Goal: Communication & Community: Answer question/provide support

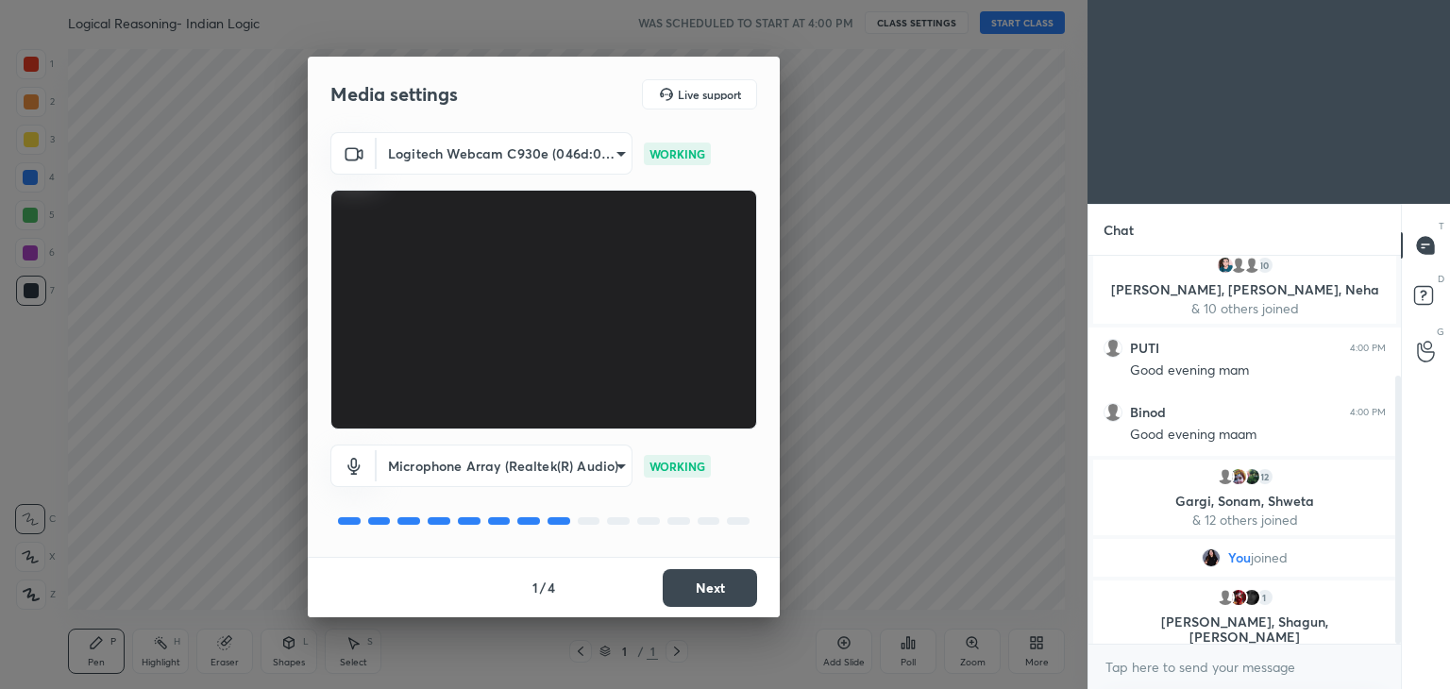
scroll to position [174, 0]
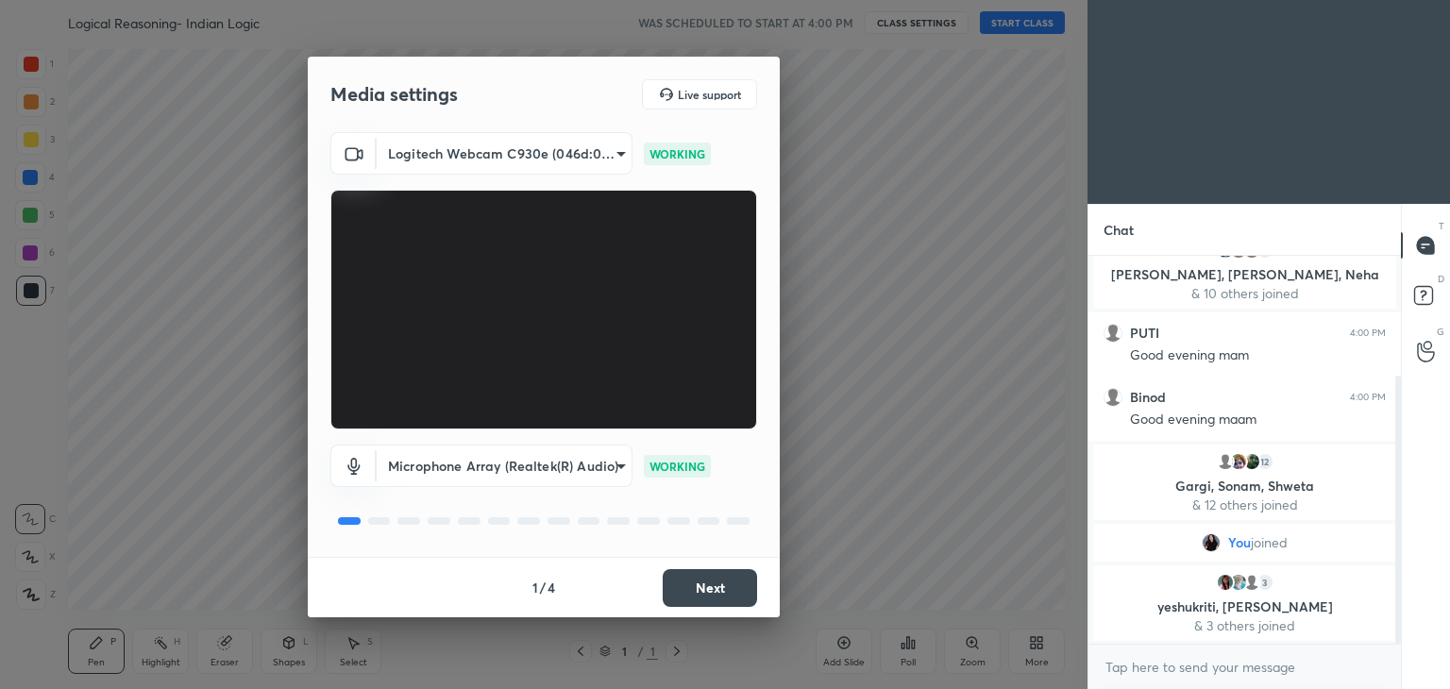
click at [706, 590] on button "Next" at bounding box center [710, 588] width 94 height 38
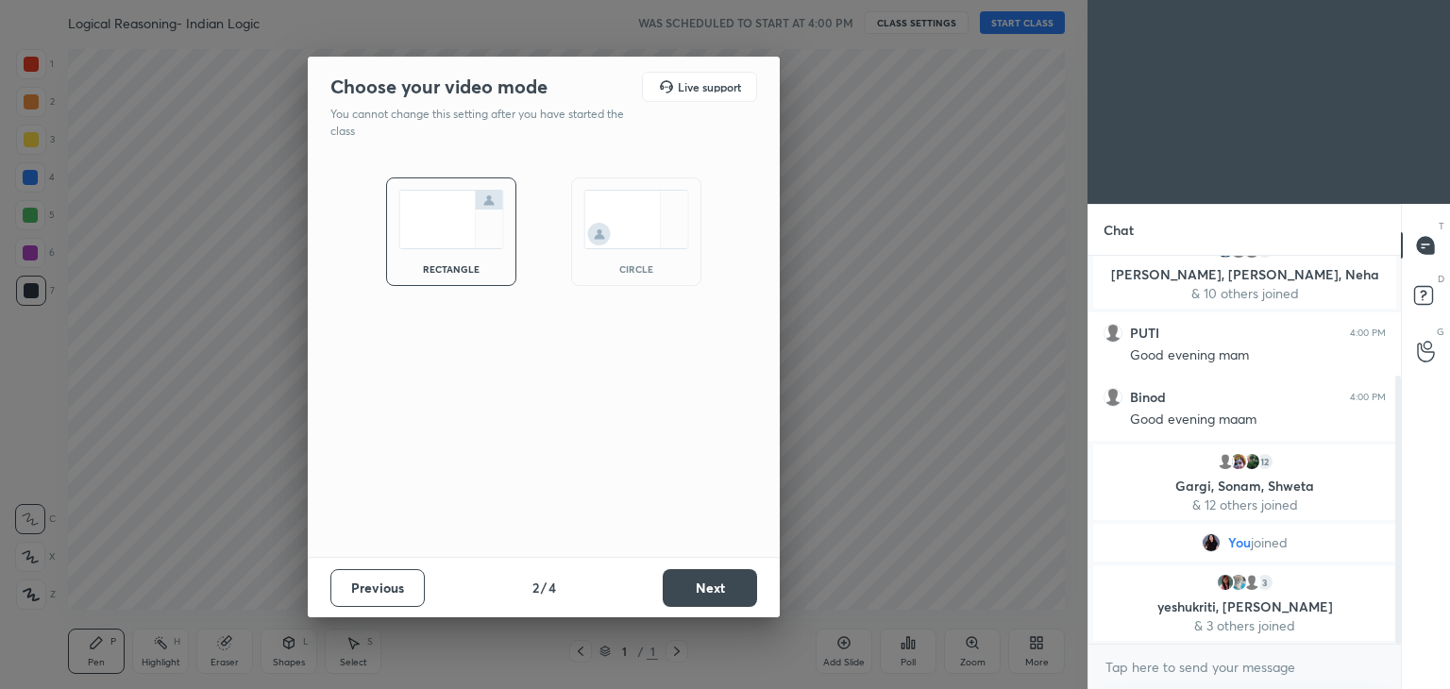
click at [673, 231] on img at bounding box center [636, 219] width 106 height 59
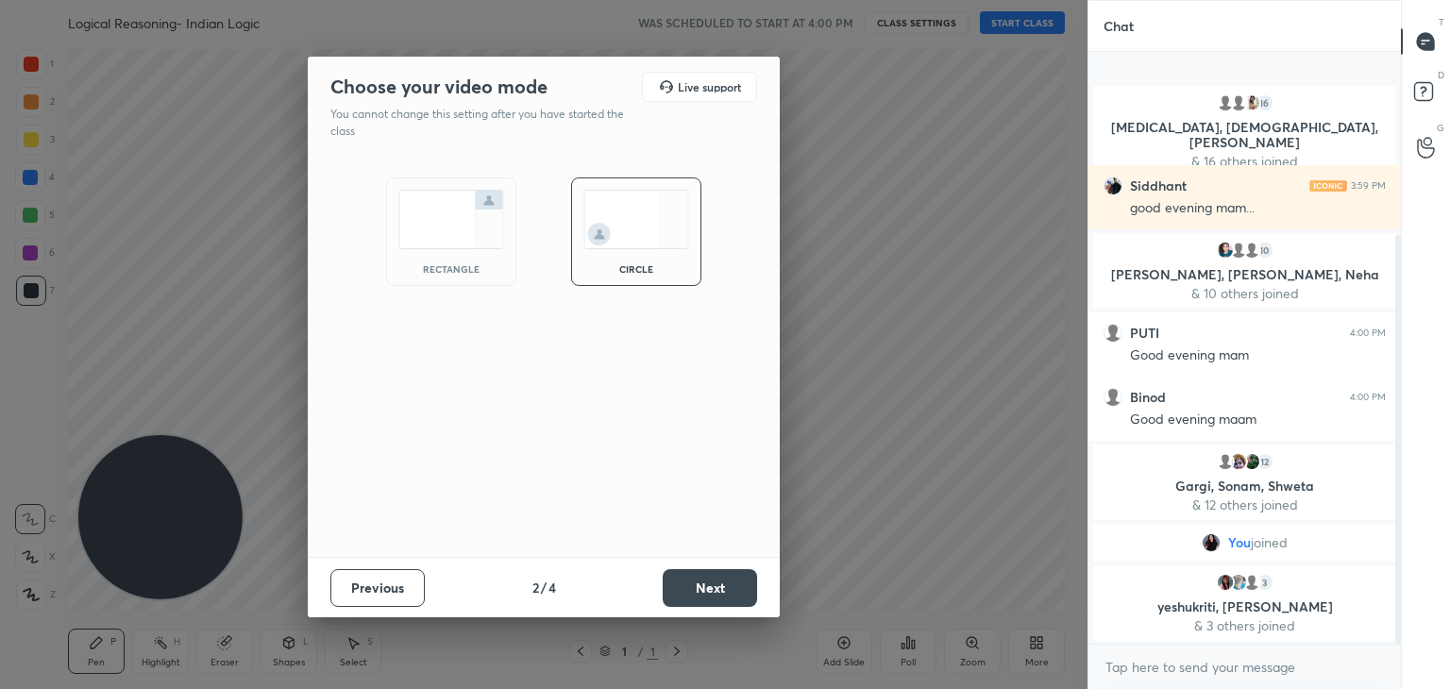
scroll to position [49, 0]
click at [696, 579] on button "Next" at bounding box center [710, 588] width 94 height 38
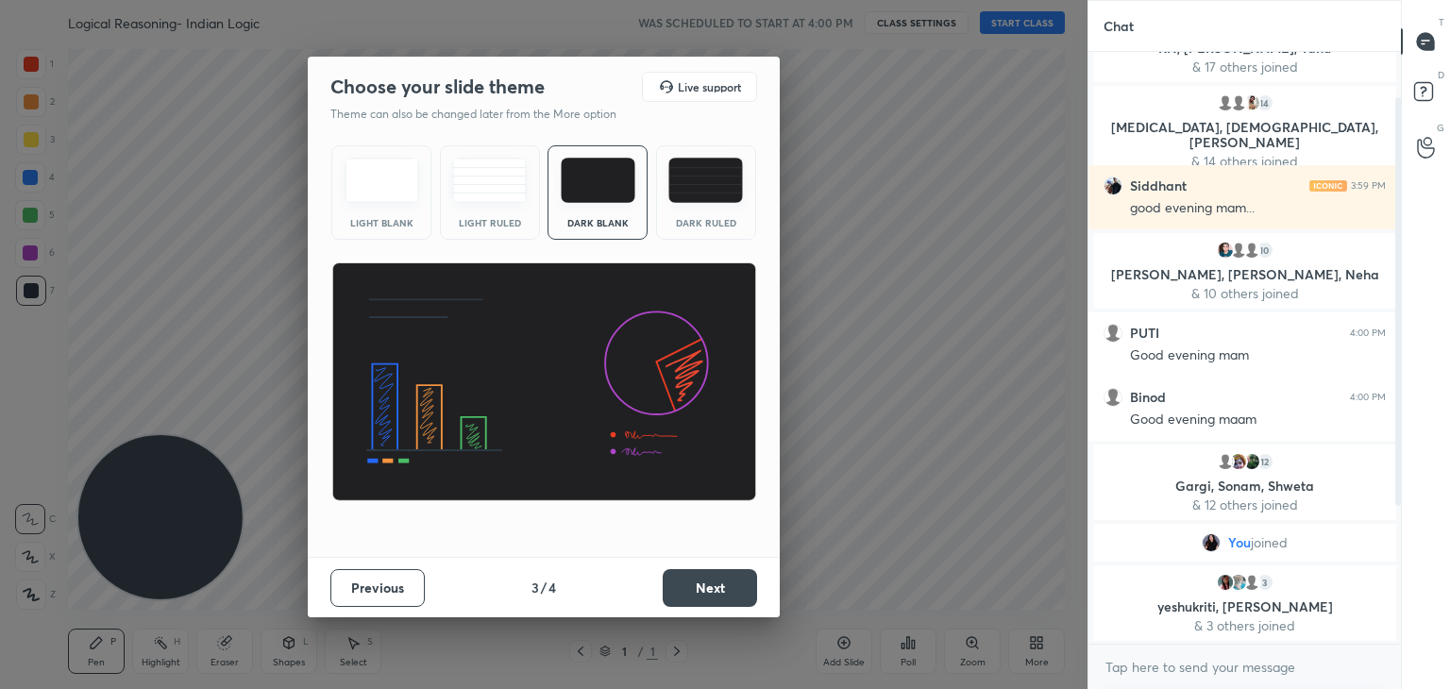
scroll to position [113, 0]
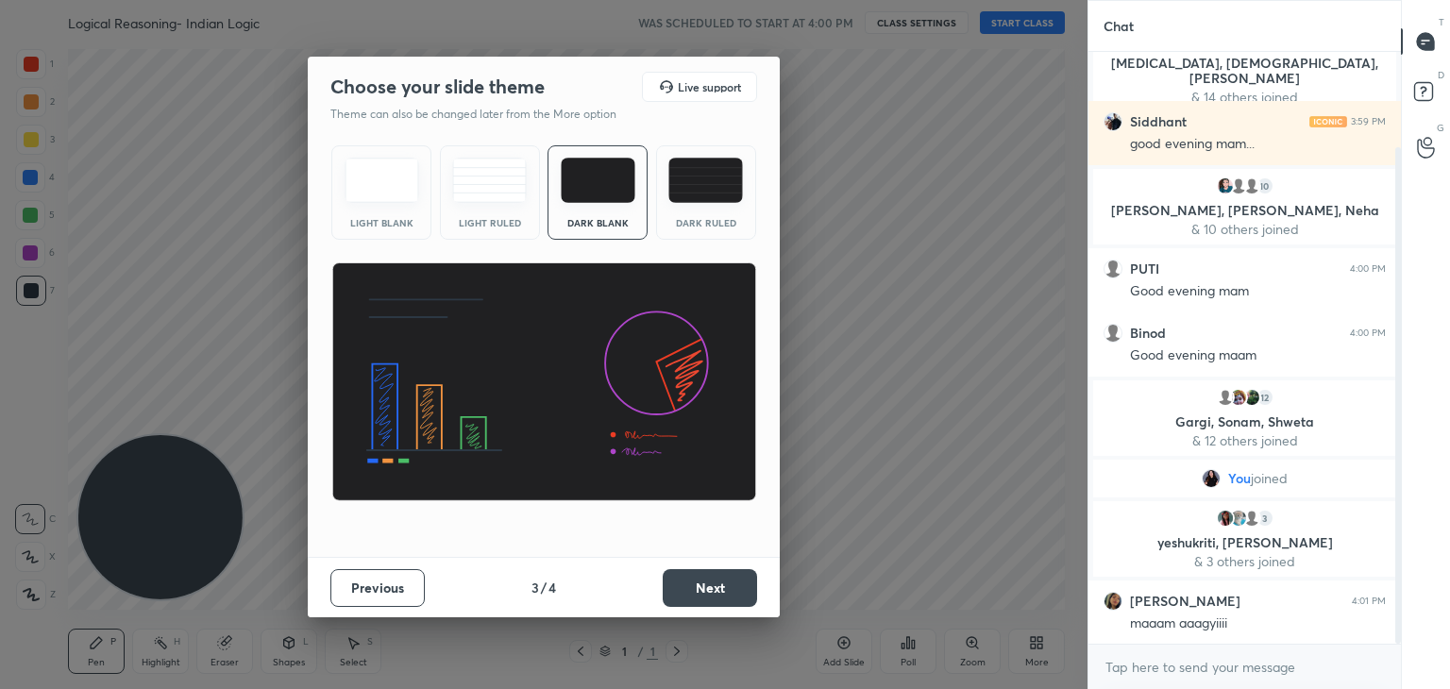
click at [704, 585] on button "Next" at bounding box center [710, 588] width 94 height 38
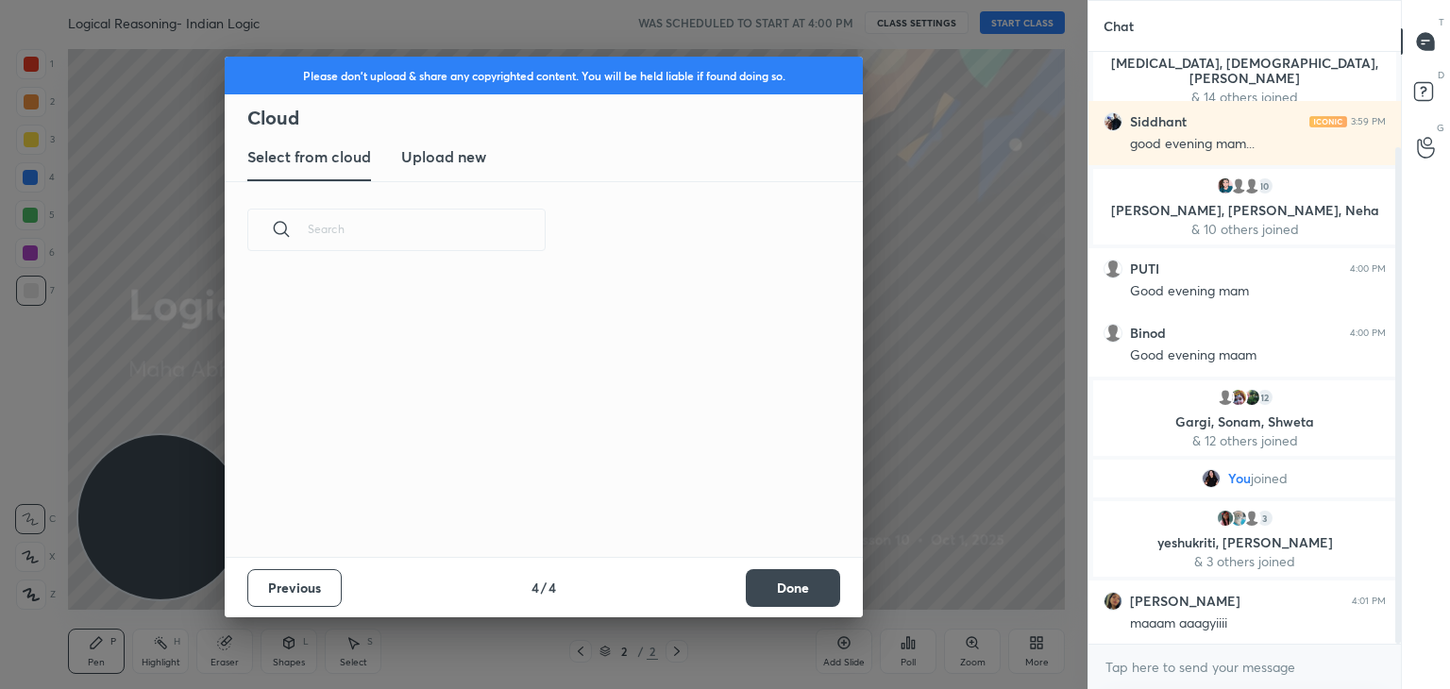
click at [774, 587] on button "Done" at bounding box center [793, 588] width 94 height 38
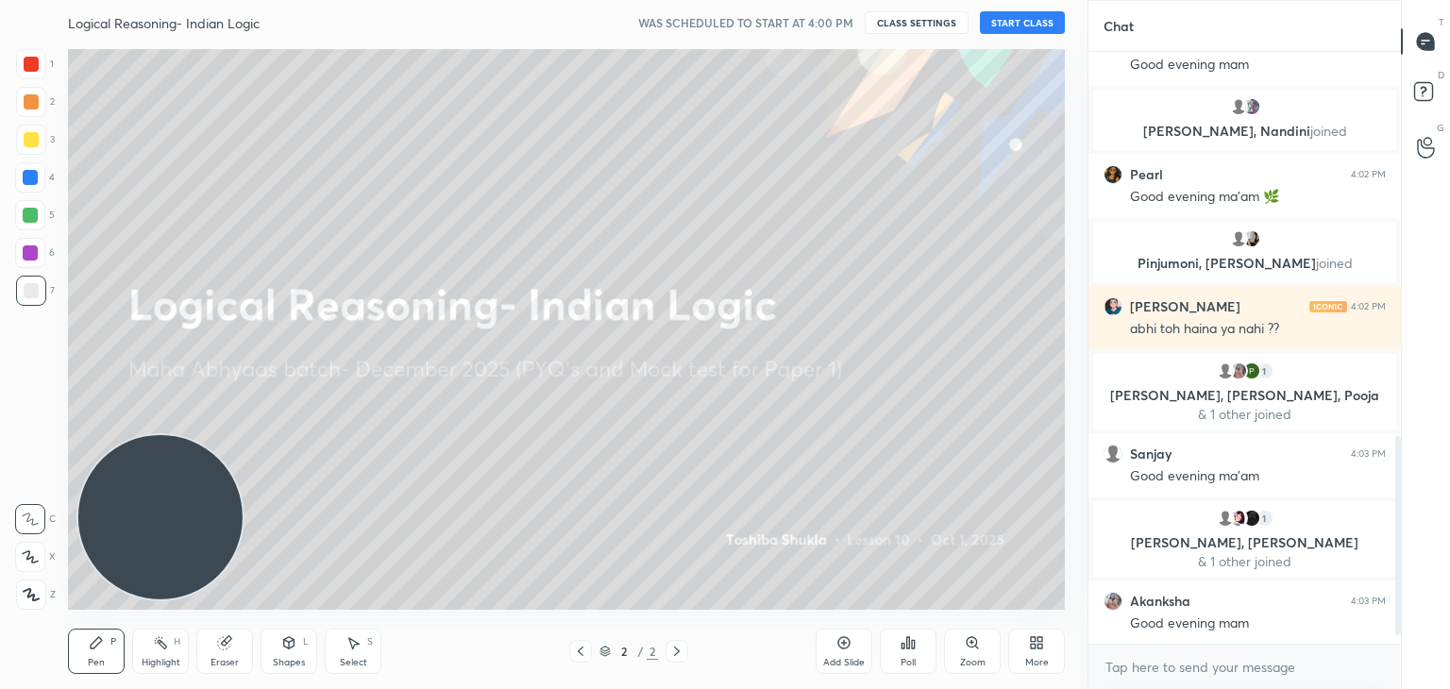
scroll to position [1163, 0]
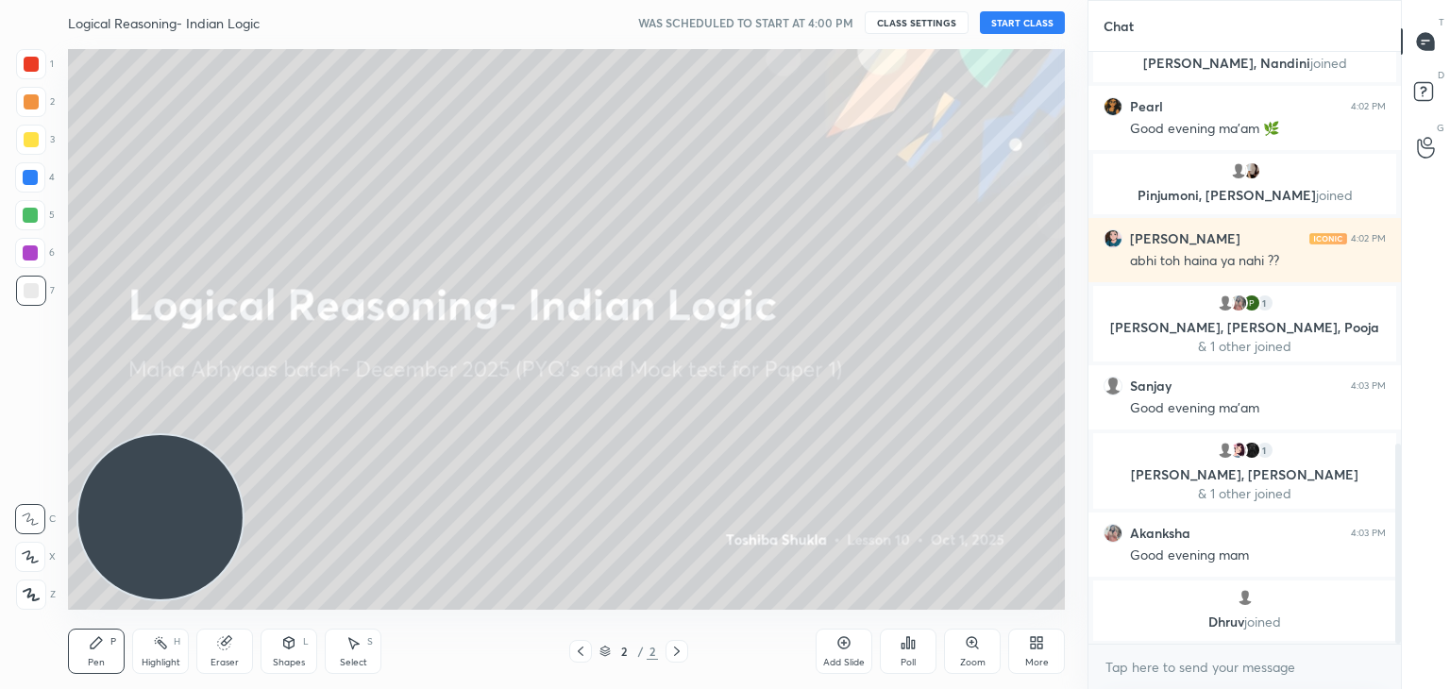
click at [1015, 26] on button "START CLASS" at bounding box center [1022, 22] width 85 height 23
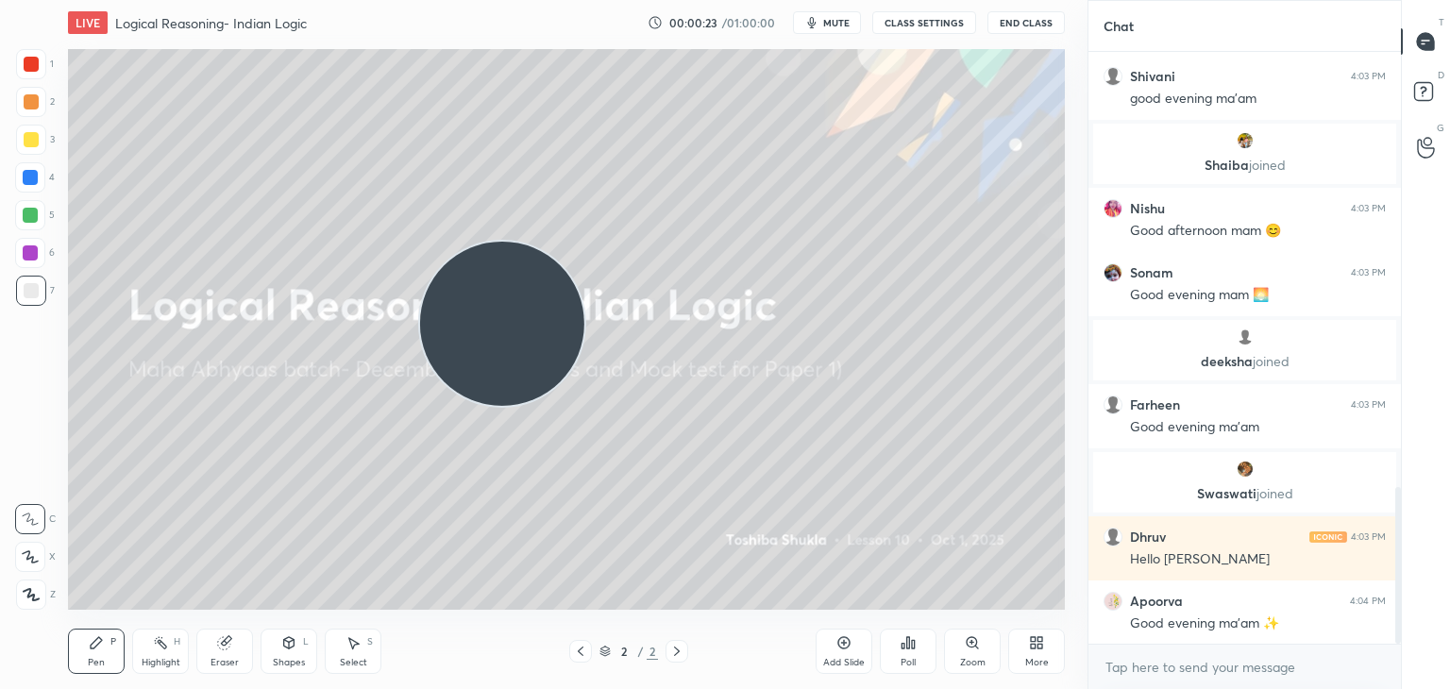
scroll to position [1714, 0]
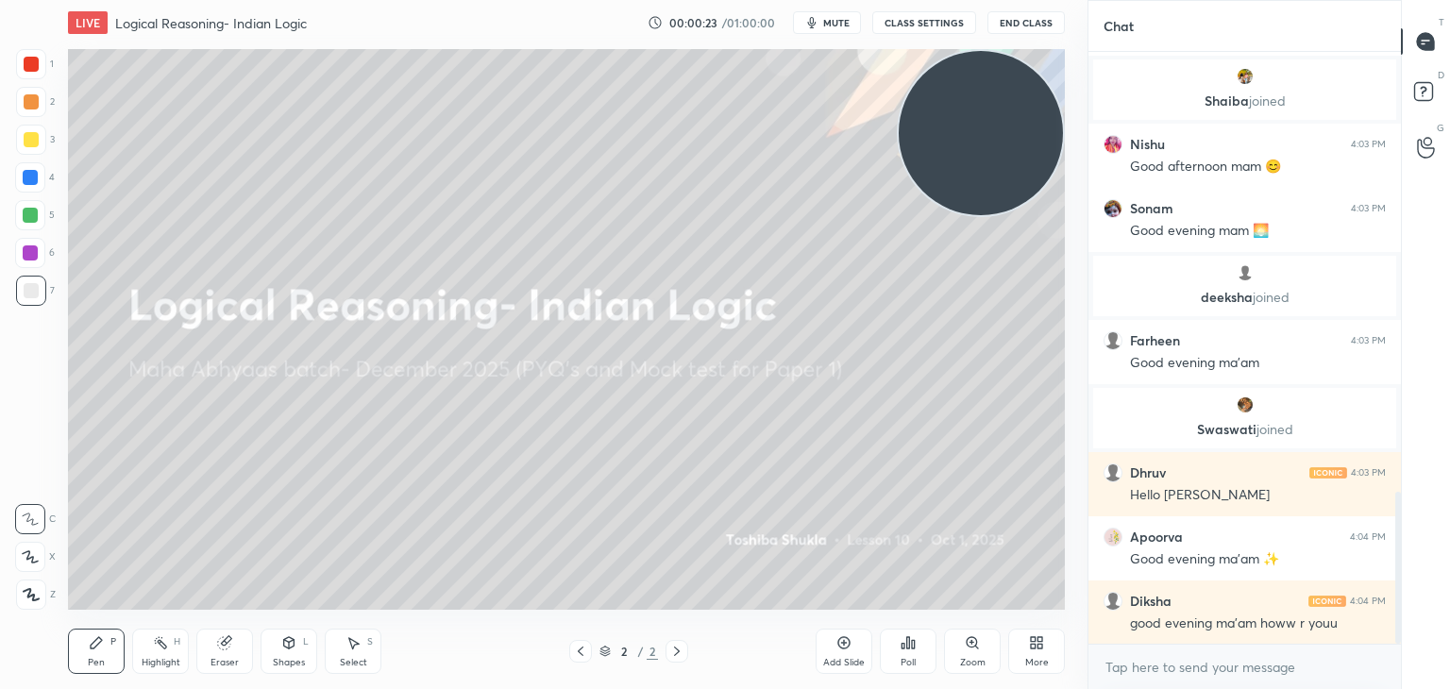
drag, startPoint x: 206, startPoint y: 571, endPoint x: 1145, endPoint y: 119, distance: 1042.2
click at [1145, 119] on div "1 2 3 4 5 6 7 C X Z C X Z E E Erase all H H LIVE Logical Reasoning- Indian Logi…" at bounding box center [725, 344] width 1450 height 689
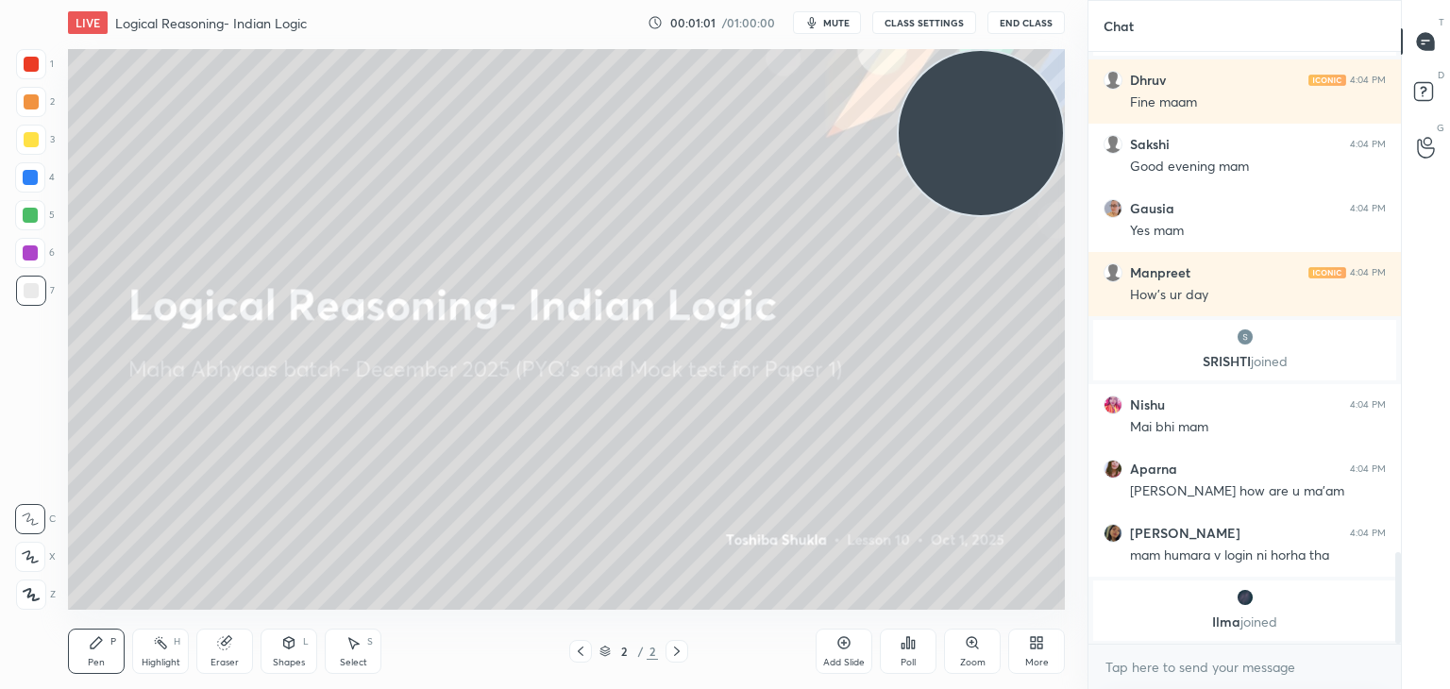
scroll to position [3245, 0]
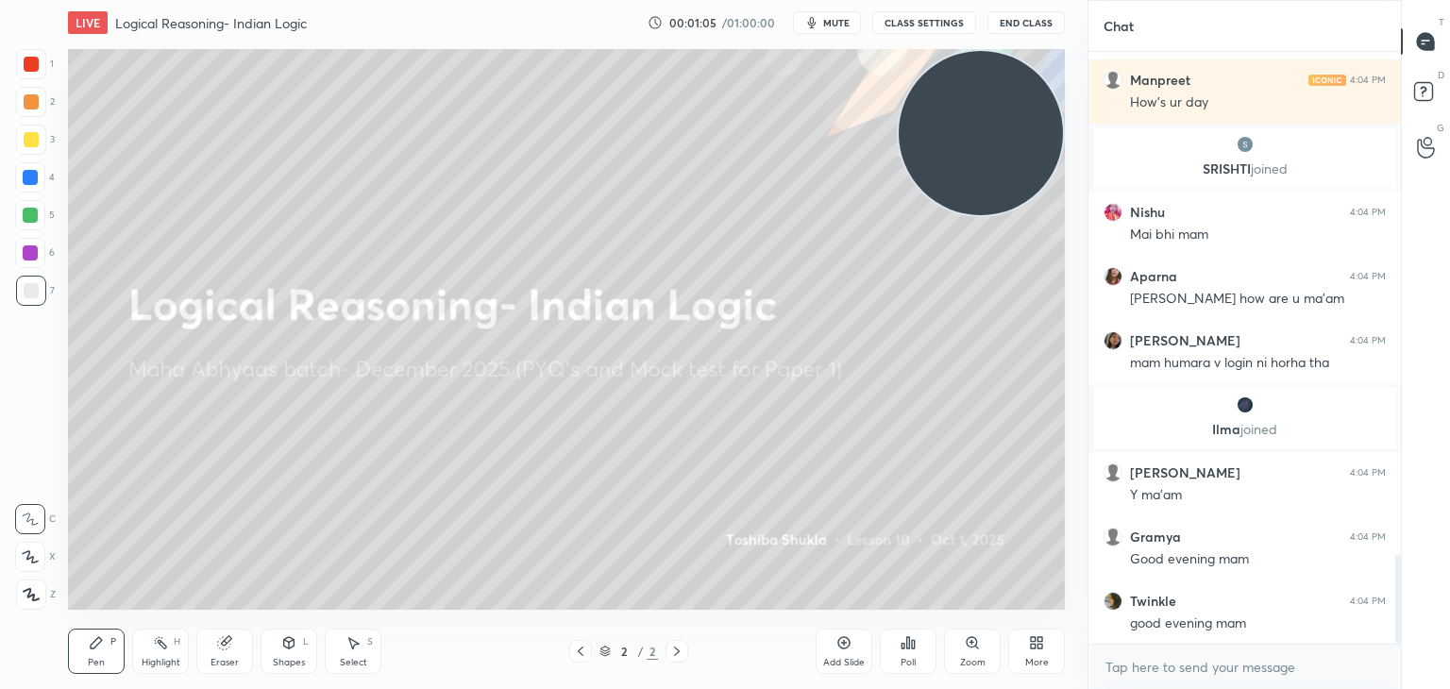
click at [1026, 642] on div "More" at bounding box center [1036, 651] width 57 height 45
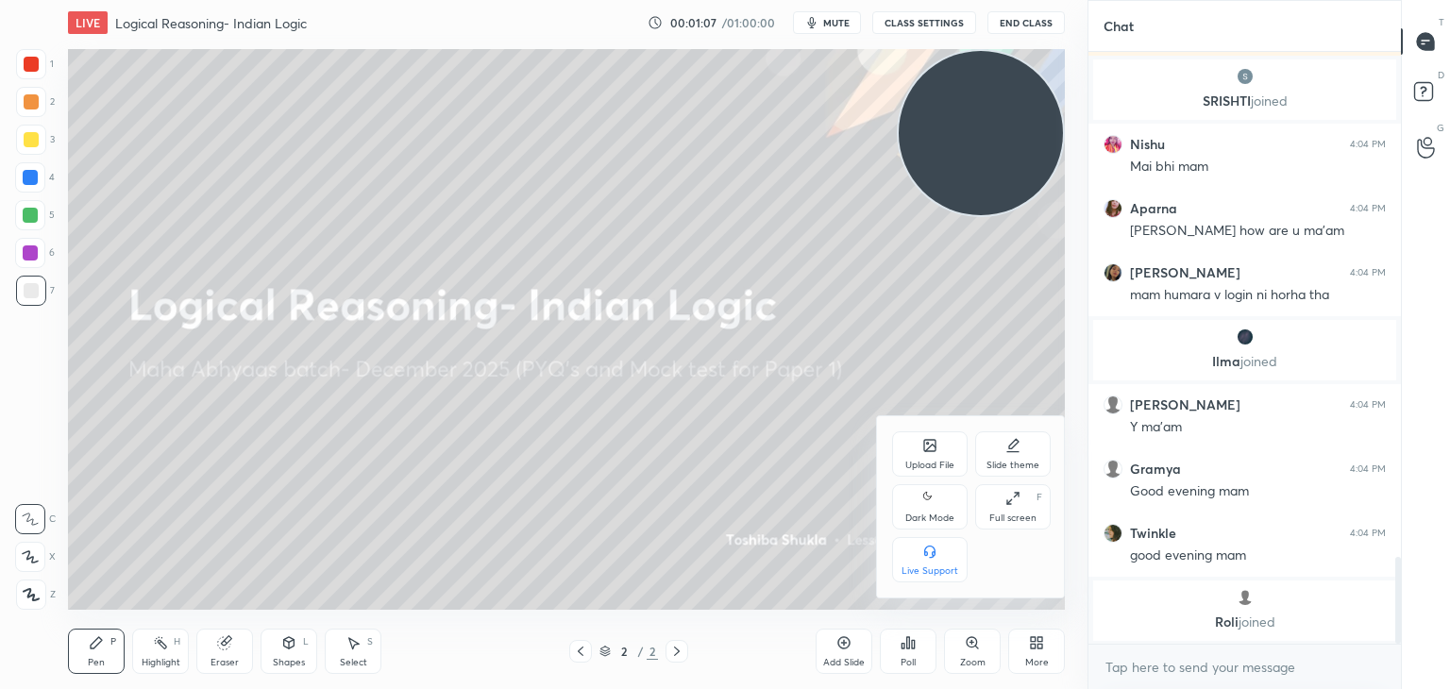
click at [930, 458] on div "Upload File" at bounding box center [929, 453] width 75 height 45
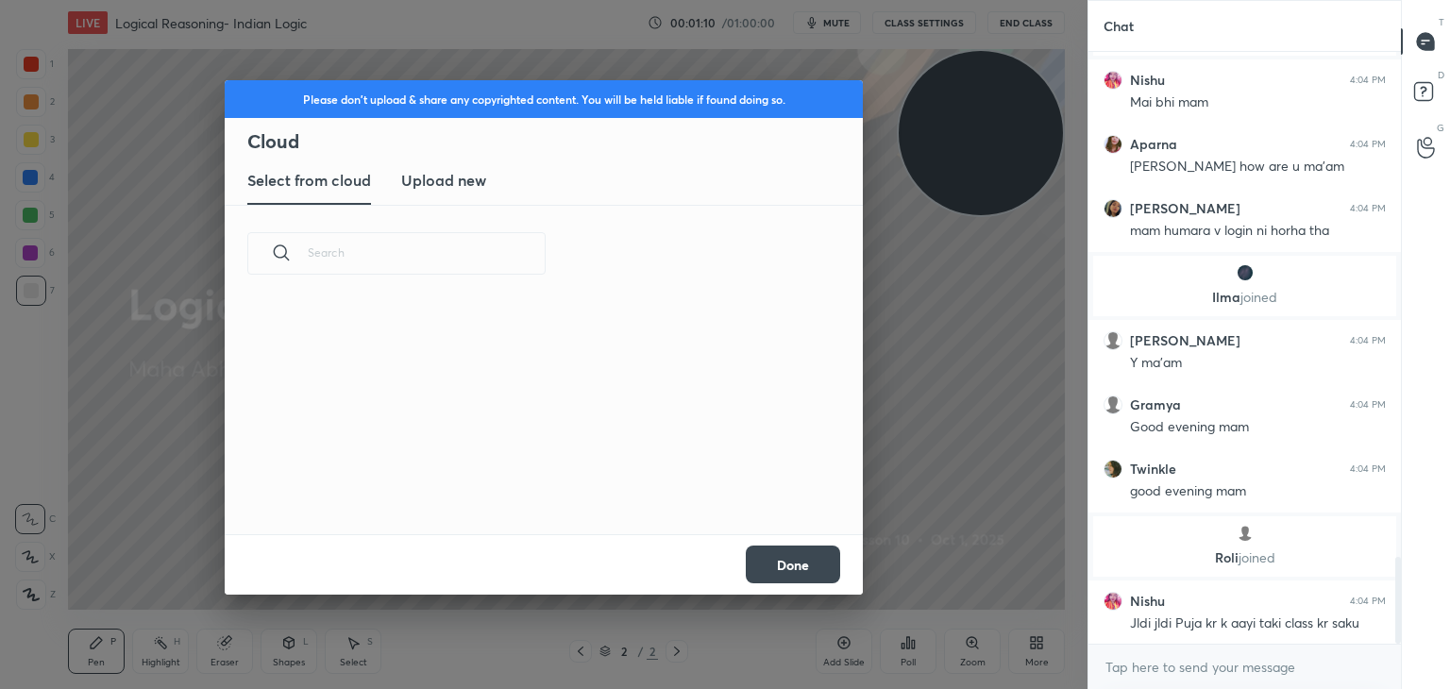
click at [461, 171] on h3 "Upload new" at bounding box center [443, 180] width 85 height 23
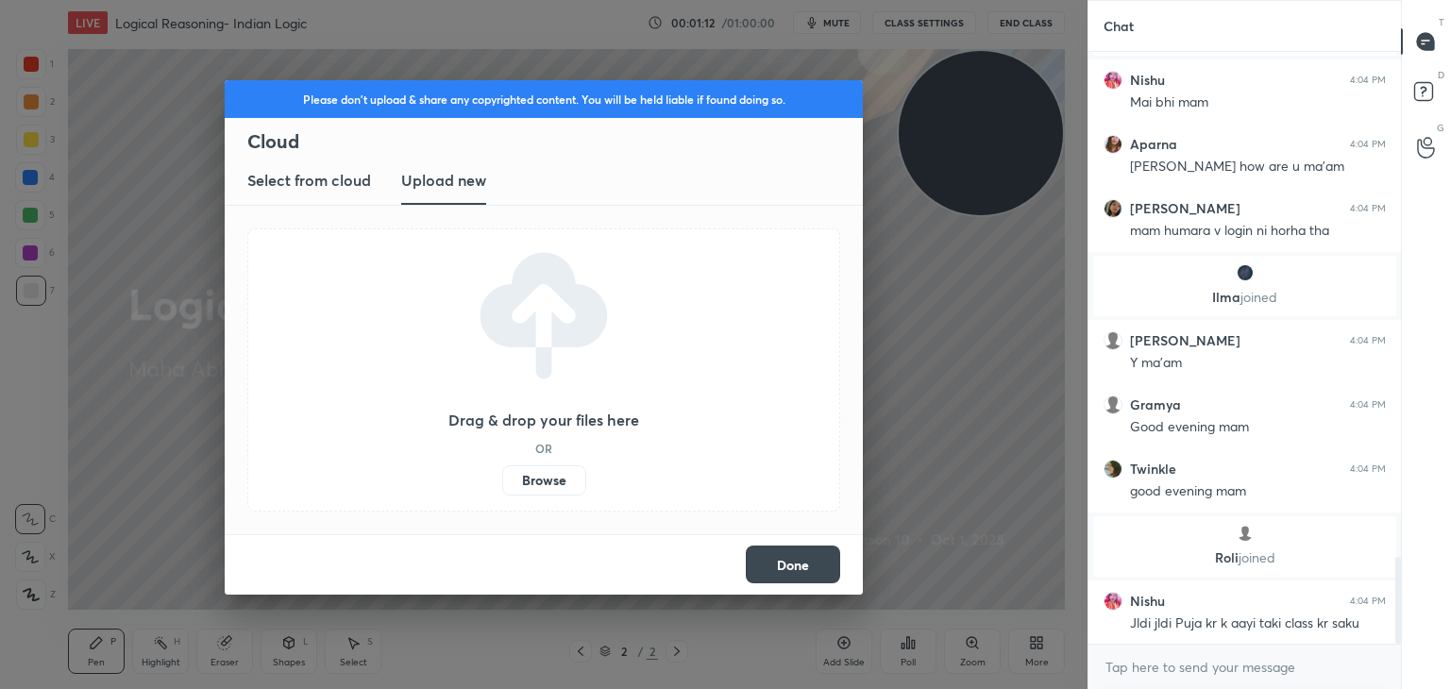
click at [521, 487] on label "Browse" at bounding box center [544, 480] width 84 height 30
click at [502, 487] on input "Browse" at bounding box center [502, 480] width 0 height 30
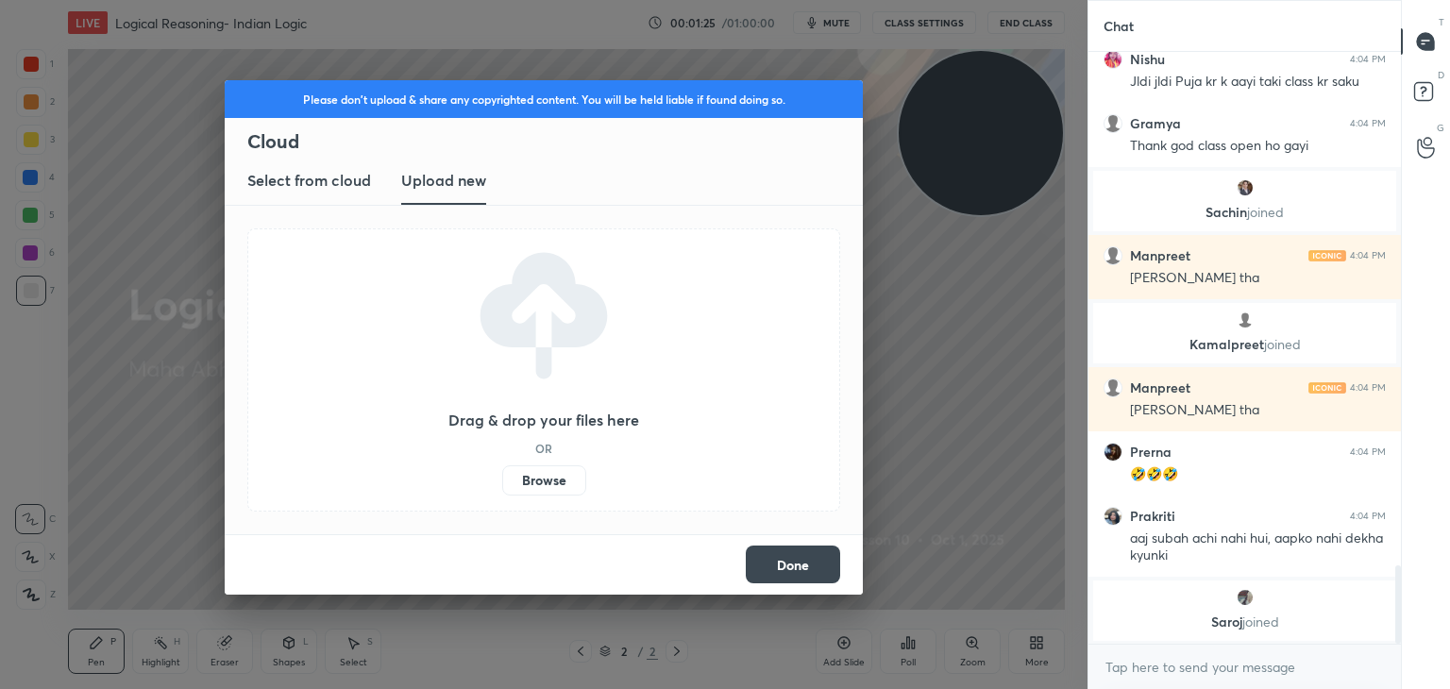
click at [813, 559] on button "Done" at bounding box center [793, 564] width 94 height 38
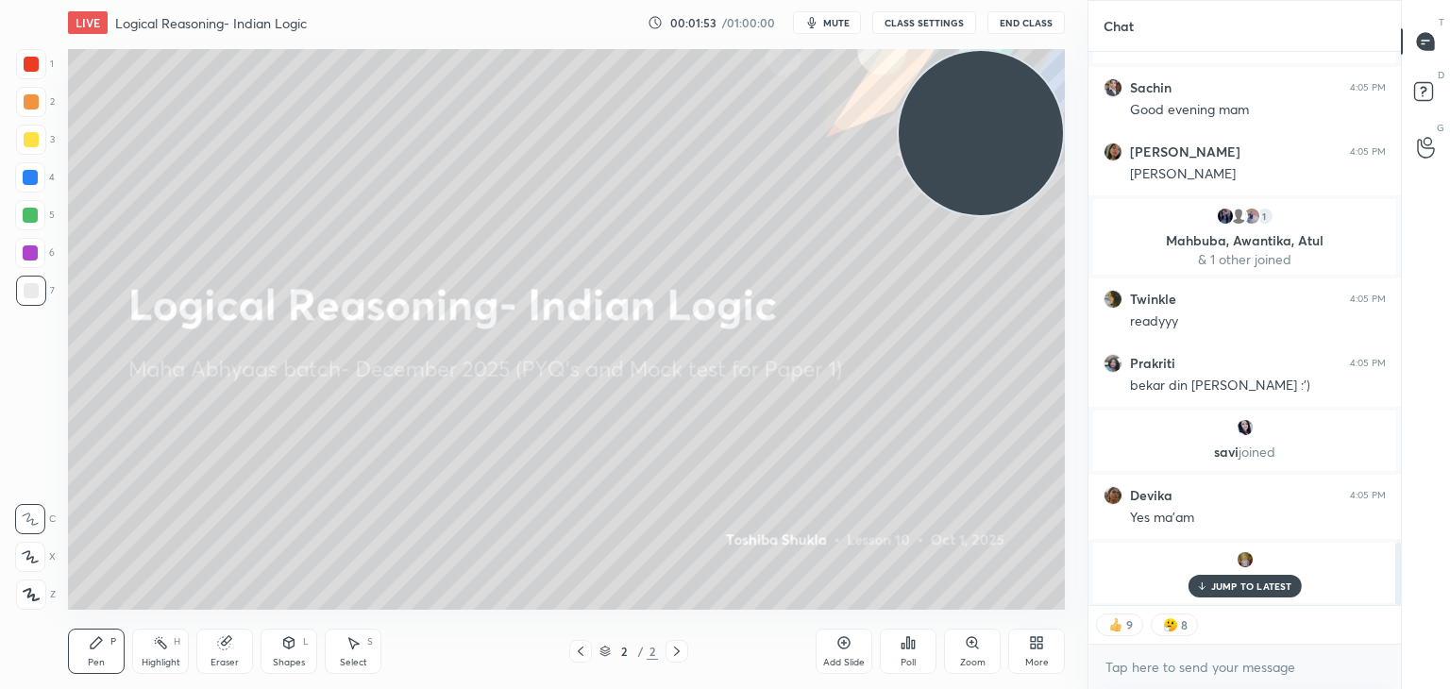
scroll to position [4334, 0]
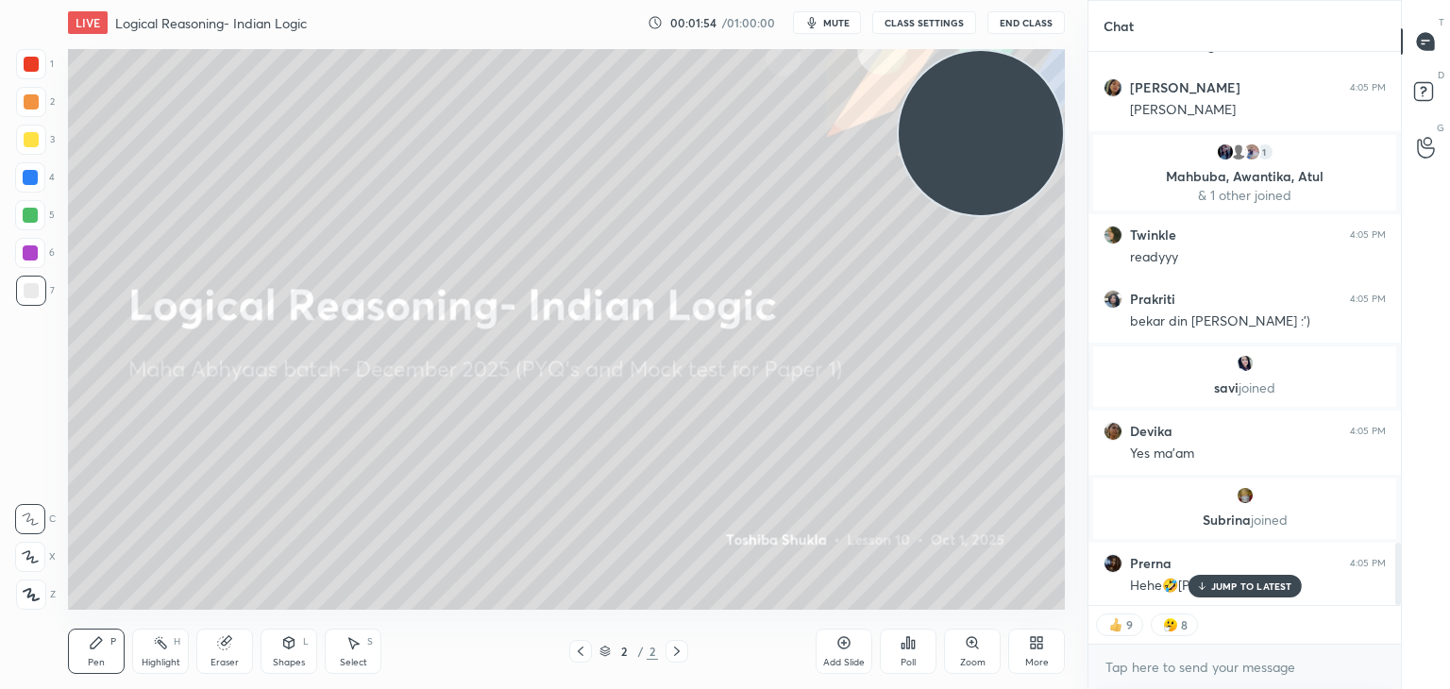
click at [1035, 654] on div "More" at bounding box center [1036, 651] width 57 height 45
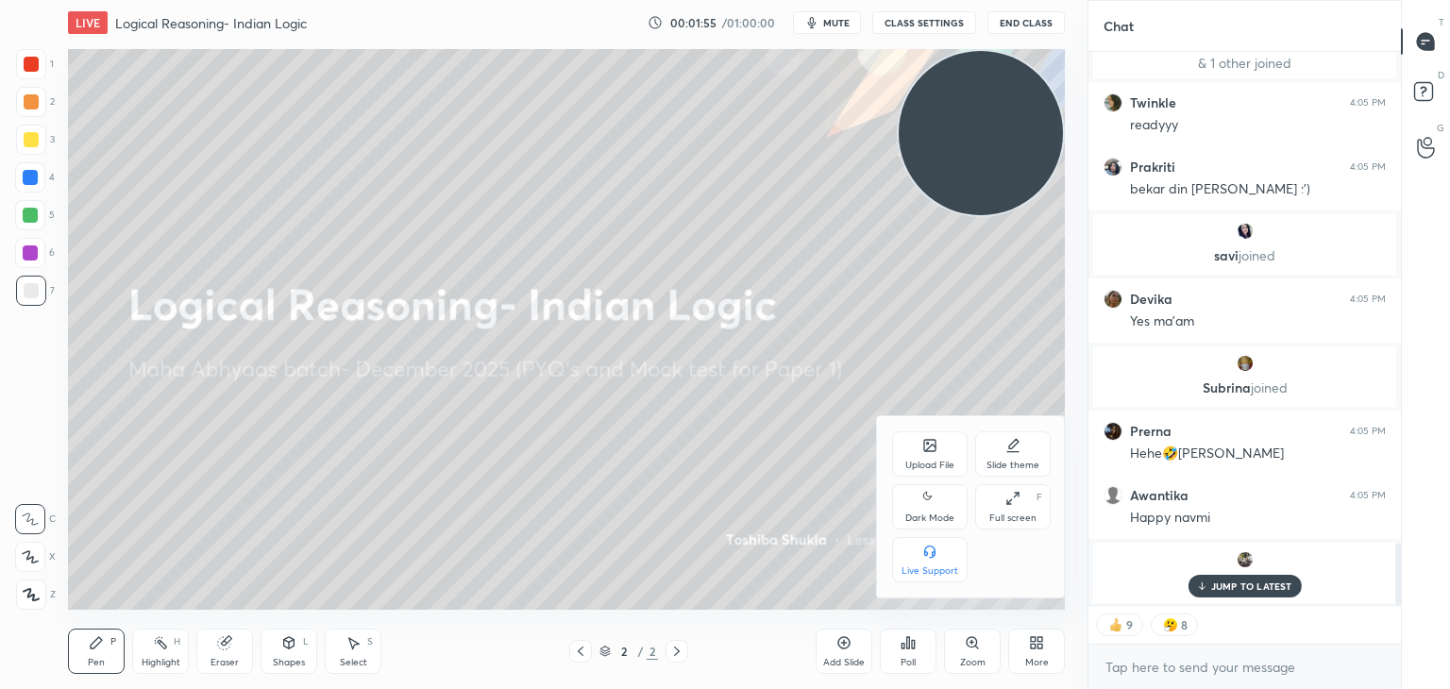
scroll to position [4530, 0]
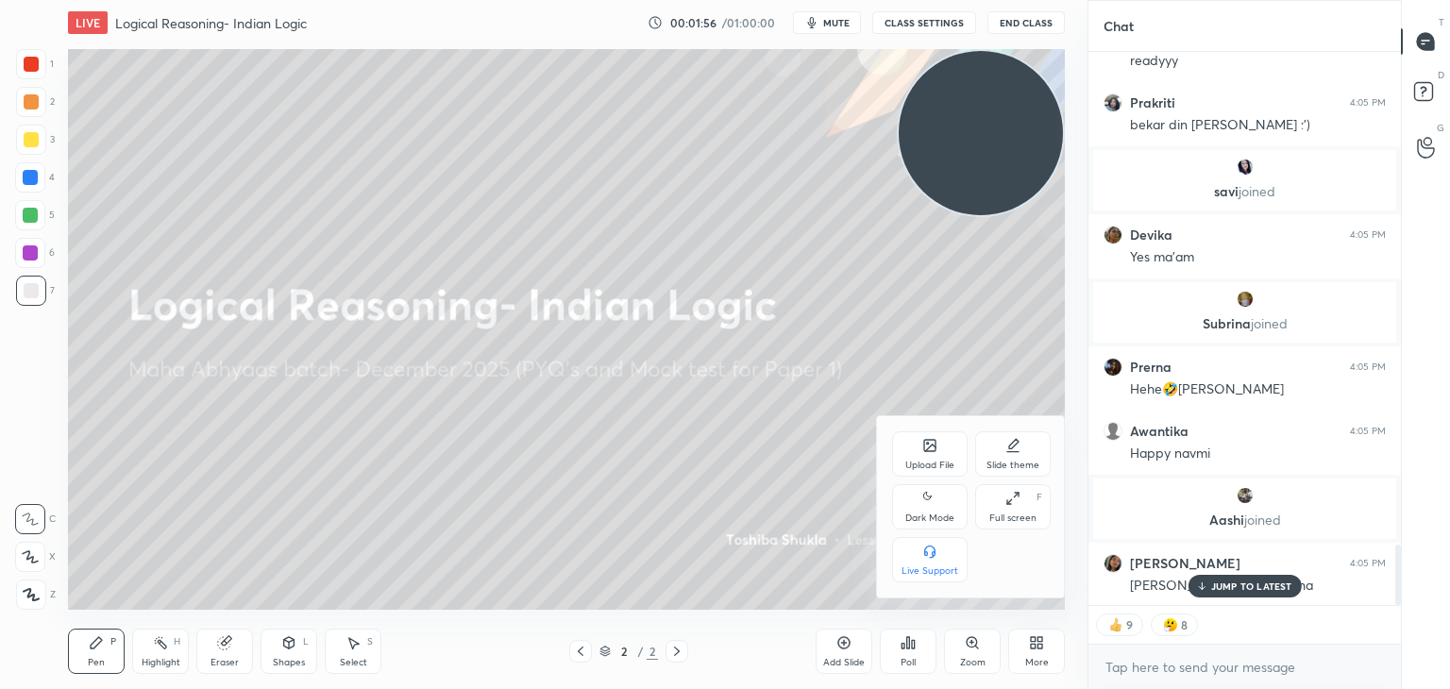
click at [928, 467] on div "Upload File" at bounding box center [929, 465] width 49 height 9
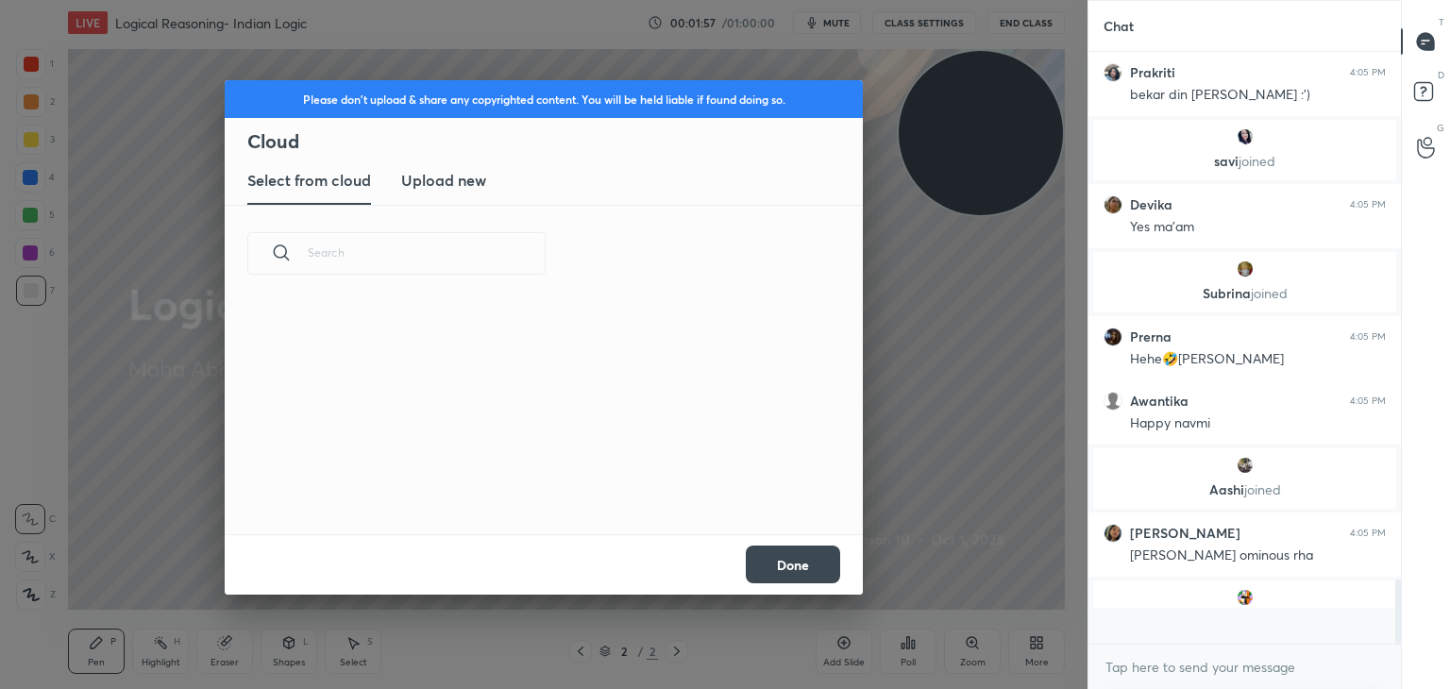
scroll to position [586, 307]
click at [446, 180] on h3 "Upload new" at bounding box center [443, 180] width 85 height 23
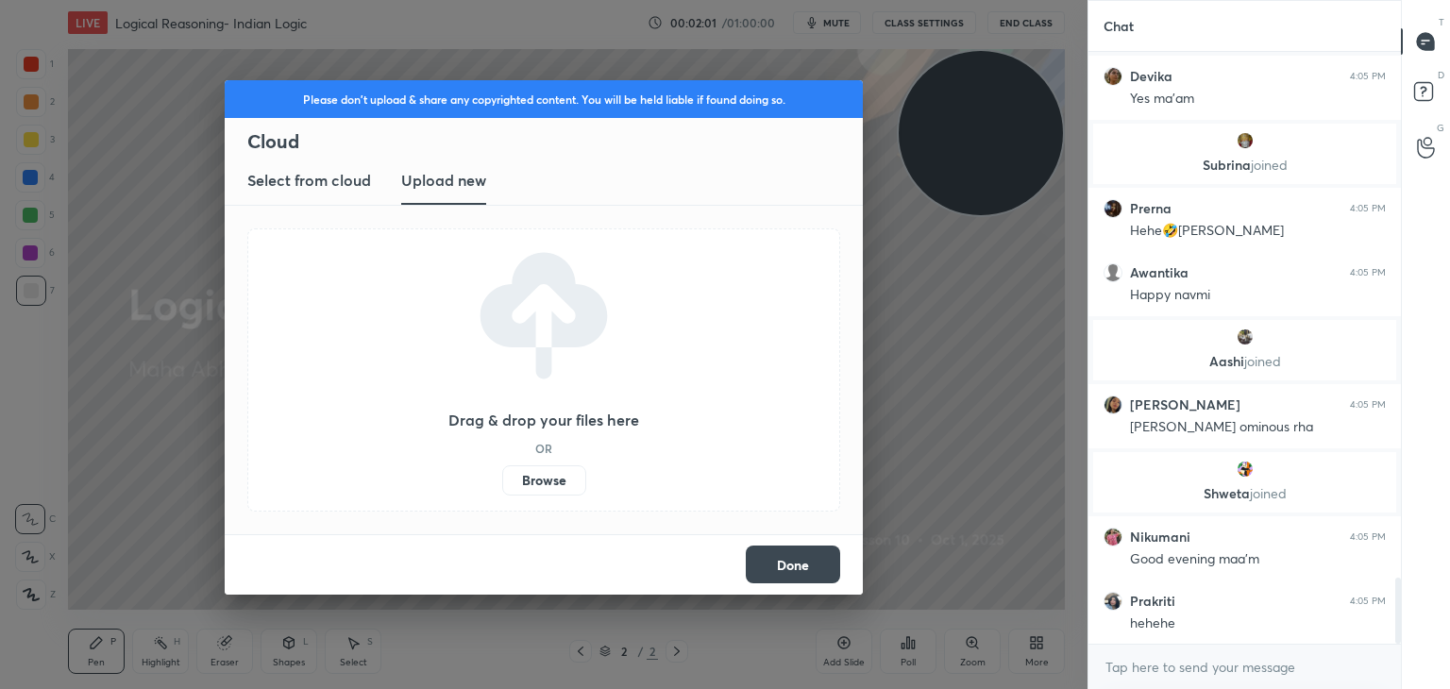
click at [535, 480] on label "Browse" at bounding box center [544, 480] width 84 height 30
click at [502, 480] on input "Browse" at bounding box center [502, 480] width 0 height 30
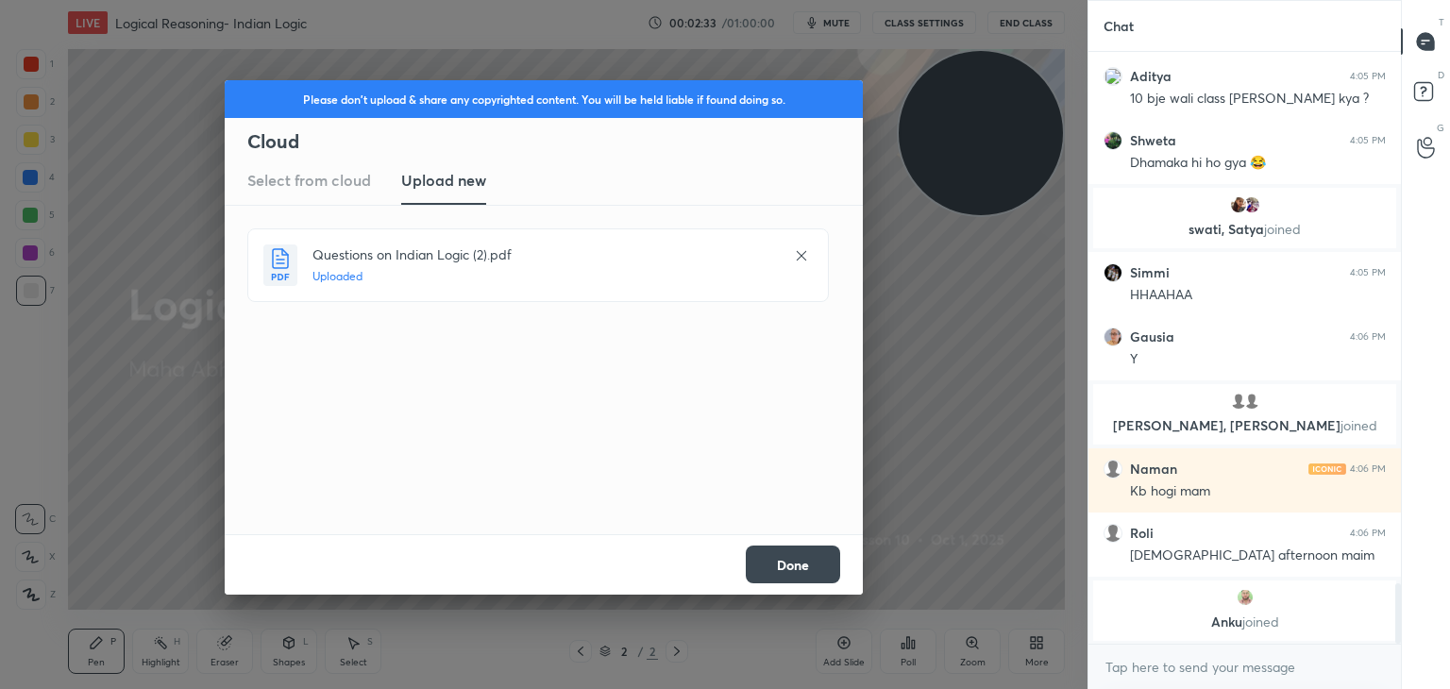
scroll to position [5187, 0]
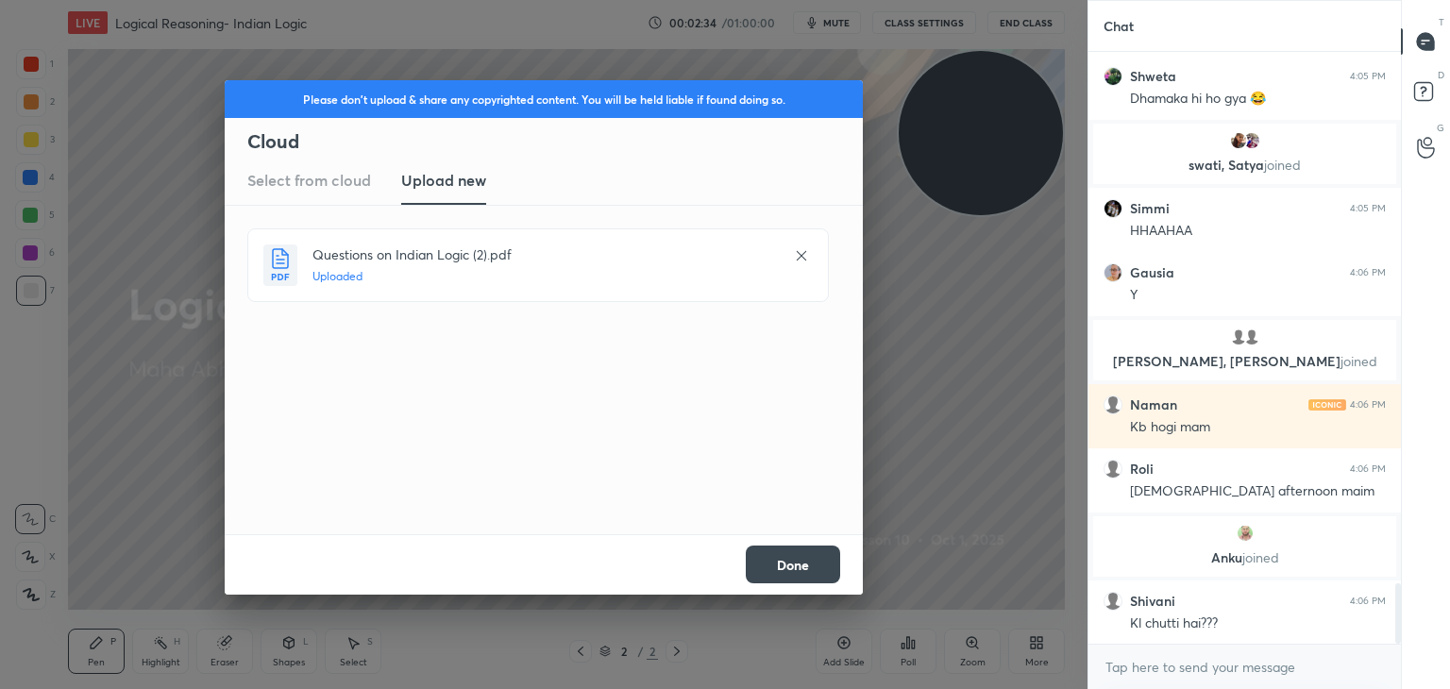
click at [756, 554] on button "Done" at bounding box center [793, 564] width 94 height 38
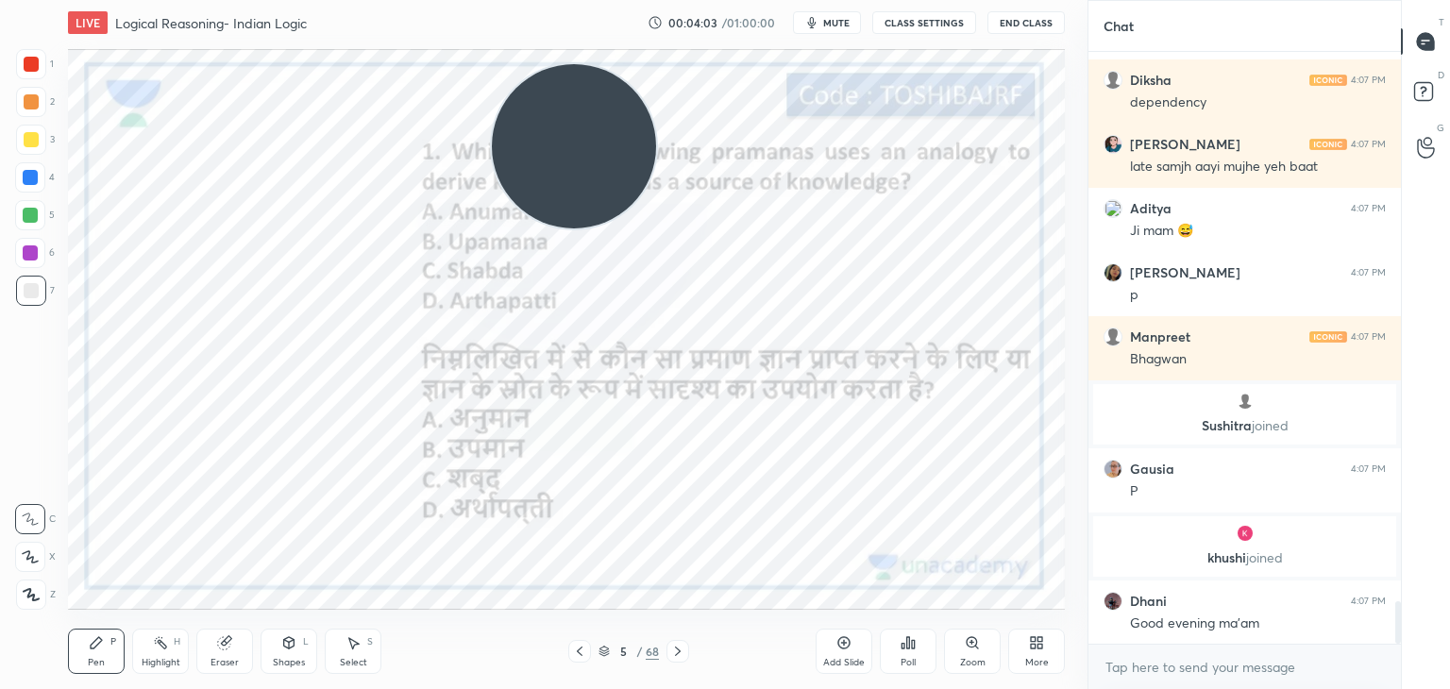
scroll to position [7748, 0]
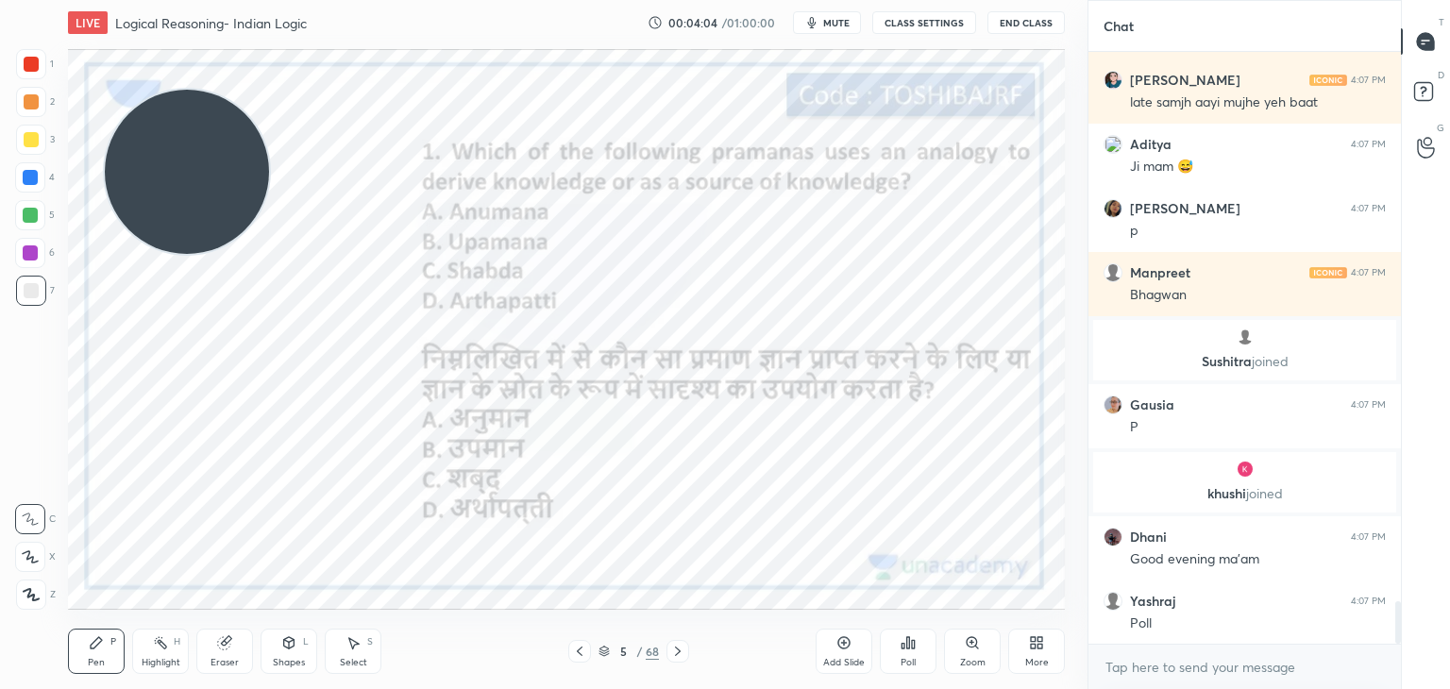
drag, startPoint x: 1003, startPoint y: 143, endPoint x: 210, endPoint y: 181, distance: 794.6
click at [210, 181] on video at bounding box center [187, 172] width 164 height 164
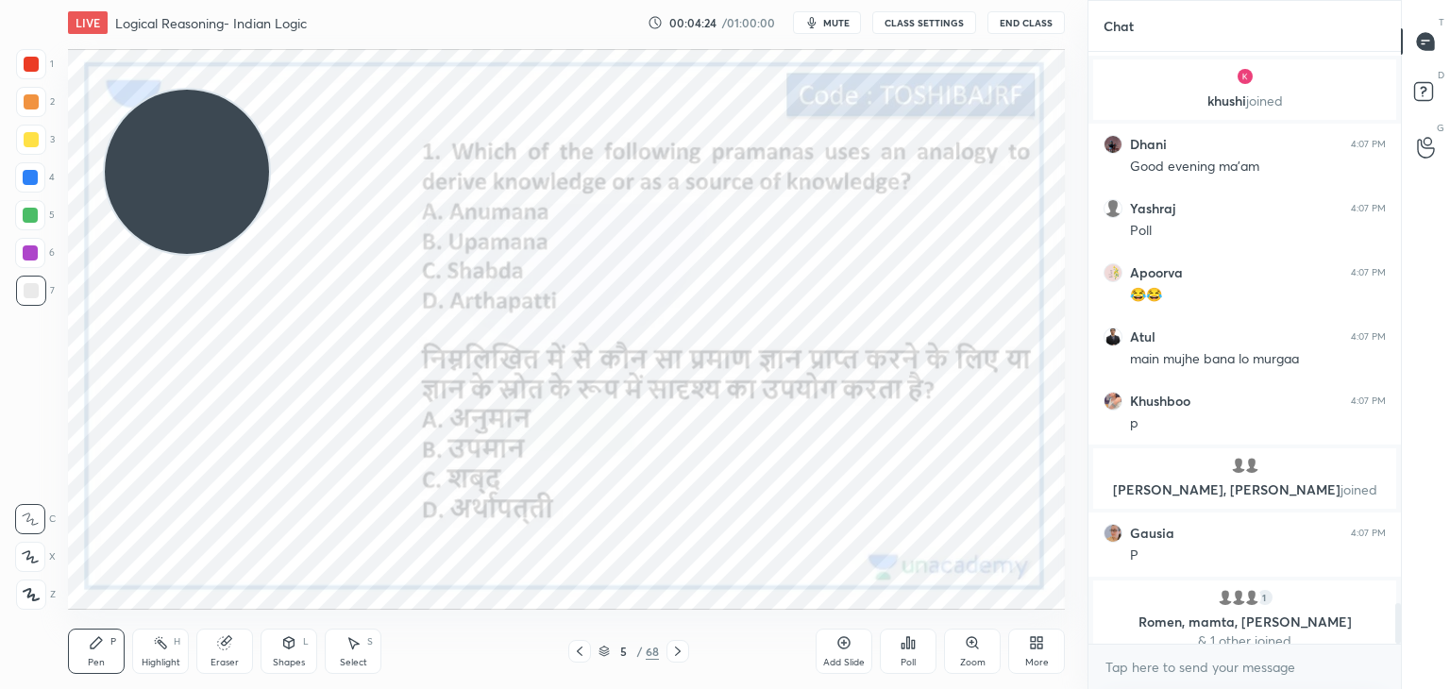
scroll to position [8046, 0]
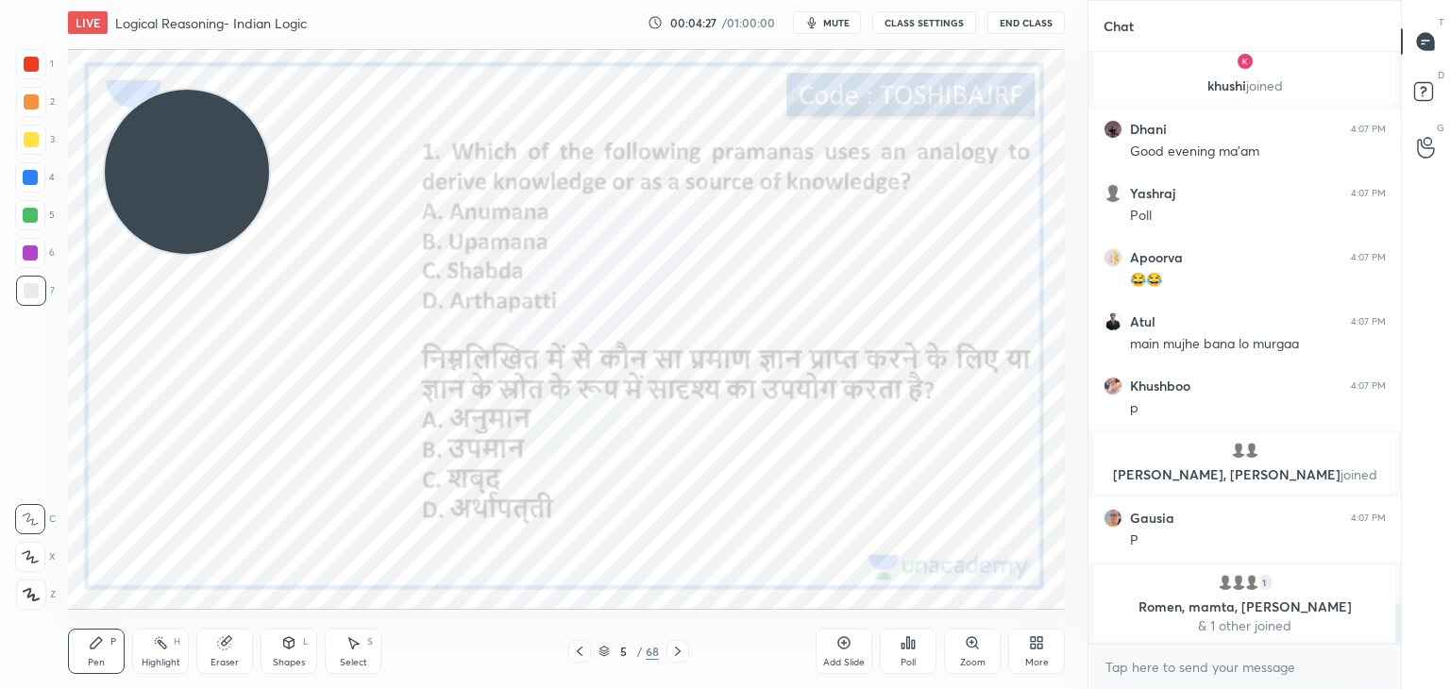
click at [908, 643] on icon at bounding box center [908, 642] width 3 height 11
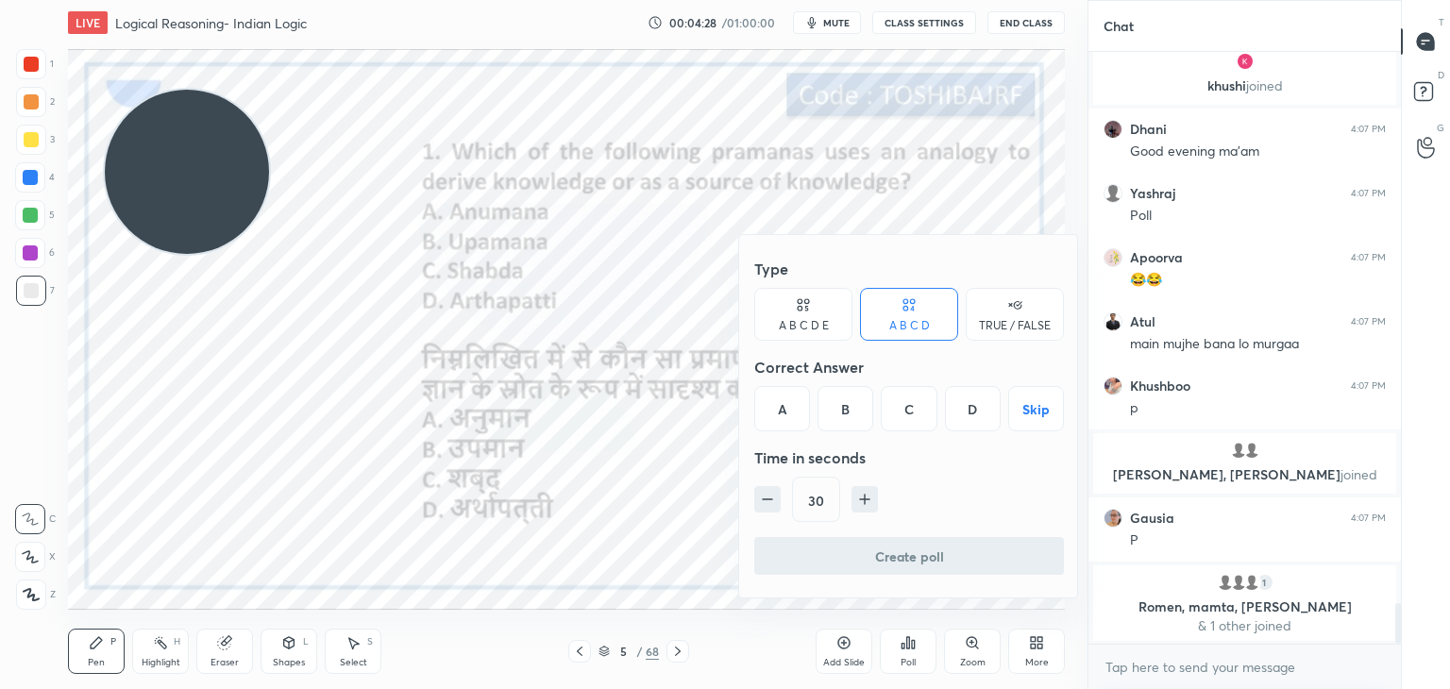
click at [838, 401] on div "B" at bounding box center [845, 408] width 56 height 45
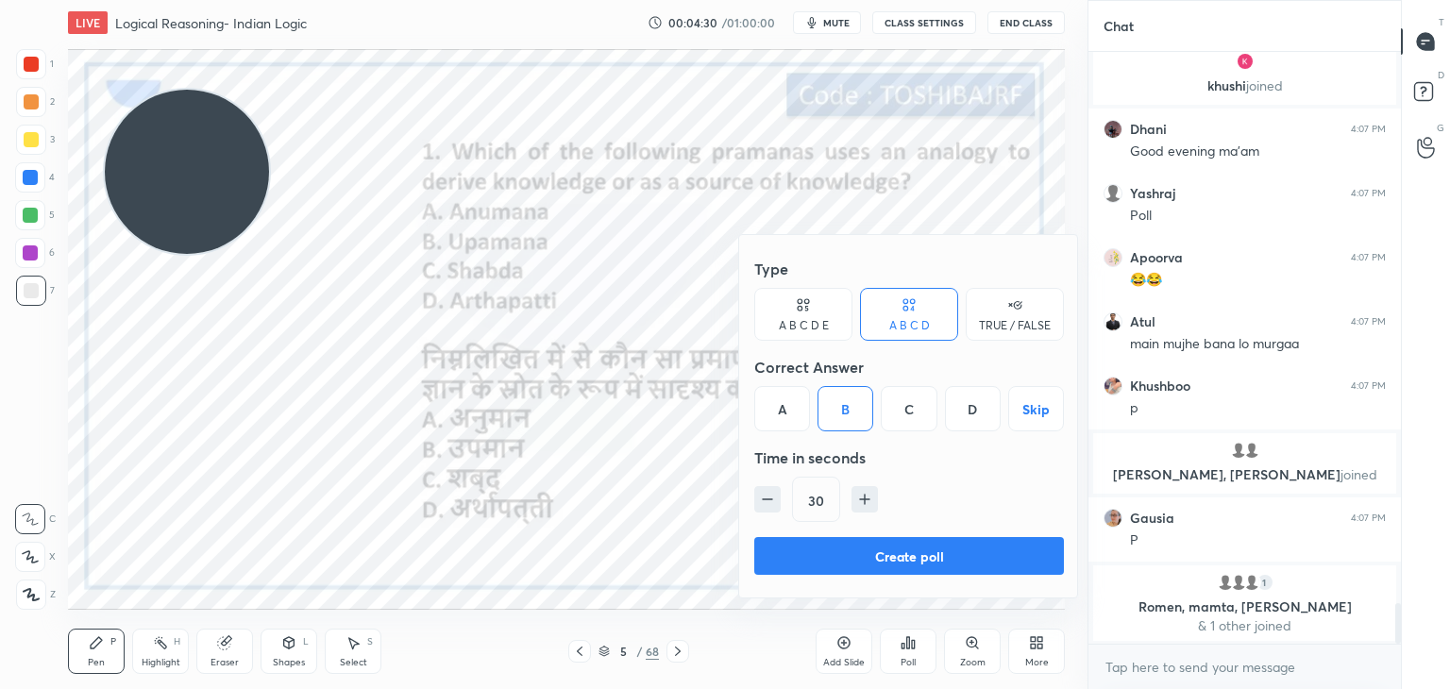
click at [812, 556] on button "Create poll" at bounding box center [909, 556] width 310 height 38
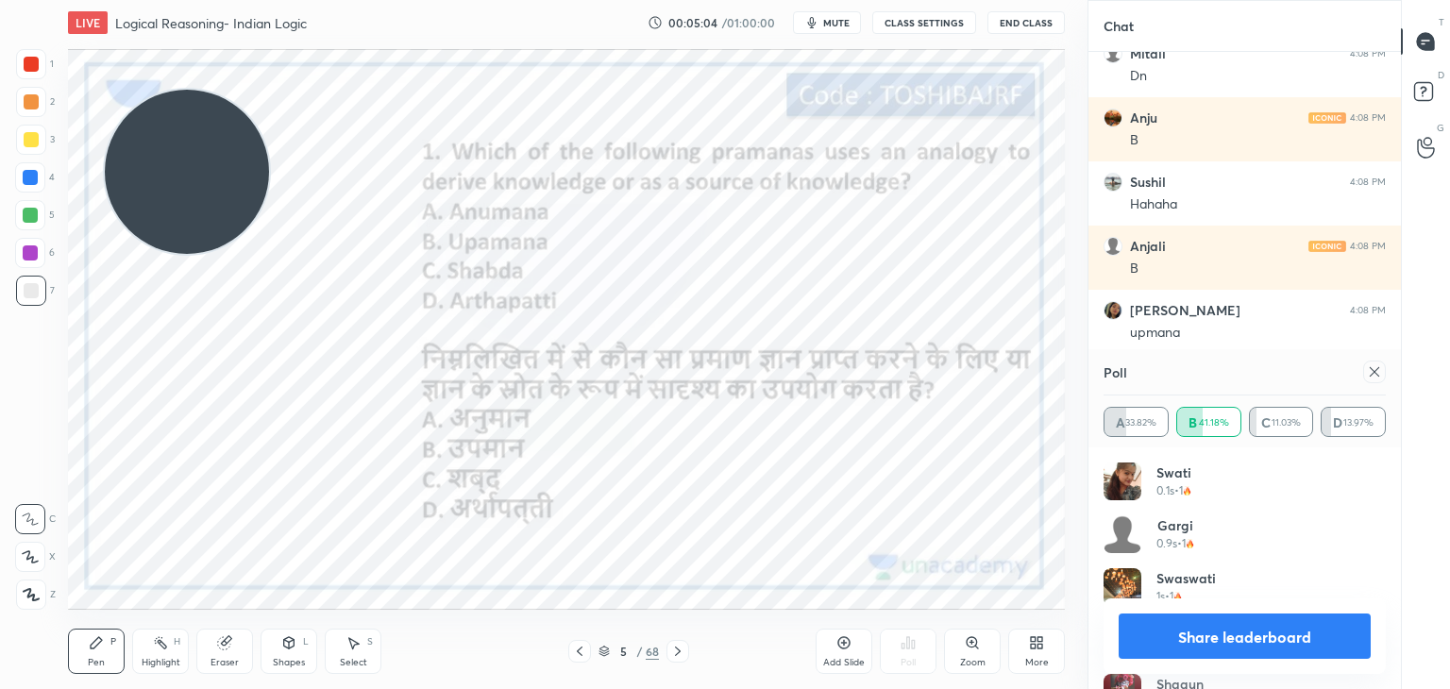
scroll to position [8877, 0]
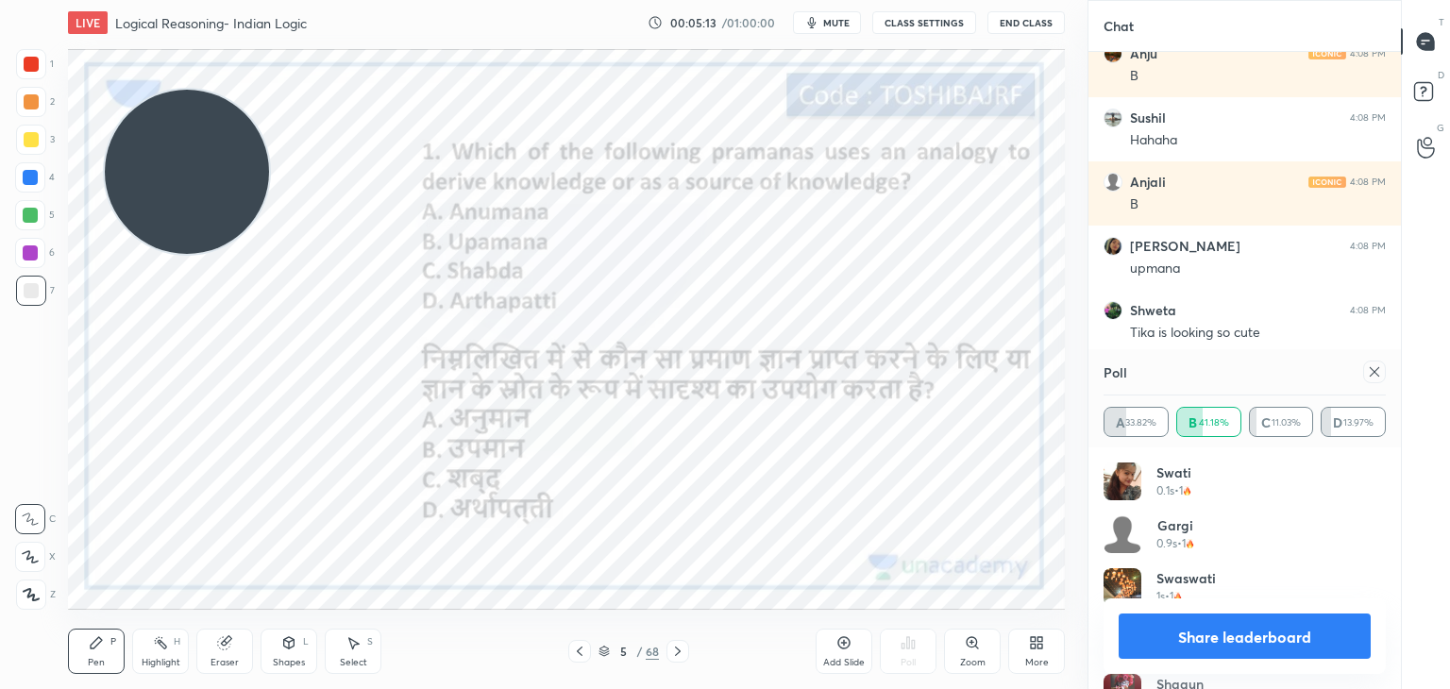
click at [843, 643] on icon at bounding box center [844, 643] width 6 height 6
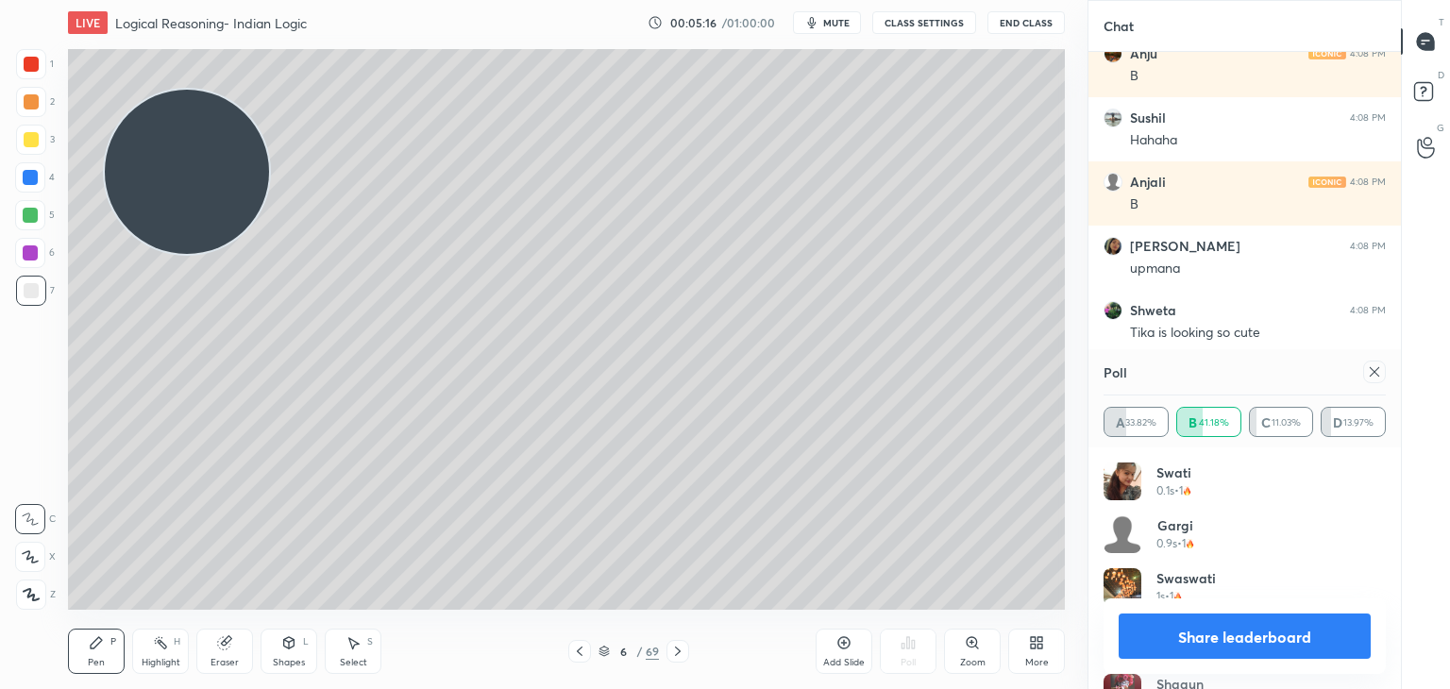
scroll to position [8941, 0]
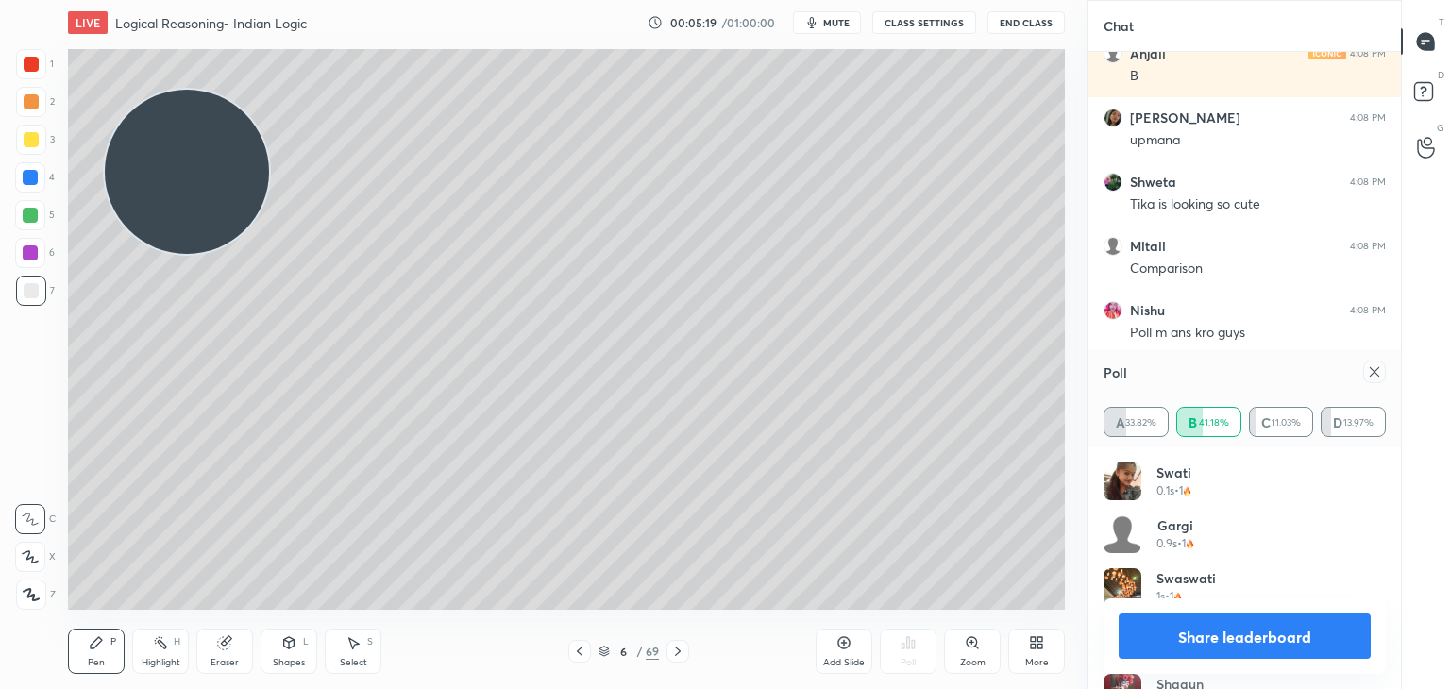
click at [36, 589] on icon at bounding box center [31, 594] width 17 height 13
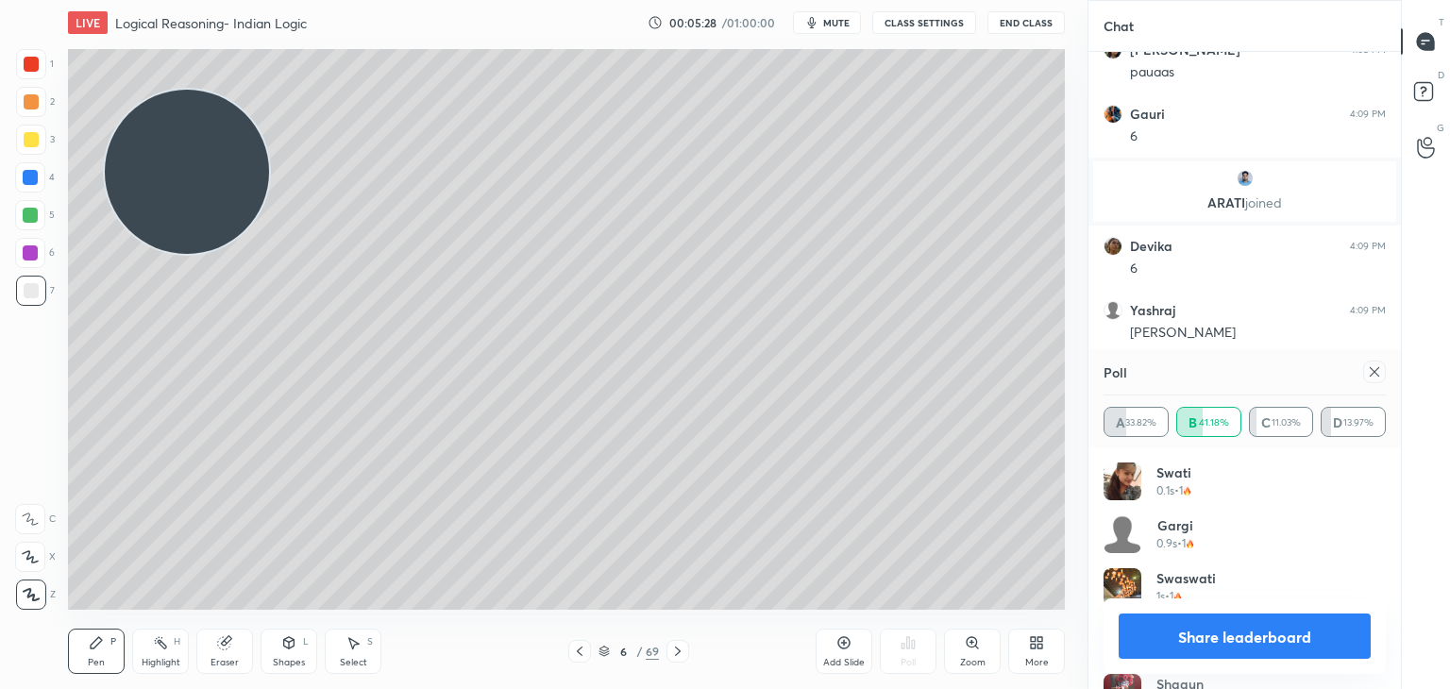
scroll to position [9621, 0]
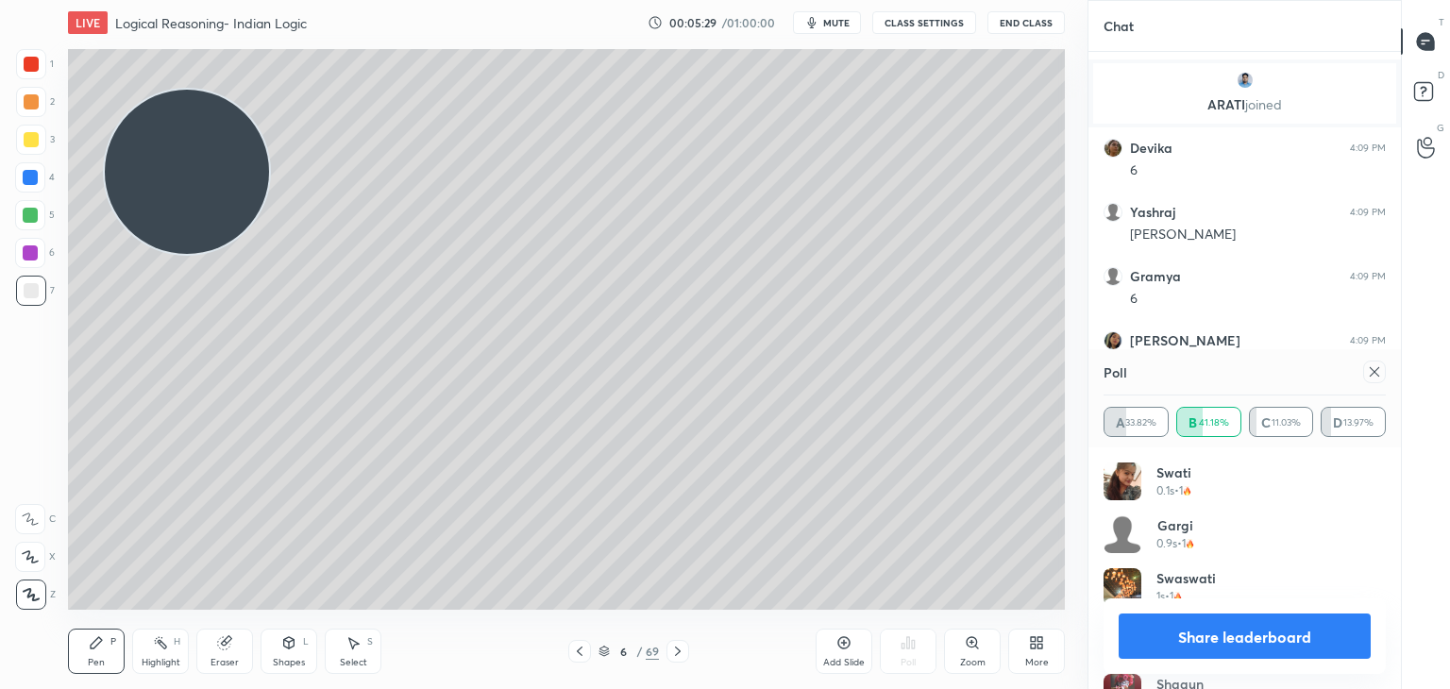
click at [834, 631] on div "Add Slide" at bounding box center [843, 651] width 57 height 45
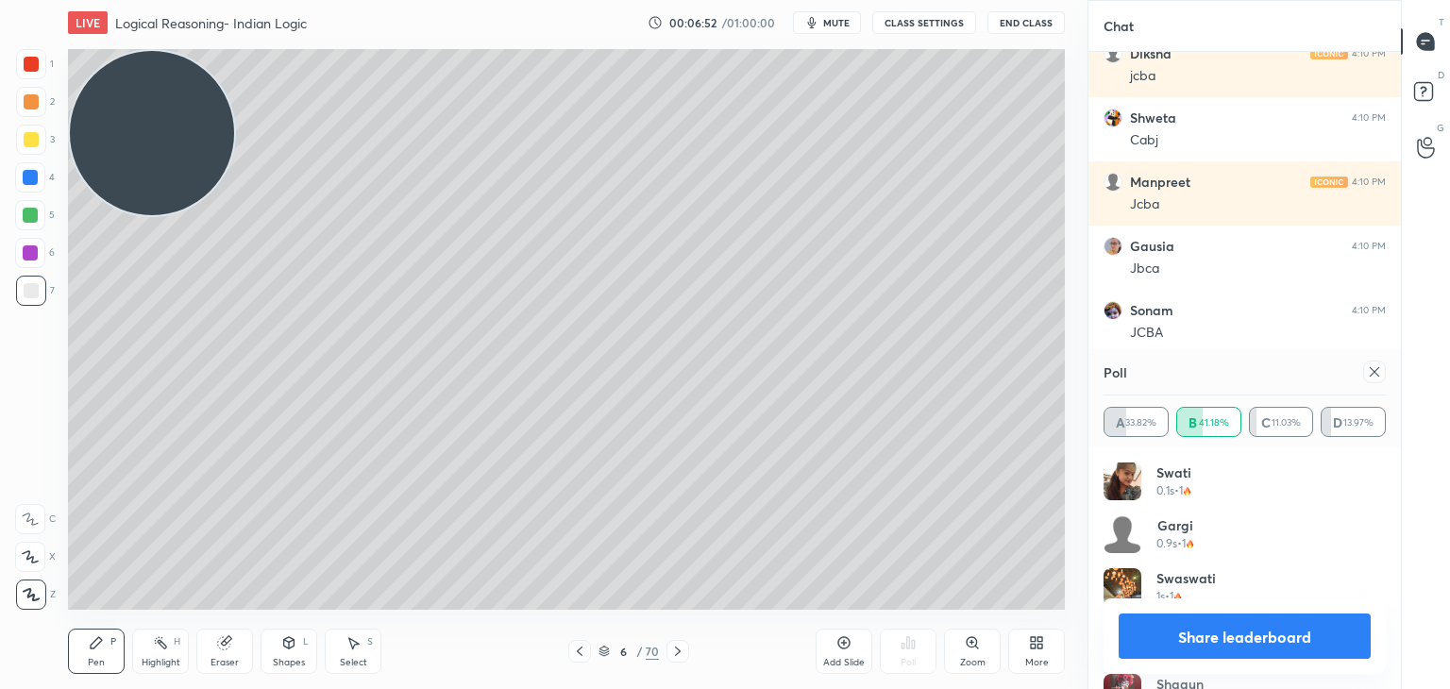
scroll to position [11976, 0]
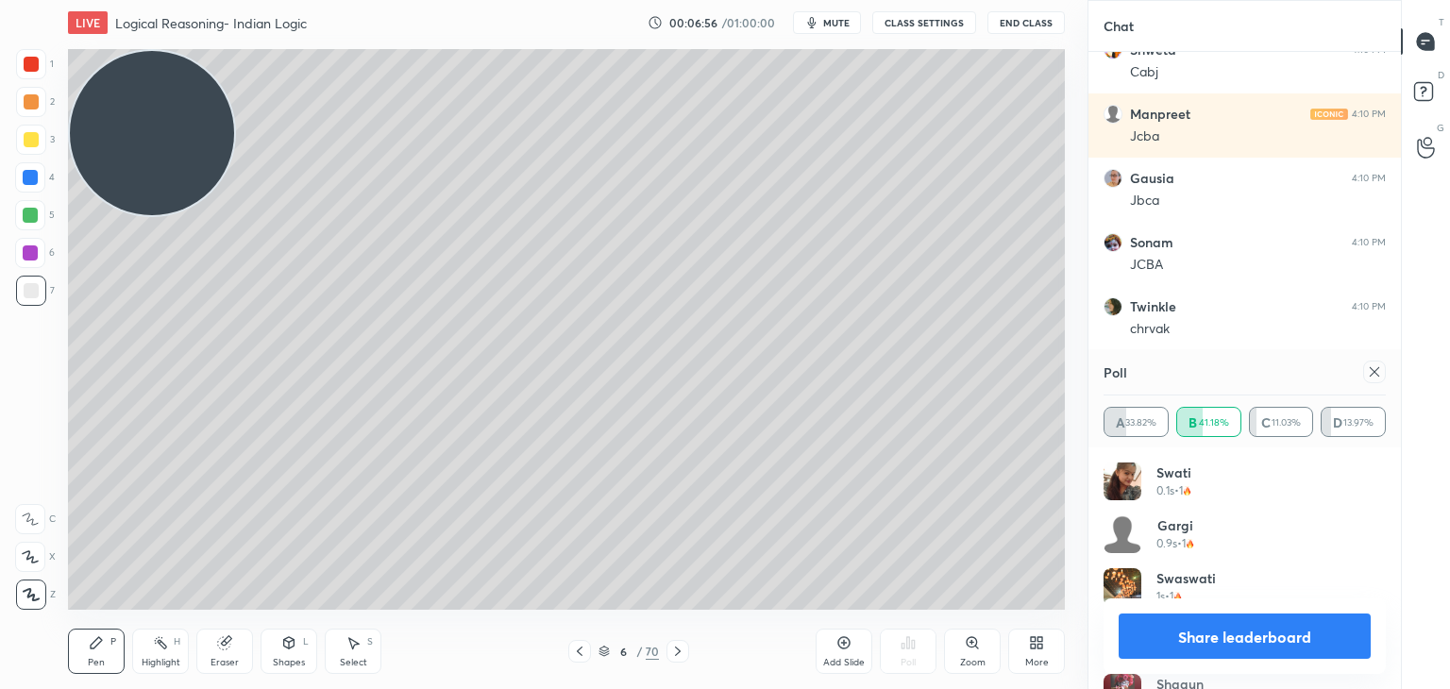
click at [33, 181] on div at bounding box center [30, 177] width 15 height 15
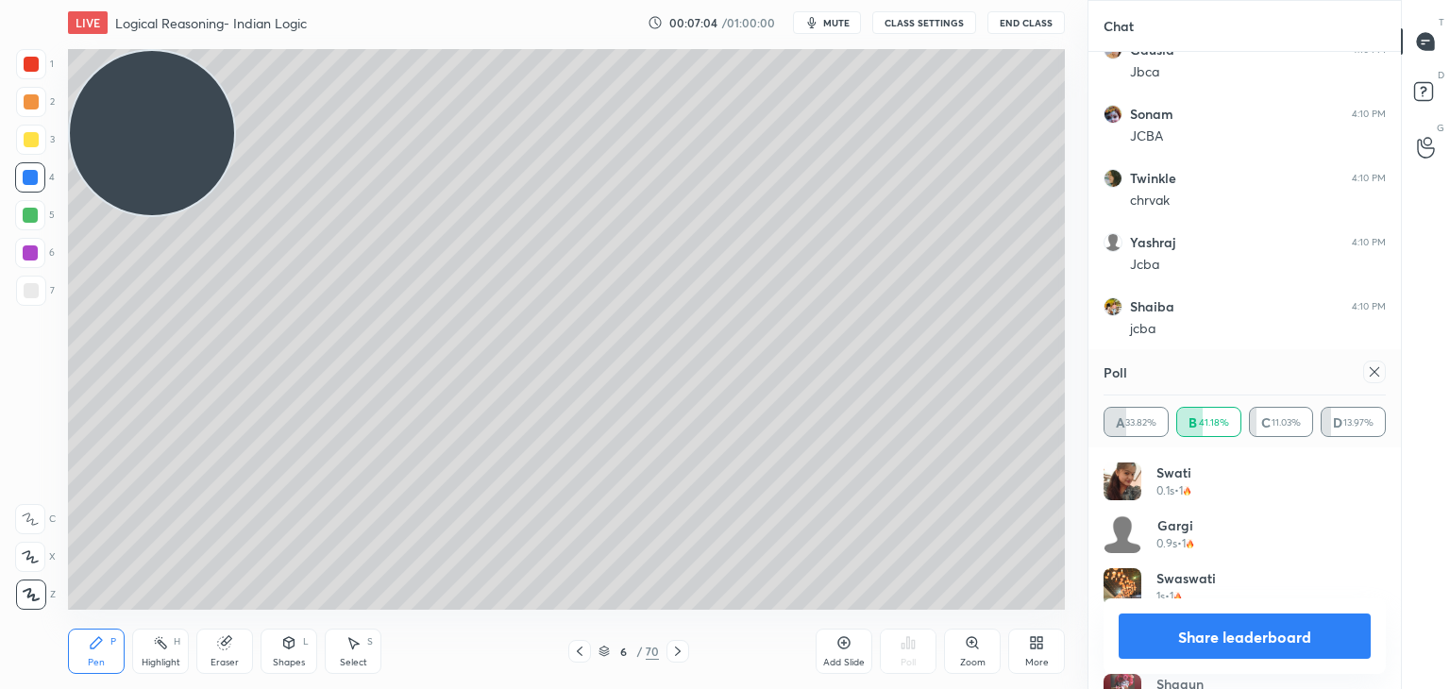
scroll to position [11697, 0]
click at [1374, 375] on icon at bounding box center [1374, 371] width 15 height 15
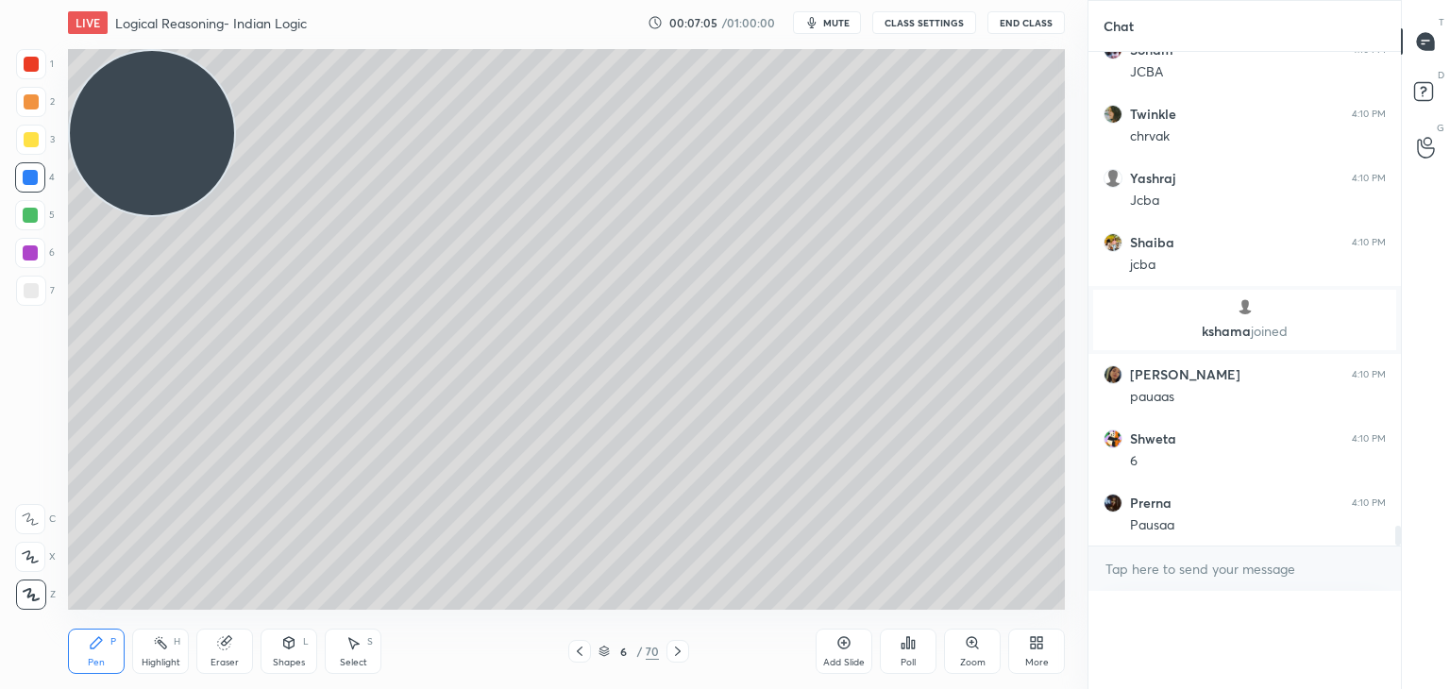
scroll to position [0, 6]
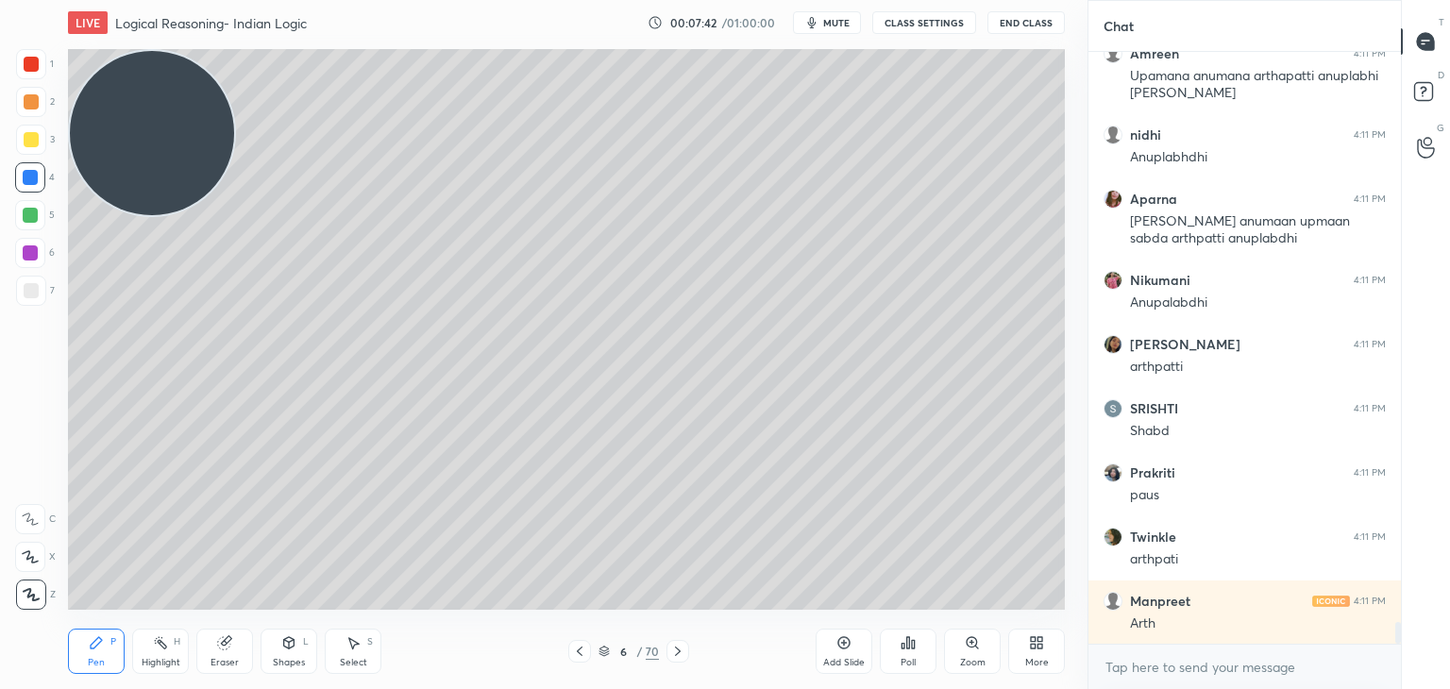
click at [36, 65] on div at bounding box center [31, 64] width 15 height 15
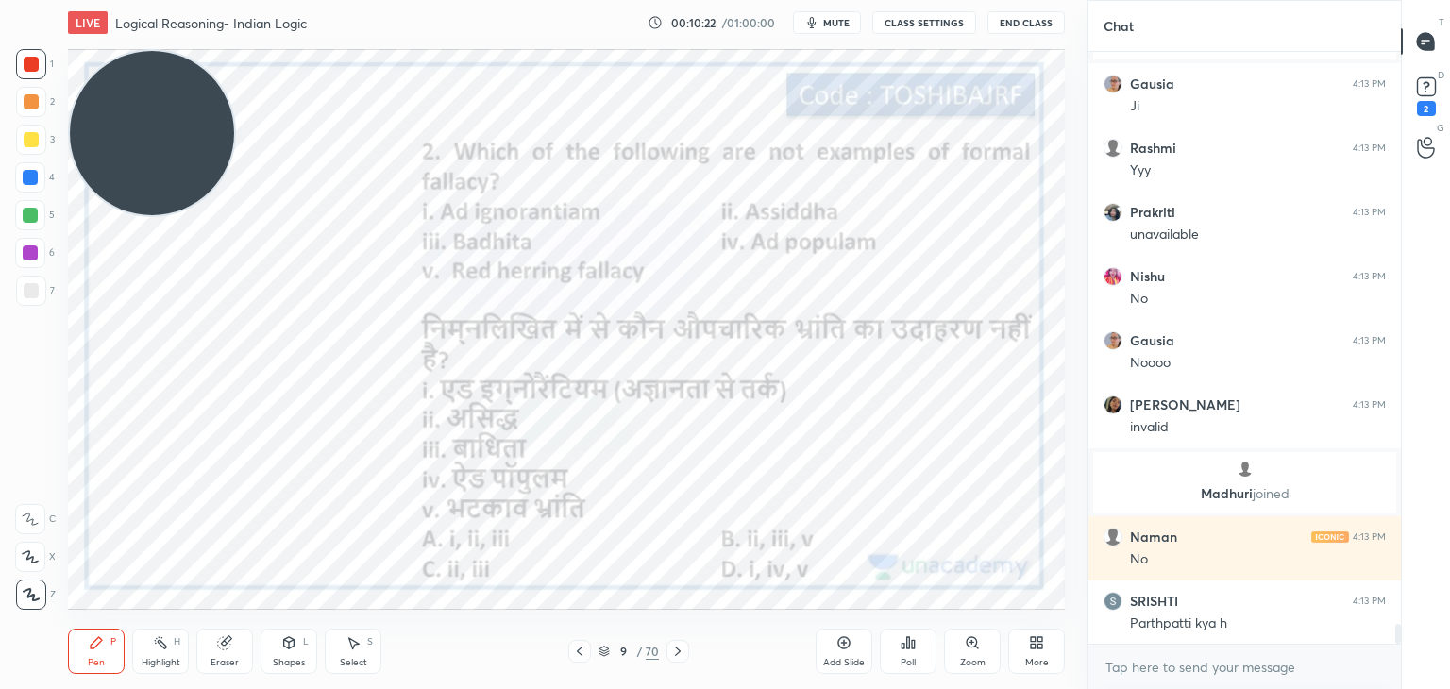
scroll to position [17473, 0]
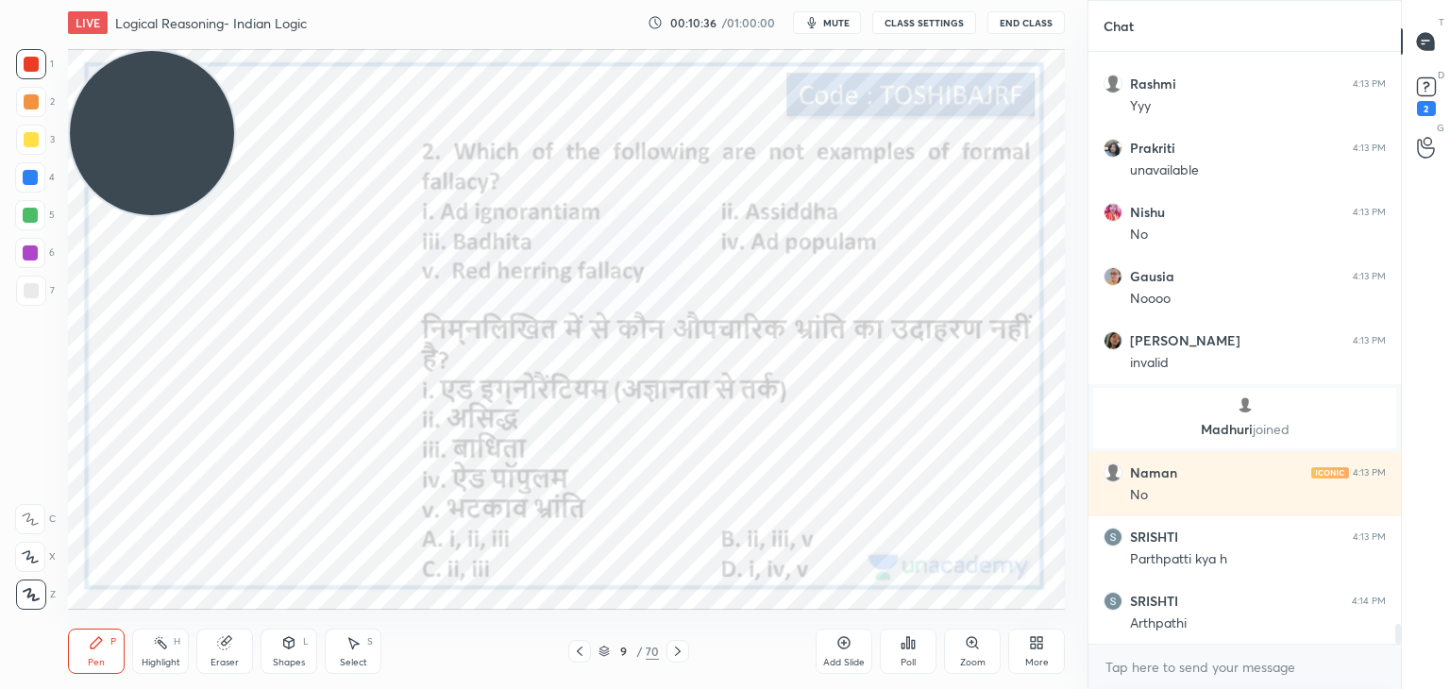
click at [914, 632] on div "Poll" at bounding box center [908, 651] width 57 height 45
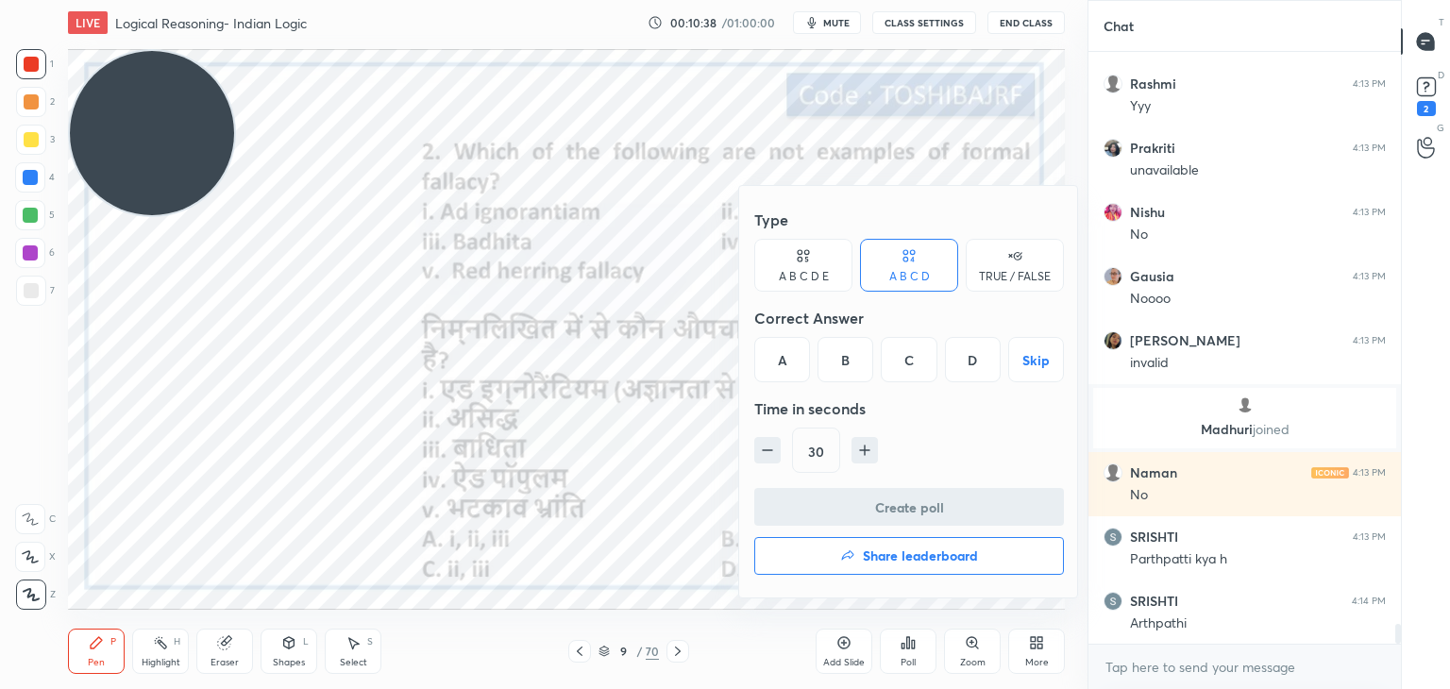
click at [885, 364] on div "C" at bounding box center [909, 359] width 56 height 45
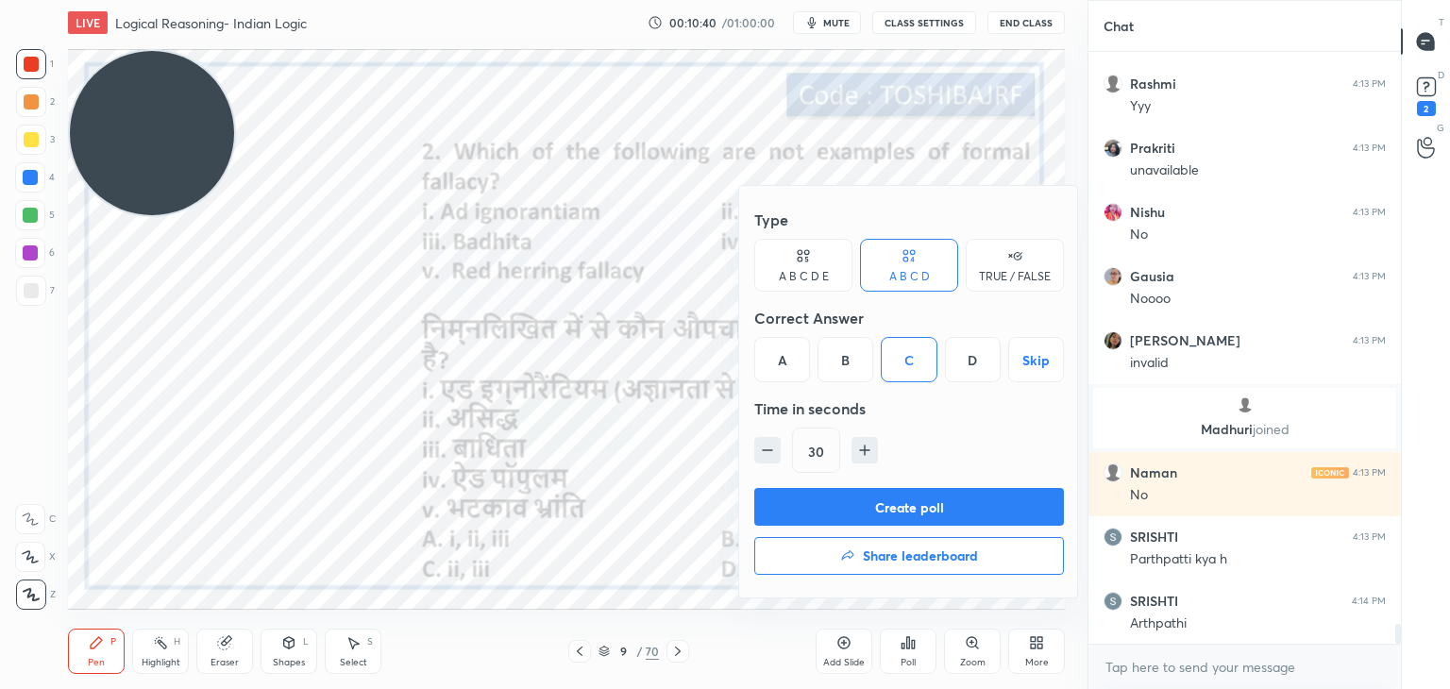
click at [868, 490] on button "Create poll" at bounding box center [909, 507] width 310 height 38
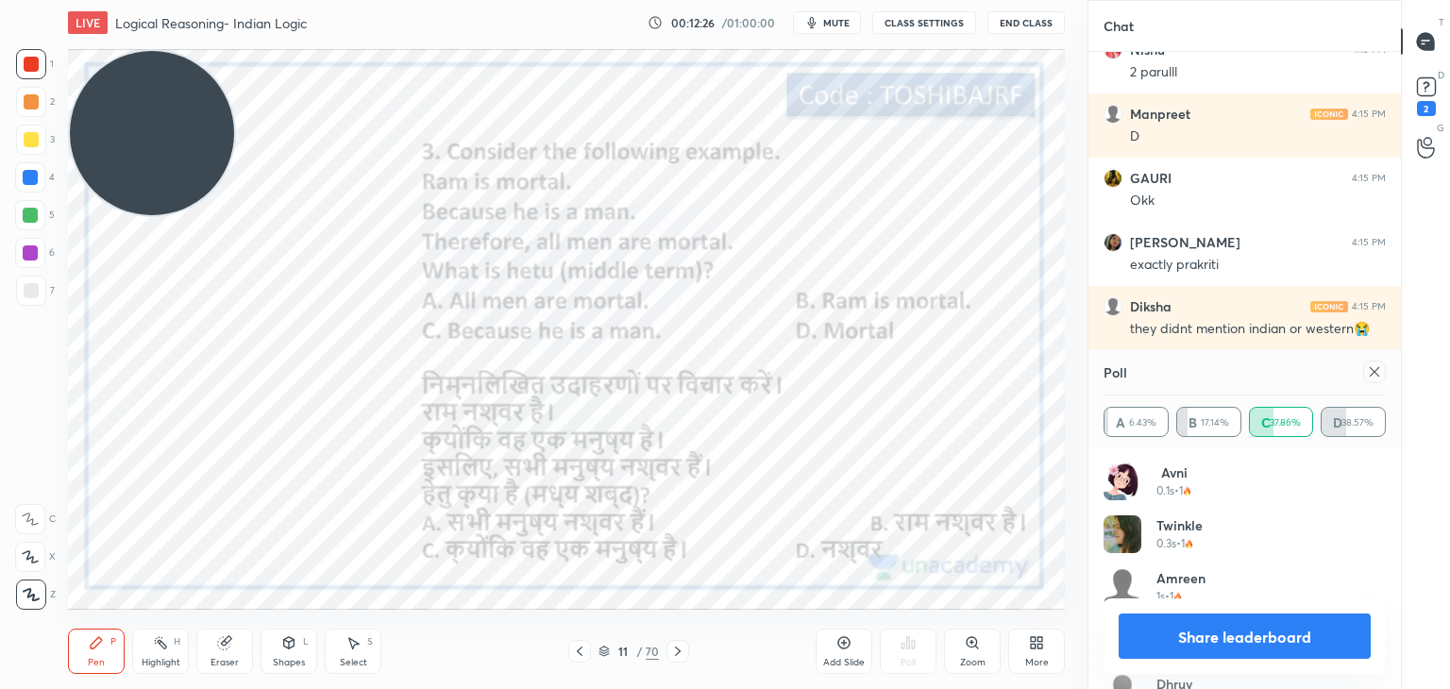
scroll to position [19594, 0]
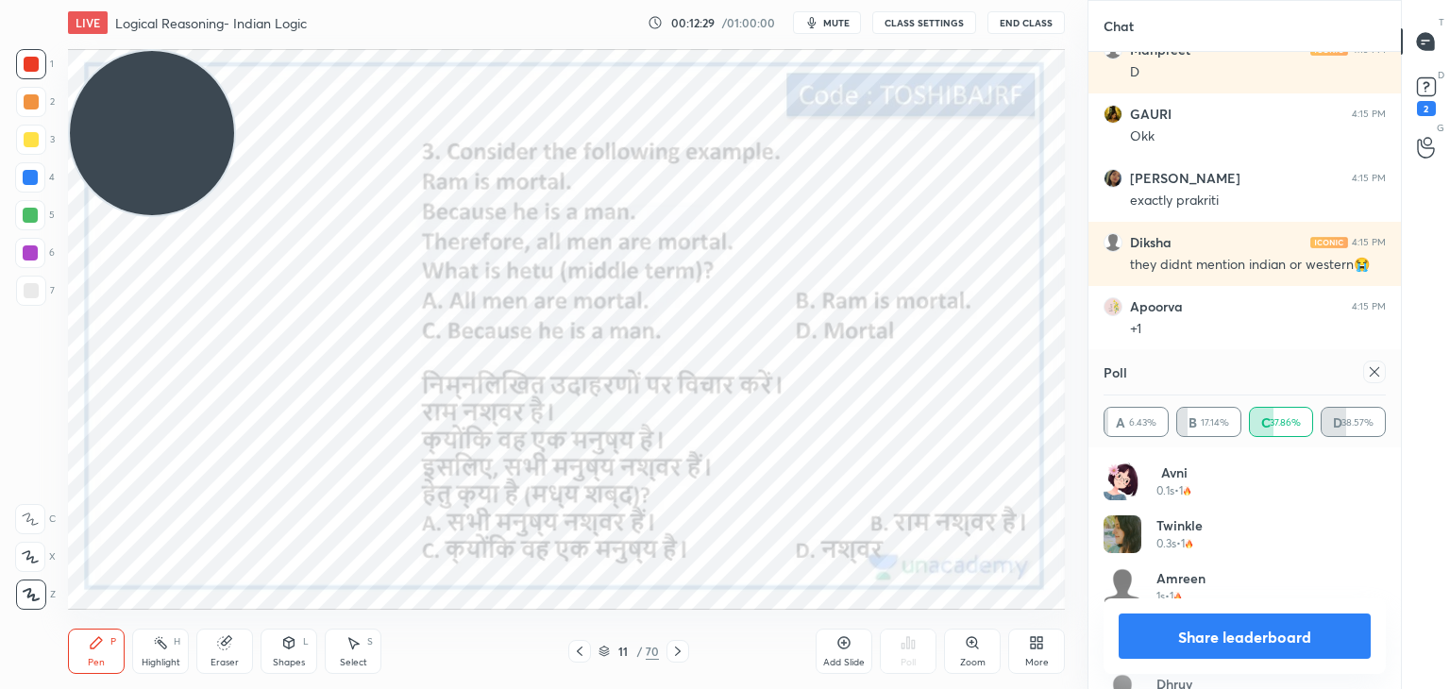
click at [1377, 367] on icon at bounding box center [1374, 371] width 15 height 15
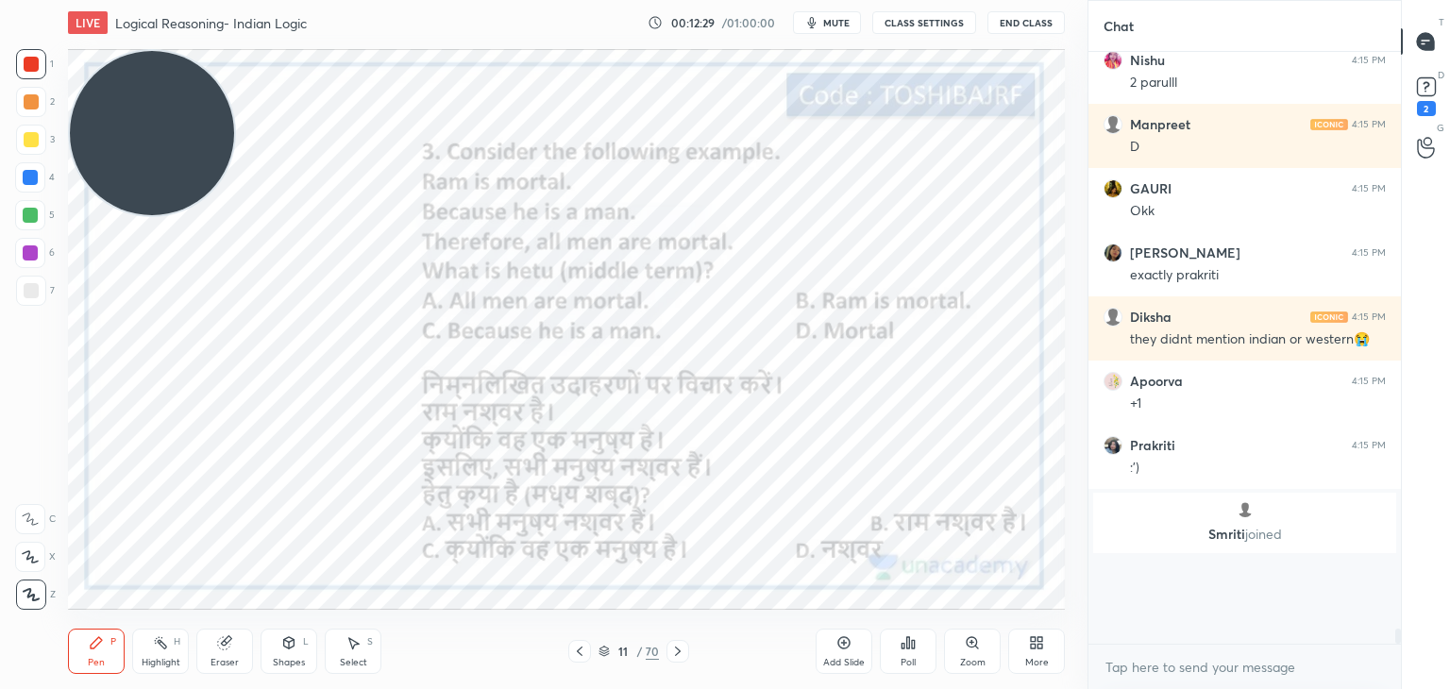
scroll to position [6, 6]
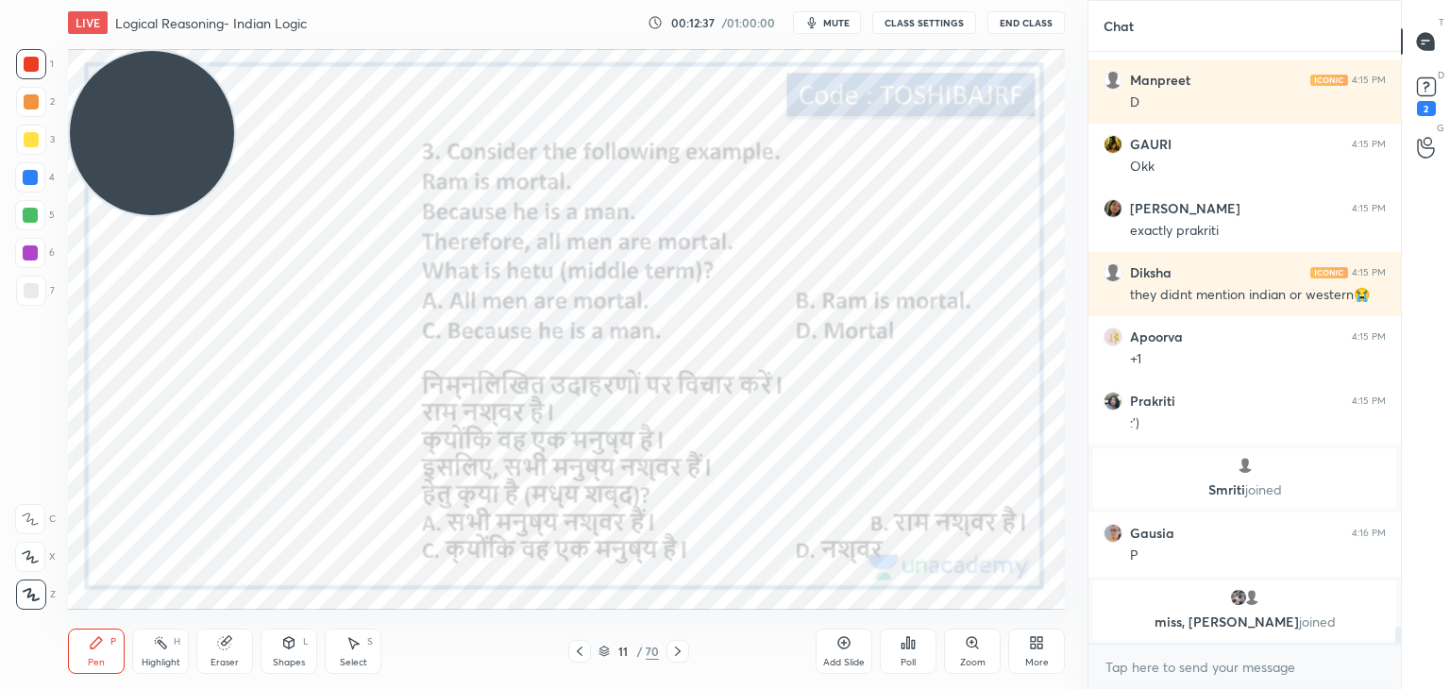
click at [910, 641] on icon at bounding box center [907, 642] width 15 height 15
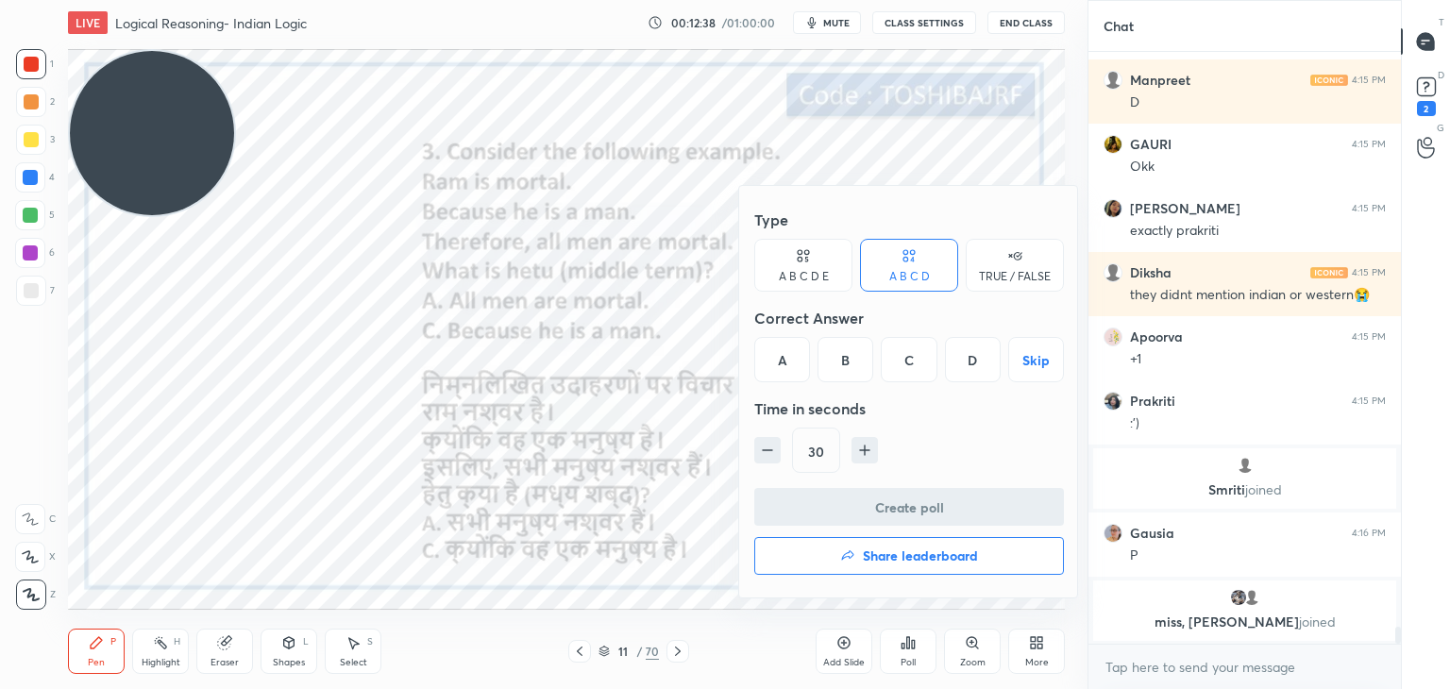
click at [920, 355] on div "C" at bounding box center [909, 359] width 56 height 45
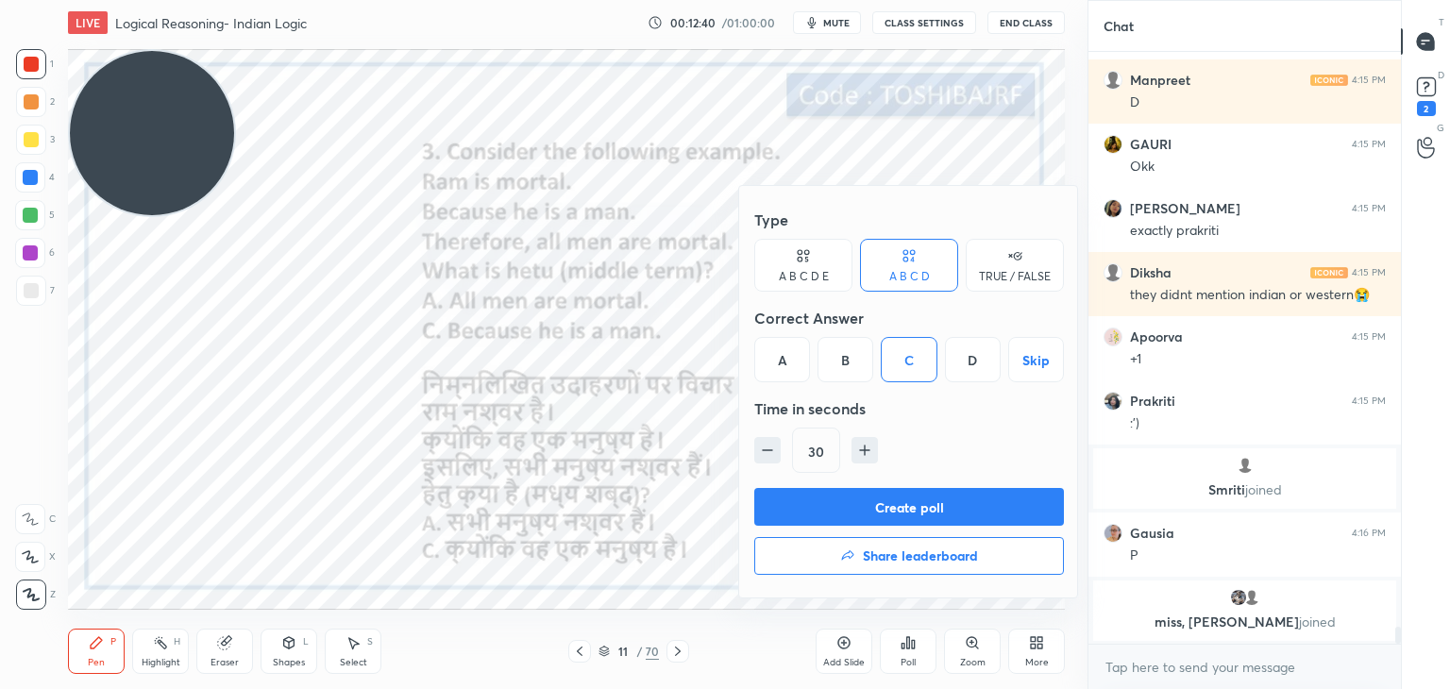
click at [882, 499] on button "Create poll" at bounding box center [909, 507] width 310 height 38
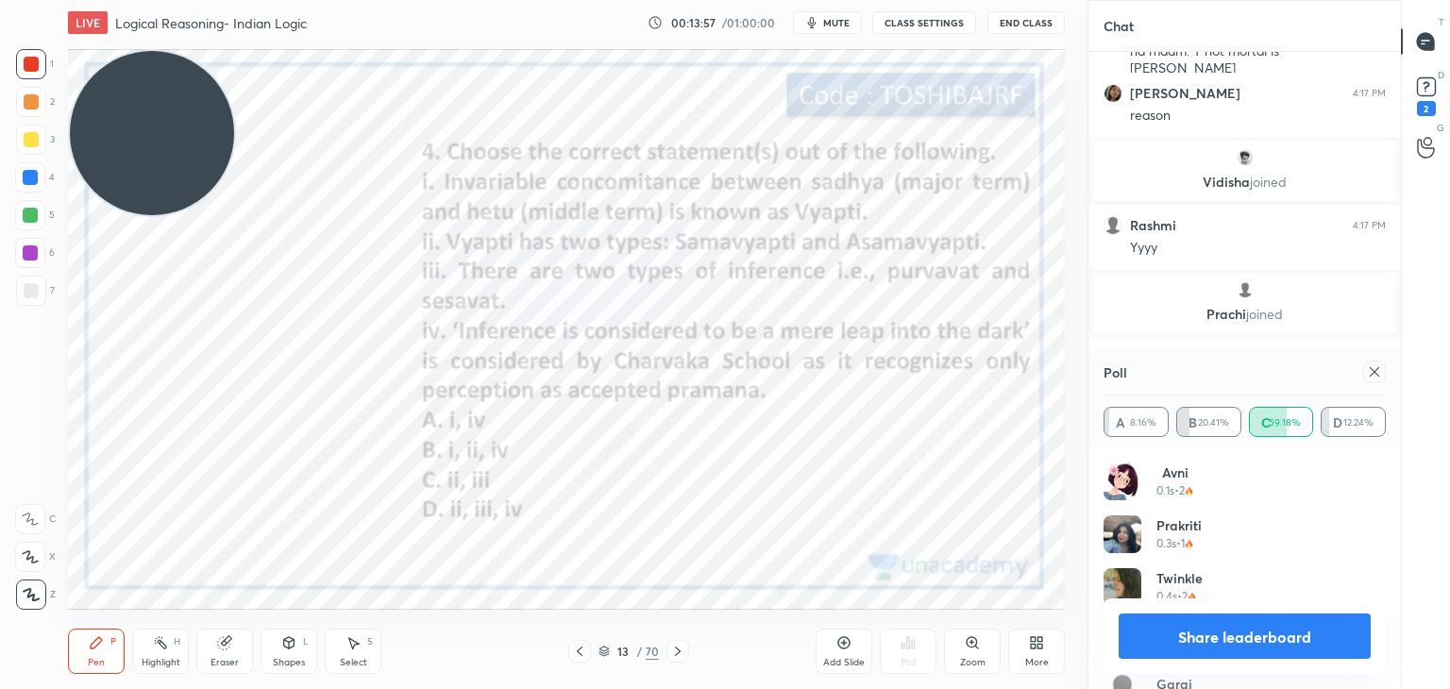
scroll to position [20706, 0]
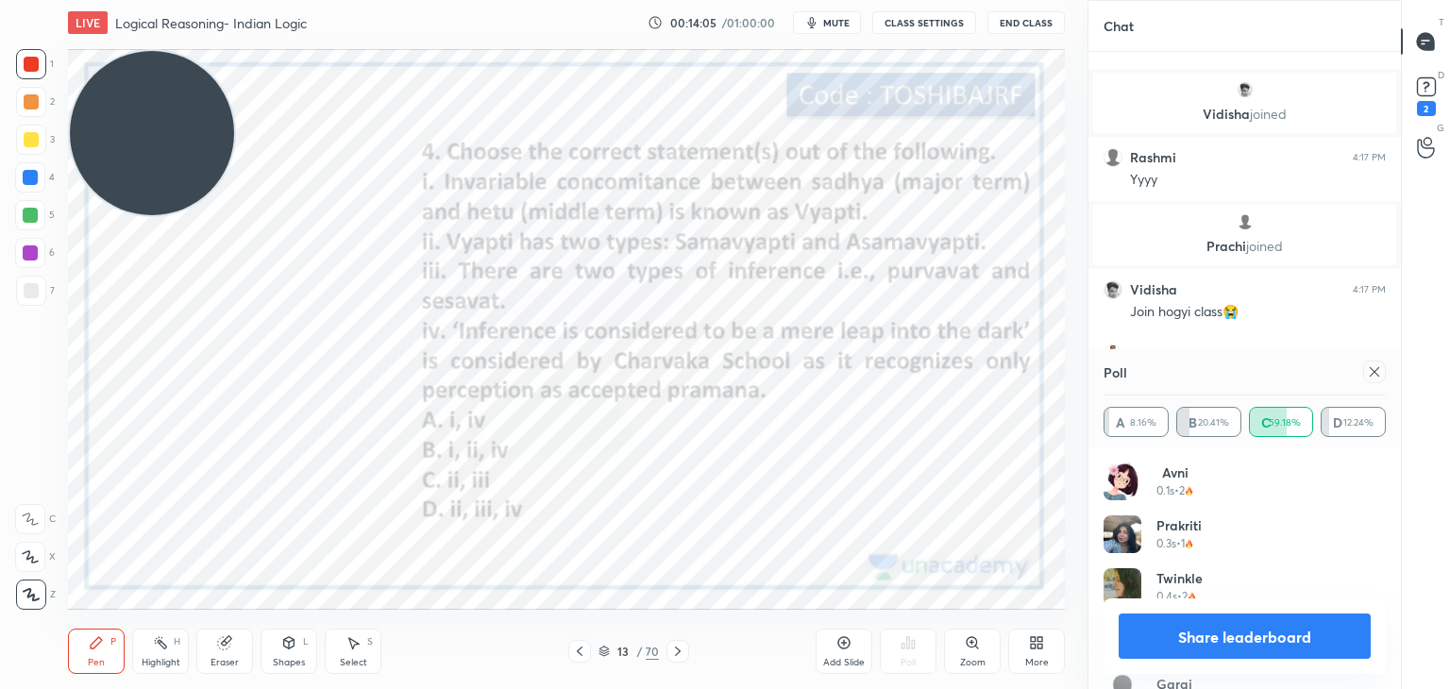
click at [1373, 365] on icon at bounding box center [1374, 371] width 15 height 15
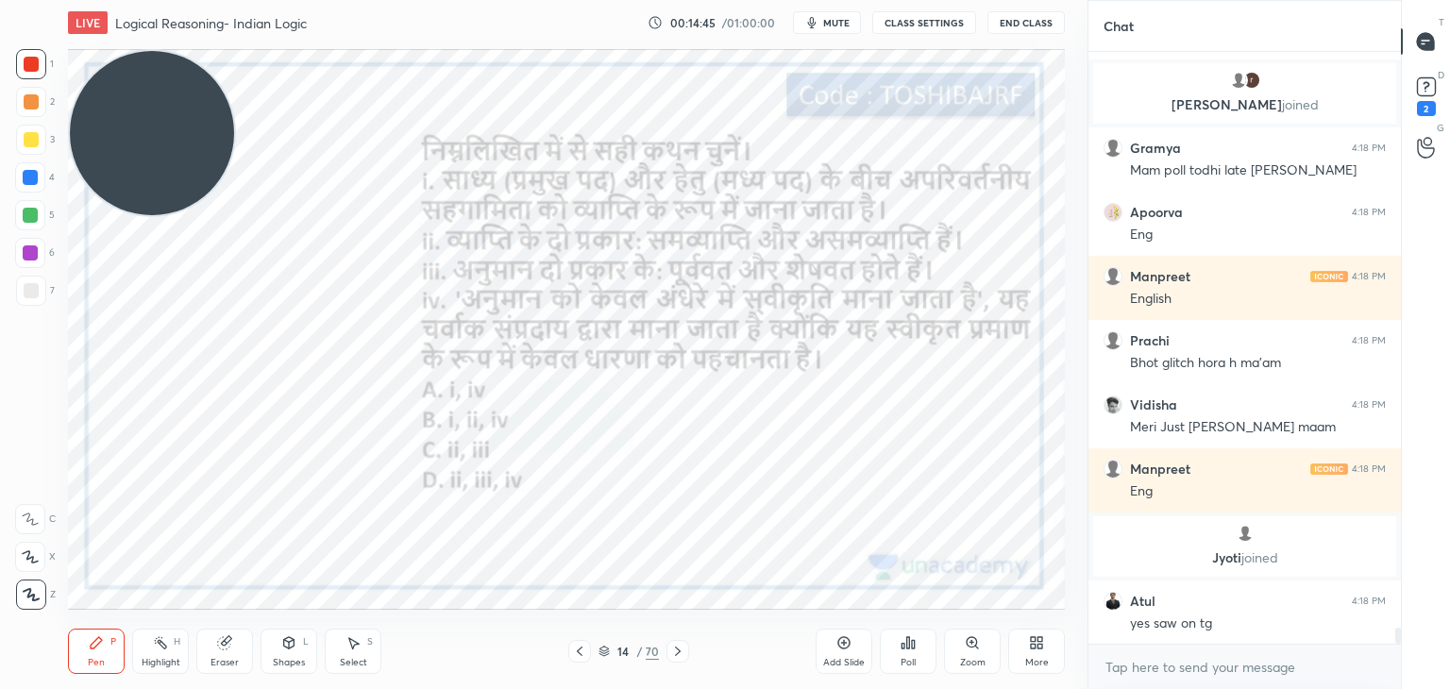
scroll to position [21191, 0]
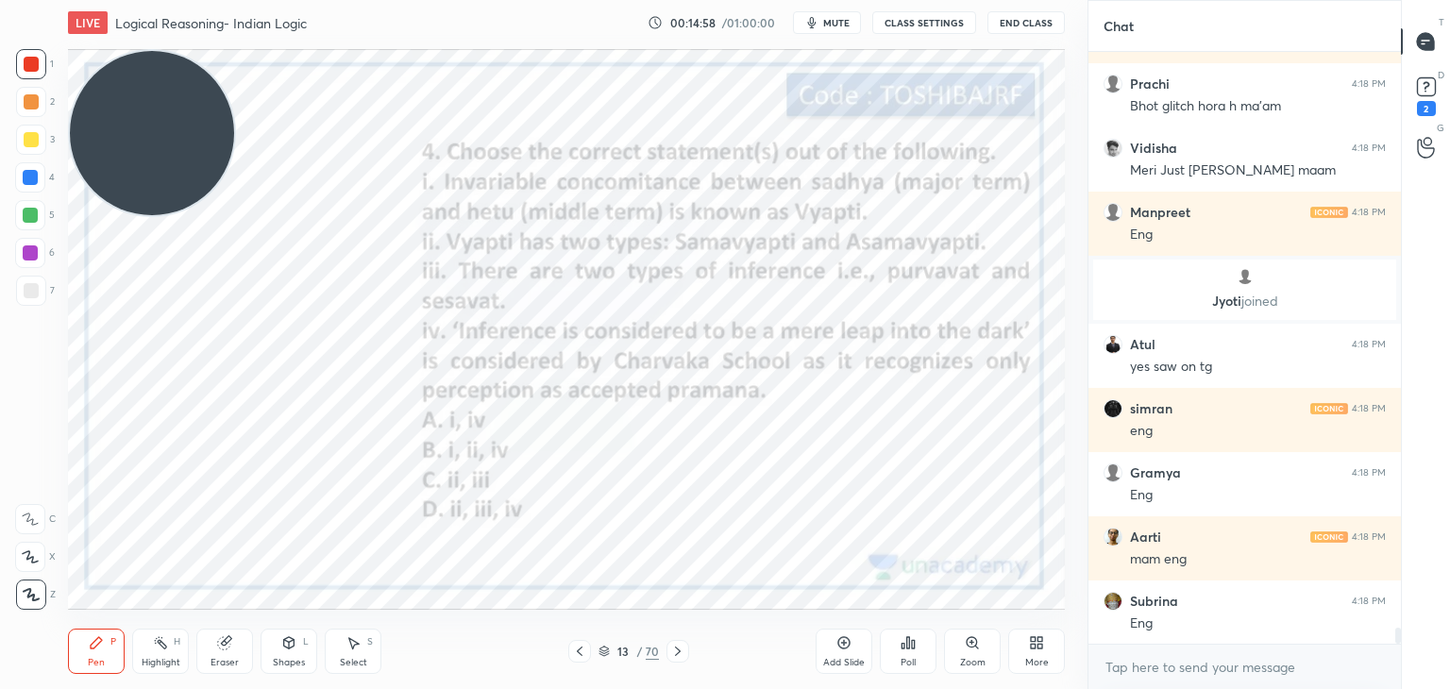
click at [895, 641] on div "Poll" at bounding box center [908, 651] width 57 height 45
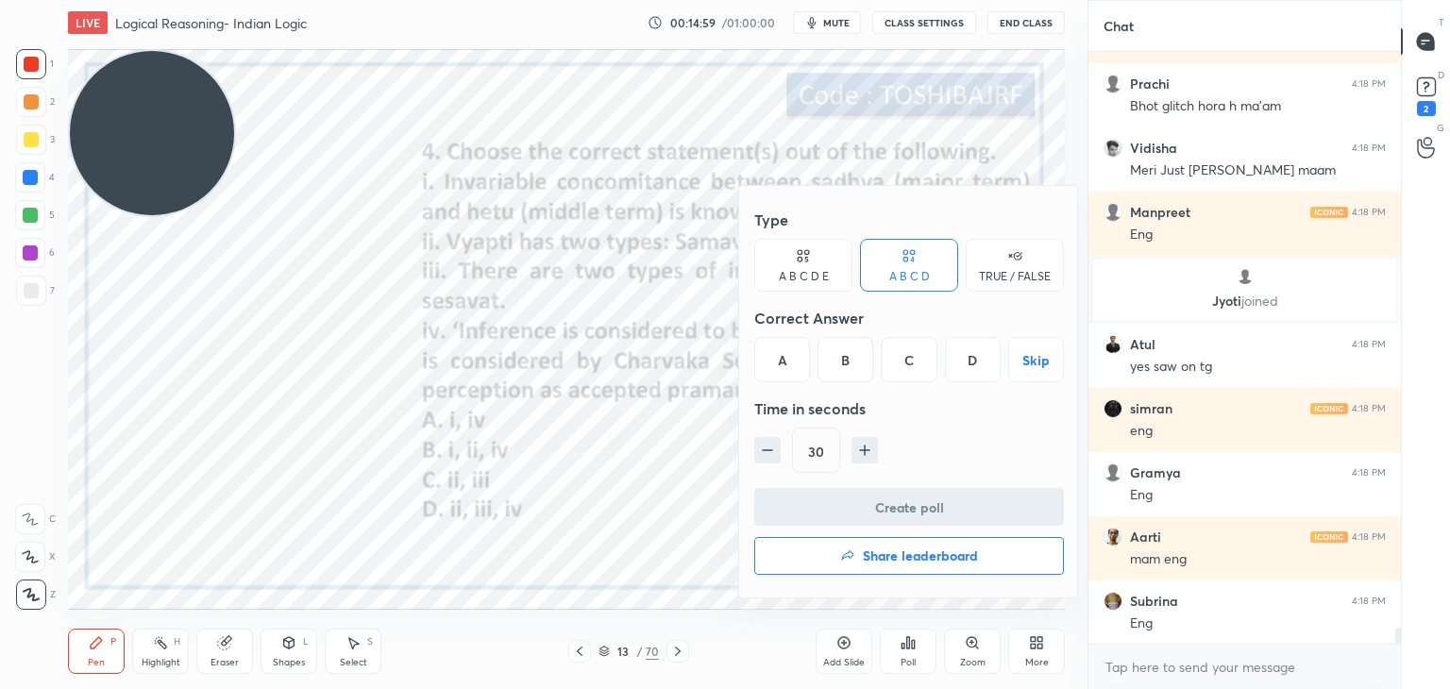
click at [845, 366] on div "B" at bounding box center [845, 359] width 56 height 45
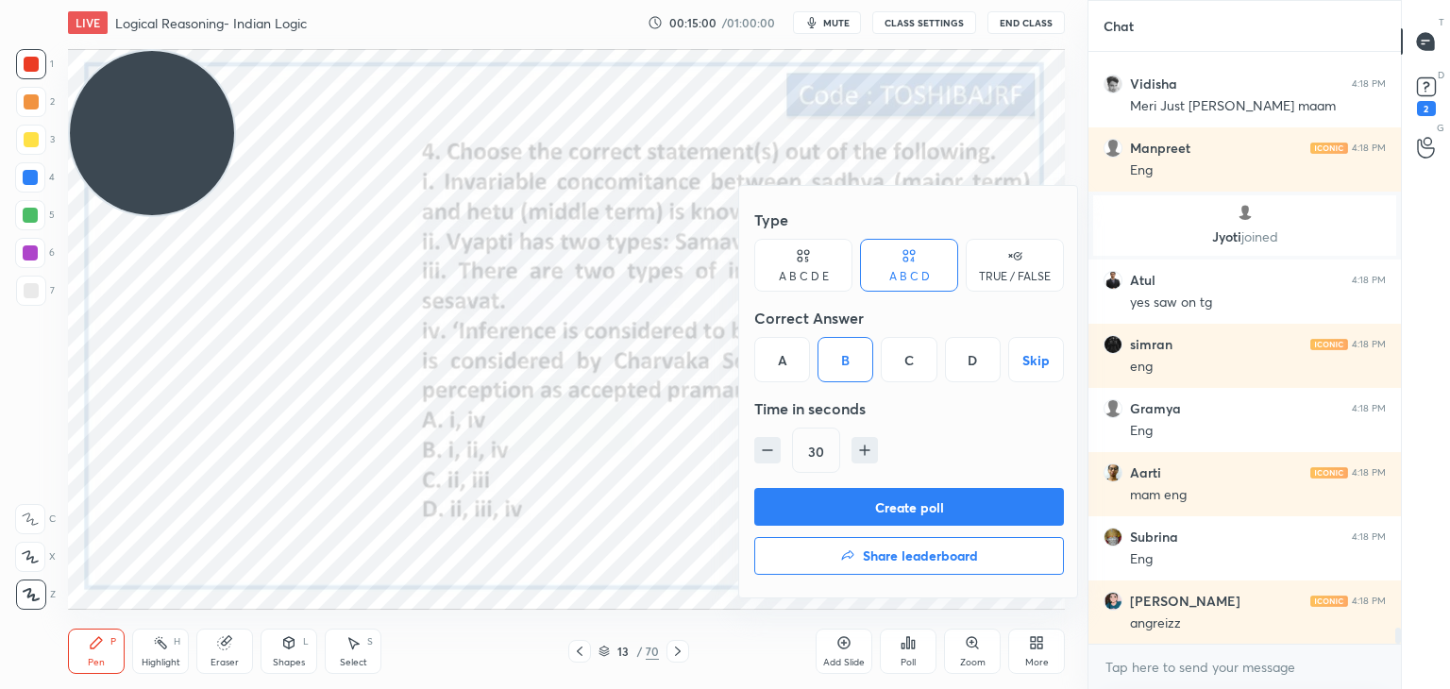
click at [858, 507] on button "Create poll" at bounding box center [909, 507] width 310 height 38
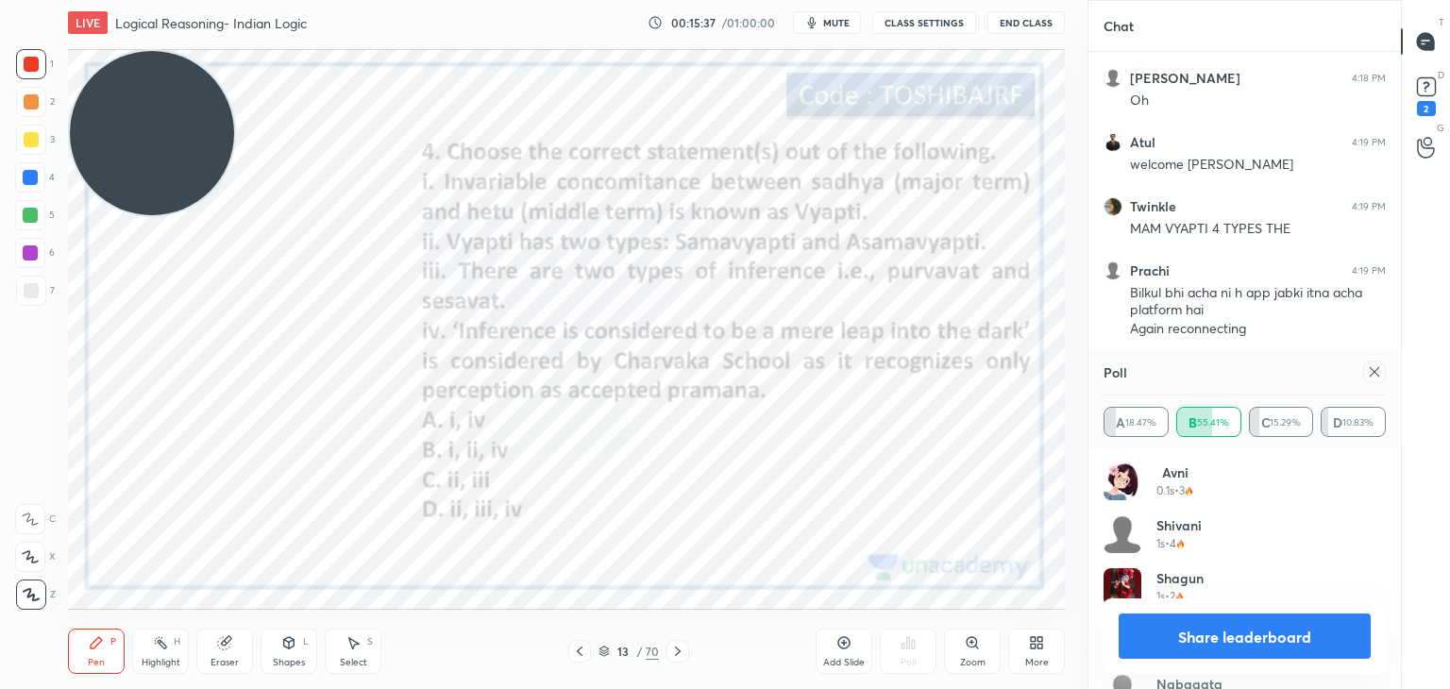
scroll to position [21784, 0]
click at [838, 655] on div "Add Slide" at bounding box center [843, 651] width 57 height 45
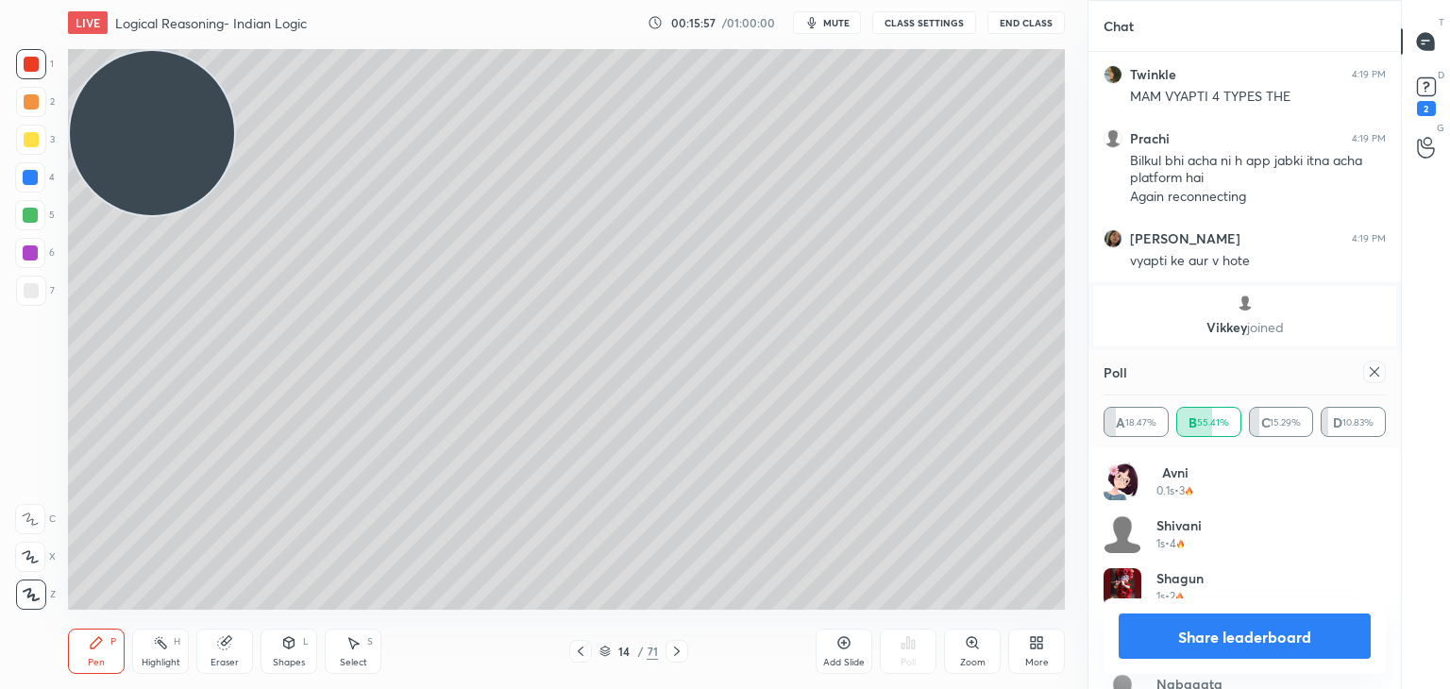
scroll to position [21946, 0]
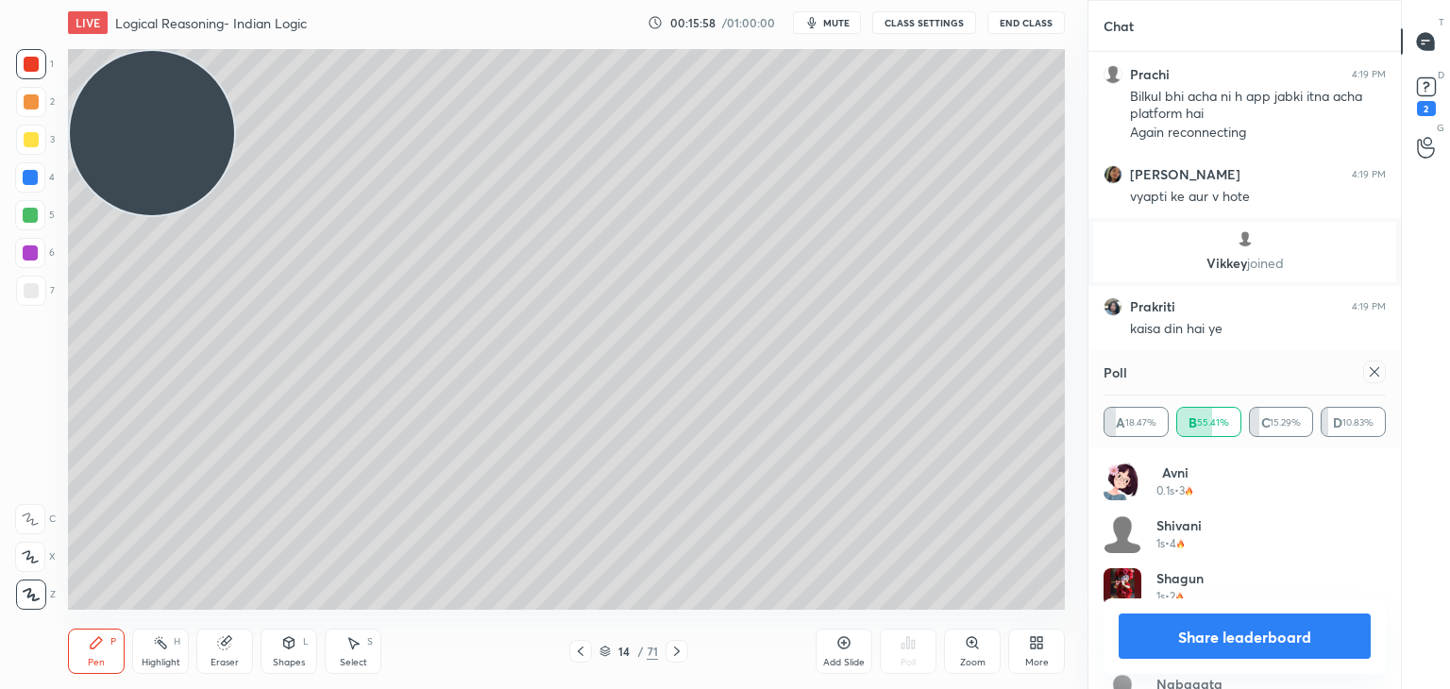
click at [28, 293] on div at bounding box center [31, 290] width 15 height 15
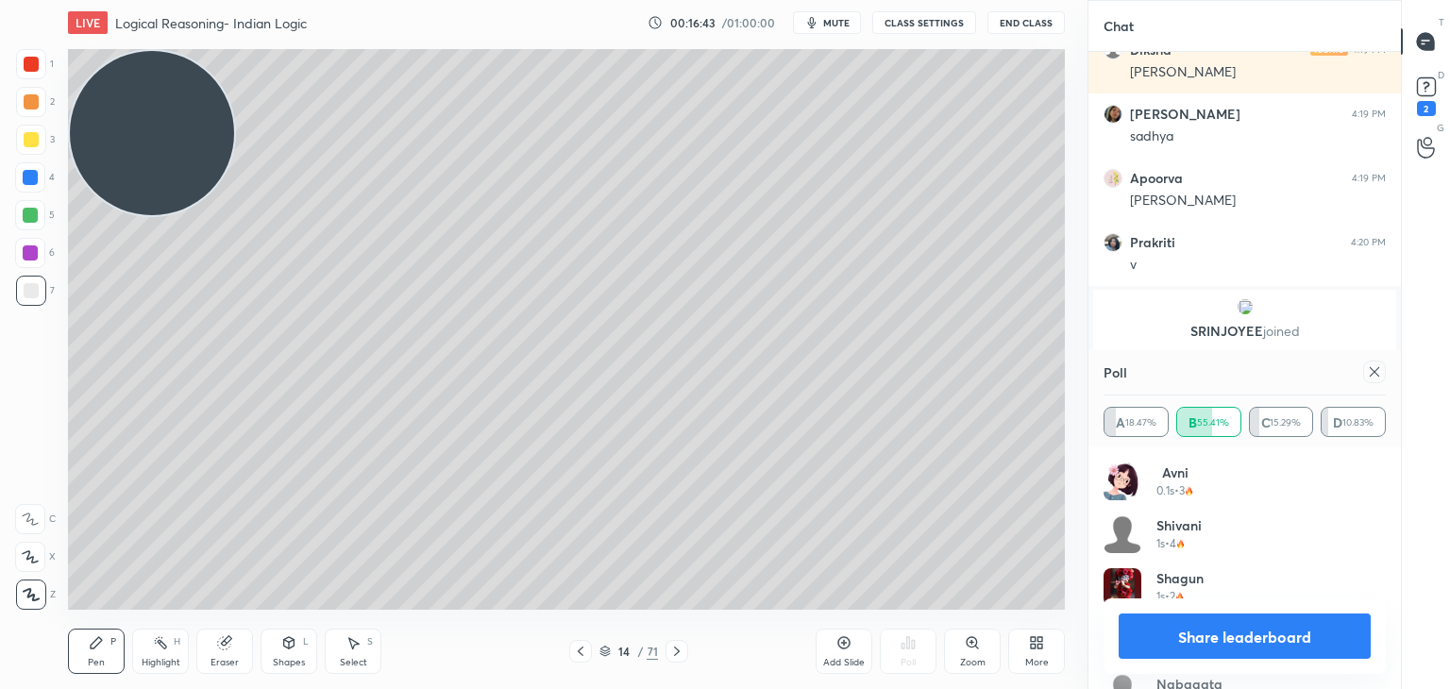
scroll to position [22614, 0]
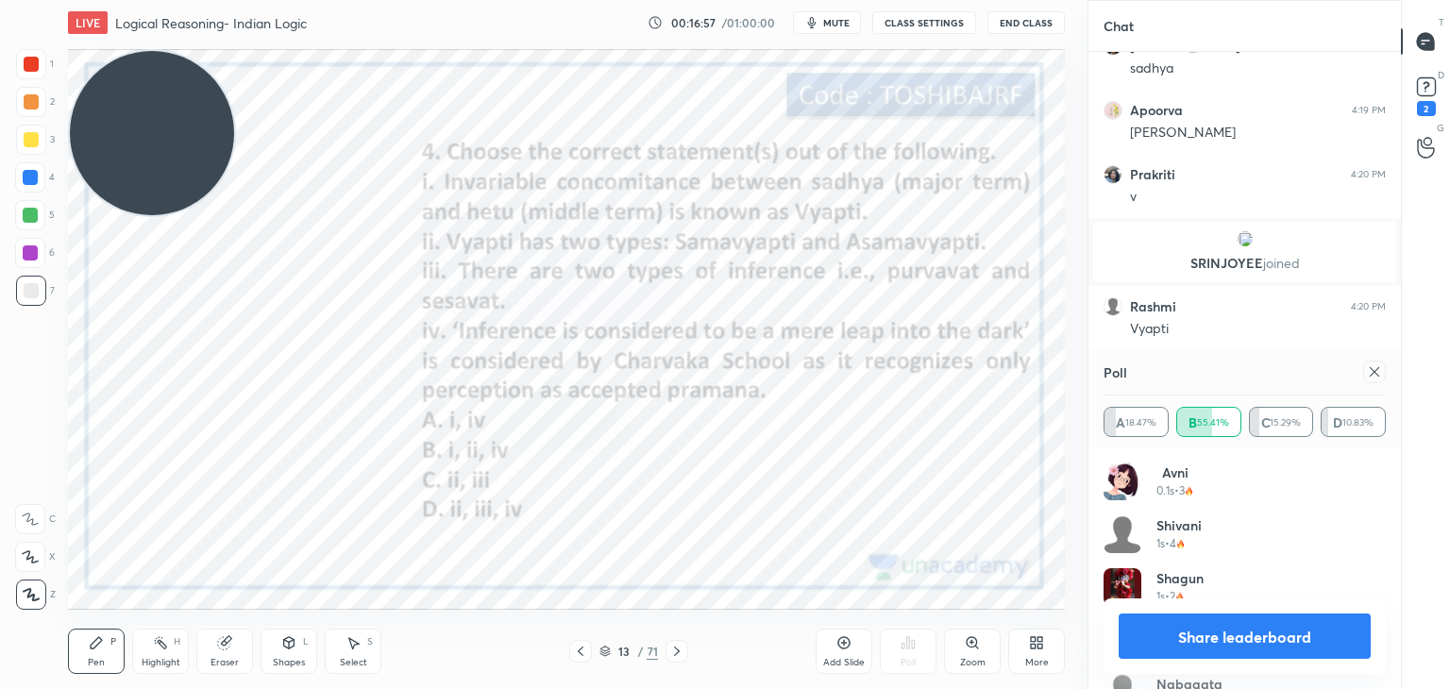
click at [39, 73] on div at bounding box center [31, 64] width 30 height 30
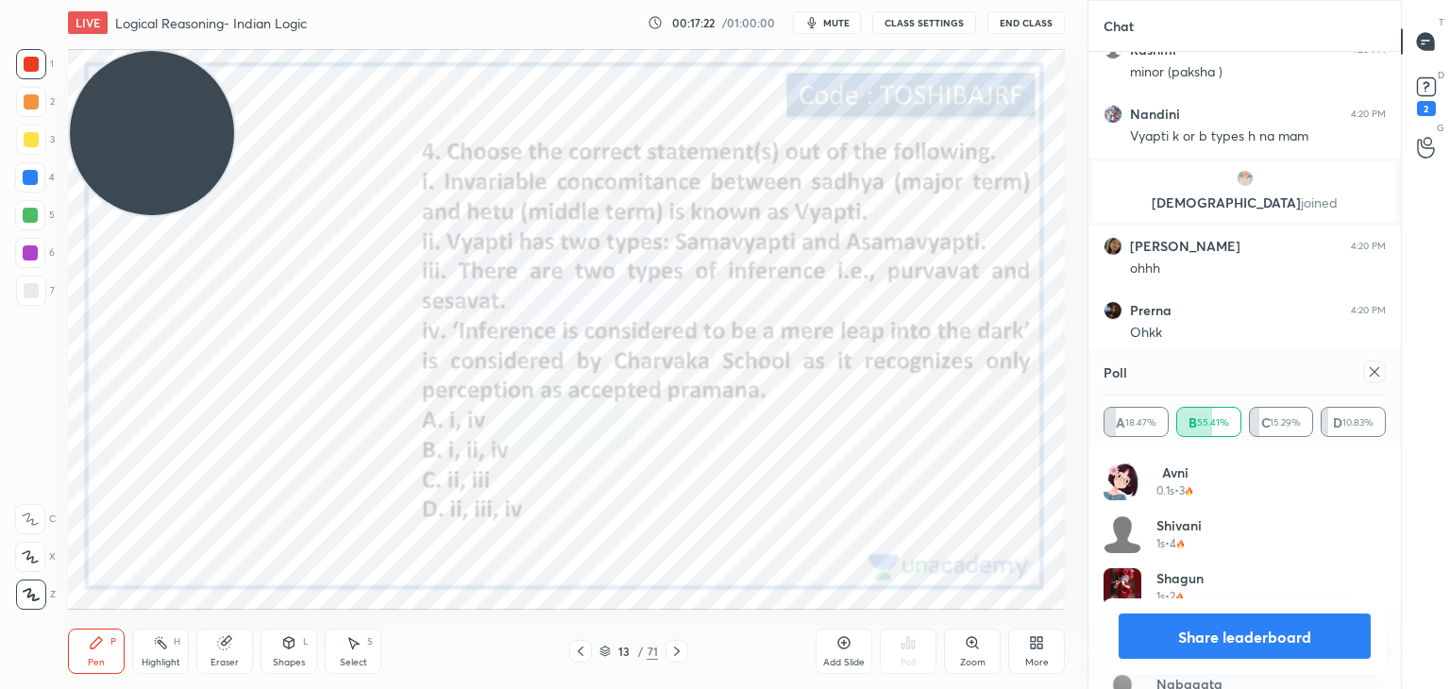
scroll to position [22948, 0]
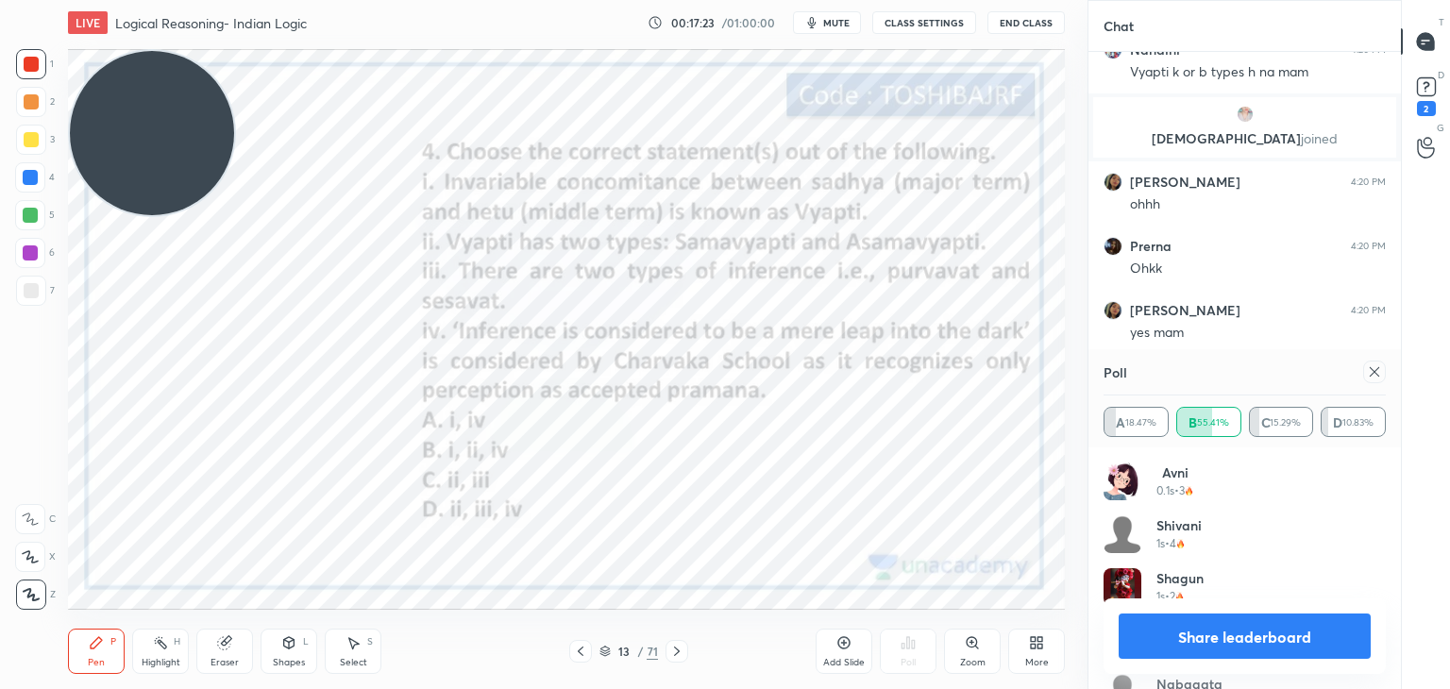
click at [1371, 376] on icon at bounding box center [1374, 371] width 15 height 15
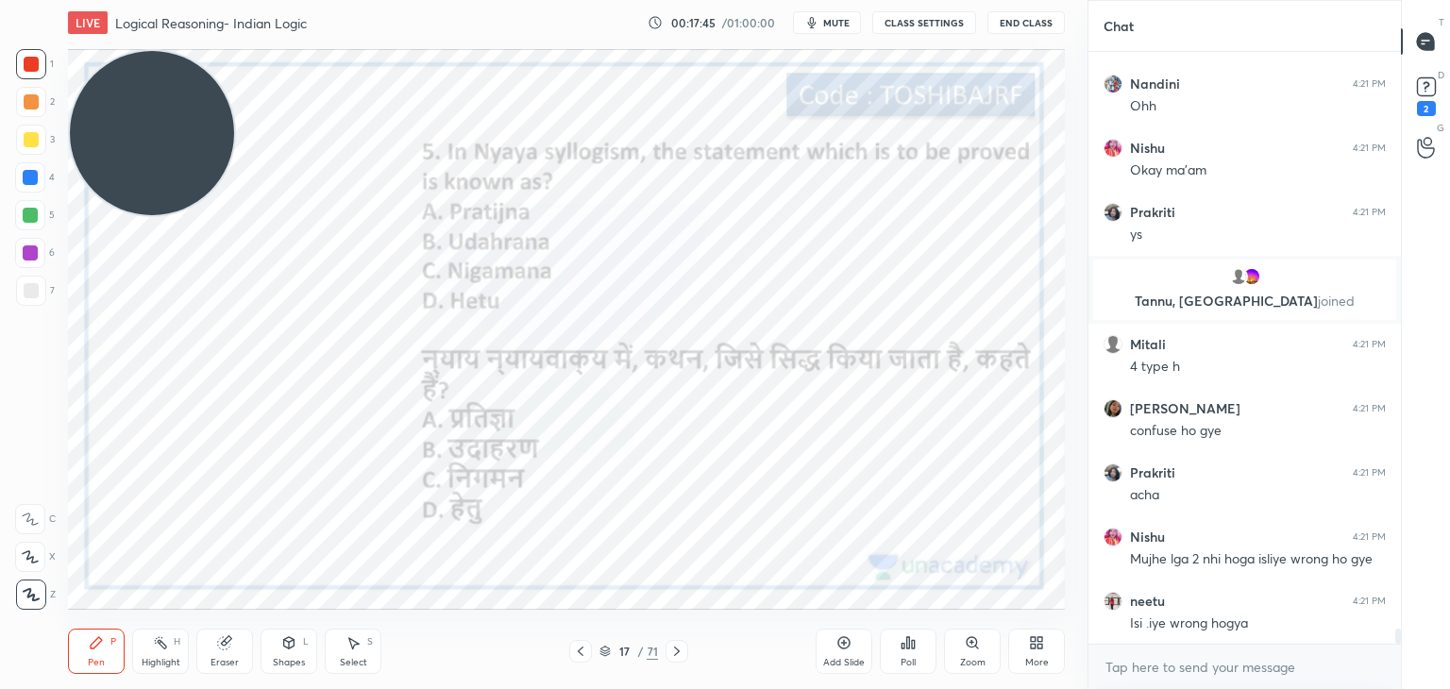
scroll to position [23192, 0]
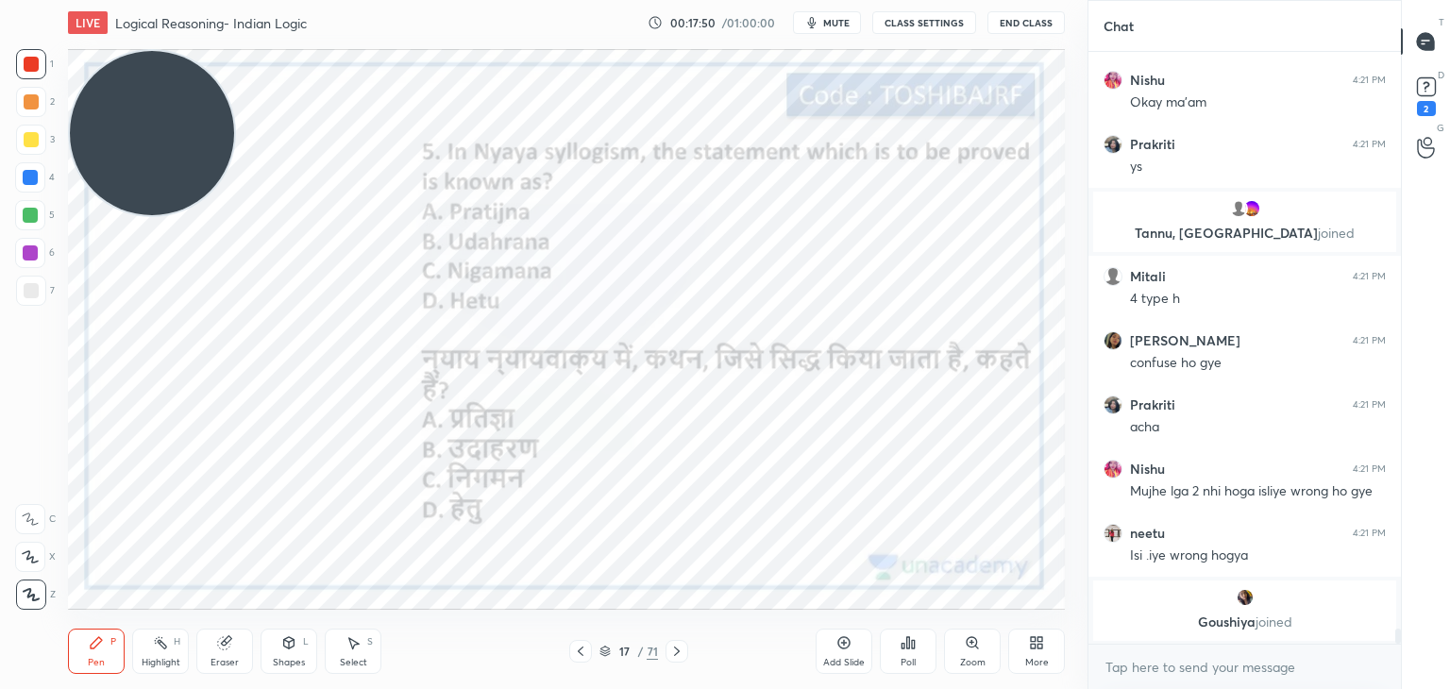
click at [900, 646] on icon at bounding box center [907, 642] width 15 height 15
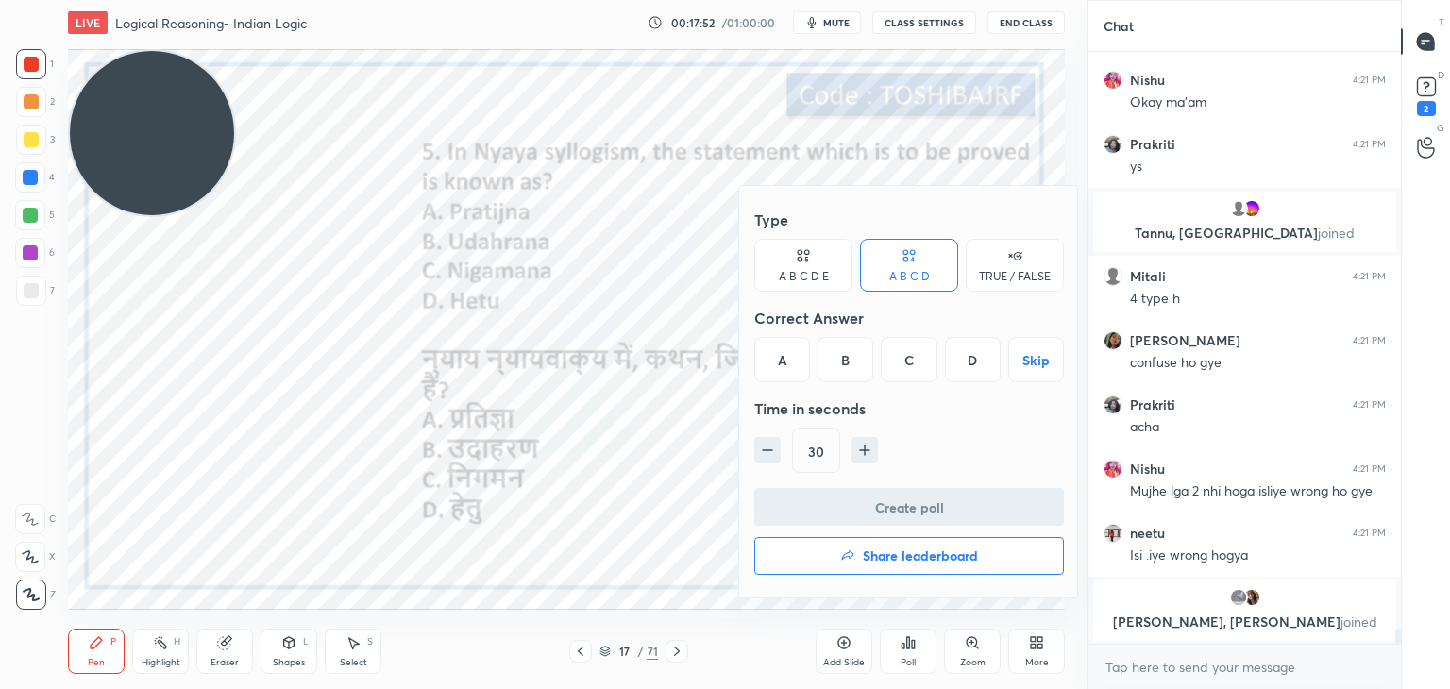
drag, startPoint x: 780, startPoint y: 352, endPoint x: 773, endPoint y: 363, distance: 13.6
click at [773, 363] on div "A" at bounding box center [782, 359] width 56 height 45
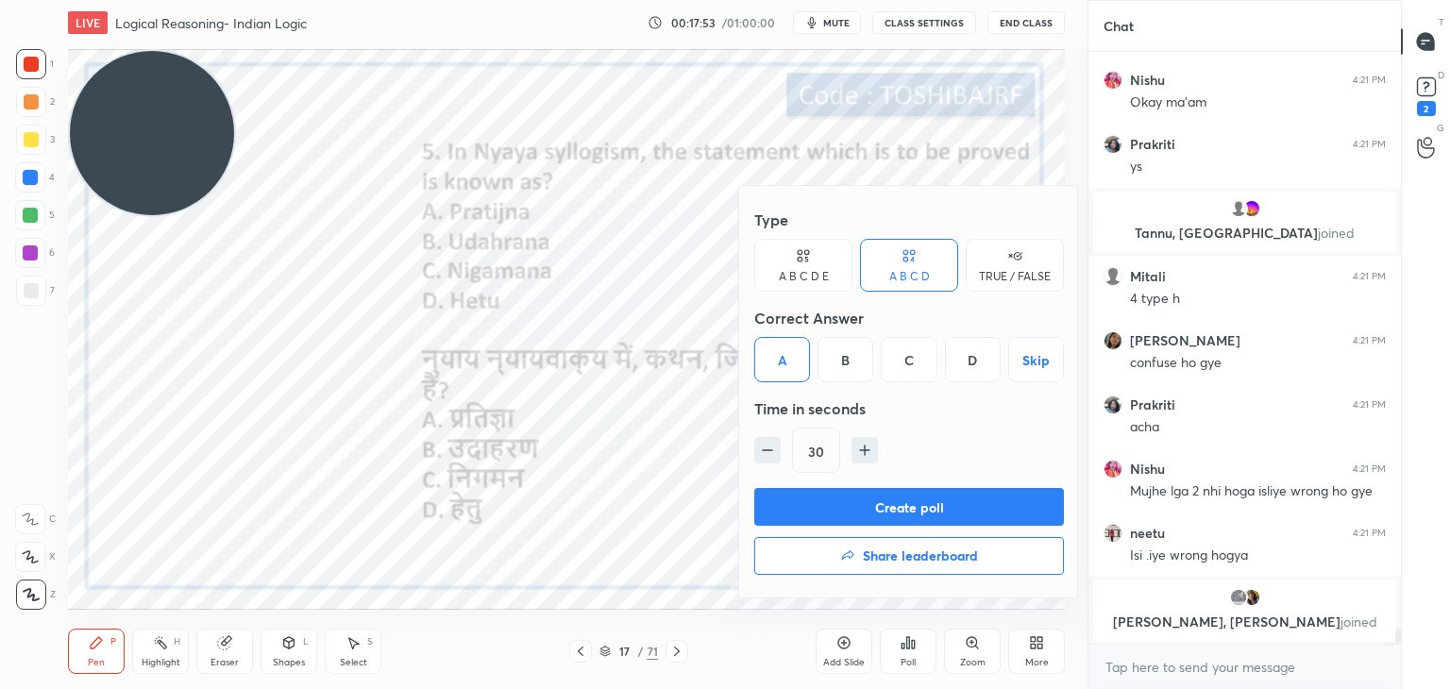
click at [773, 363] on div "A" at bounding box center [782, 359] width 56 height 45
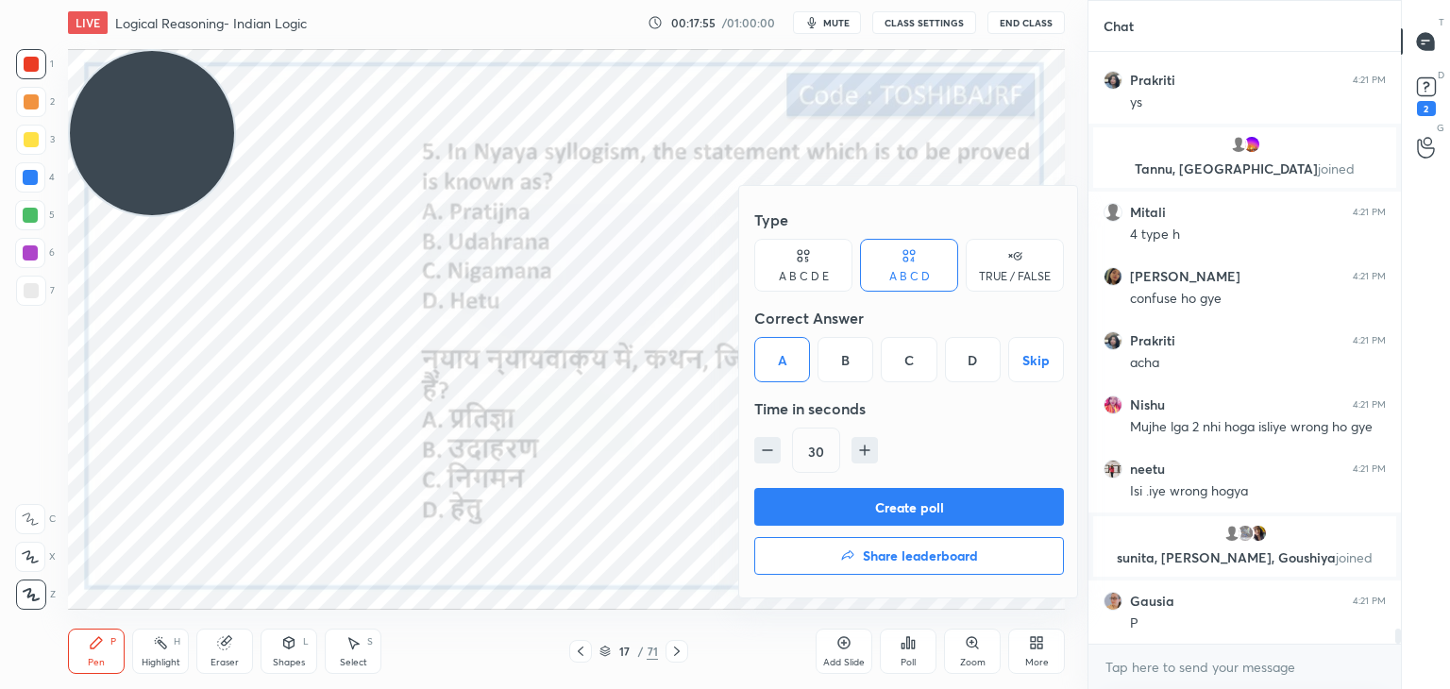
click at [818, 510] on button "Create poll" at bounding box center [909, 507] width 310 height 38
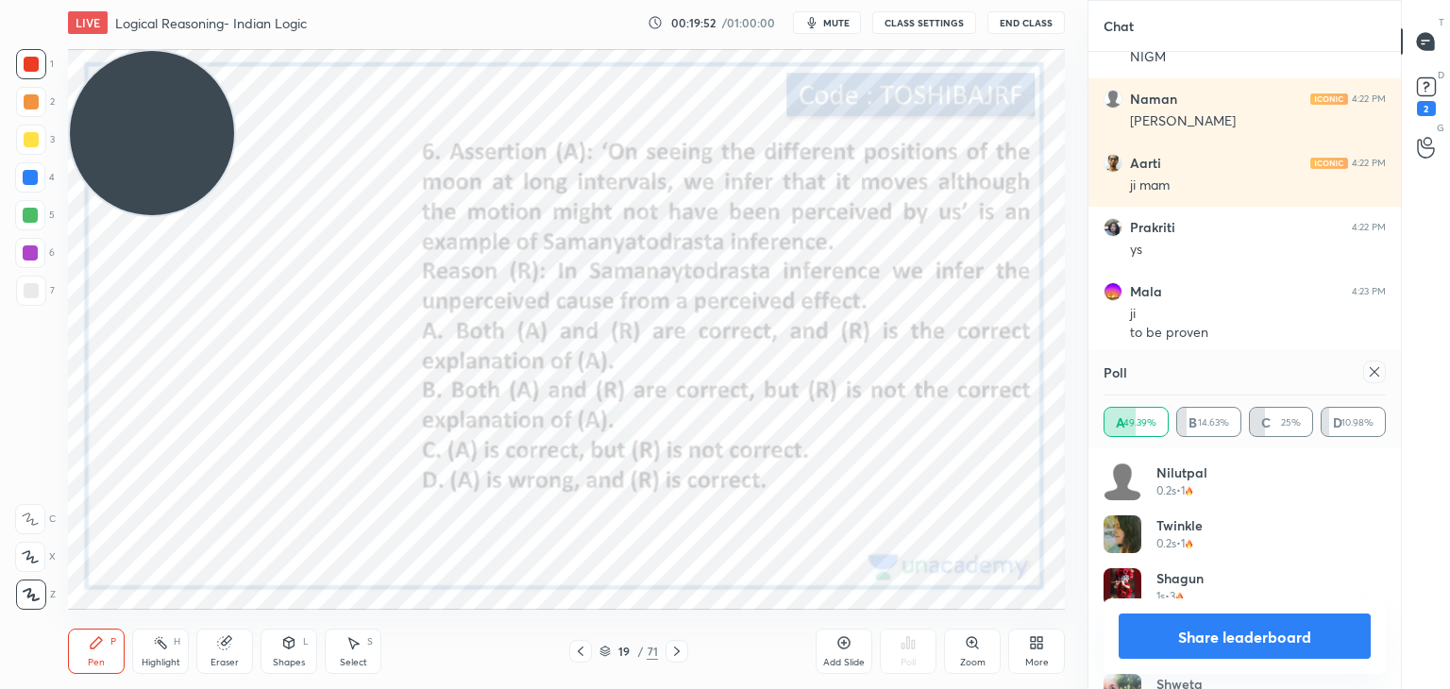
scroll to position [24743, 0]
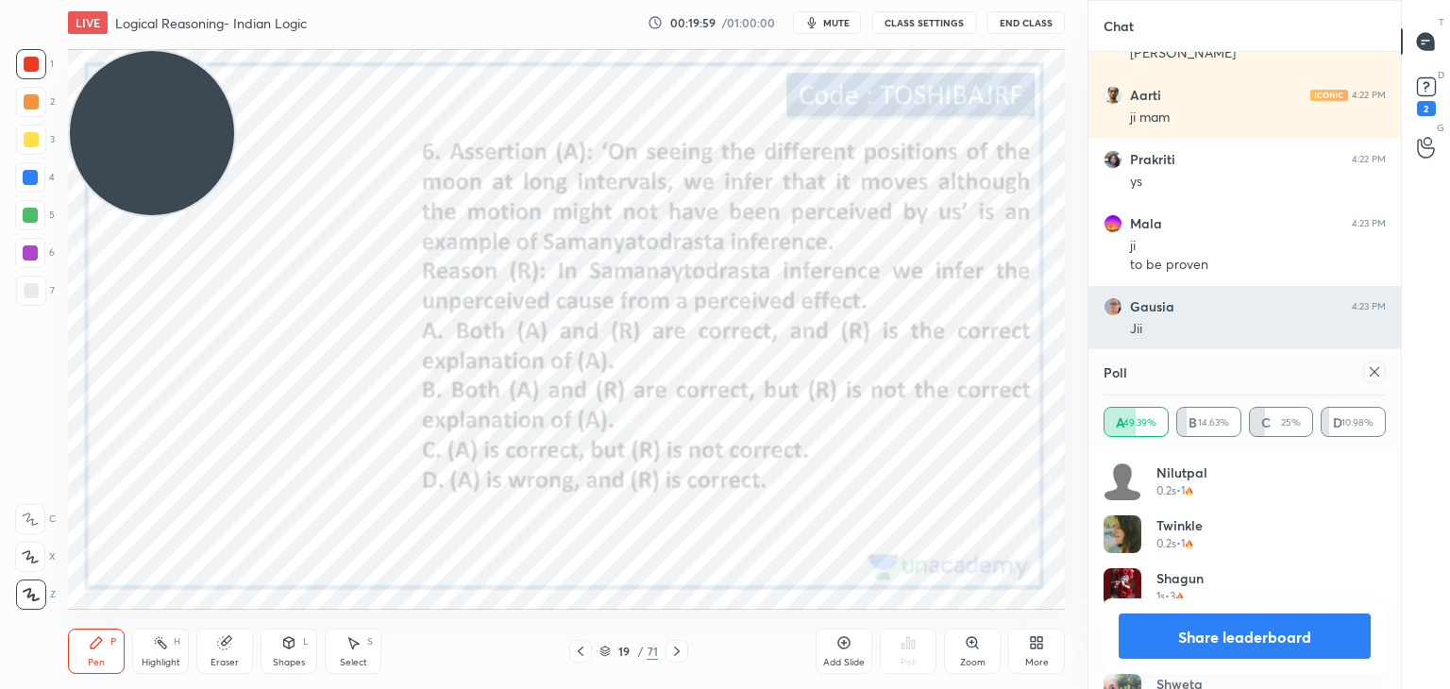
click at [1367, 371] on icon at bounding box center [1374, 371] width 15 height 15
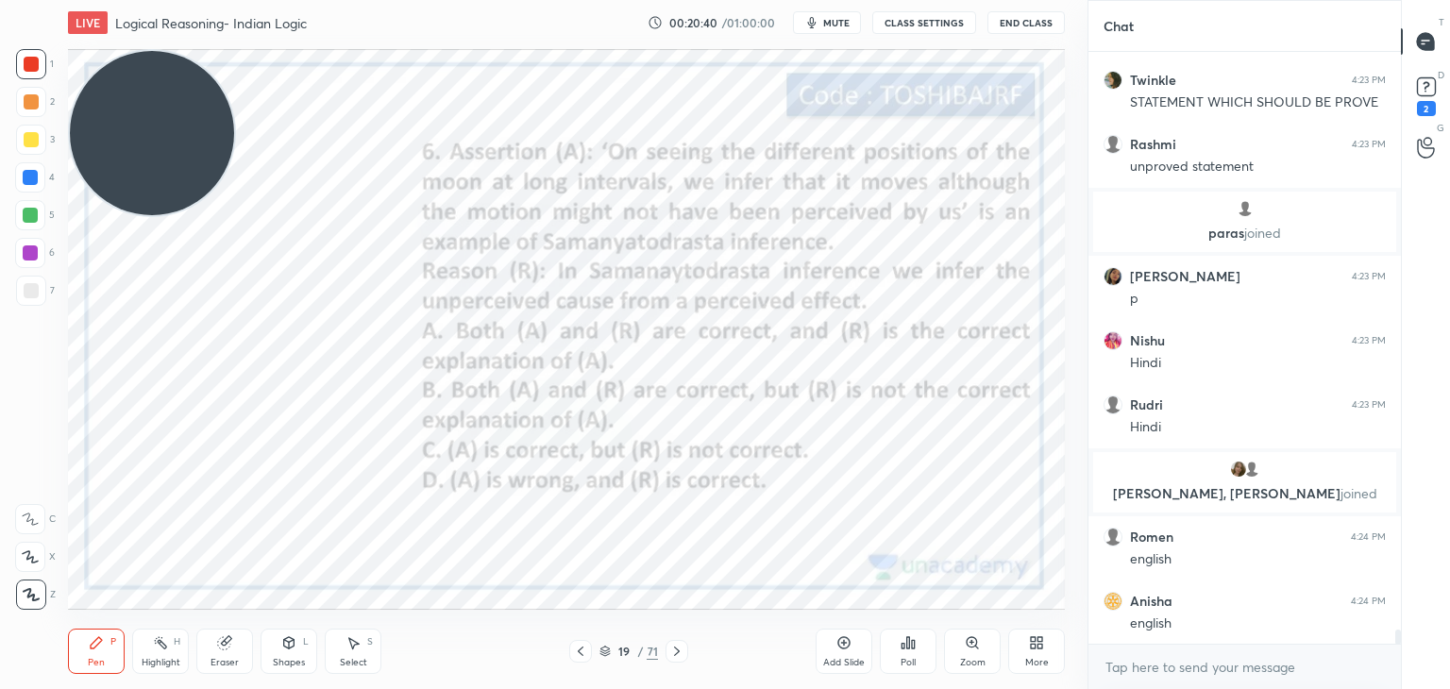
scroll to position [24838, 0]
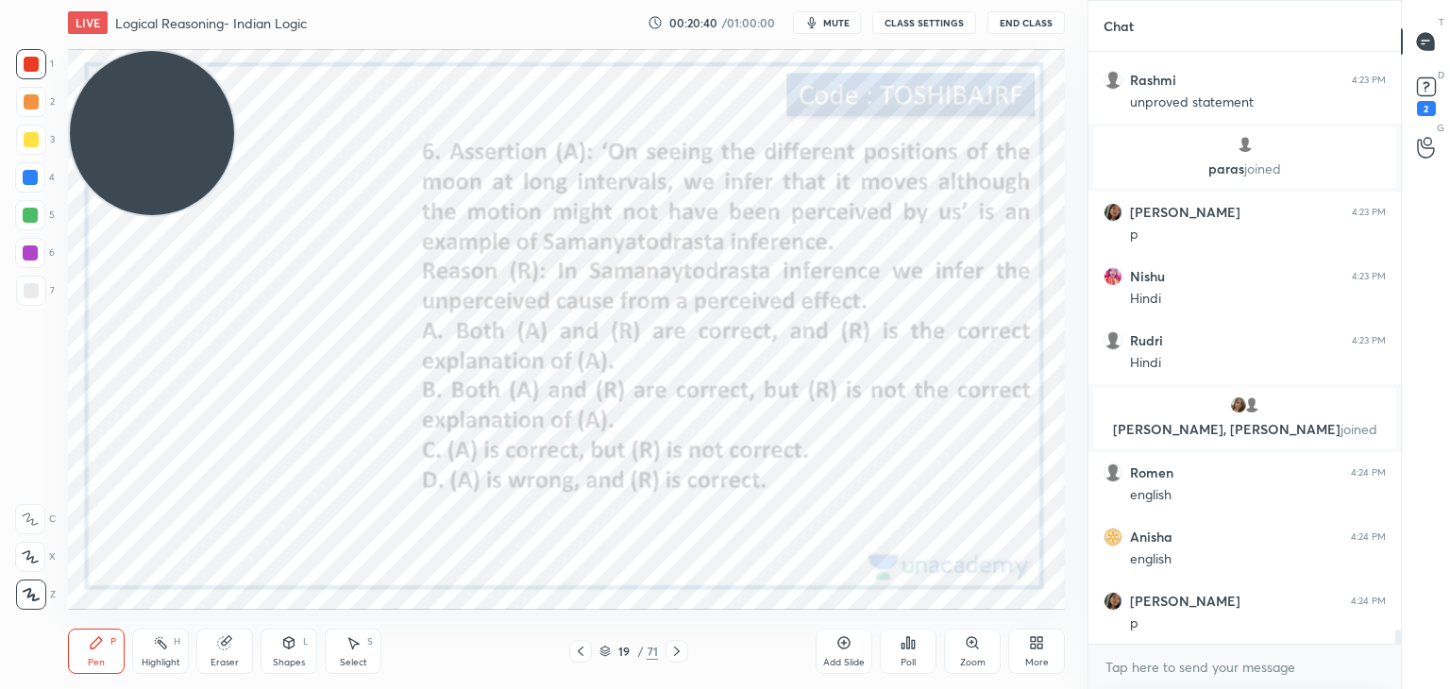
click at [910, 654] on div "Poll" at bounding box center [908, 651] width 57 height 45
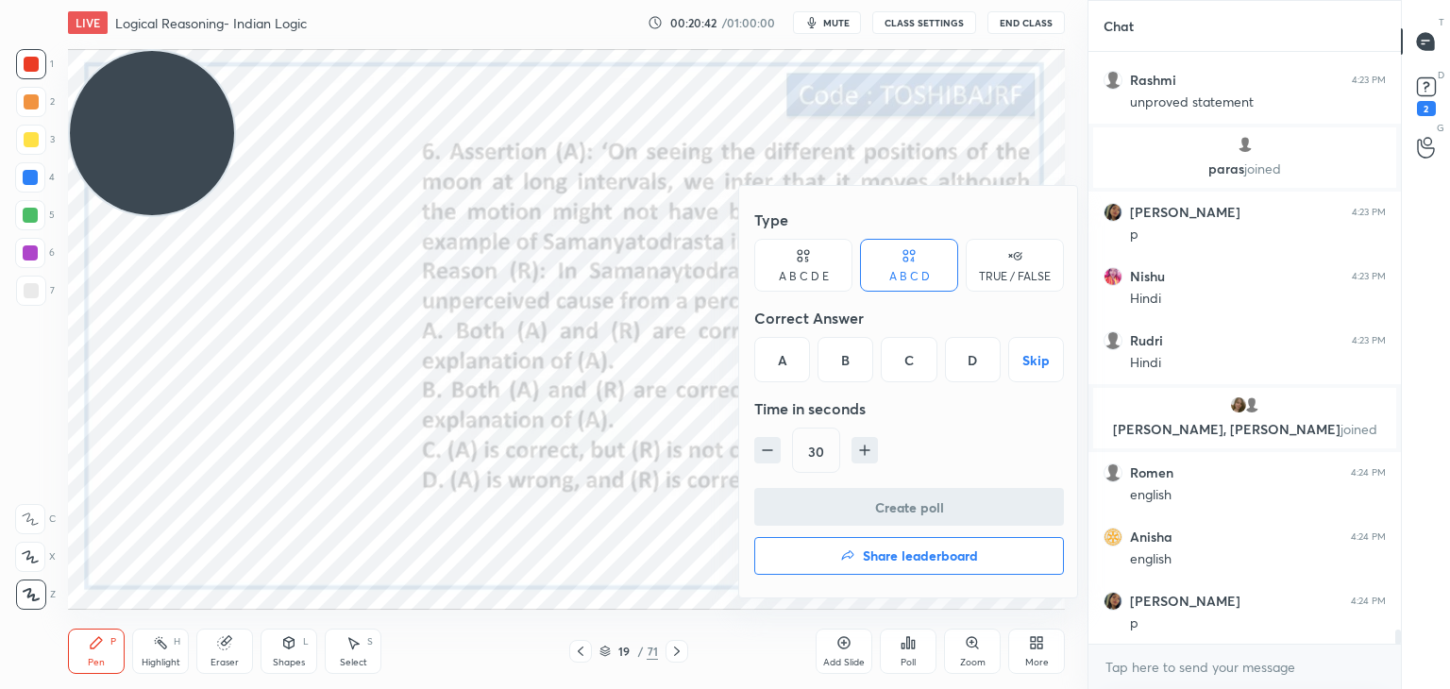
click at [914, 380] on div "C" at bounding box center [909, 359] width 56 height 45
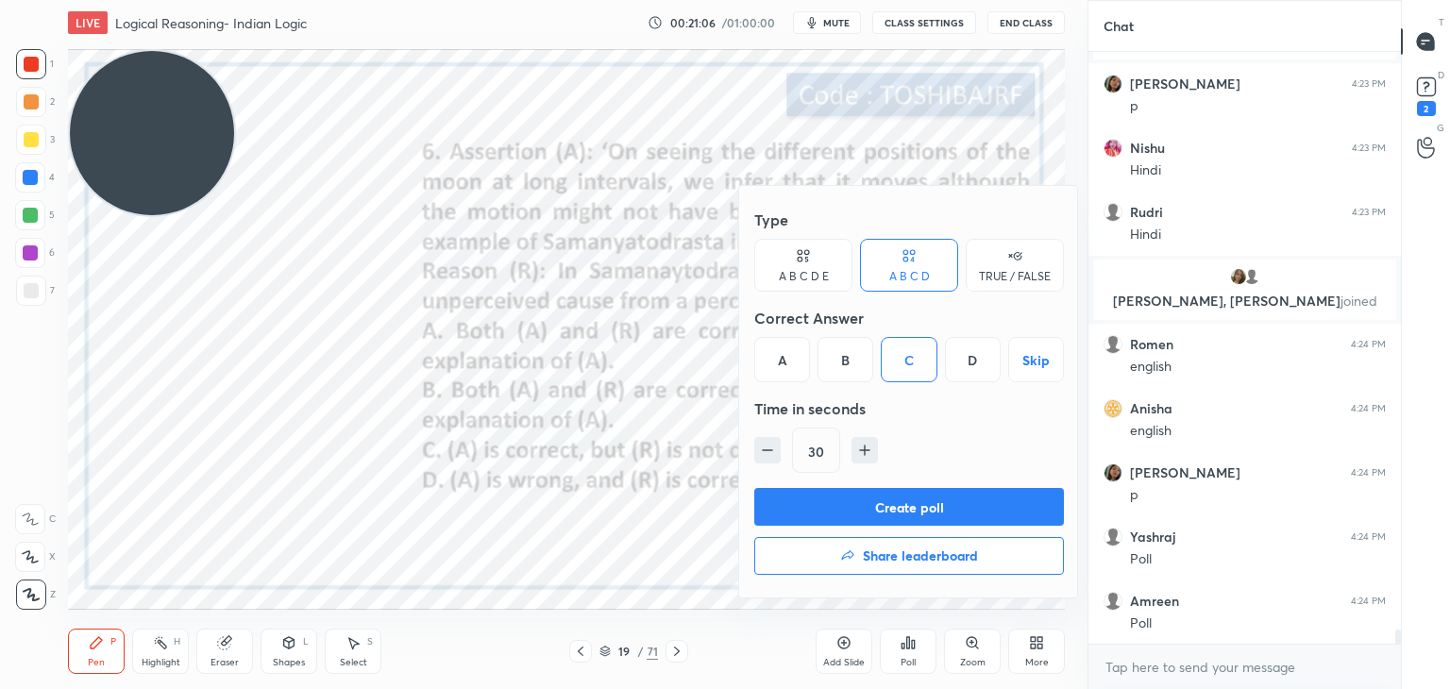
scroll to position [25030, 0]
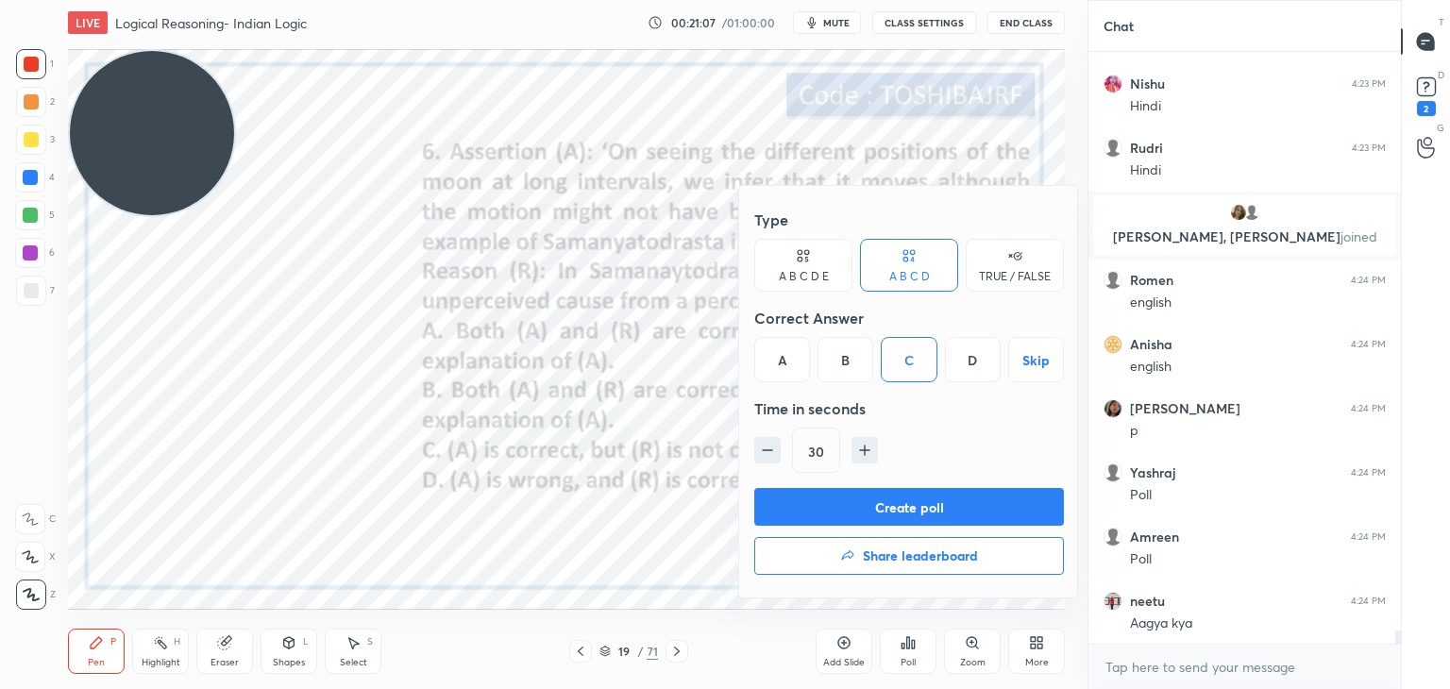
click at [913, 513] on button "Create poll" at bounding box center [909, 507] width 310 height 38
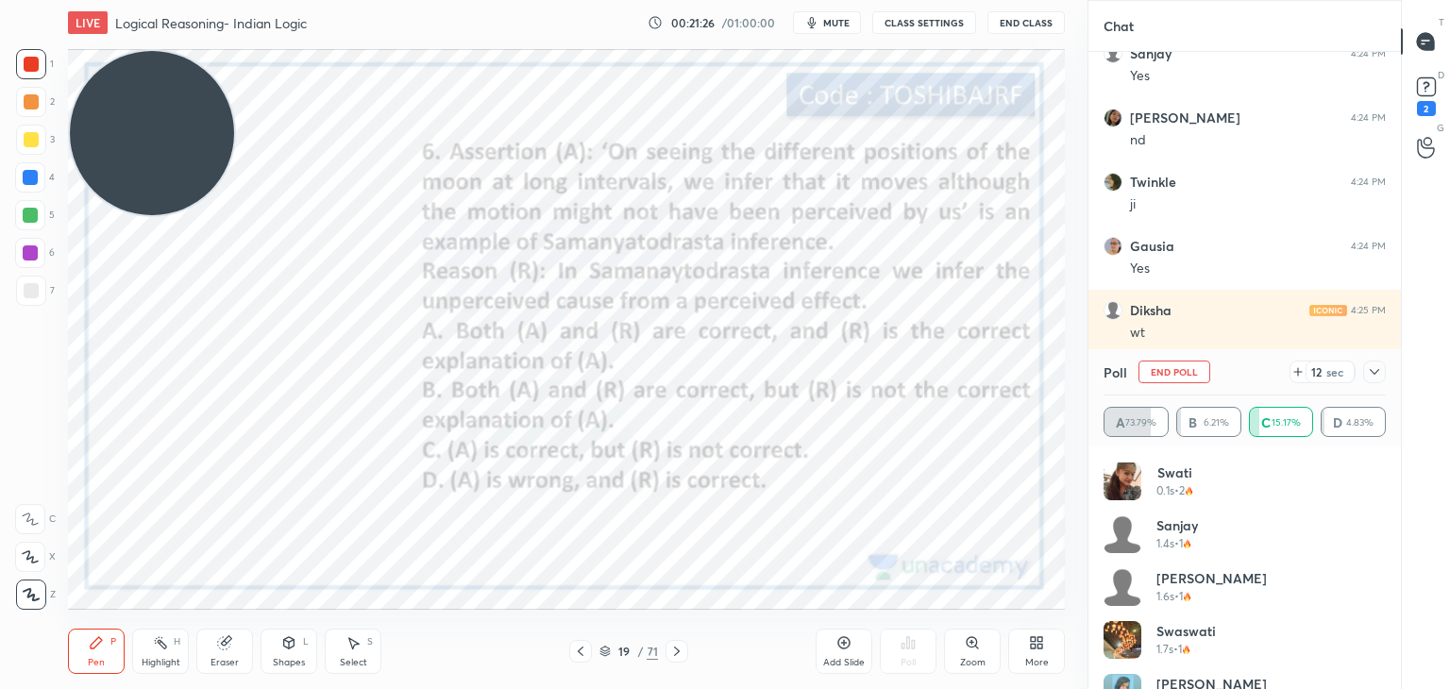
scroll to position [26091, 0]
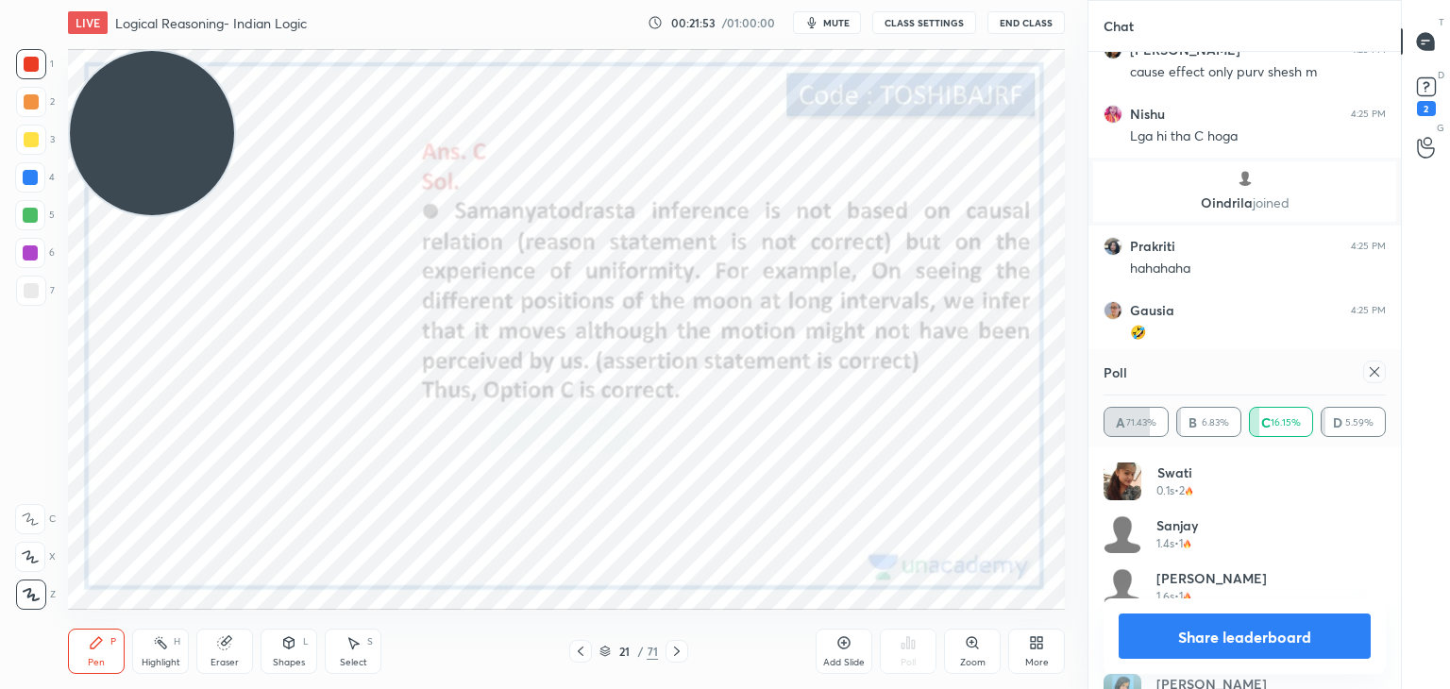
click at [1372, 367] on icon at bounding box center [1374, 371] width 15 height 15
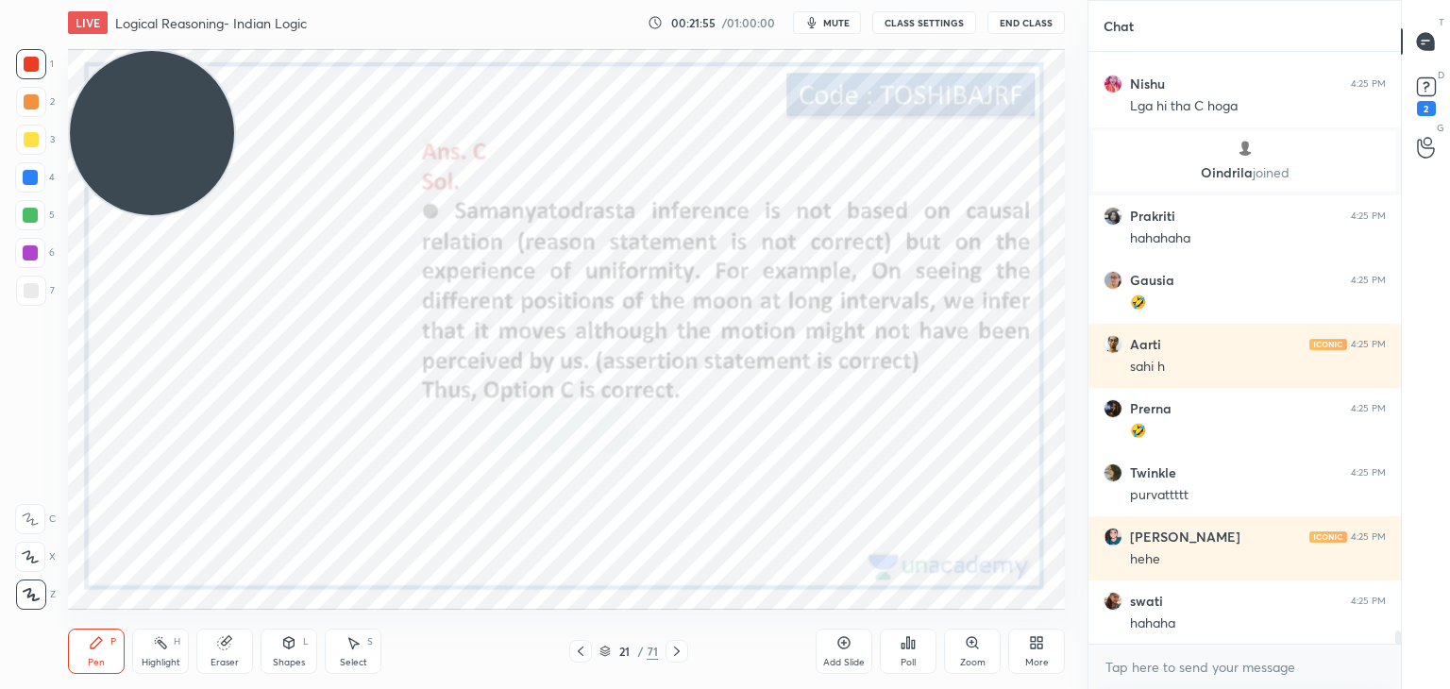
click at [836, 649] on icon at bounding box center [843, 642] width 15 height 15
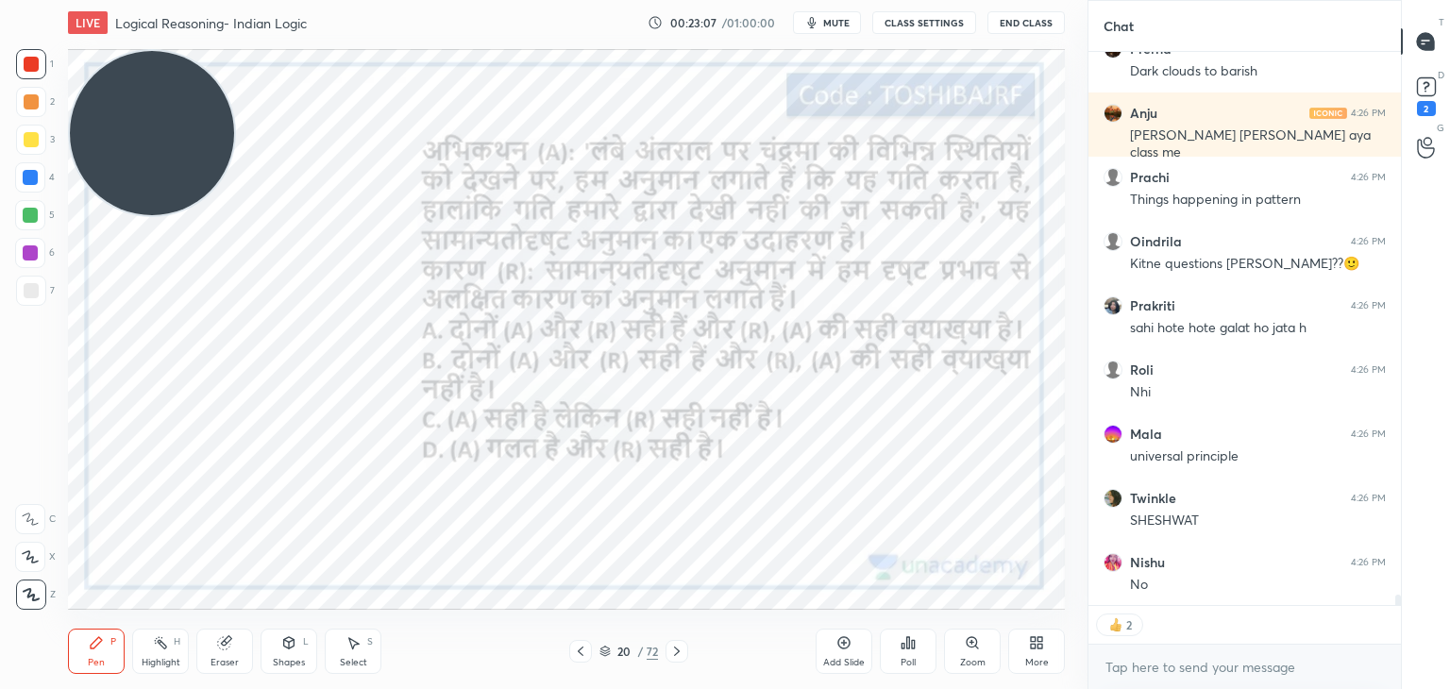
scroll to position [28157, 0]
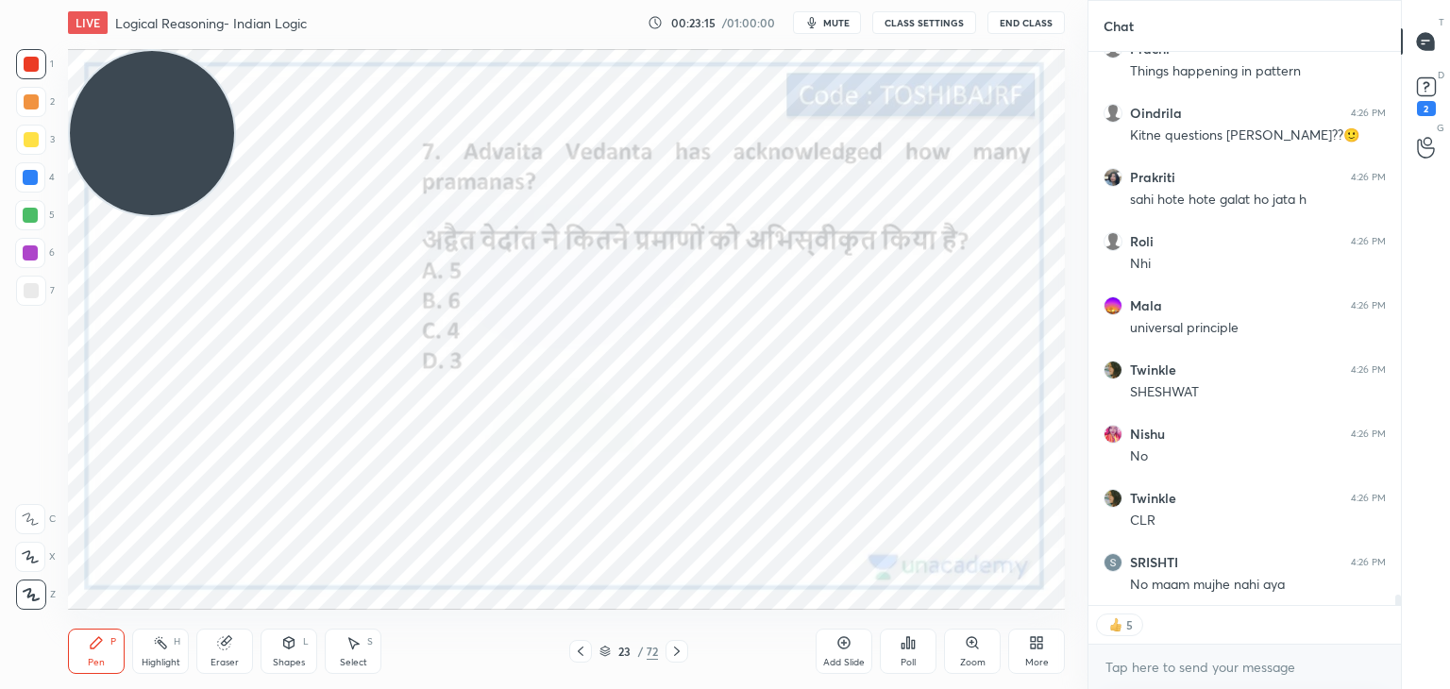
click at [872, 664] on div "Add Slide Poll Zoom More" at bounding box center [939, 651] width 249 height 106
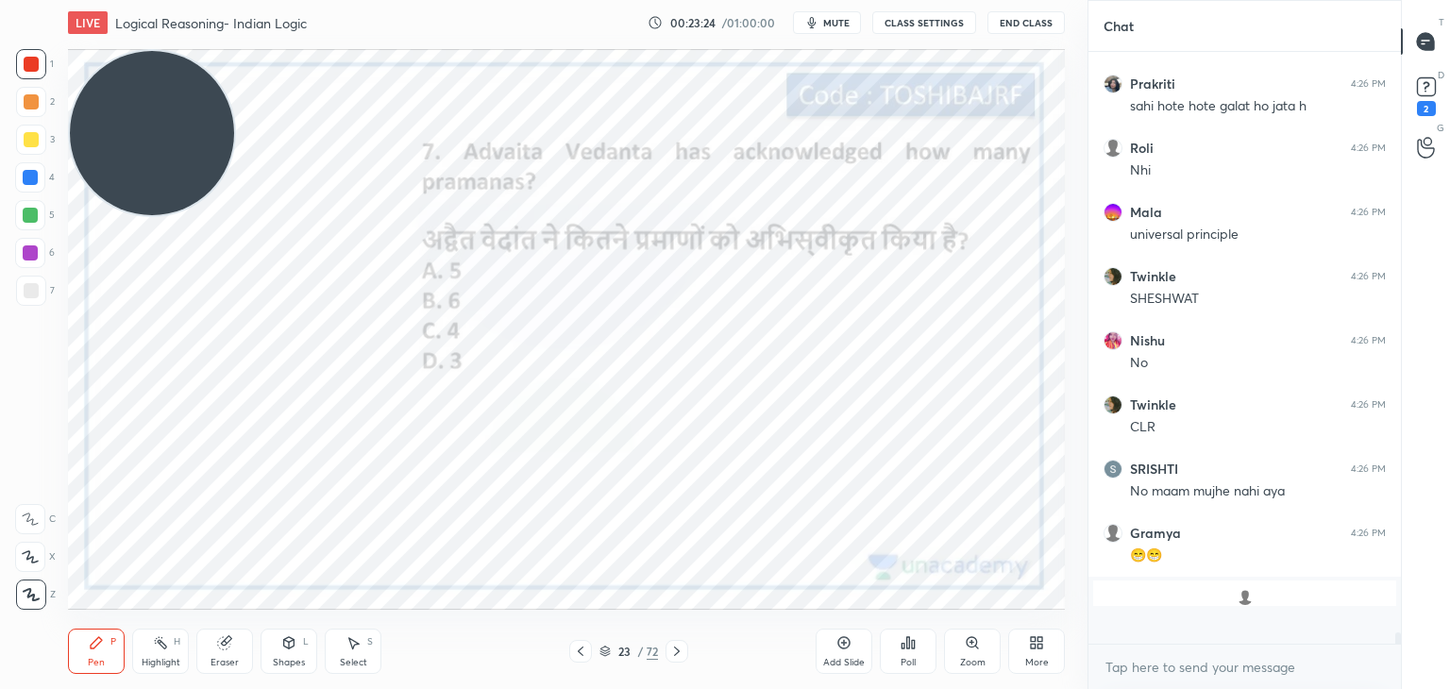
scroll to position [586, 307]
click at [910, 646] on icon at bounding box center [907, 642] width 15 height 15
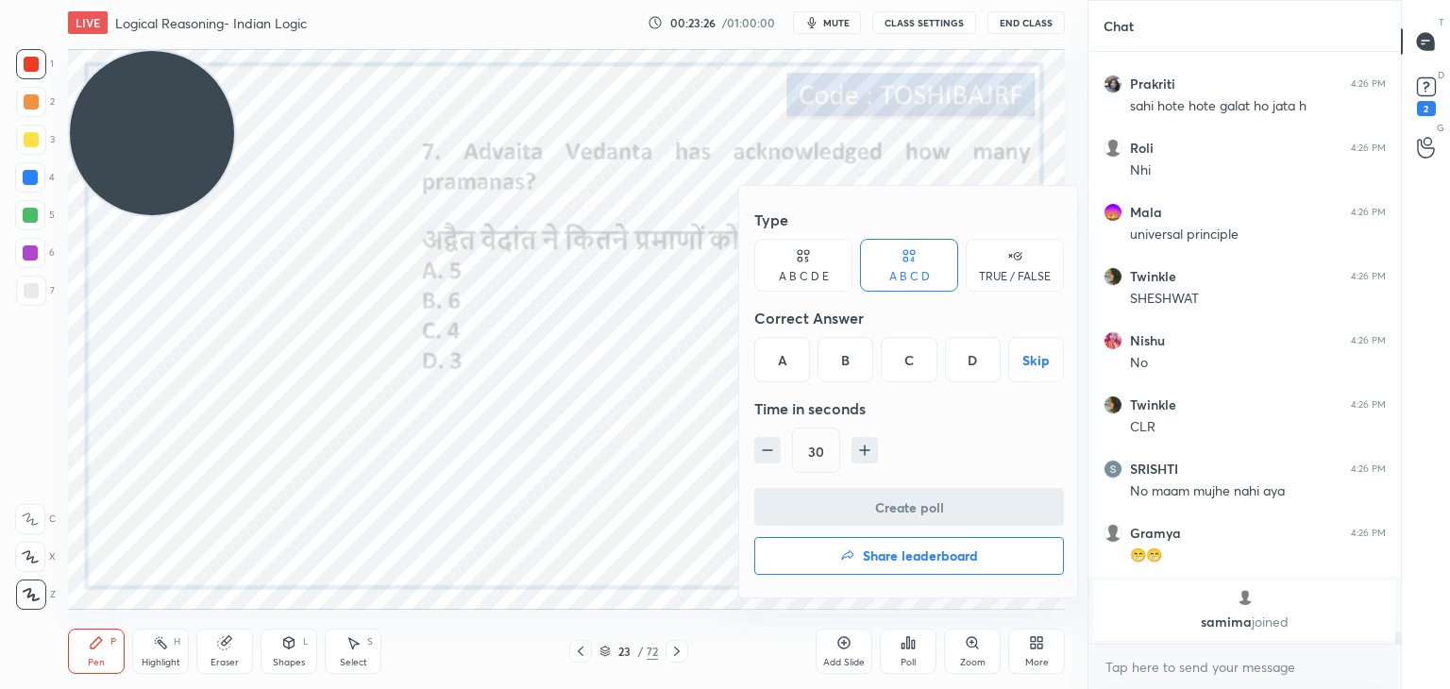
click at [849, 358] on div "B" at bounding box center [845, 359] width 56 height 45
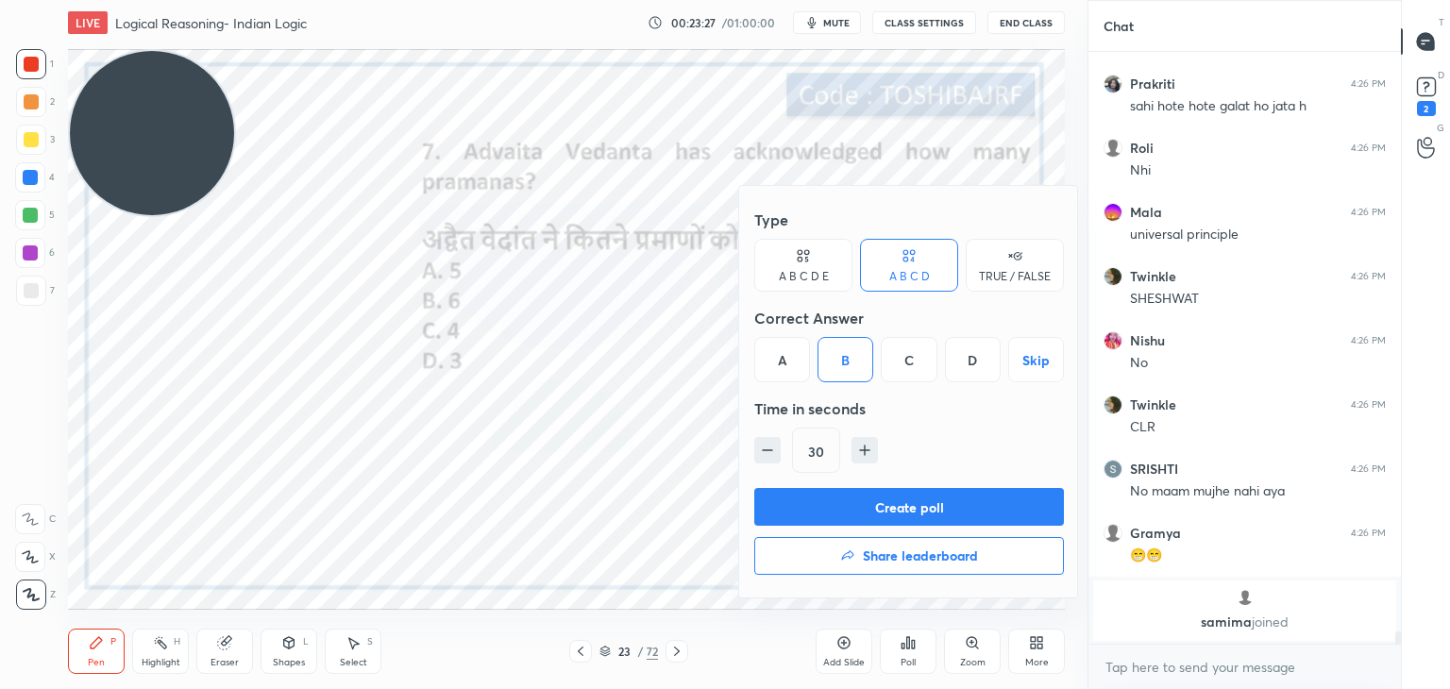
scroll to position [27831, 0]
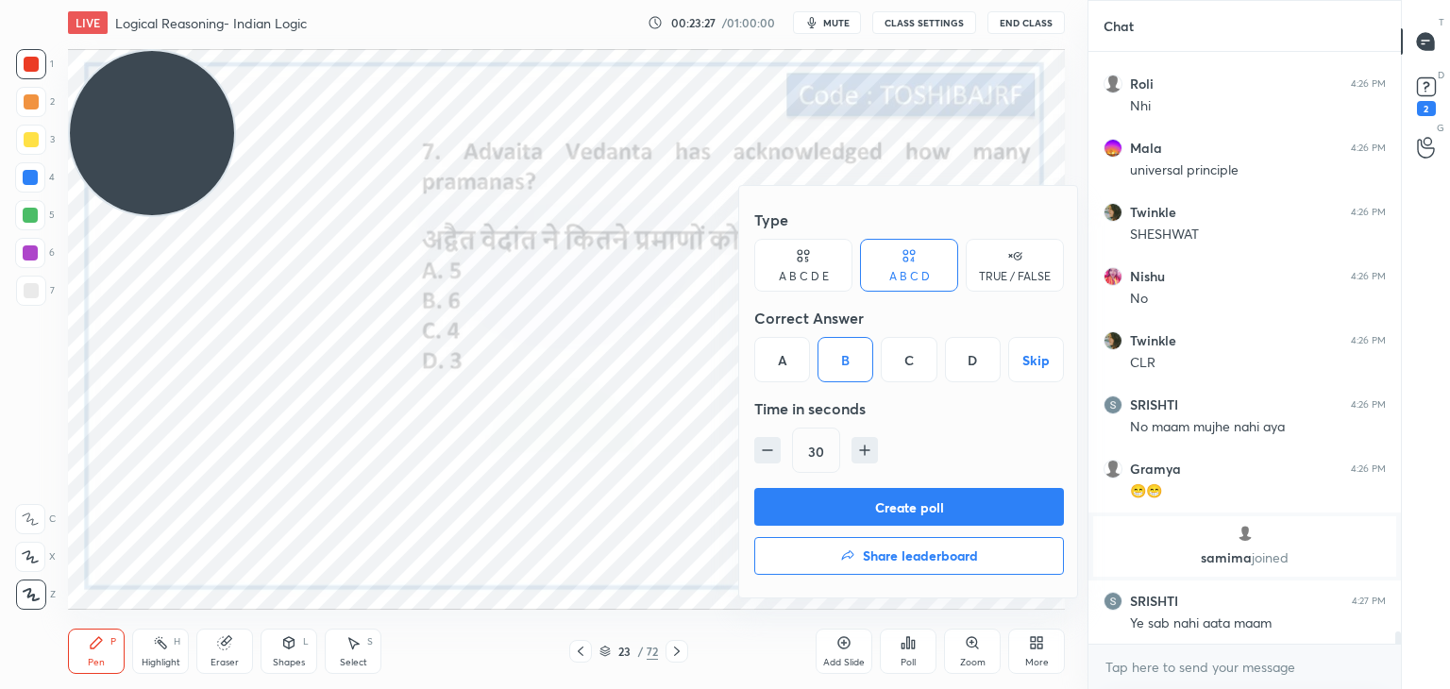
click at [861, 503] on button "Create poll" at bounding box center [909, 507] width 310 height 38
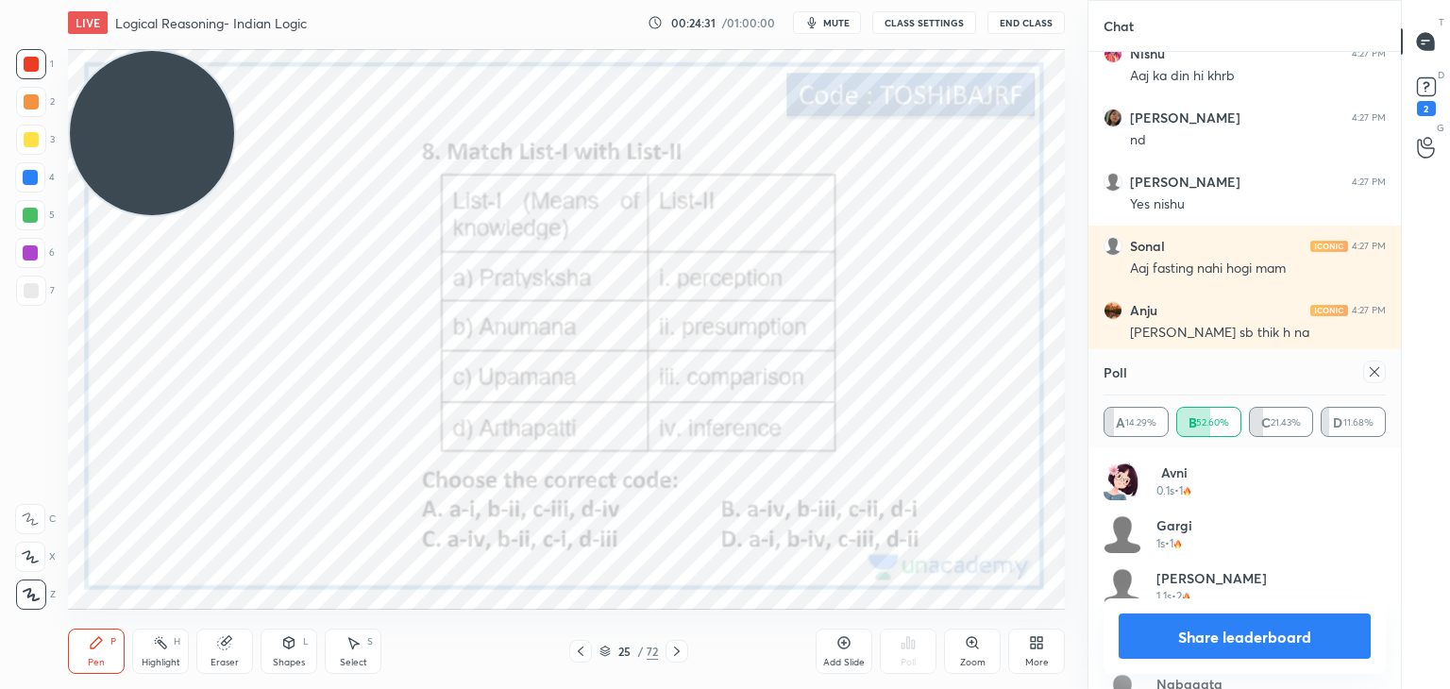
scroll to position [28571, 0]
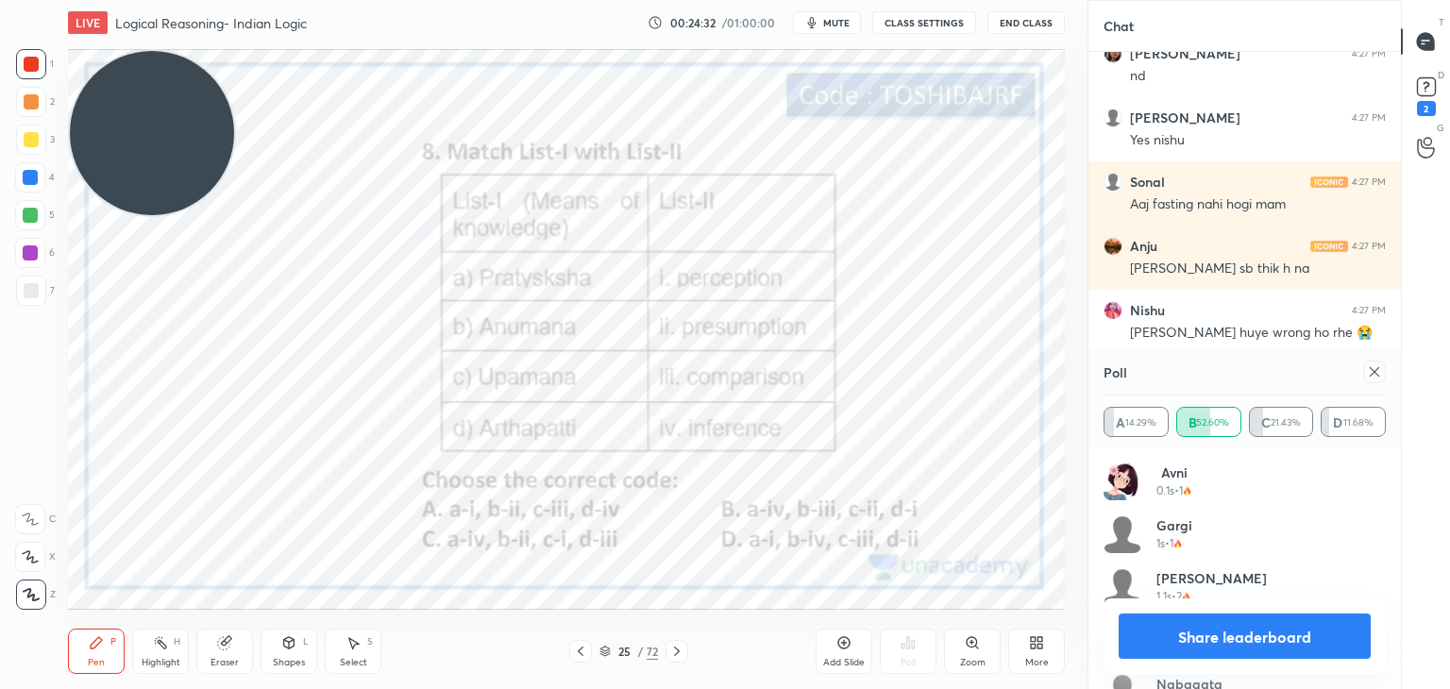
click at [1367, 368] on icon at bounding box center [1374, 371] width 15 height 15
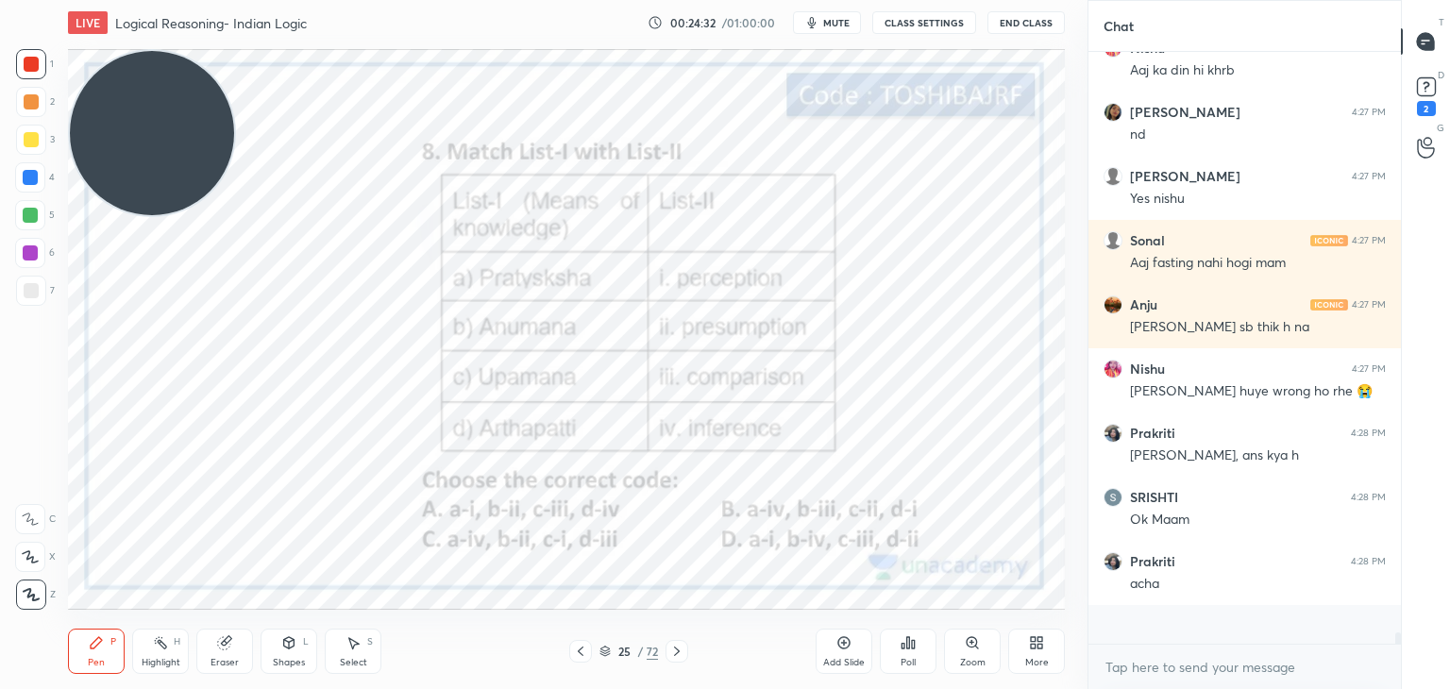
scroll to position [28479, 0]
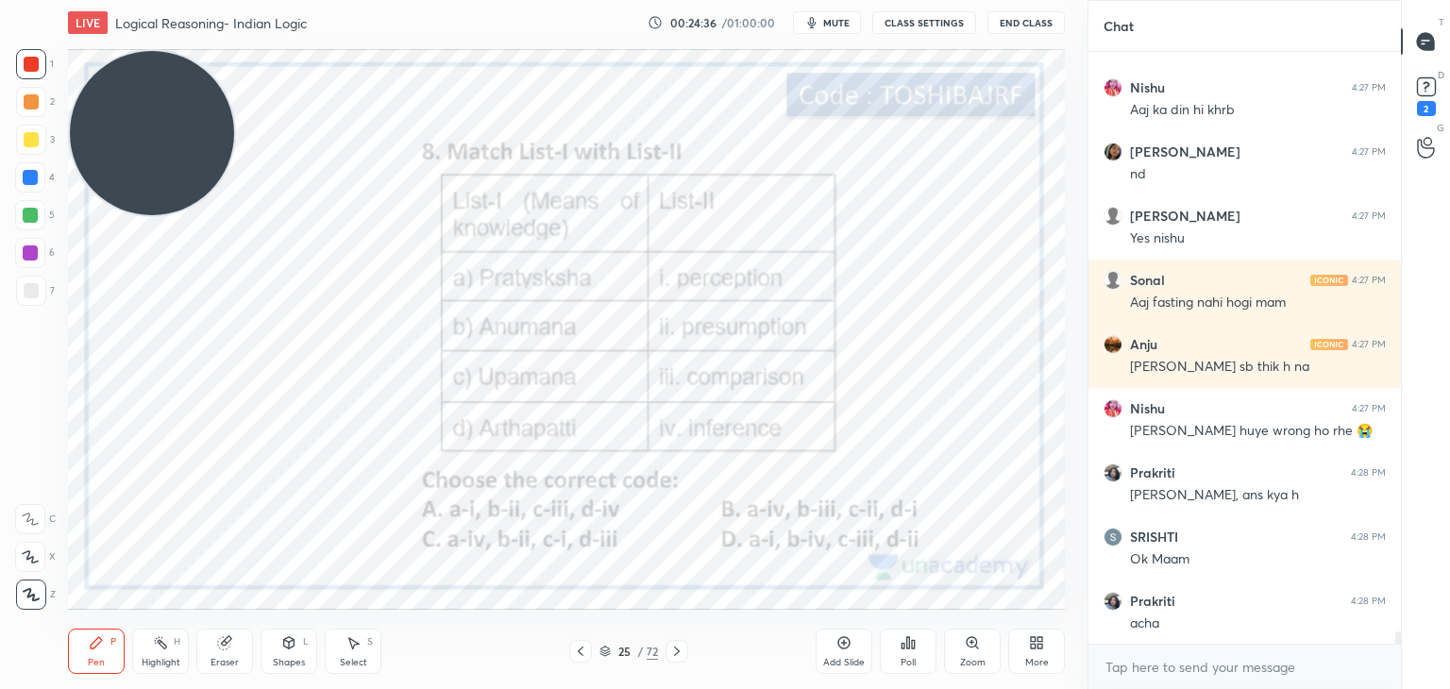
click at [906, 650] on icon at bounding box center [907, 642] width 15 height 15
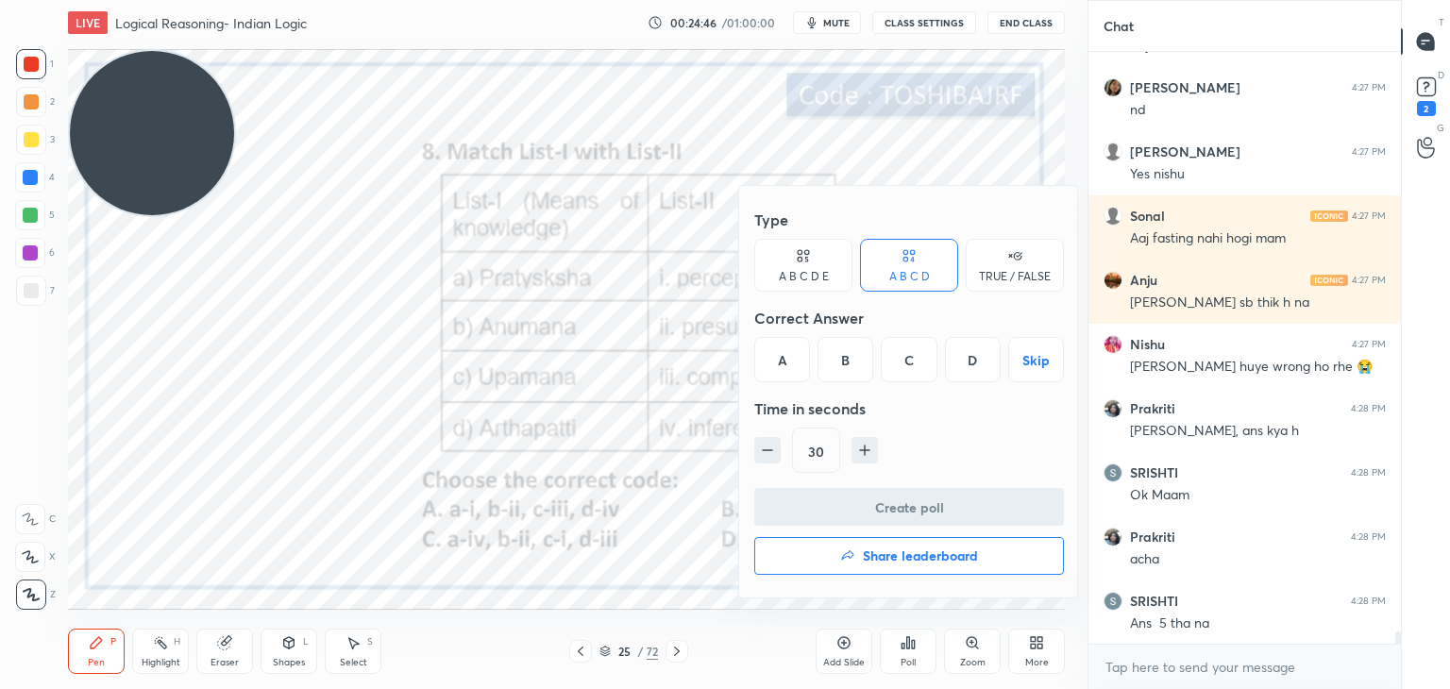
click at [974, 368] on div "D" at bounding box center [973, 359] width 56 height 45
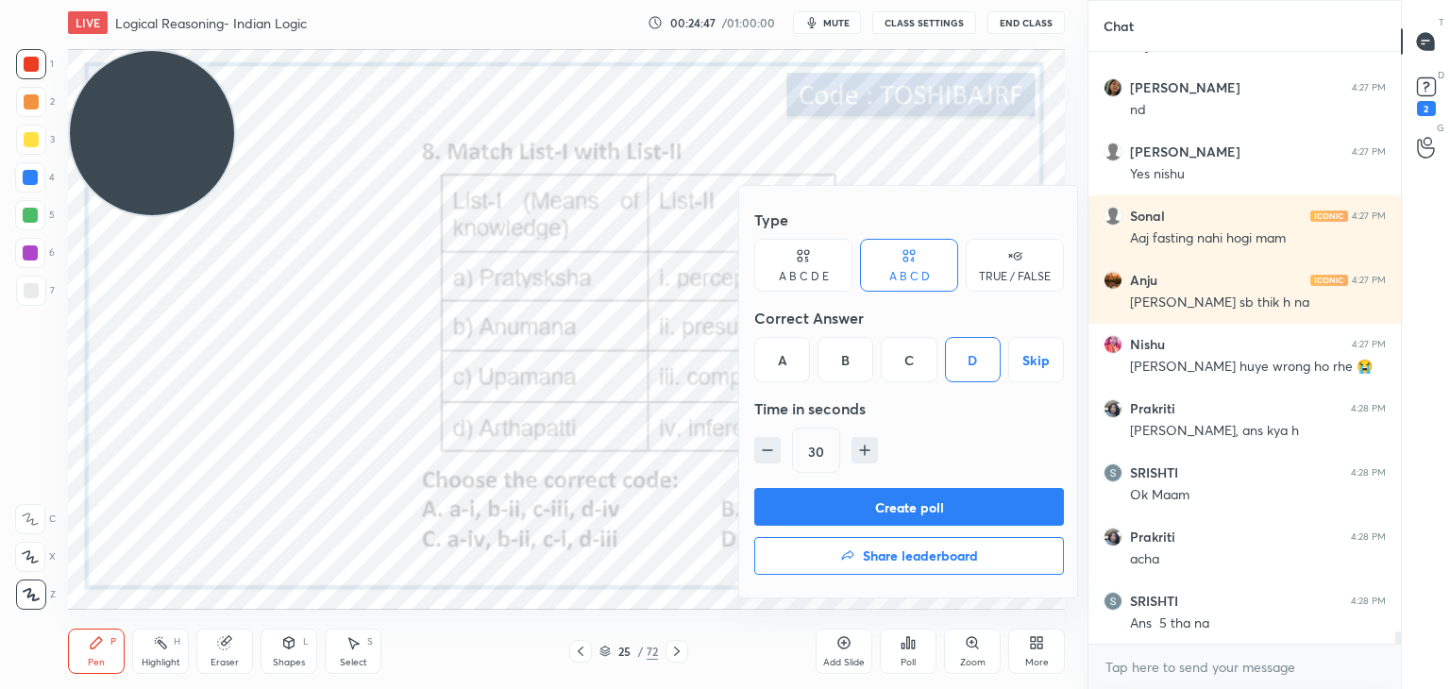
click at [908, 501] on button "Create poll" at bounding box center [909, 507] width 310 height 38
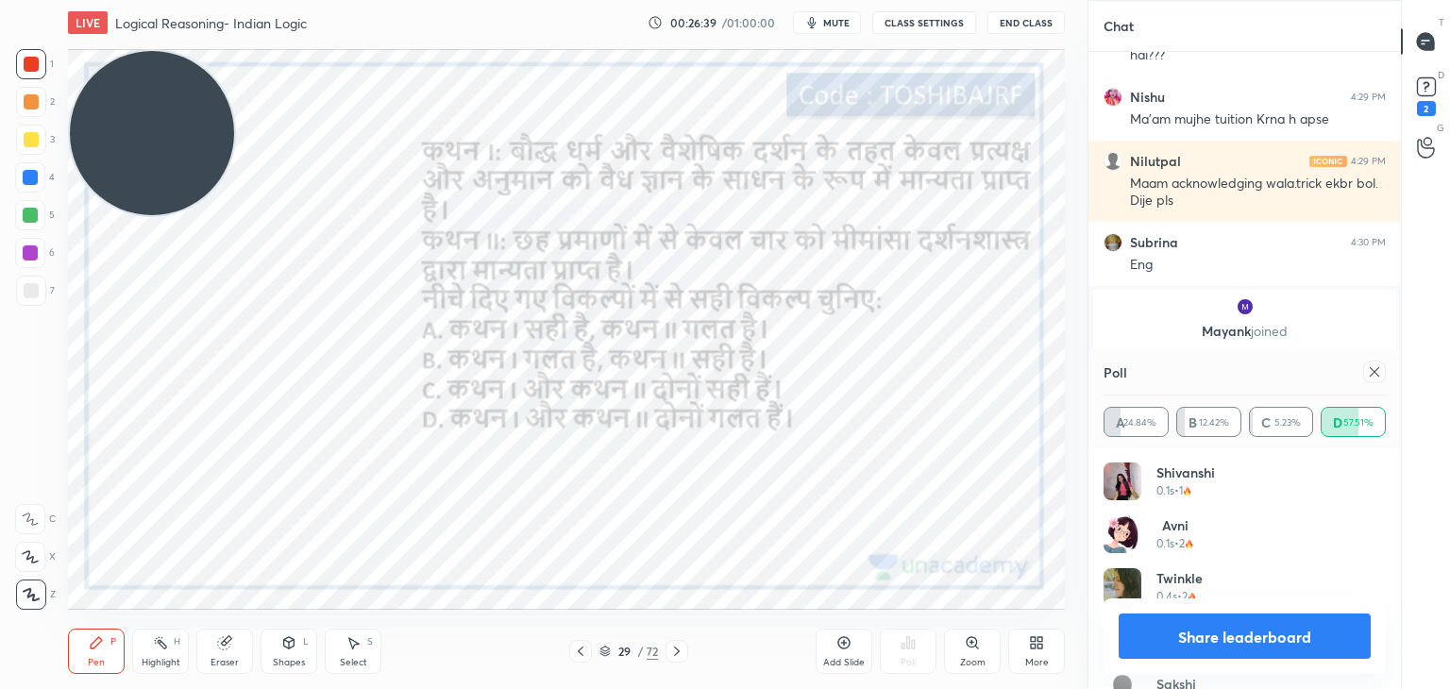
scroll to position [29507, 0]
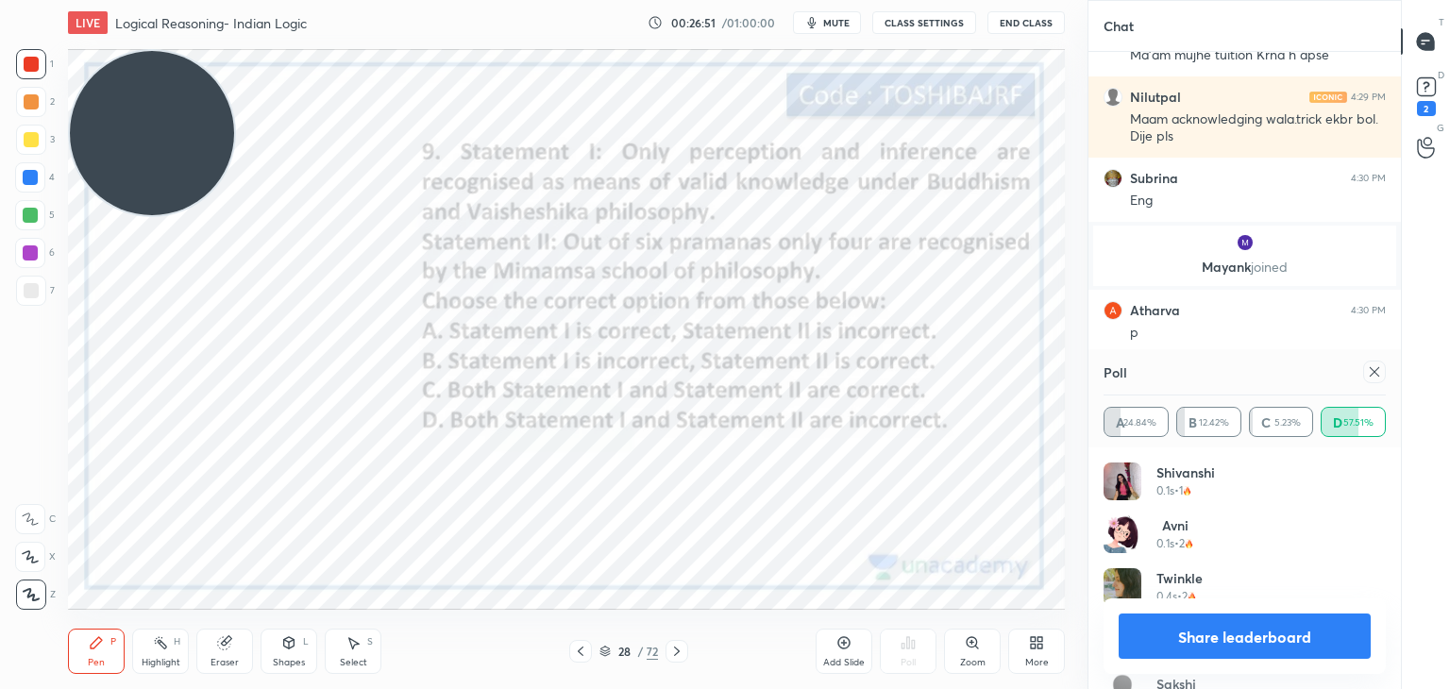
click at [1381, 371] on icon at bounding box center [1374, 371] width 15 height 15
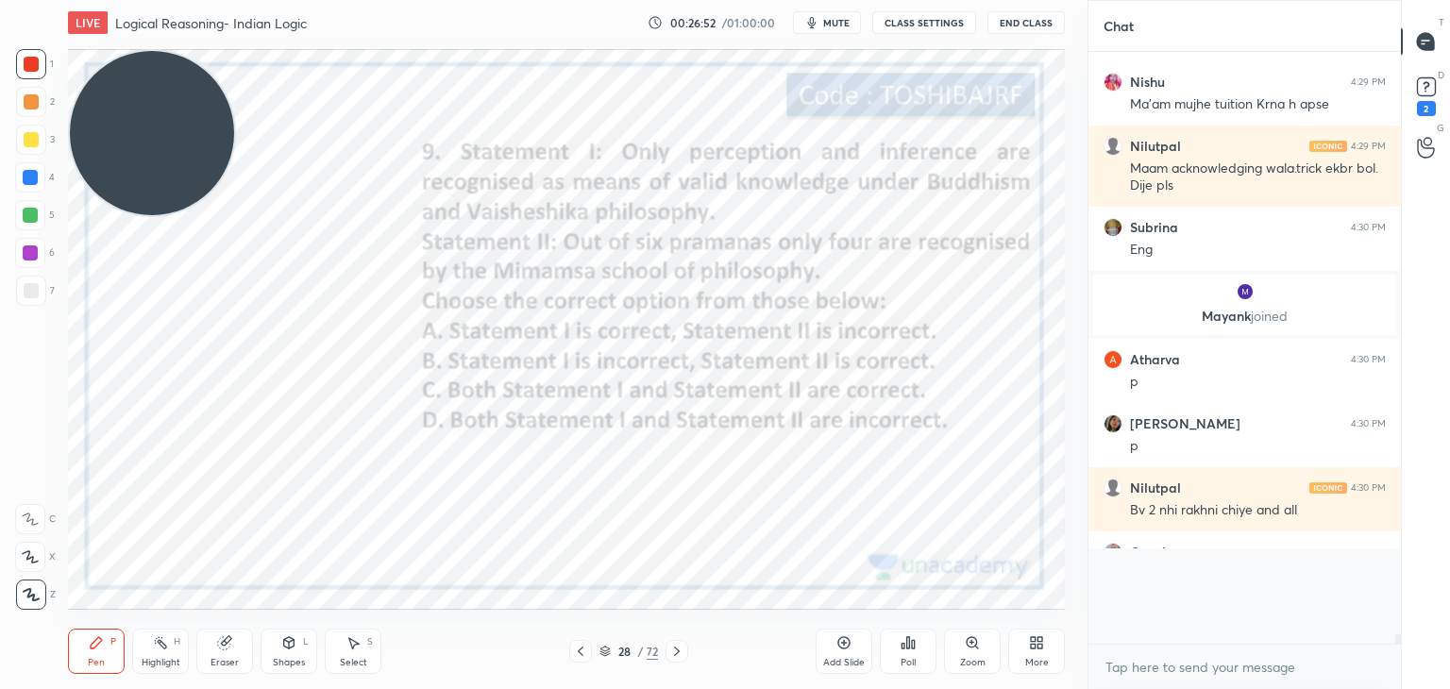
scroll to position [6, 6]
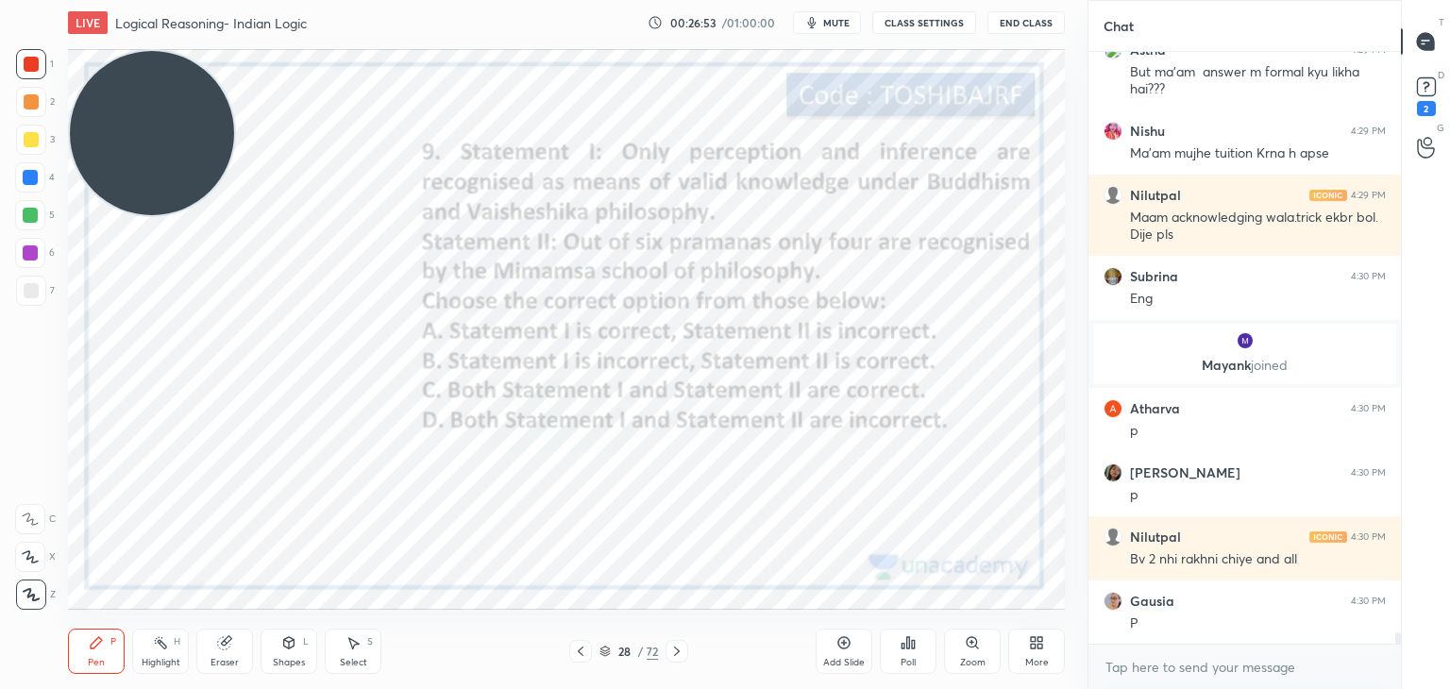
click at [916, 655] on div "Poll" at bounding box center [908, 651] width 57 height 45
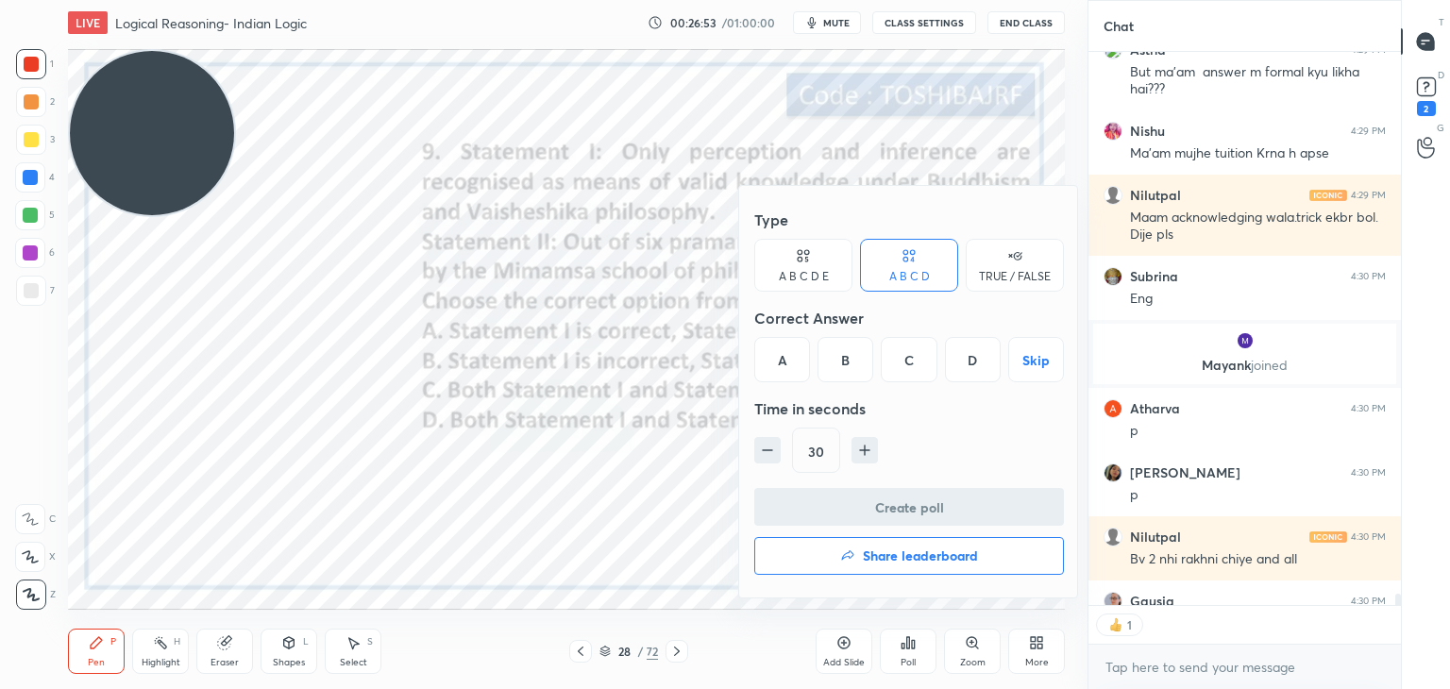
scroll to position [7, 6]
click at [782, 368] on div "A" at bounding box center [782, 359] width 56 height 45
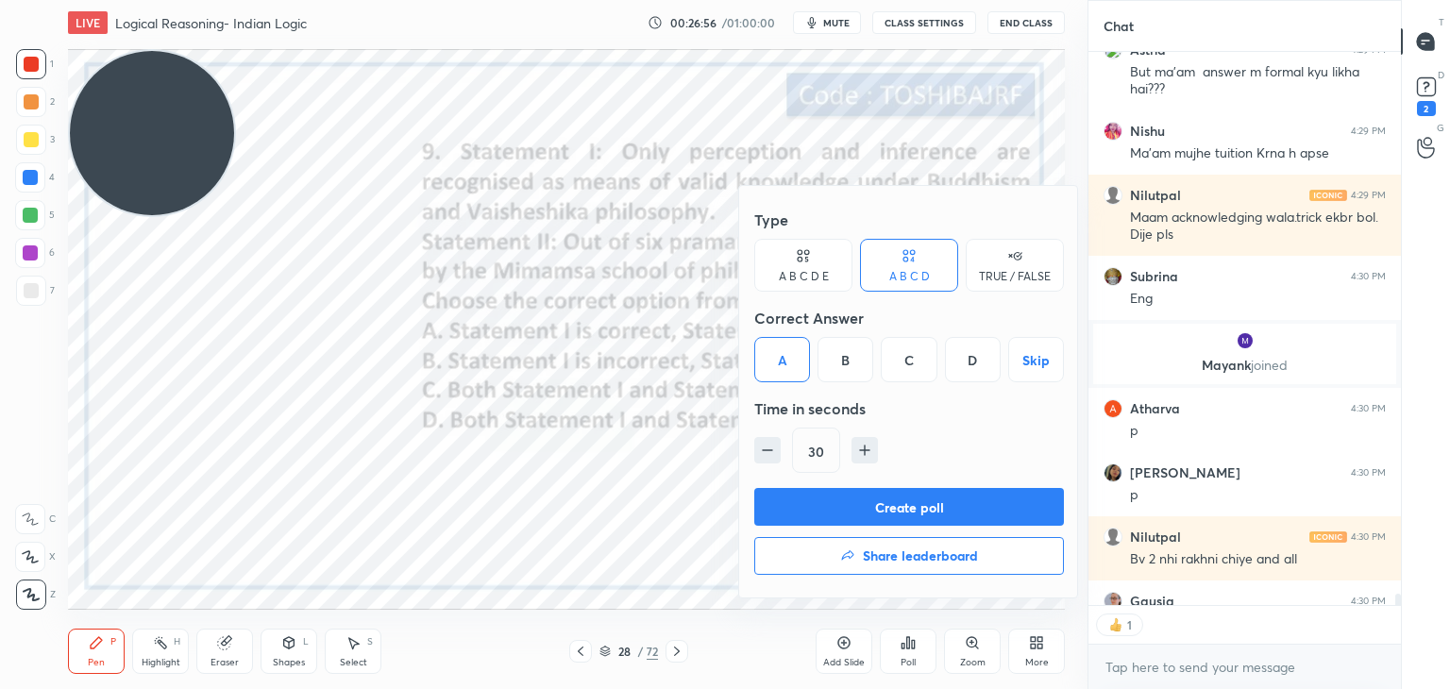
click at [811, 506] on button "Create poll" at bounding box center [909, 507] width 310 height 38
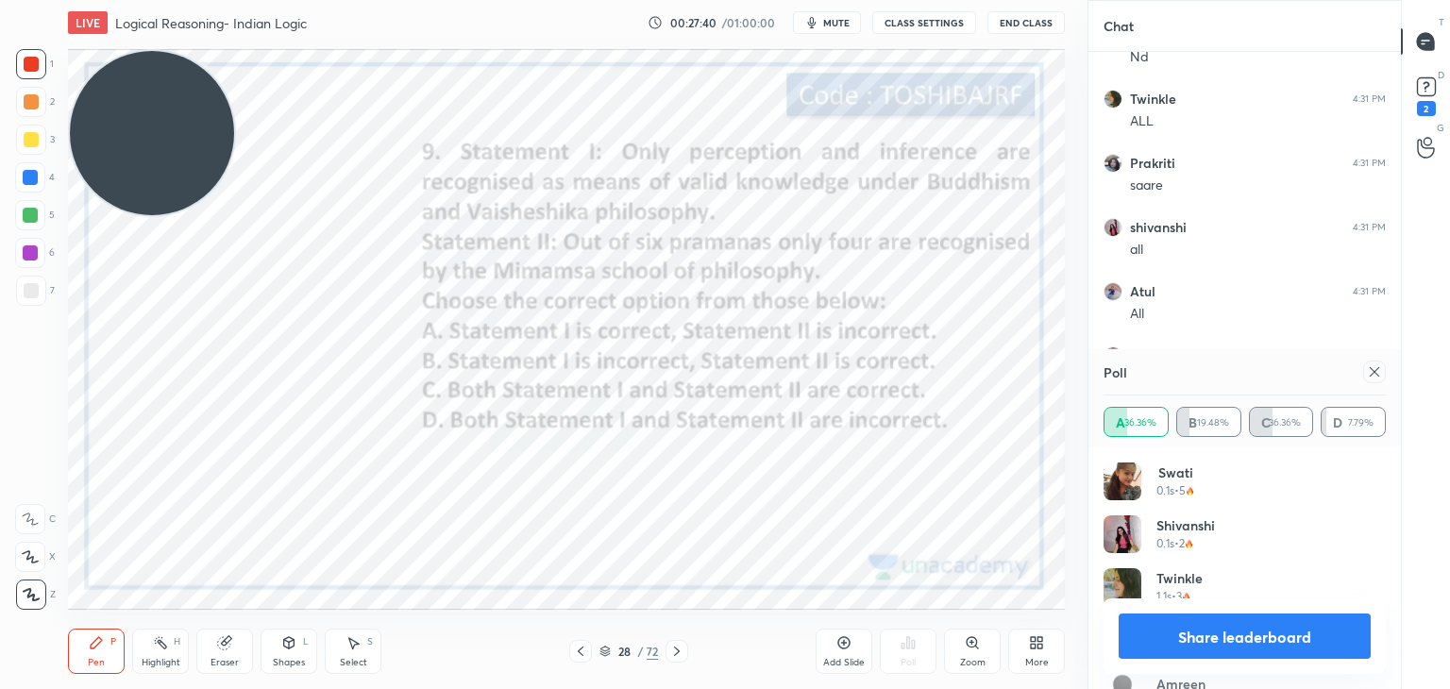
click at [847, 640] on icon at bounding box center [843, 642] width 15 height 15
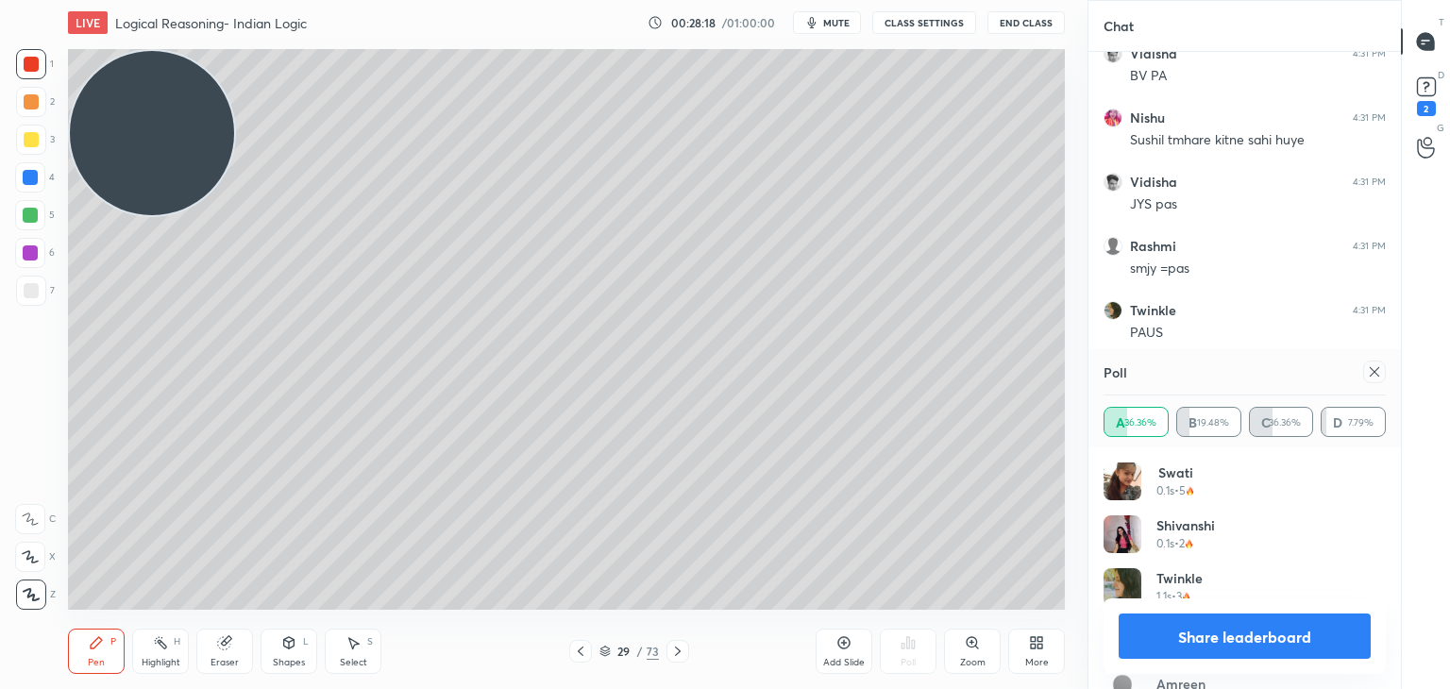
scroll to position [31451, 0]
click at [41, 182] on div at bounding box center [30, 177] width 30 height 30
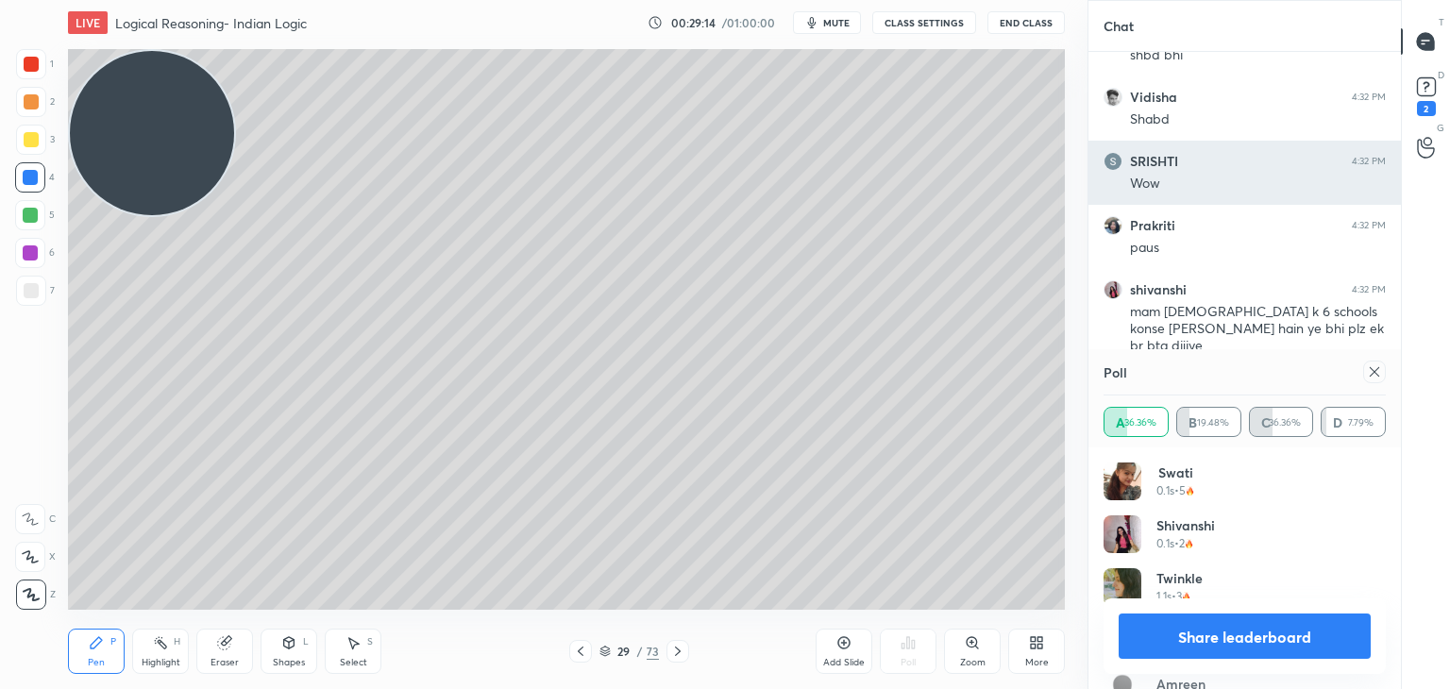
scroll to position [7, 6]
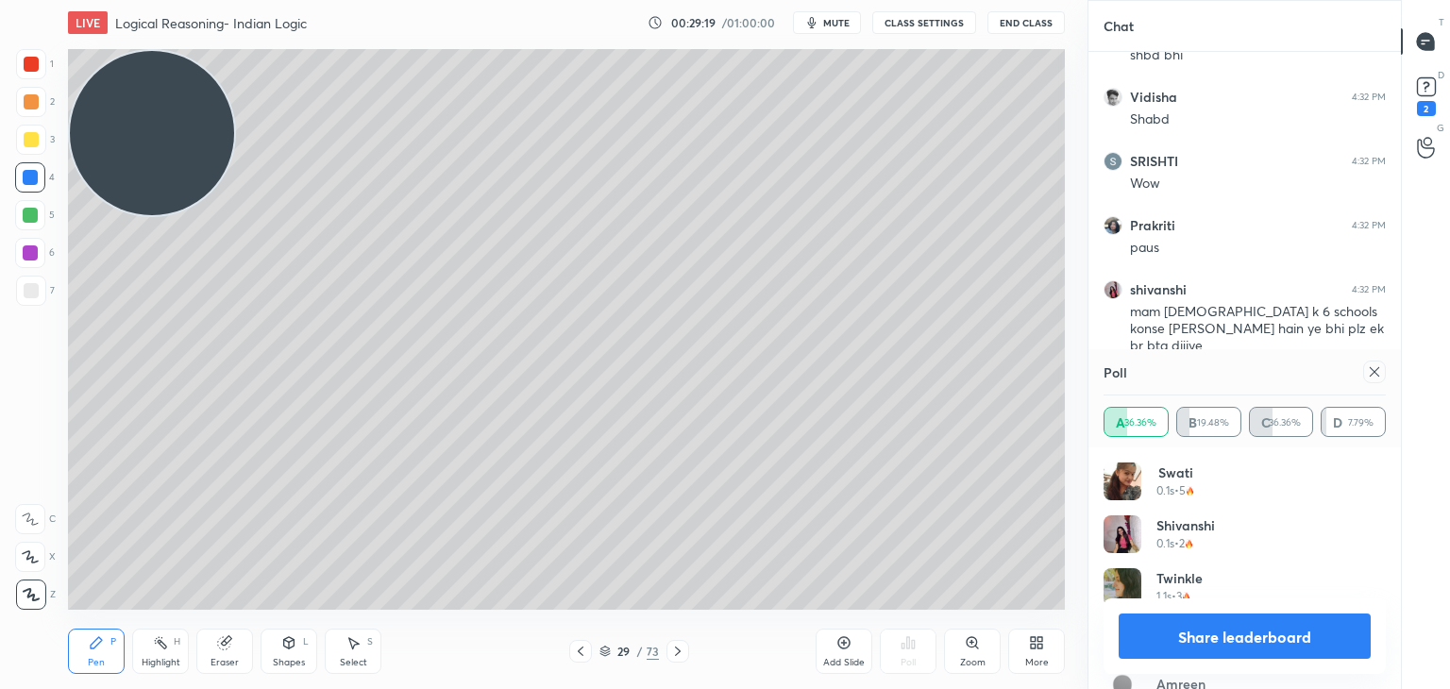
click at [847, 639] on icon at bounding box center [844, 643] width 12 height 12
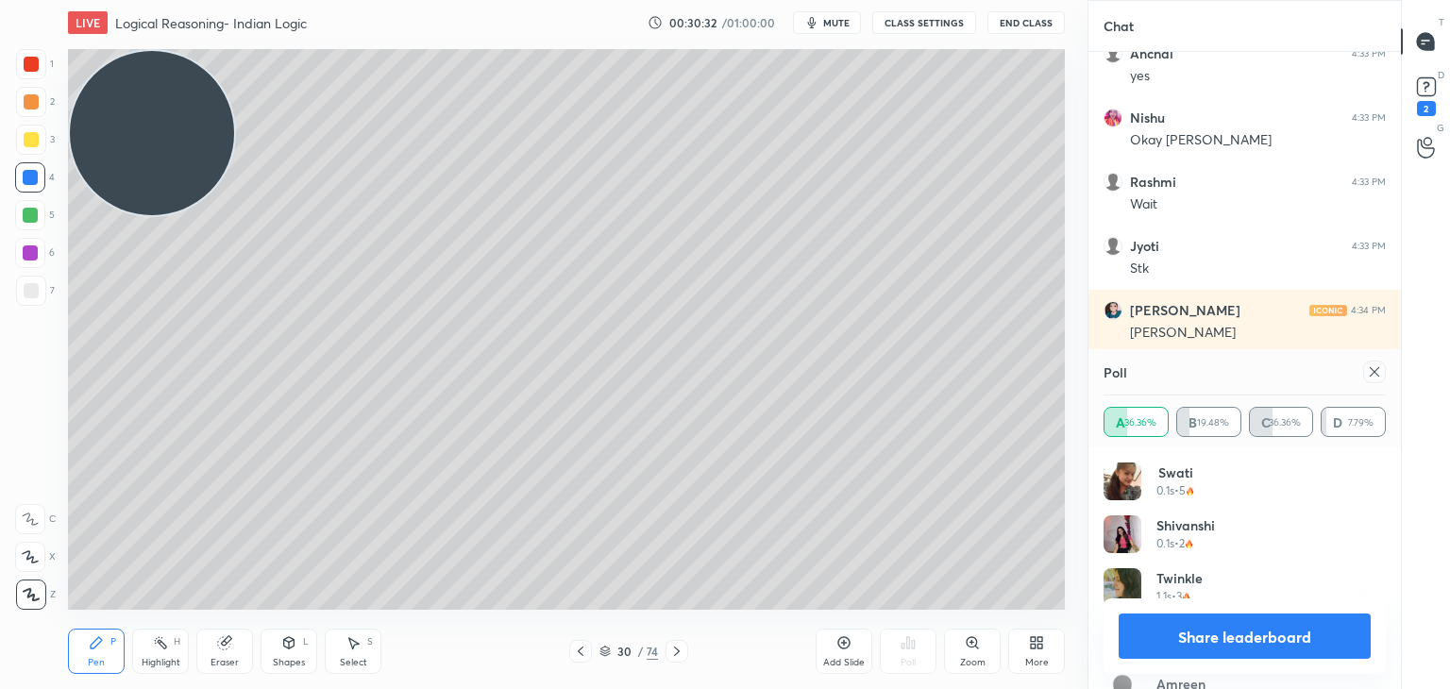
scroll to position [32754, 0]
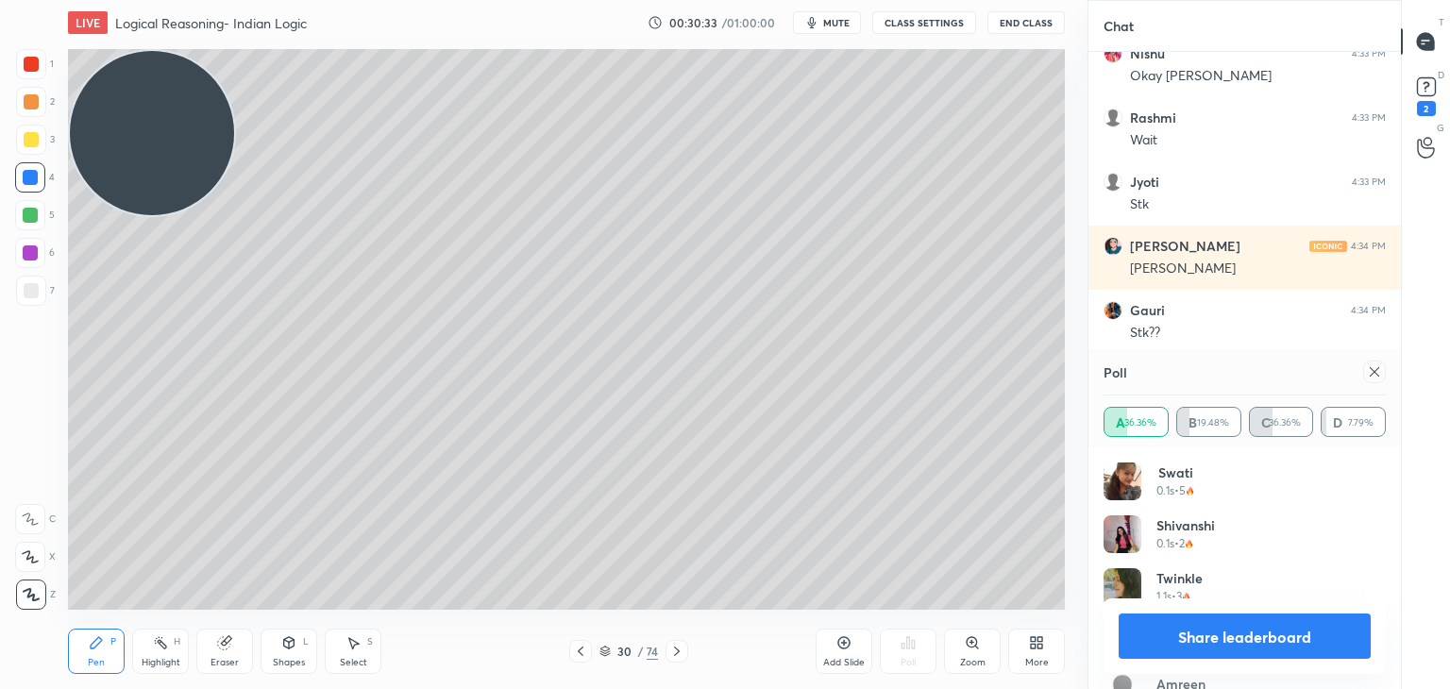
click at [1367, 370] on icon at bounding box center [1374, 371] width 15 height 15
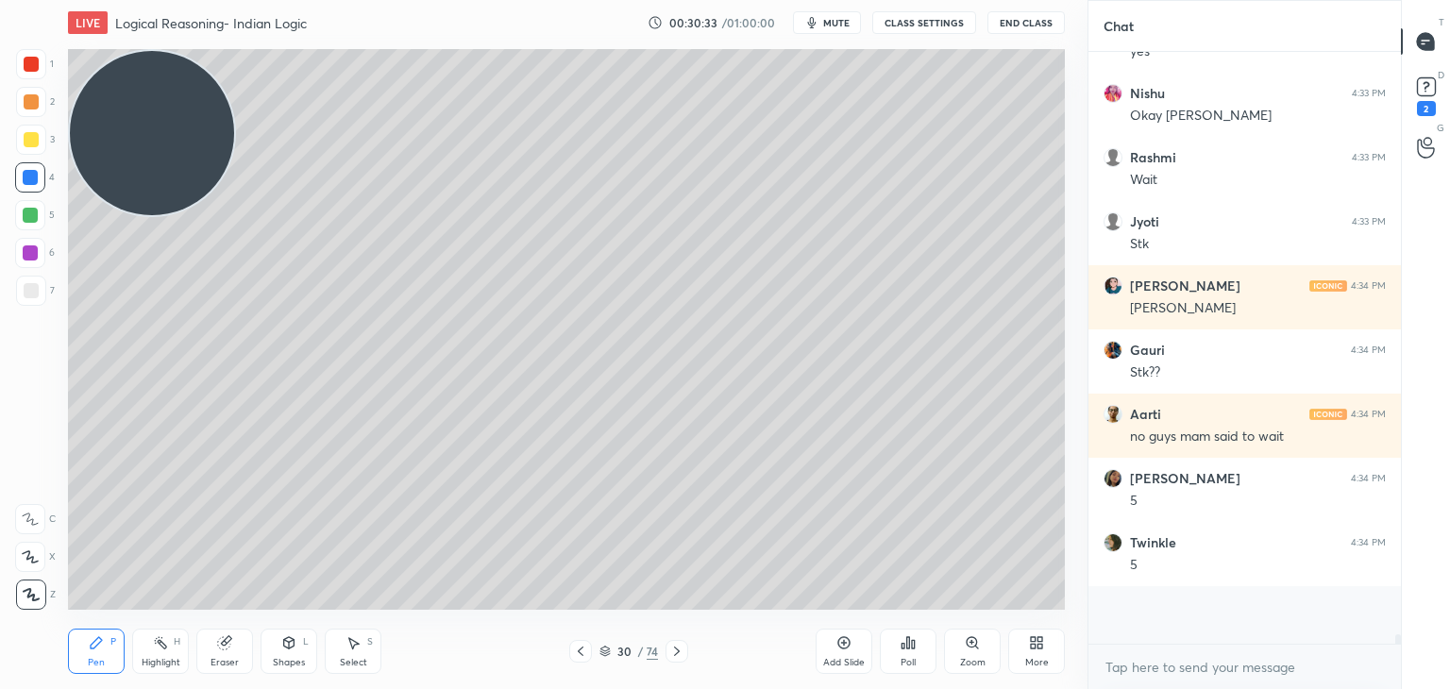
scroll to position [578, 307]
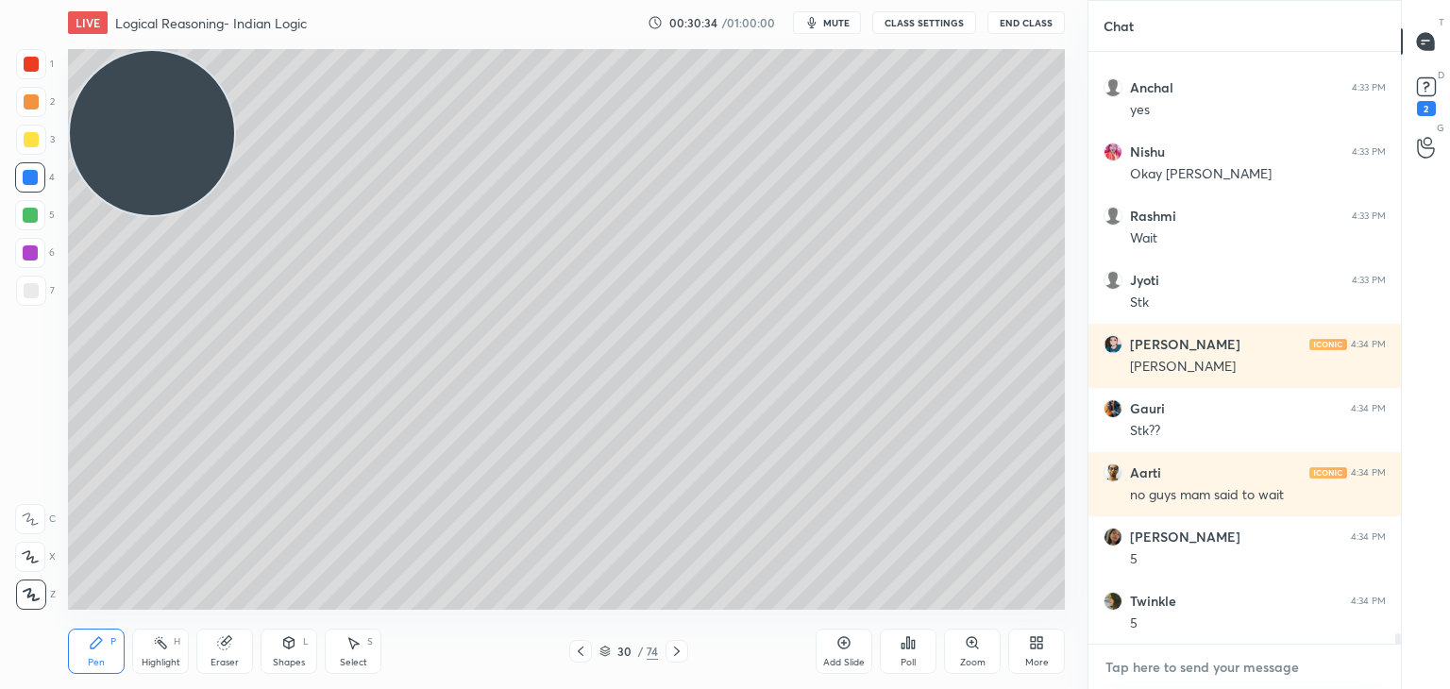
type textarea "x"
click at [1166, 655] on textarea at bounding box center [1244, 667] width 282 height 30
paste textarea "[DEMOGRAPHIC_DATA] and [PERSON_NAME][DEMOGRAPHIC_DATA] schools In [GEOGRAPHIC_D…"
type textarea "[DEMOGRAPHIC_DATA] and [PERSON_NAME][DEMOGRAPHIC_DATA] schools In [GEOGRAPHIC_D…"
type textarea "x"
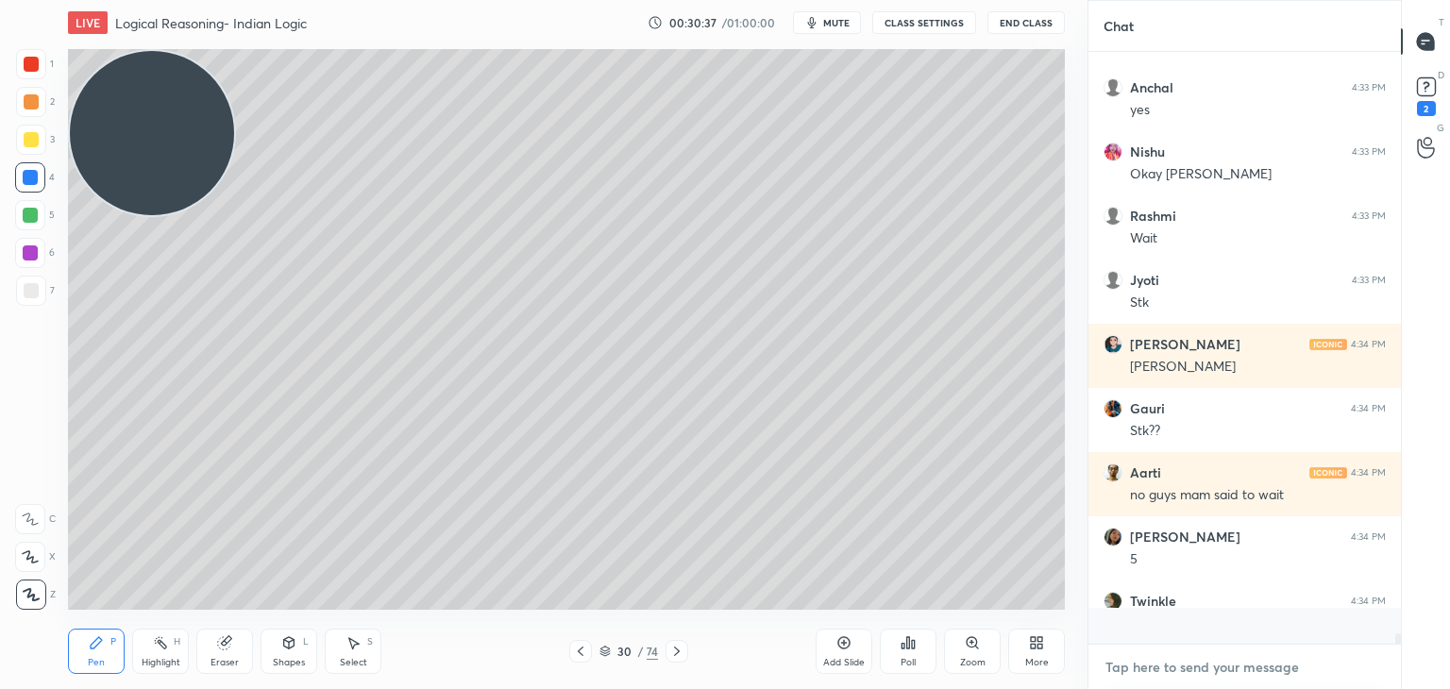
scroll to position [6, 6]
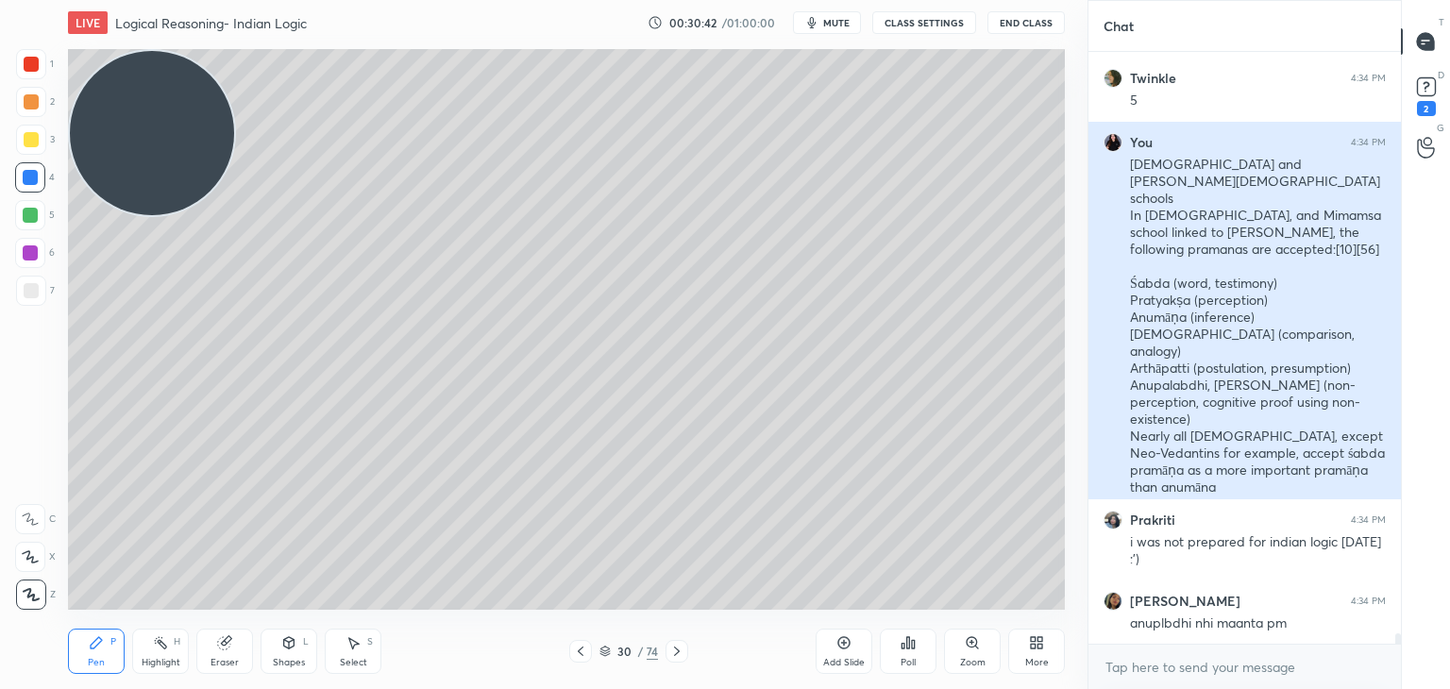
type textarea "x"
click at [1162, 509] on button "Pin message" at bounding box center [1186, 524] width 113 height 30
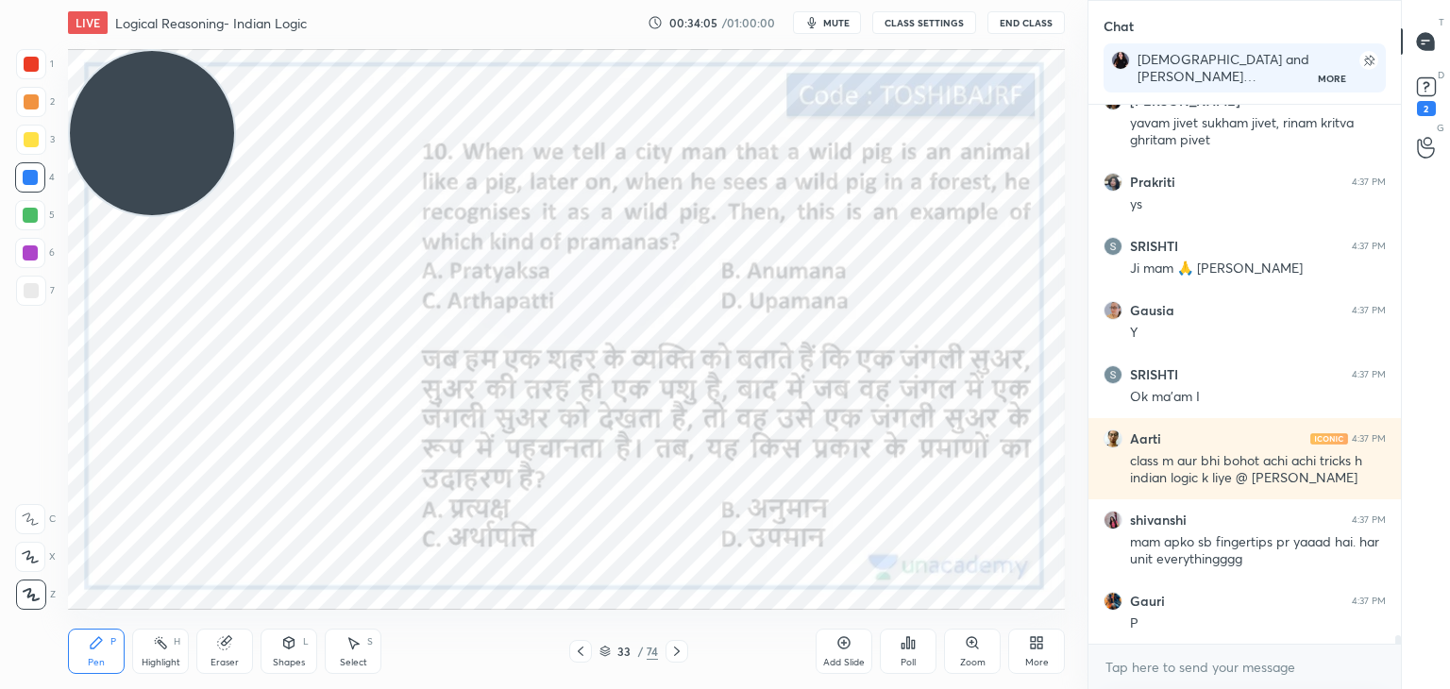
scroll to position [34936, 0]
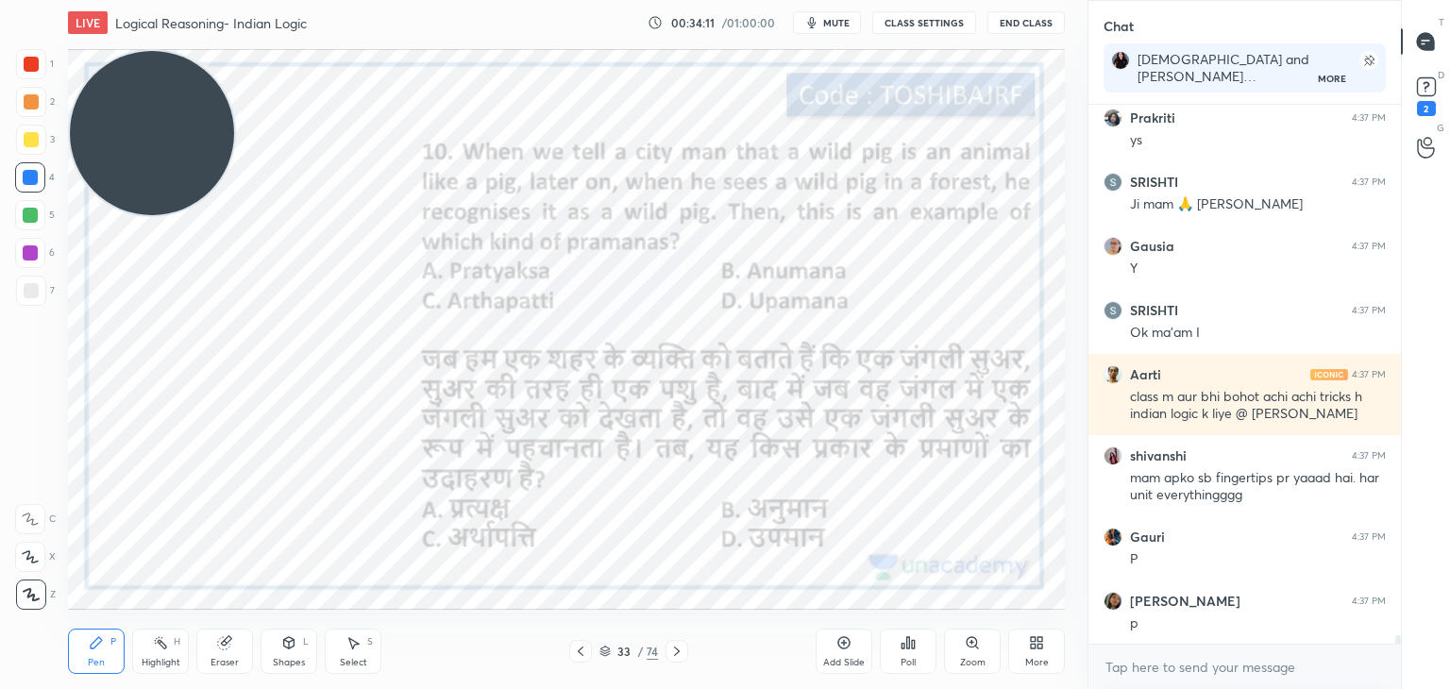
click at [909, 641] on icon at bounding box center [908, 642] width 3 height 11
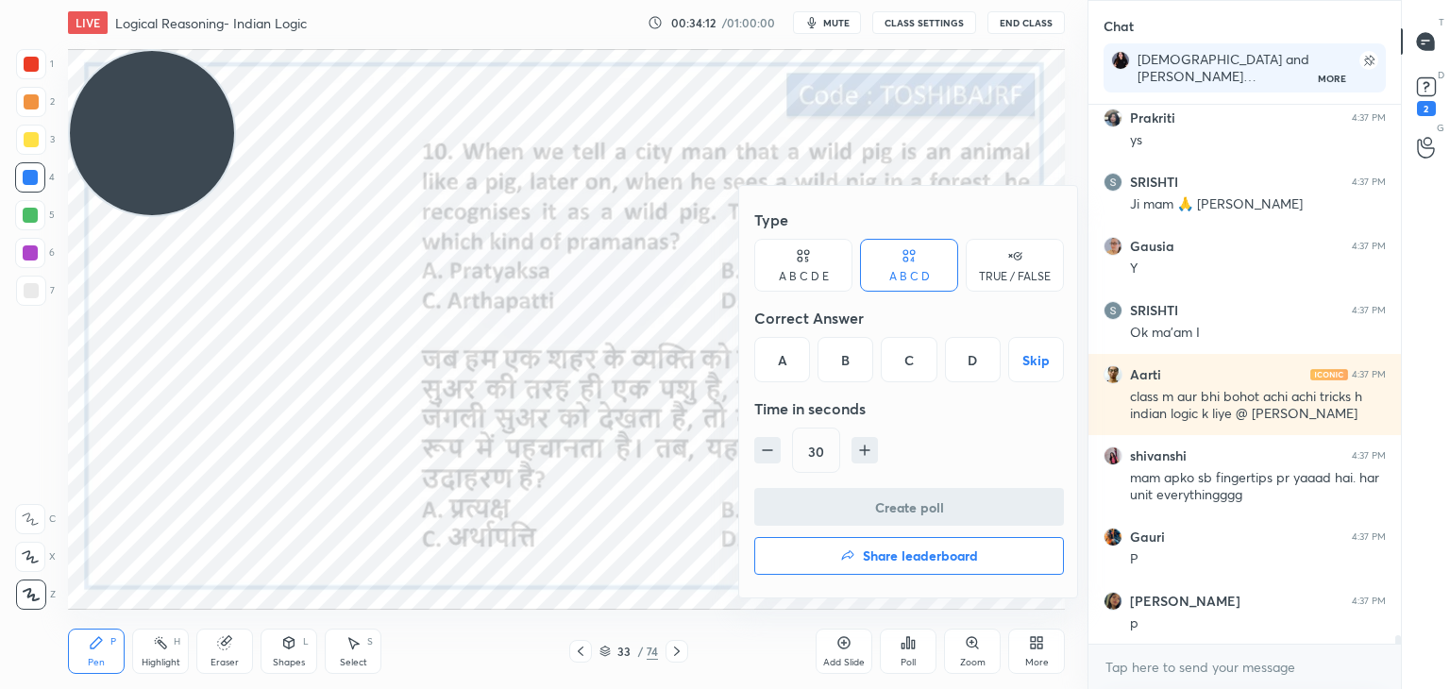
scroll to position [35000, 0]
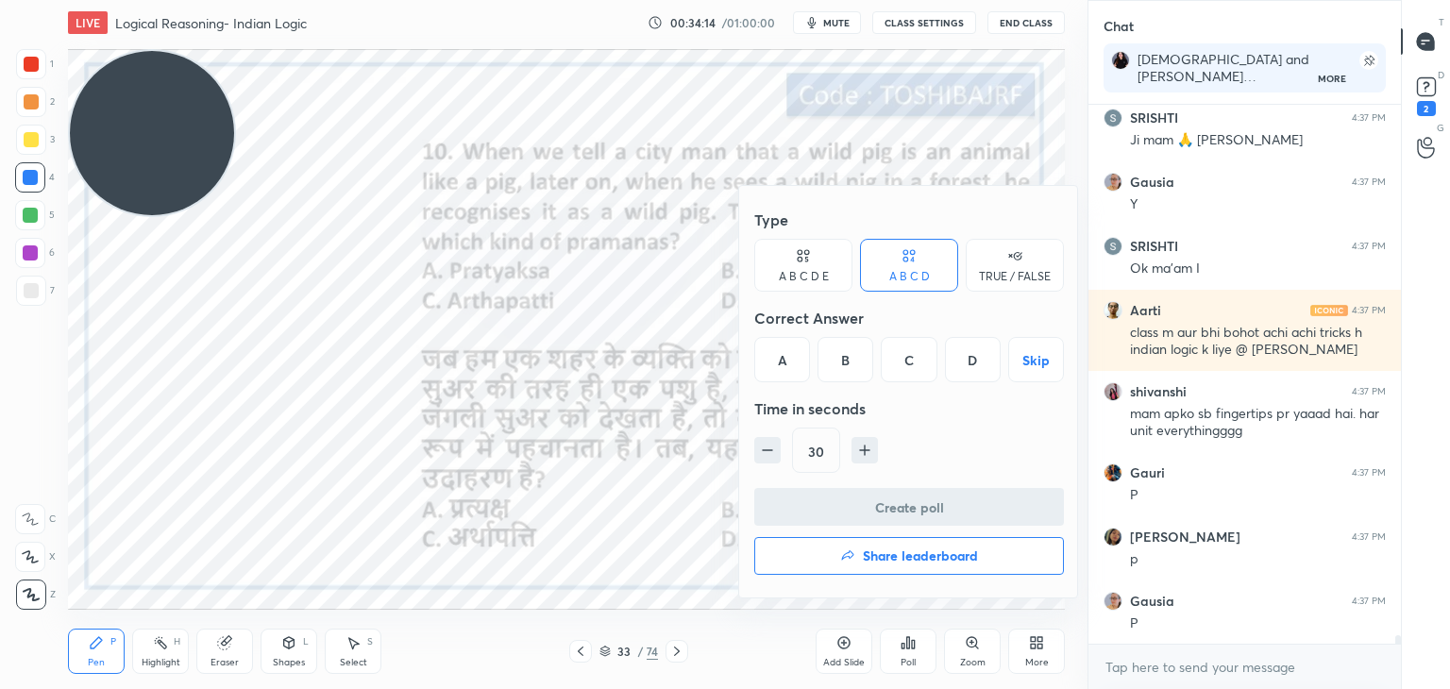
click at [407, 310] on div at bounding box center [725, 344] width 1450 height 689
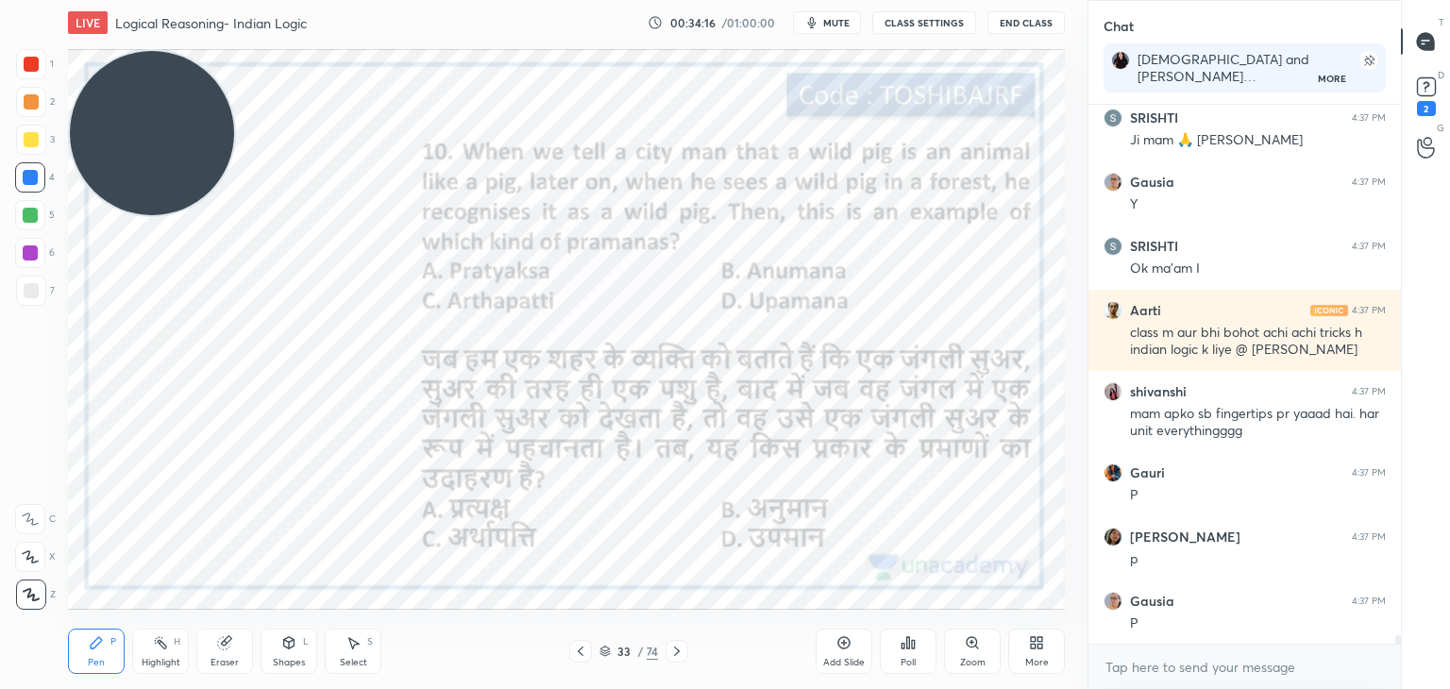
click at [906, 643] on icon at bounding box center [907, 642] width 15 height 15
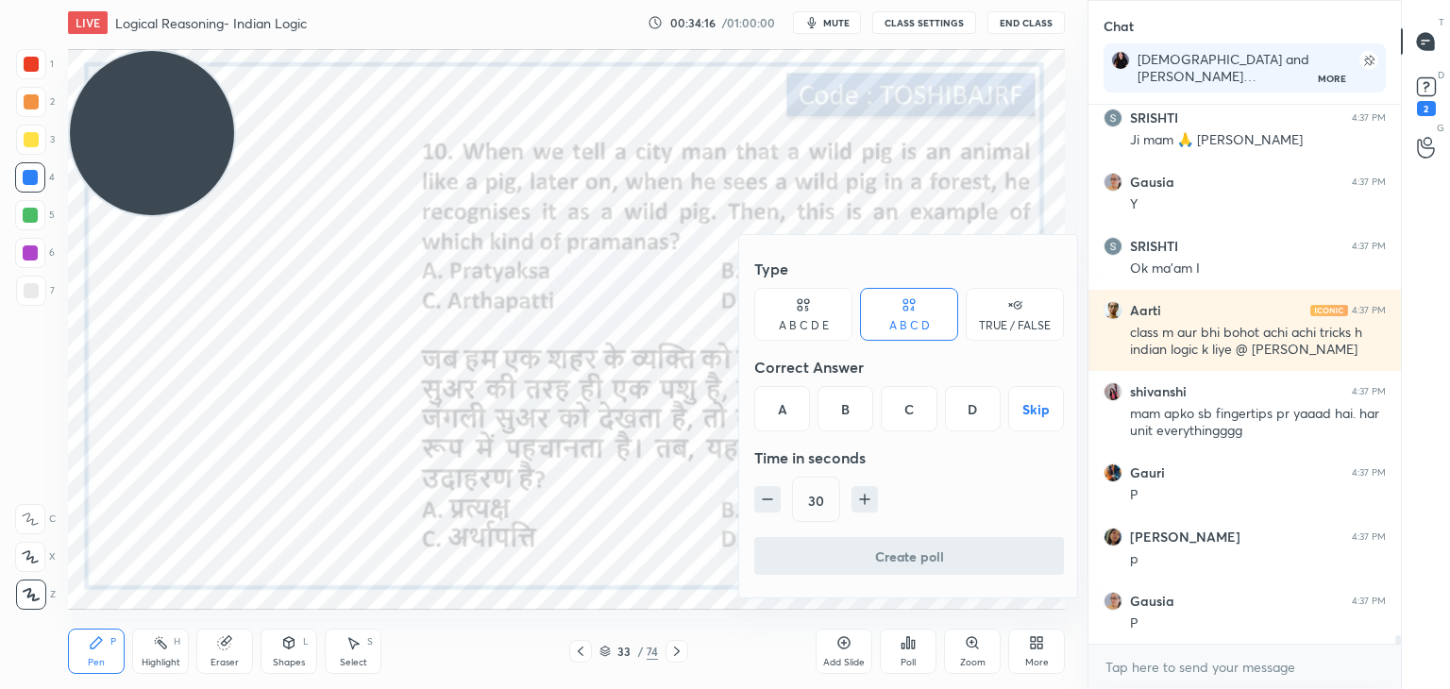
scroll to position [35068, 0]
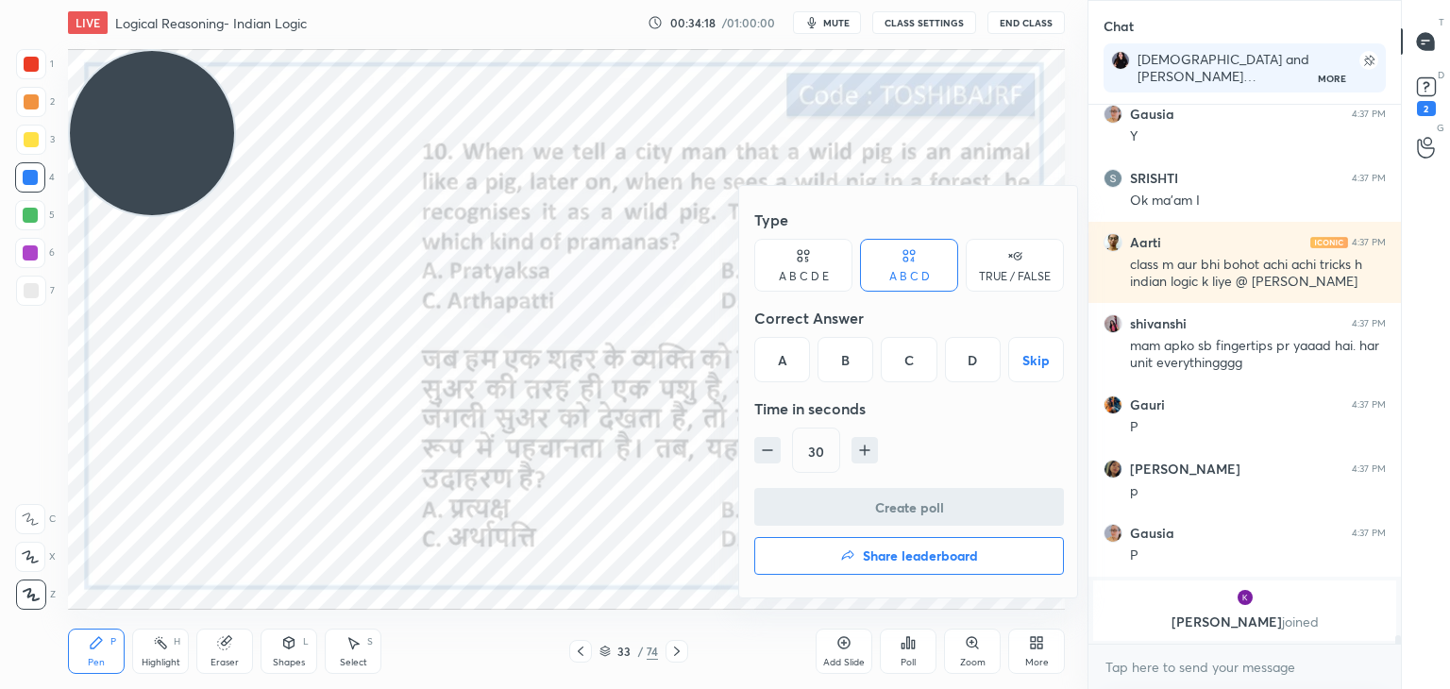
click at [977, 367] on div "D" at bounding box center [973, 359] width 56 height 45
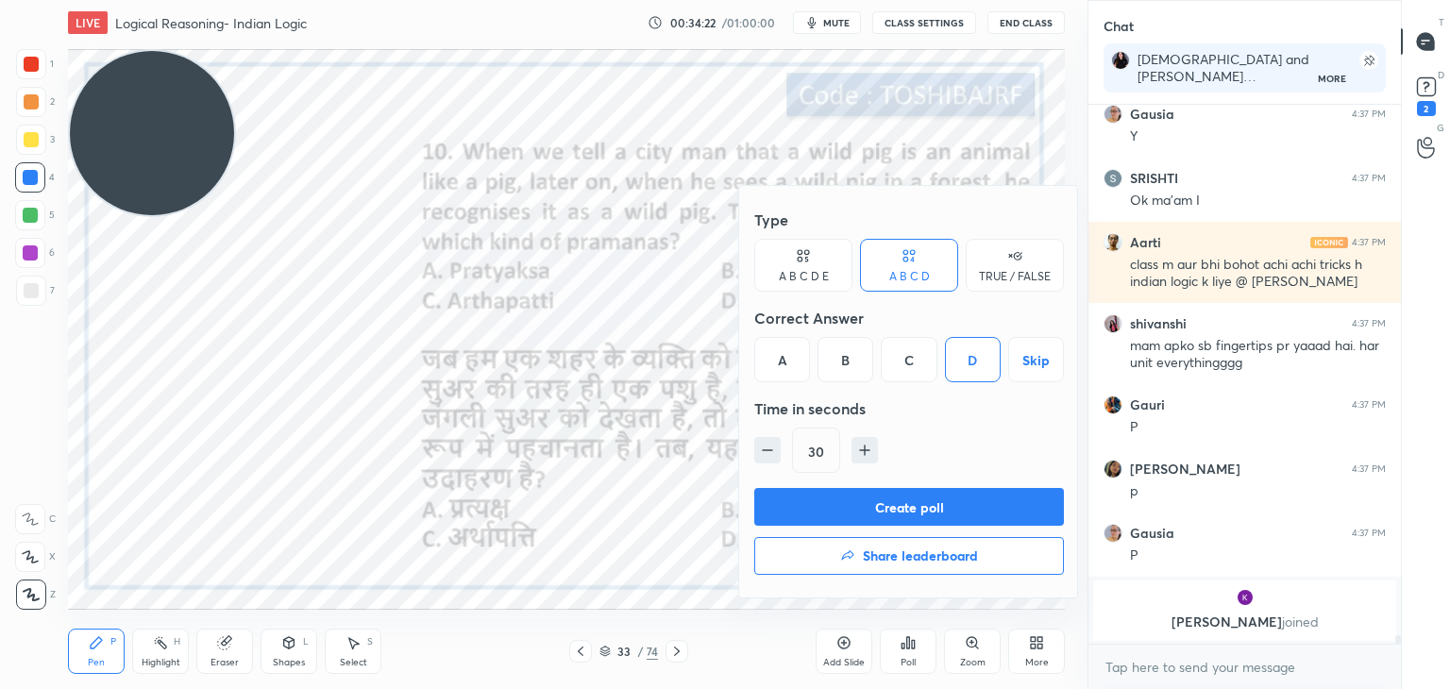
click at [934, 507] on button "Create poll" at bounding box center [909, 507] width 310 height 38
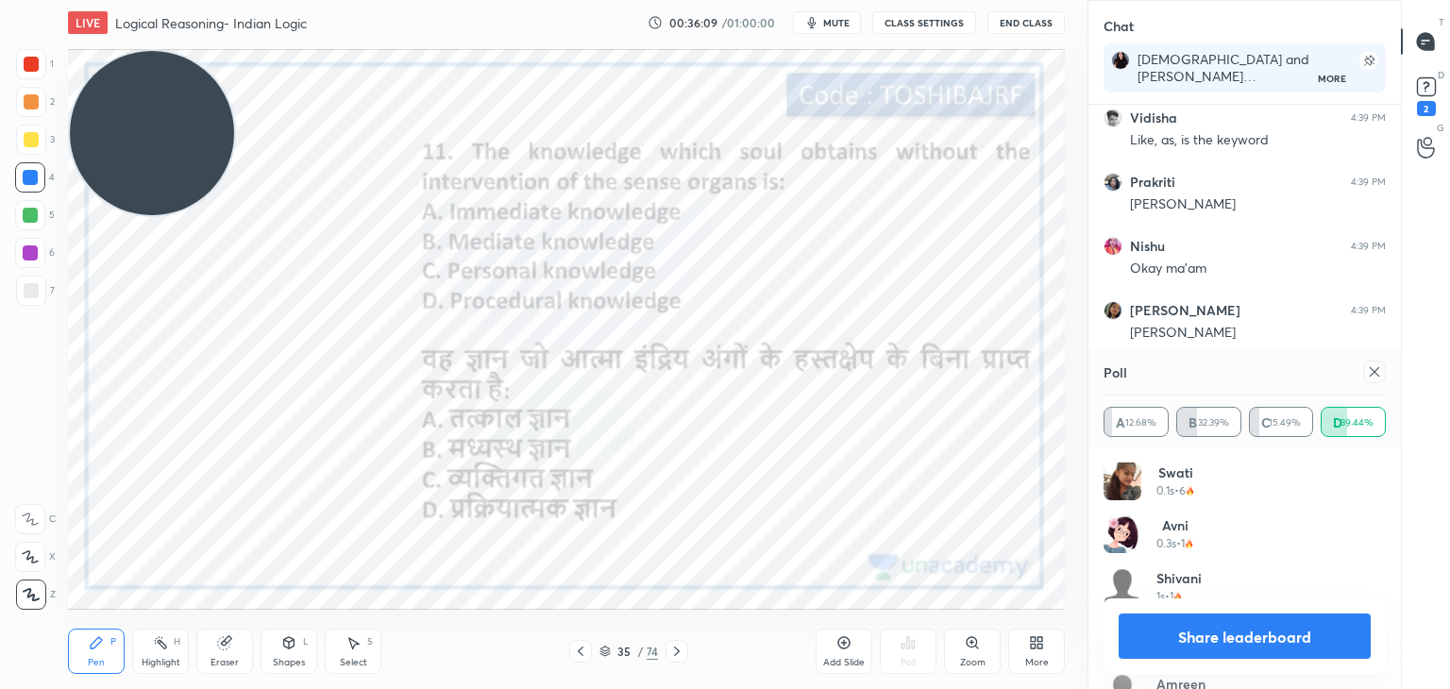
scroll to position [36672, 0]
click at [1380, 374] on icon at bounding box center [1374, 371] width 15 height 15
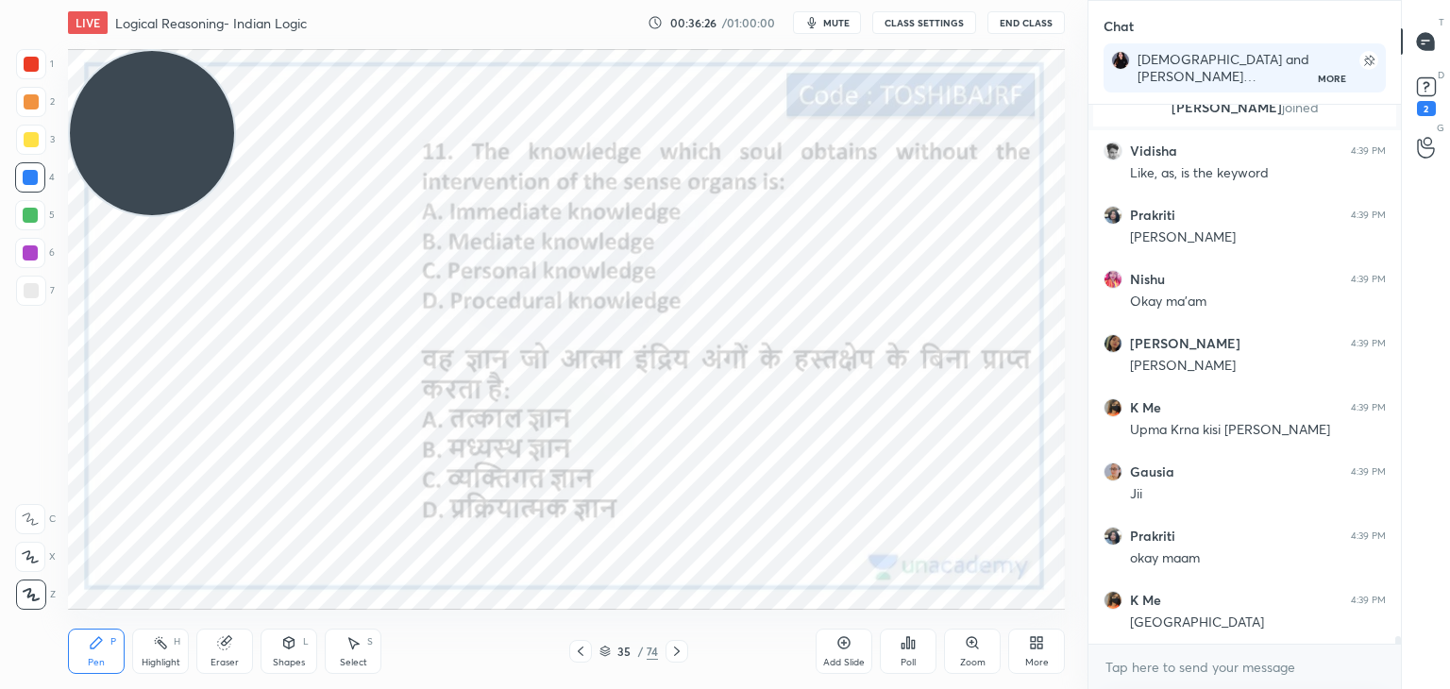
scroll to position [377, 307]
click at [909, 638] on icon at bounding box center [908, 642] width 3 height 11
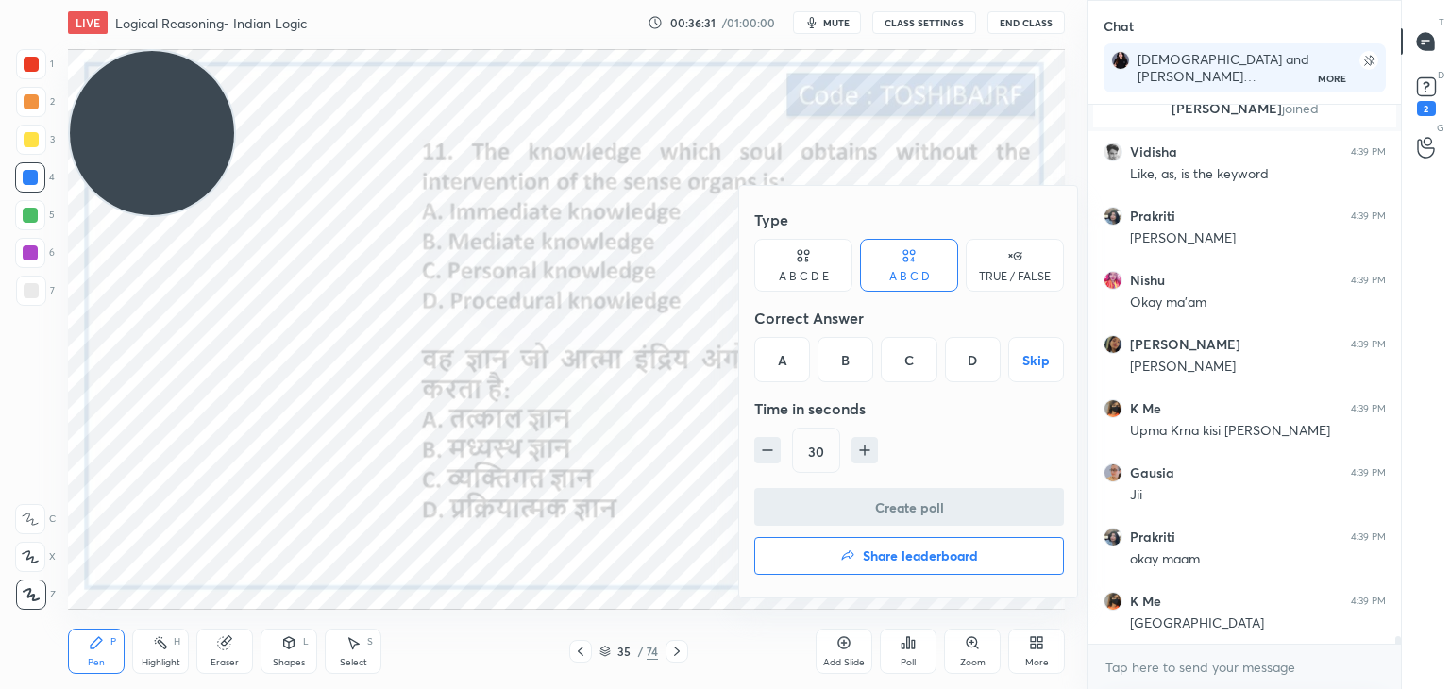
click at [800, 366] on div "A" at bounding box center [782, 359] width 56 height 45
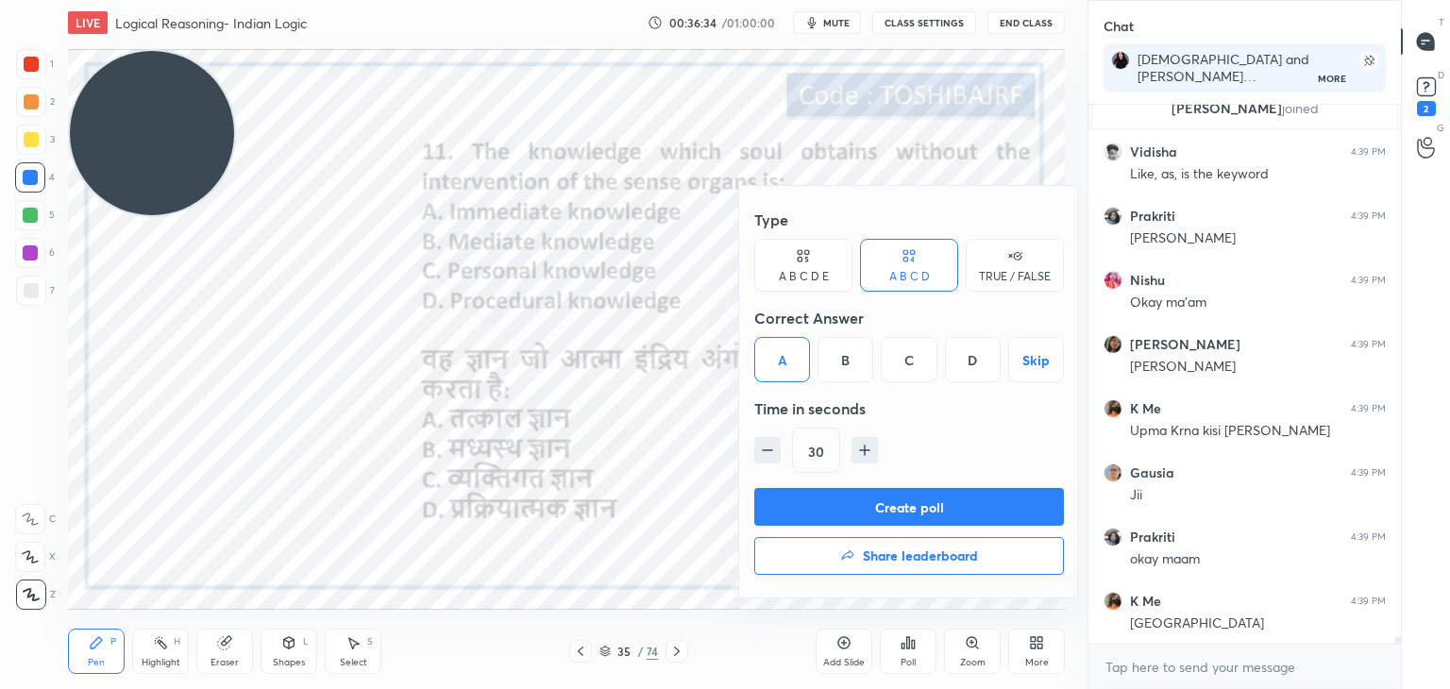
click at [864, 501] on button "Create poll" at bounding box center [909, 507] width 310 height 38
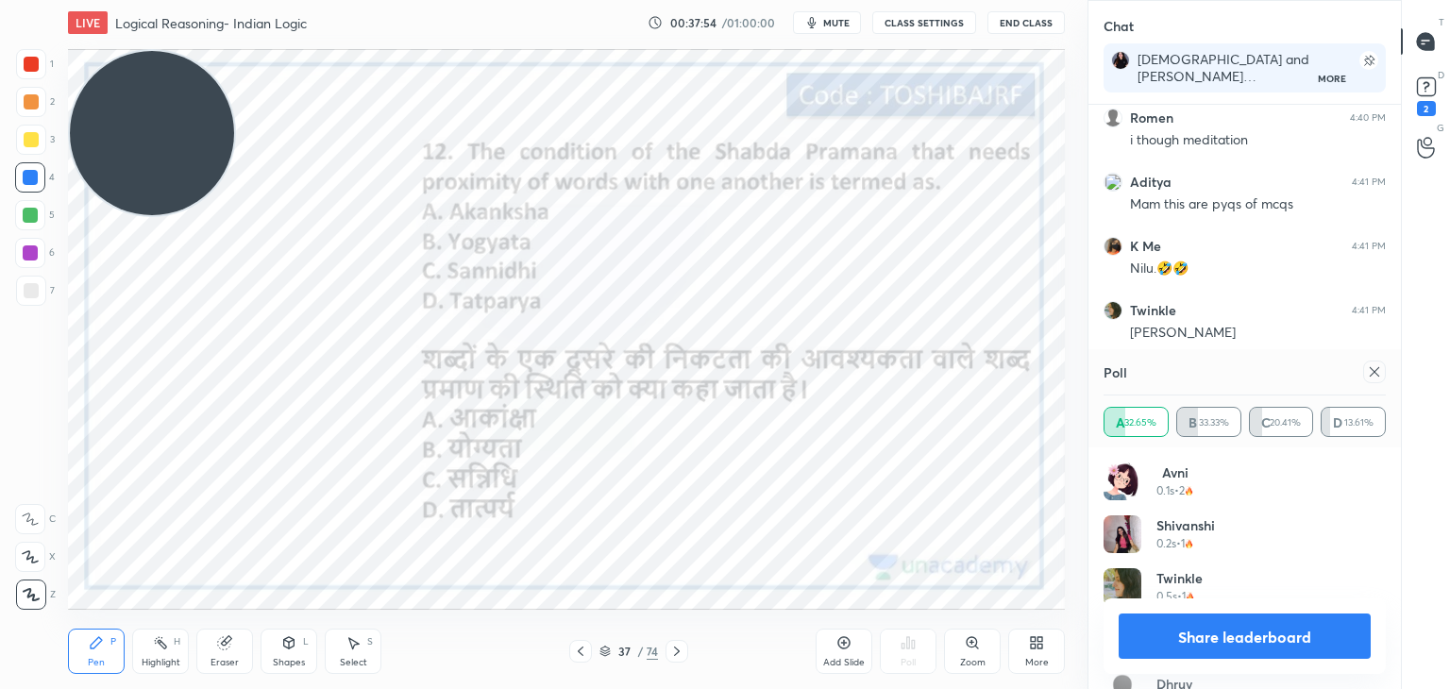
scroll to position [37639, 0]
click at [1363, 369] on div at bounding box center [1374, 372] width 23 height 23
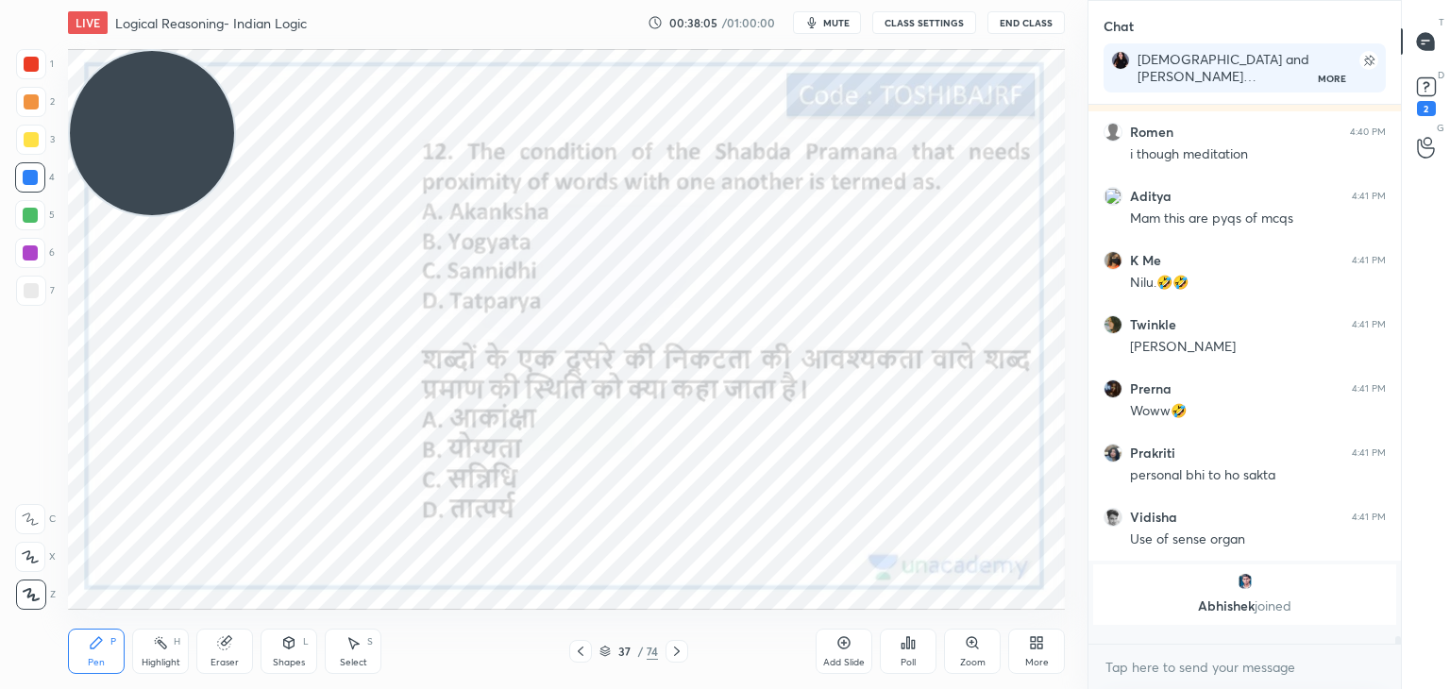
scroll to position [7, 6]
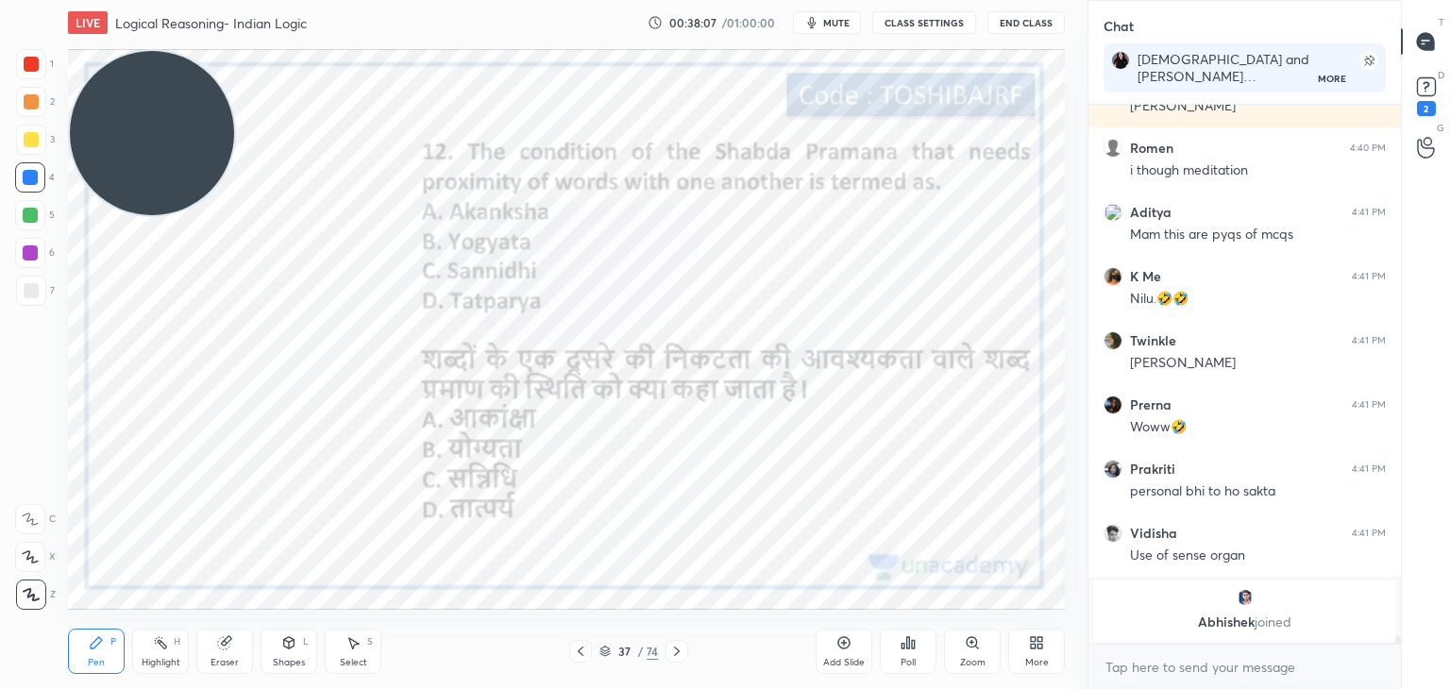
click at [910, 639] on icon at bounding box center [907, 642] width 15 height 15
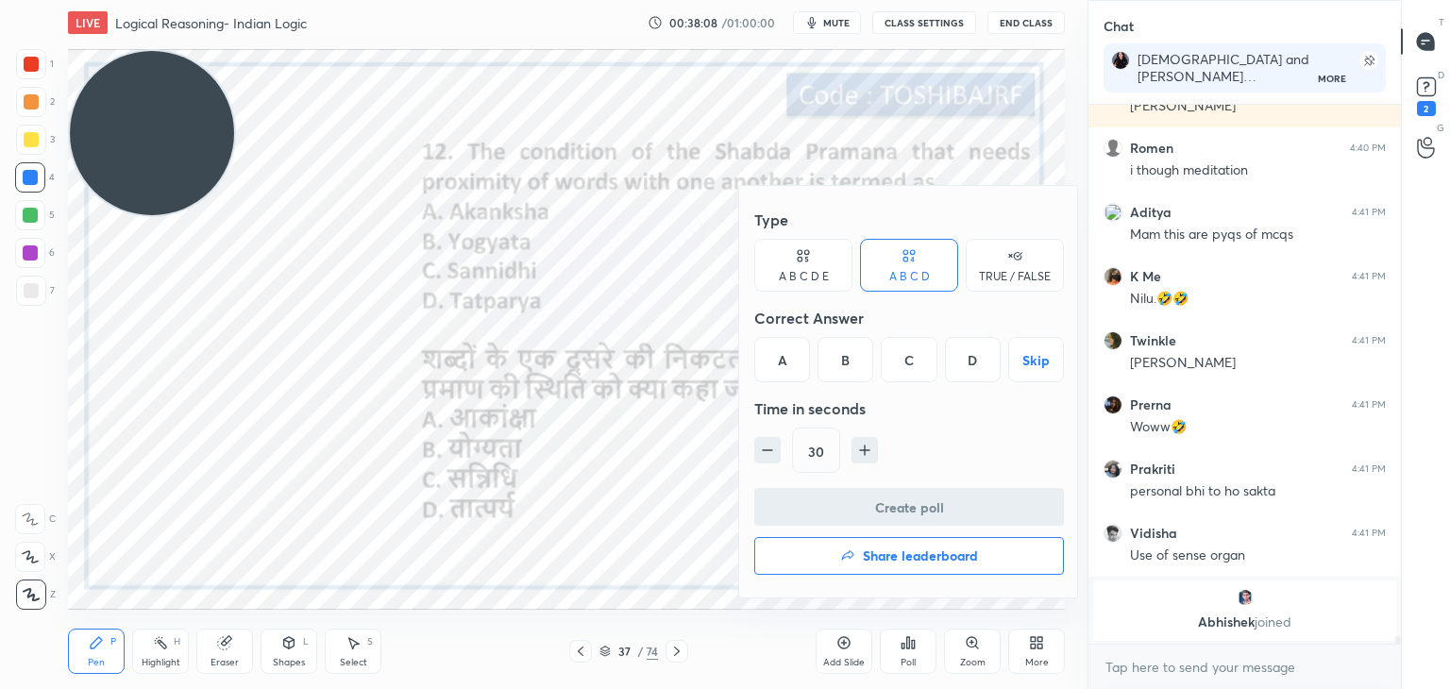
click at [914, 369] on div "C" at bounding box center [909, 359] width 56 height 45
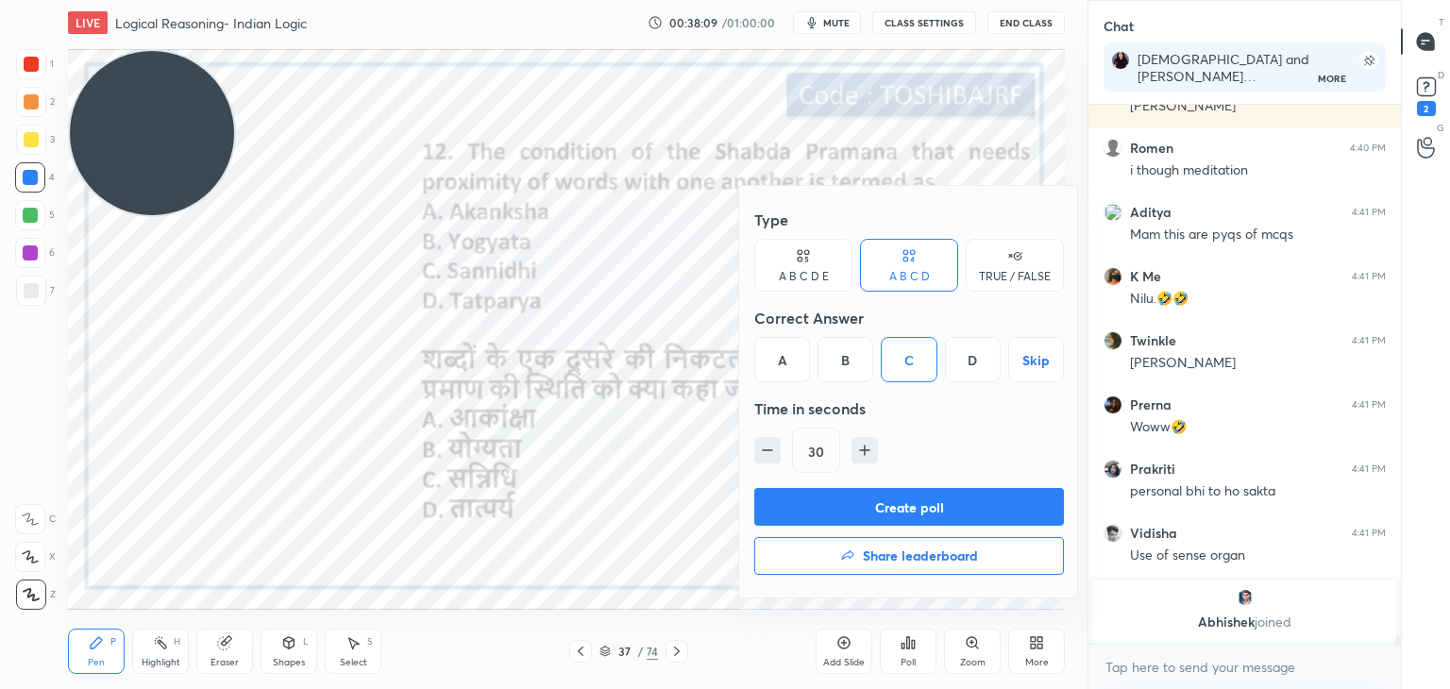
click at [876, 508] on button "Create poll" at bounding box center [909, 507] width 310 height 38
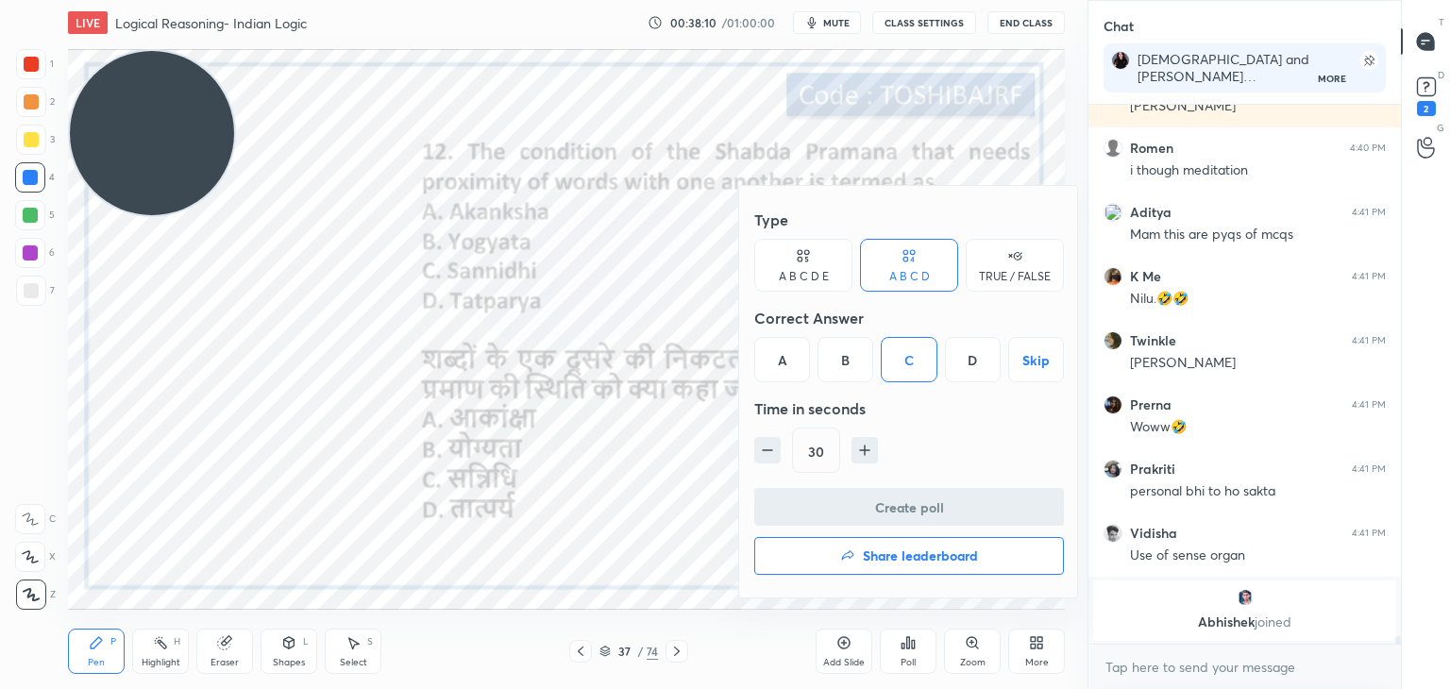
scroll to position [6, 6]
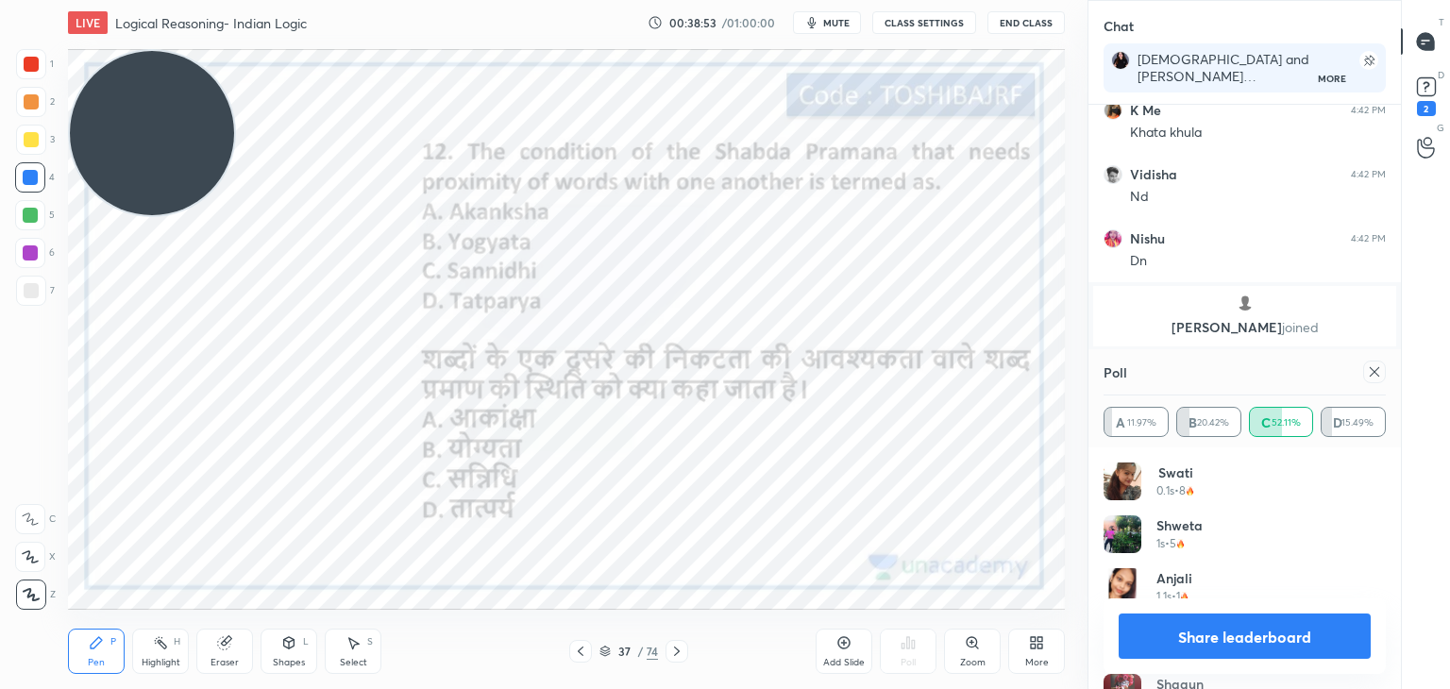
click at [1371, 371] on icon at bounding box center [1374, 371] width 15 height 15
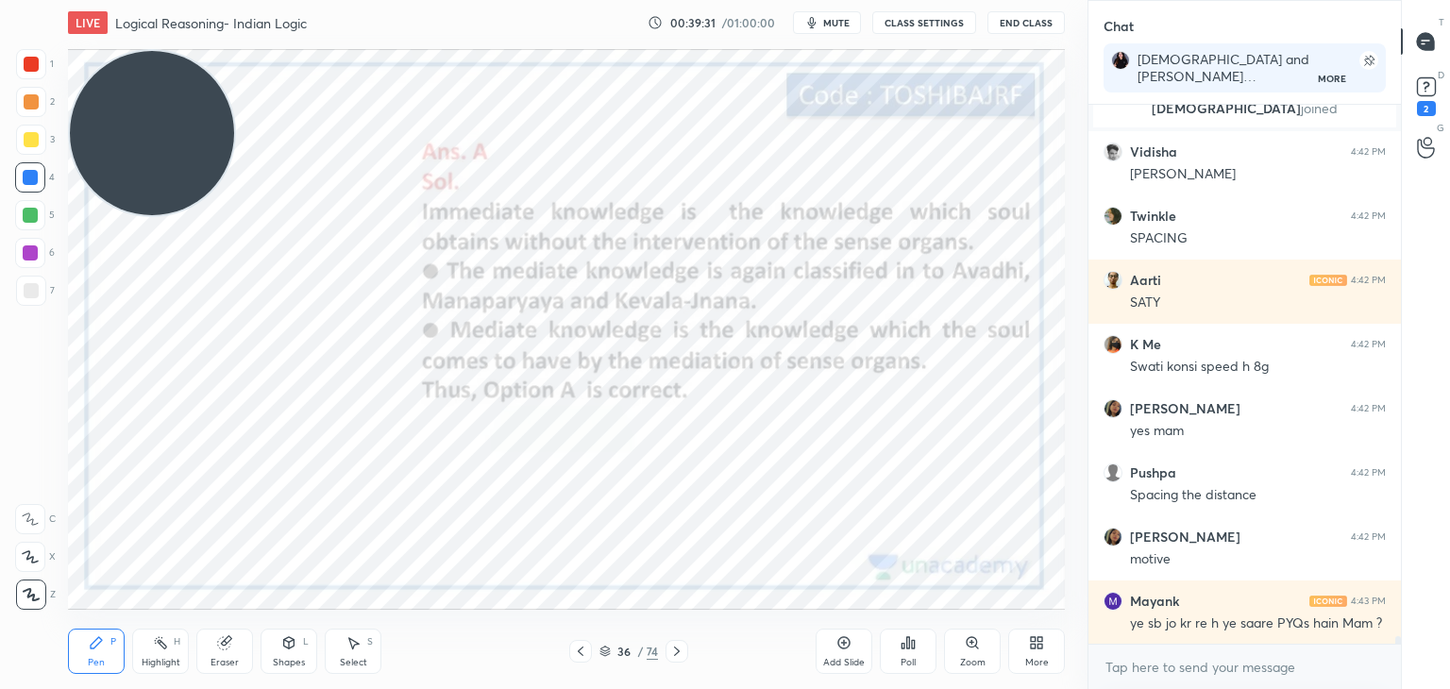
click at [830, 650] on div "Add Slide" at bounding box center [843, 651] width 57 height 45
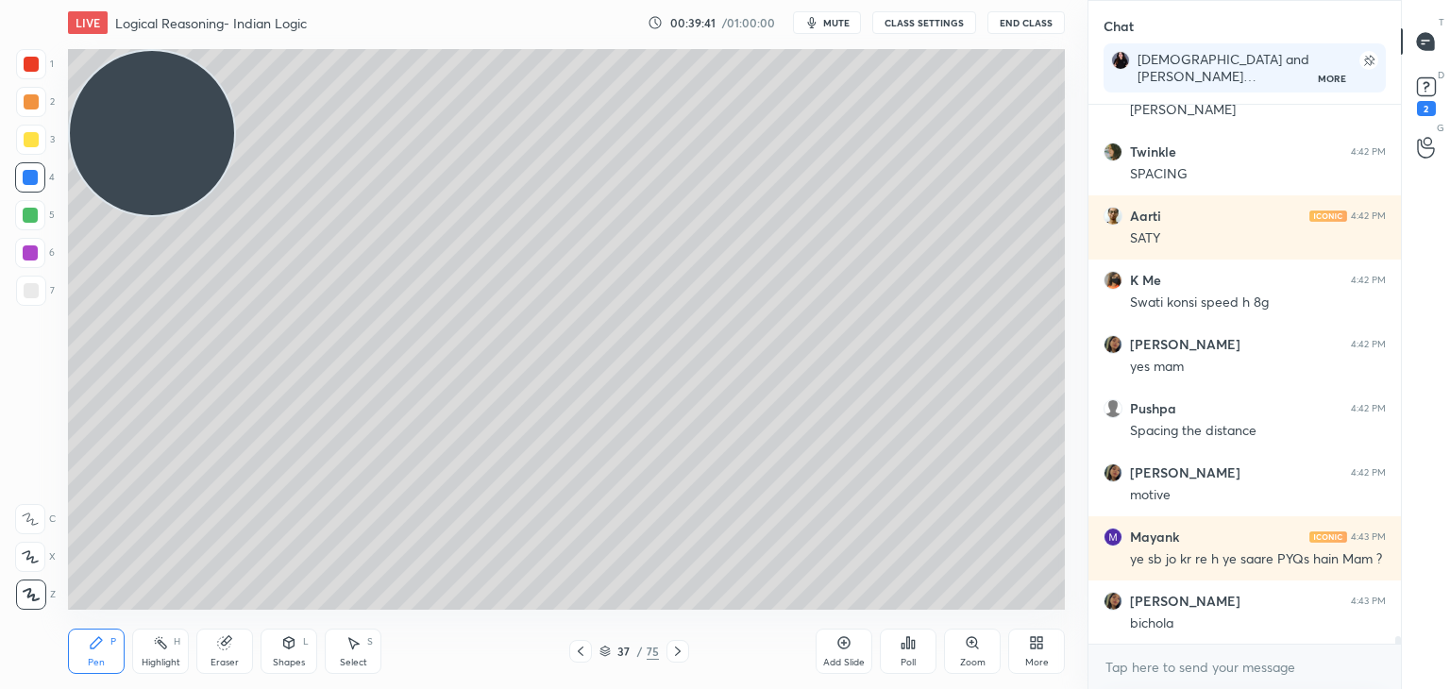
click at [39, 293] on div at bounding box center [31, 291] width 30 height 30
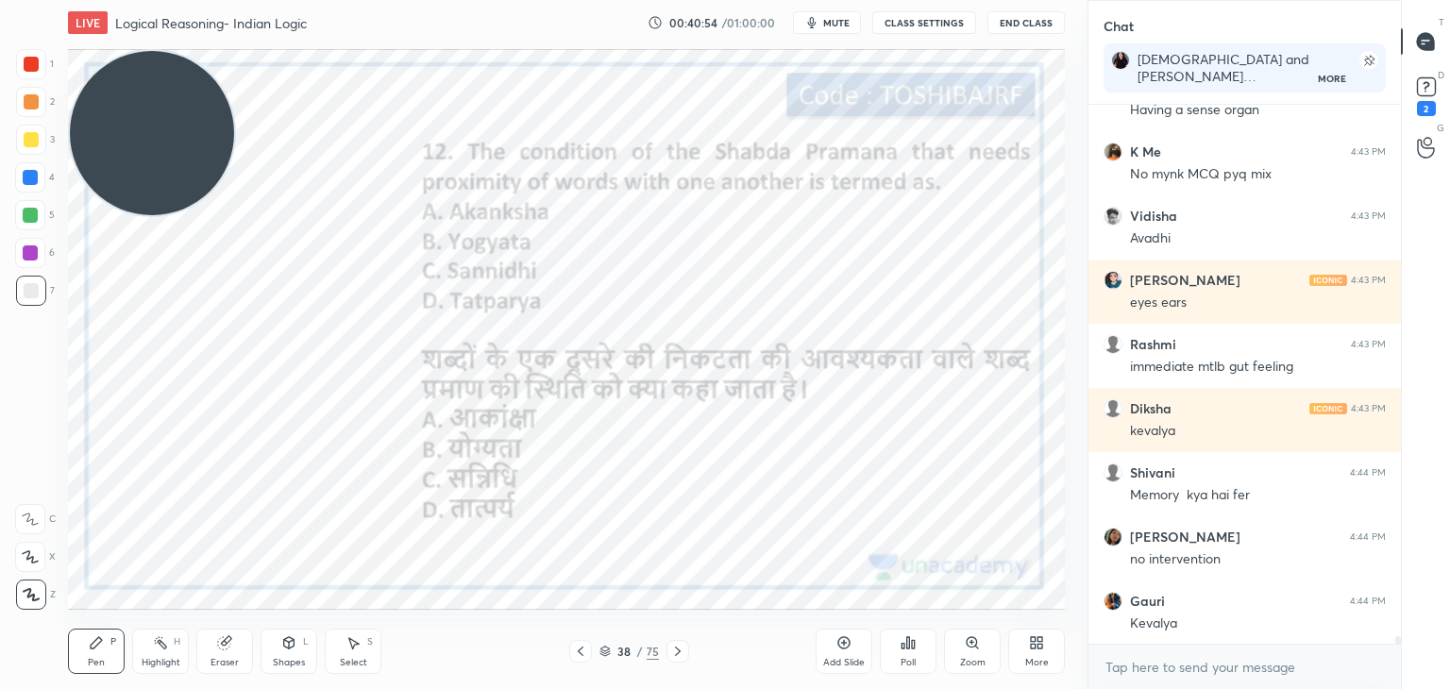
scroll to position [38652, 0]
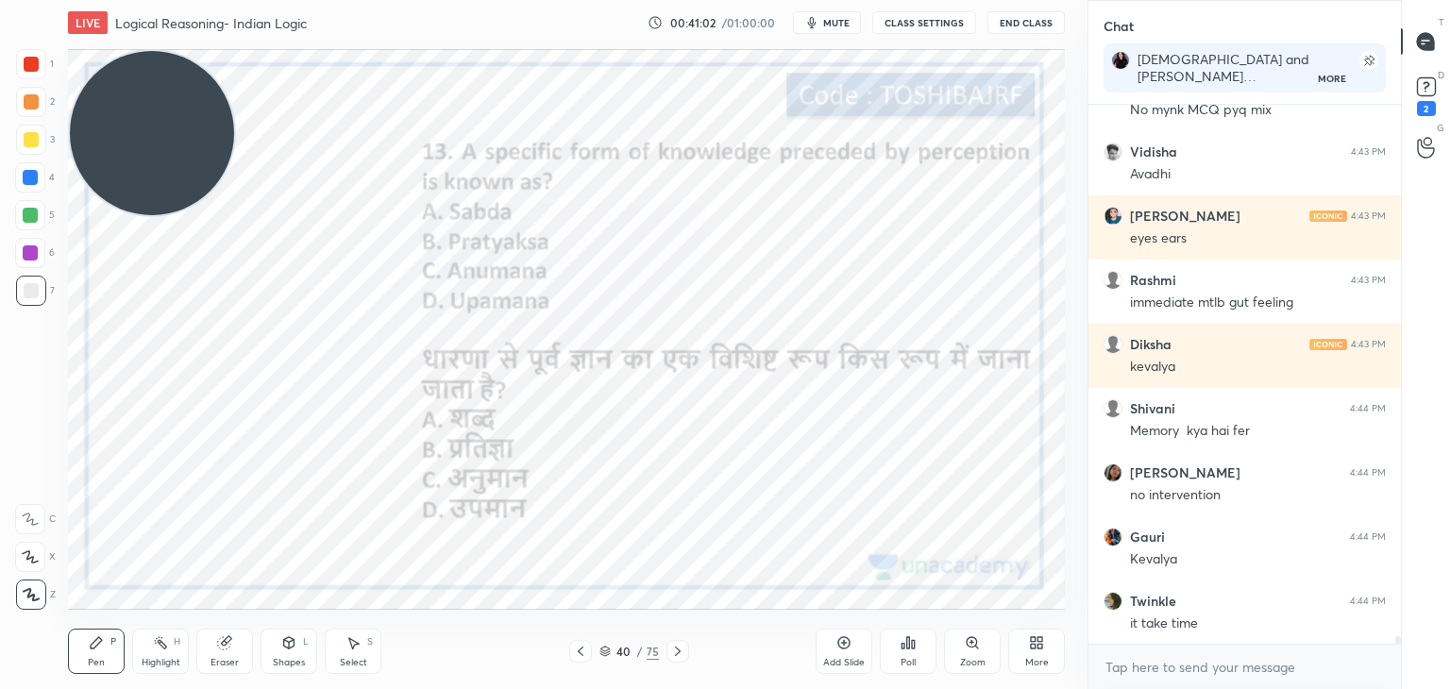
click at [918, 644] on div "Poll" at bounding box center [908, 651] width 57 height 45
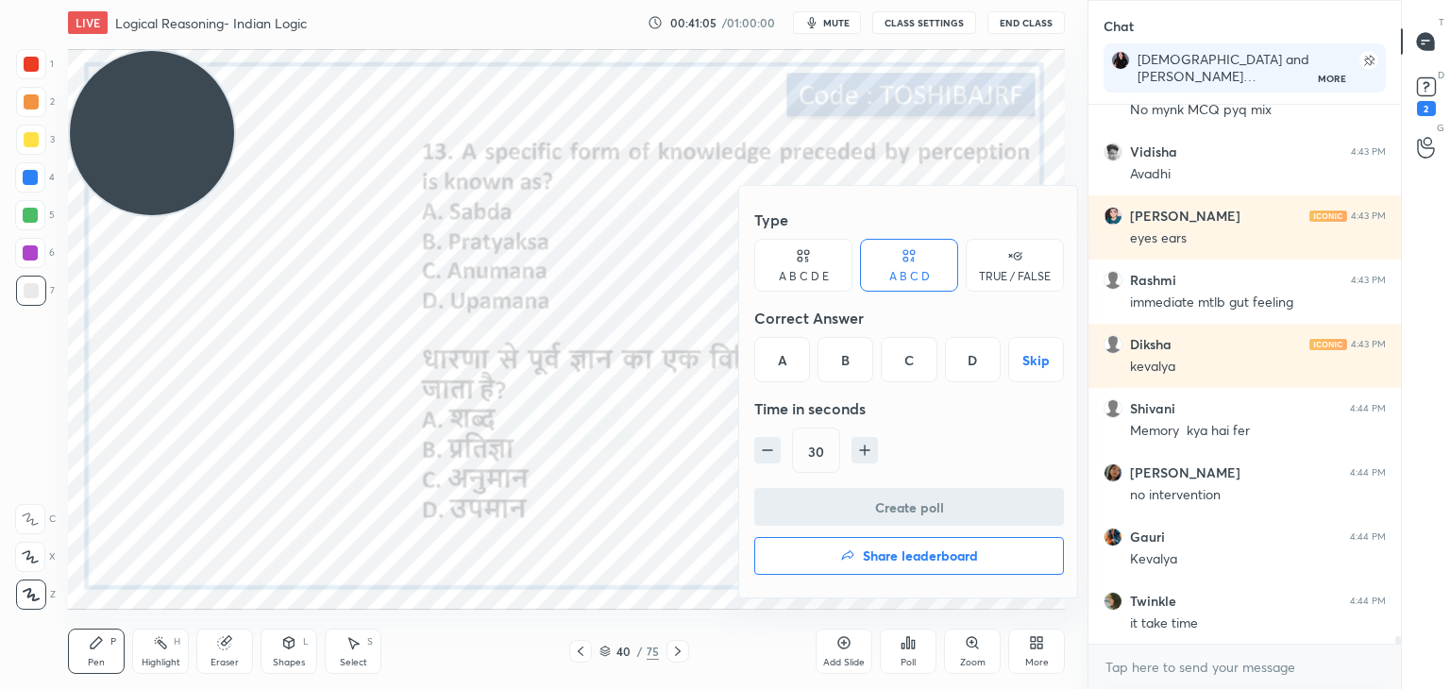
click at [836, 360] on div "B" at bounding box center [845, 359] width 56 height 45
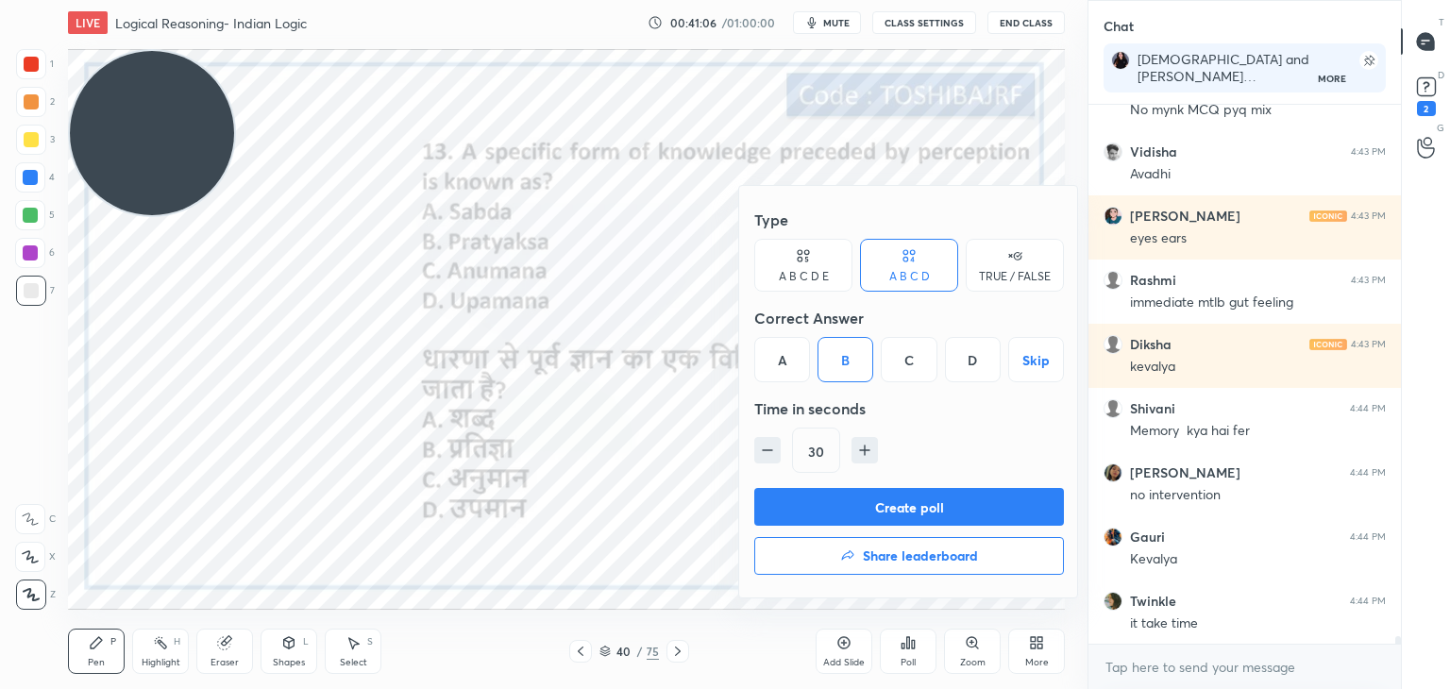
click at [843, 498] on button "Create poll" at bounding box center [909, 507] width 310 height 38
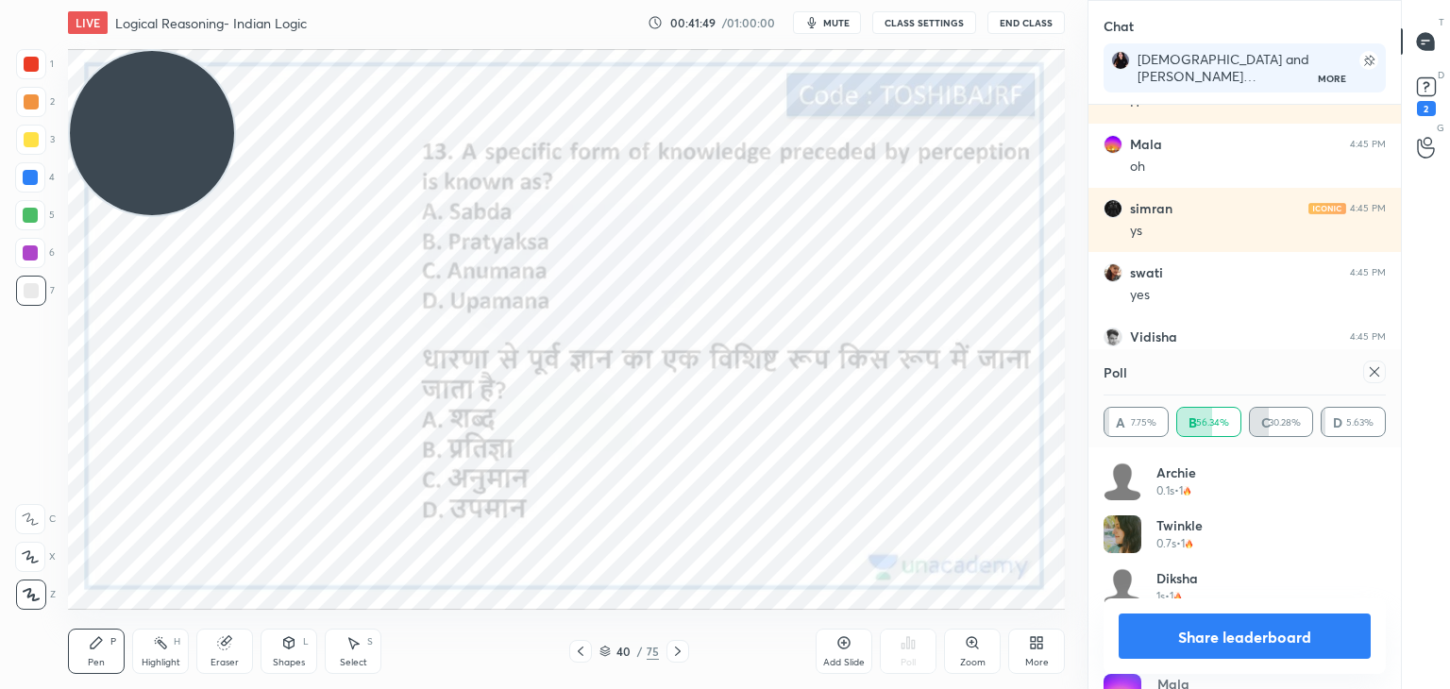
scroll to position [39943, 0]
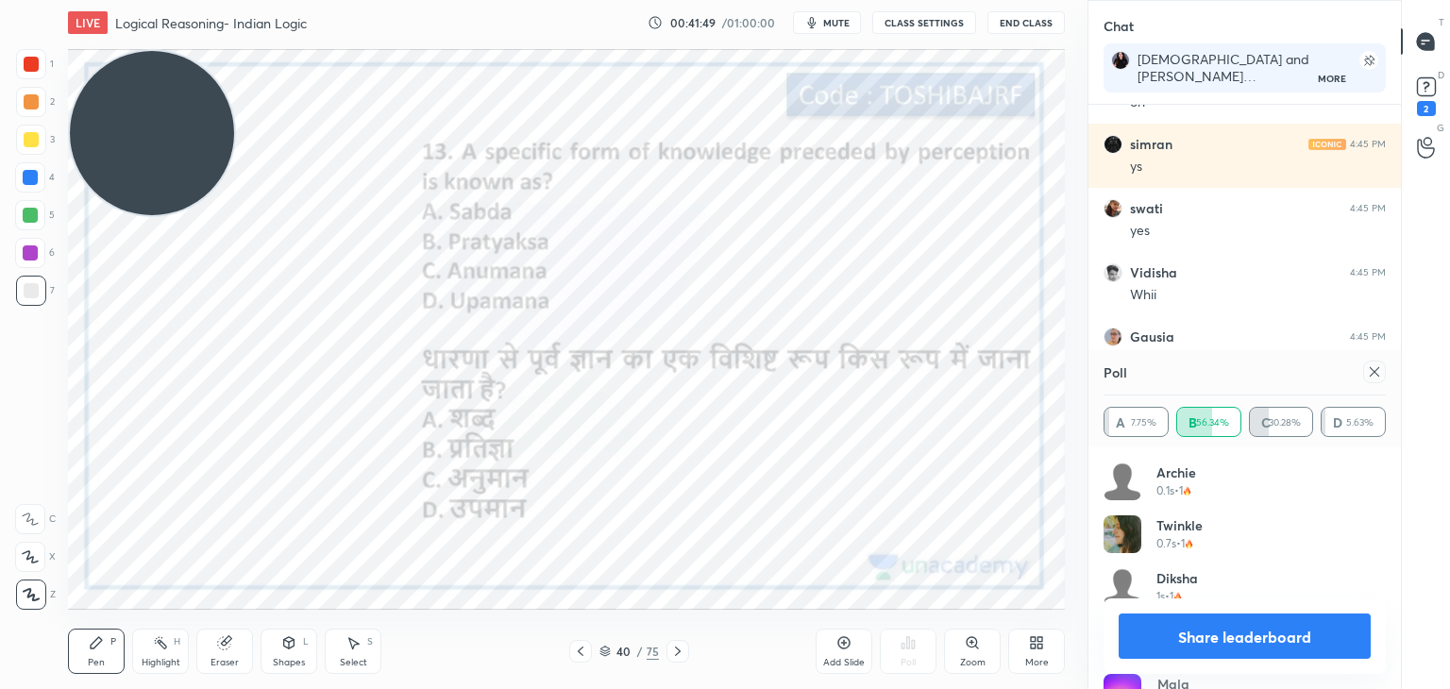
click at [26, 68] on div at bounding box center [31, 64] width 15 height 15
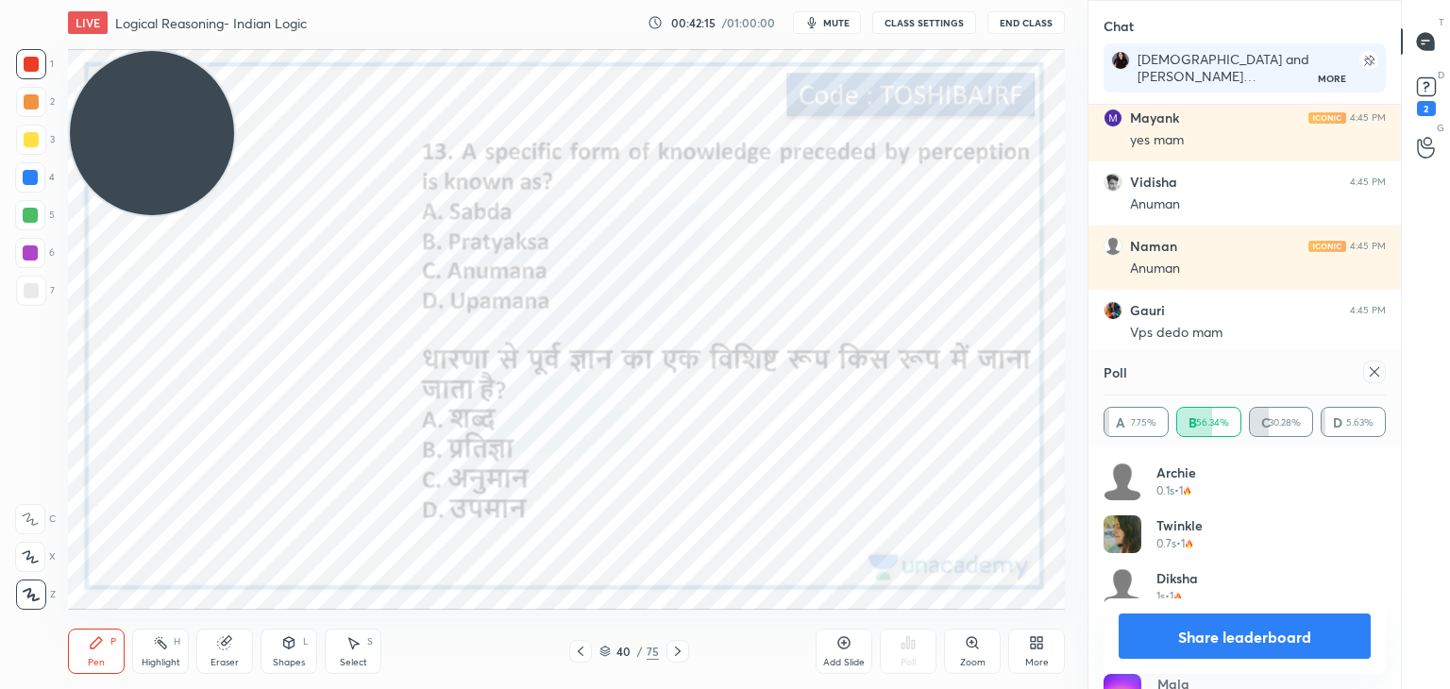
scroll to position [40483, 0]
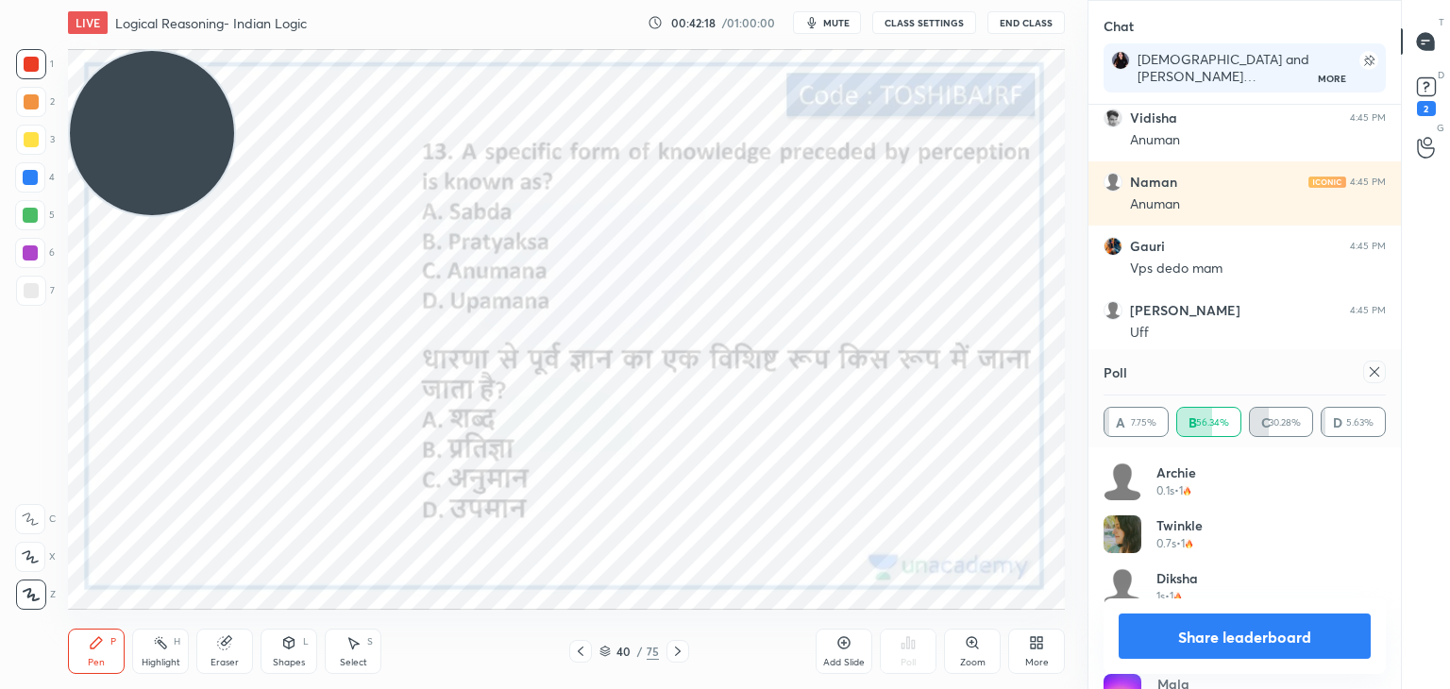
click at [1370, 371] on icon at bounding box center [1374, 371] width 15 height 15
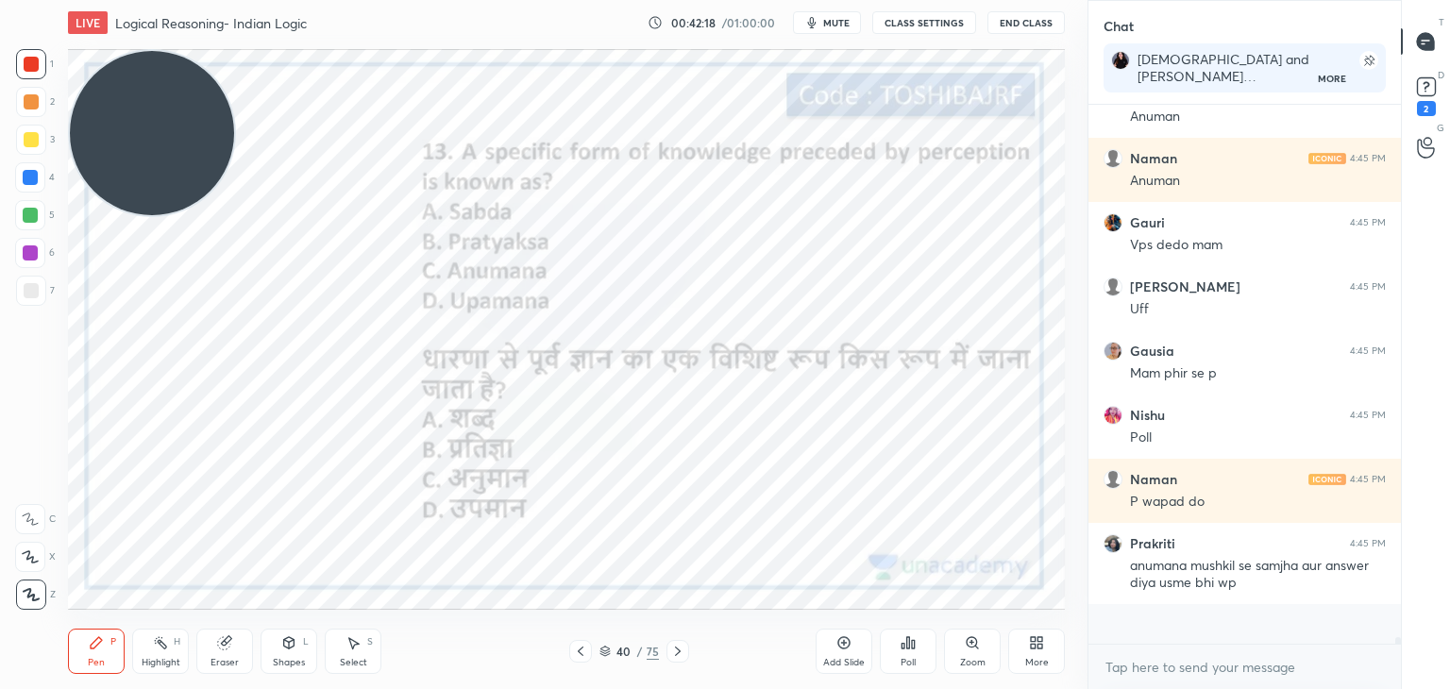
scroll to position [361, 307]
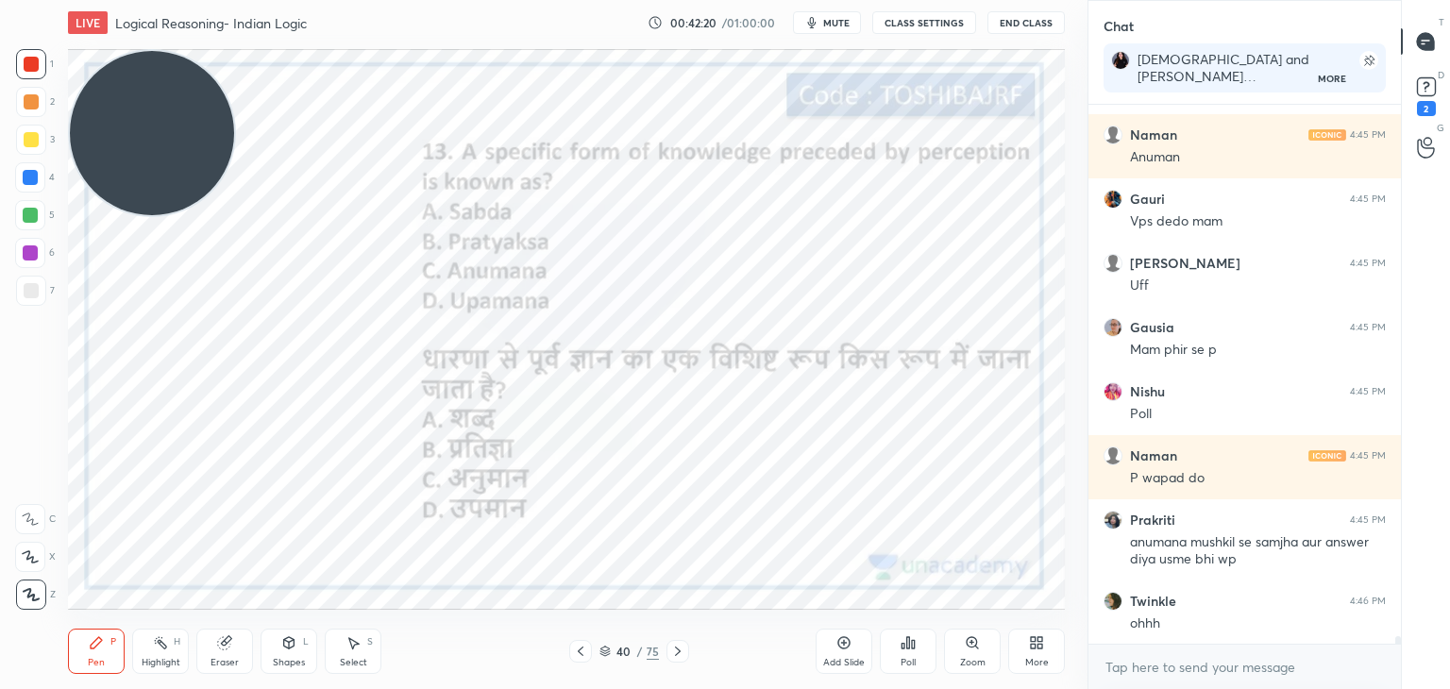
click at [976, 643] on icon at bounding box center [971, 642] width 10 height 10
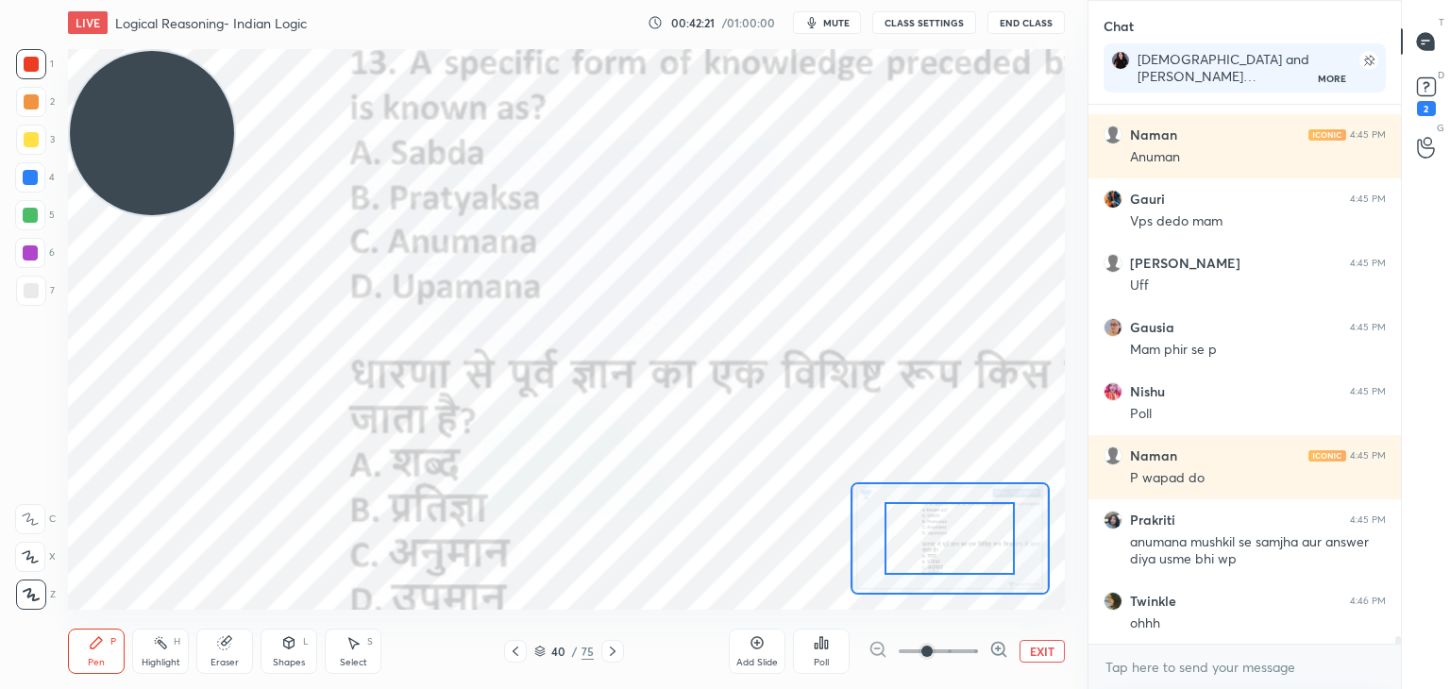
click at [1049, 652] on button "EXIT" at bounding box center [1041, 651] width 45 height 23
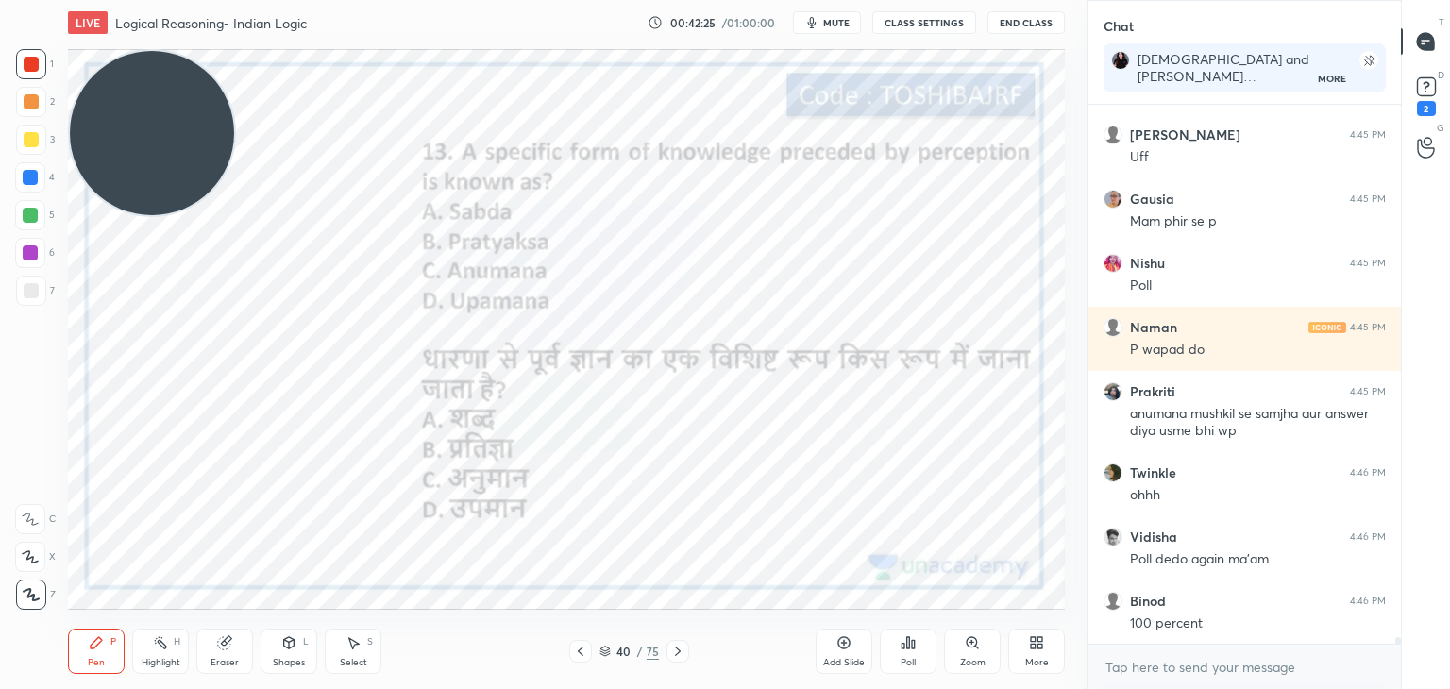
click at [912, 643] on icon at bounding box center [913, 644] width 3 height 8
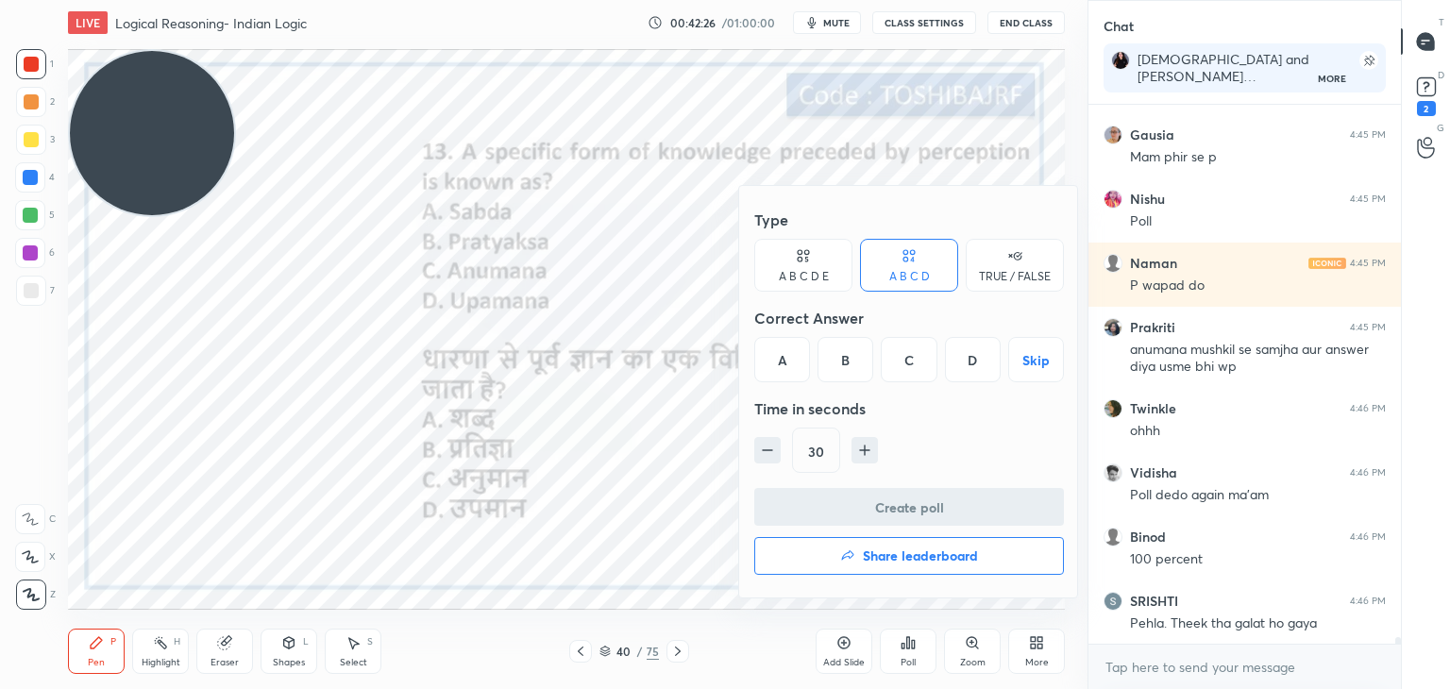
click at [906, 365] on div "C" at bounding box center [909, 359] width 56 height 45
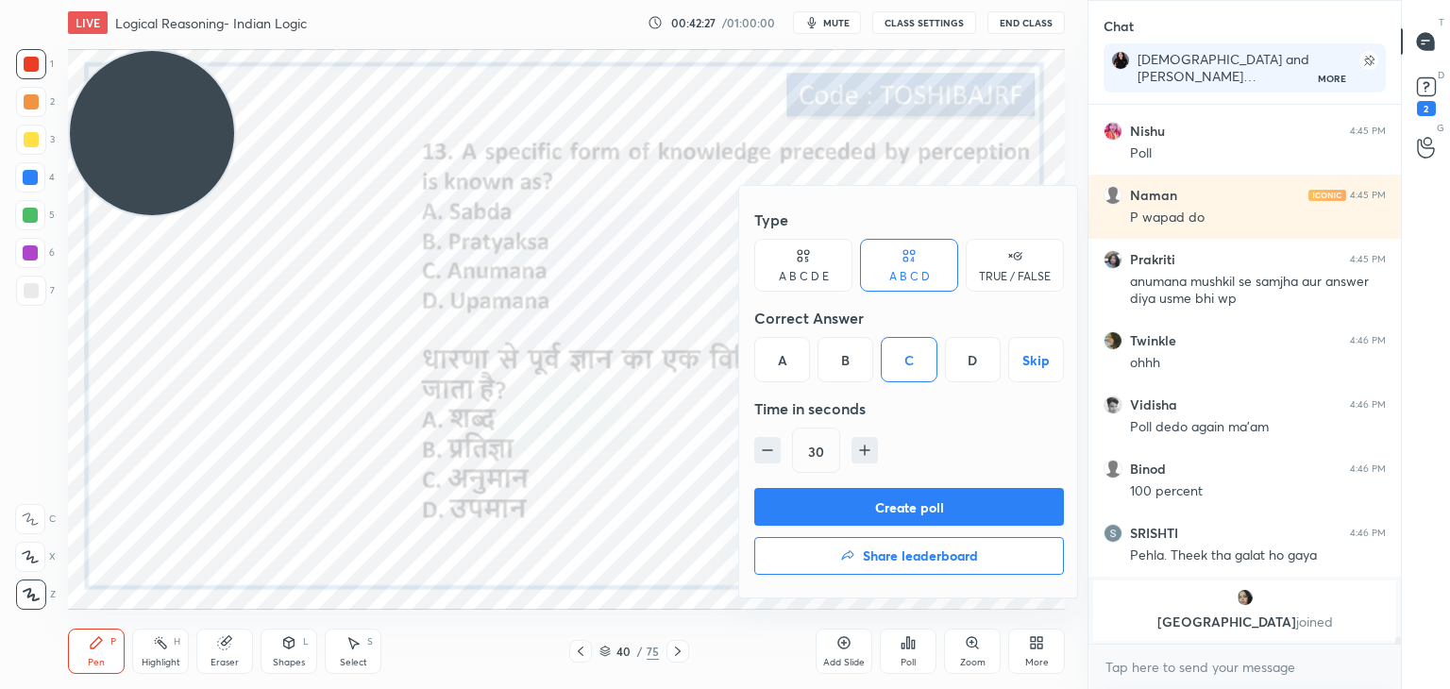
click at [906, 503] on button "Create poll" at bounding box center [909, 507] width 310 height 38
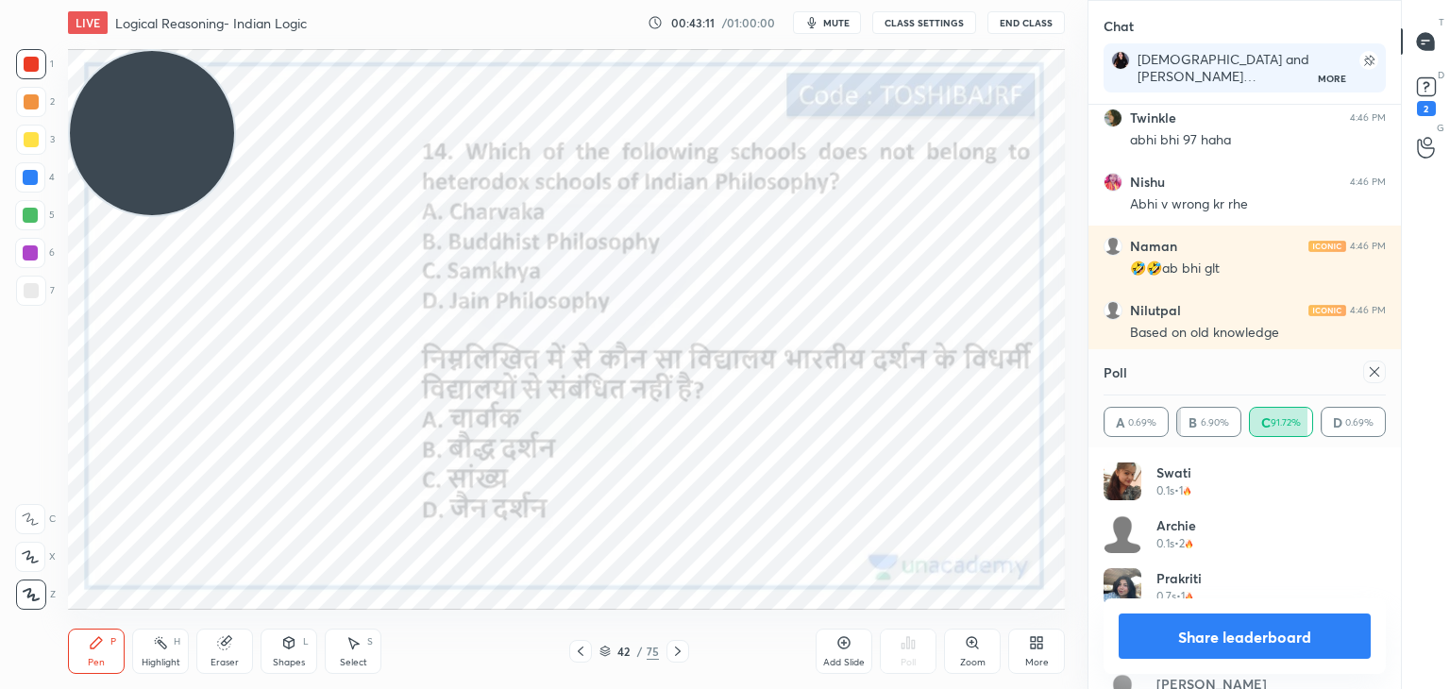
click at [1367, 367] on icon at bounding box center [1374, 371] width 15 height 15
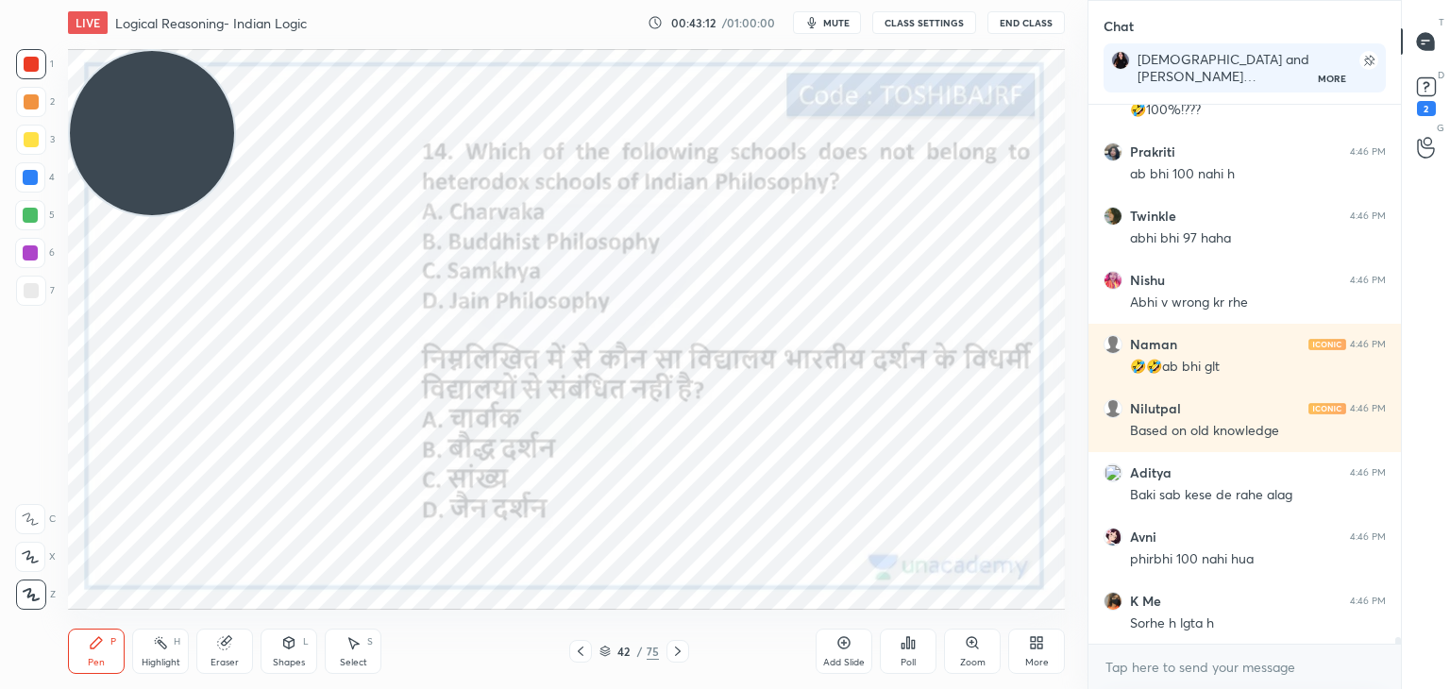
click at [891, 671] on div "Poll" at bounding box center [908, 651] width 57 height 45
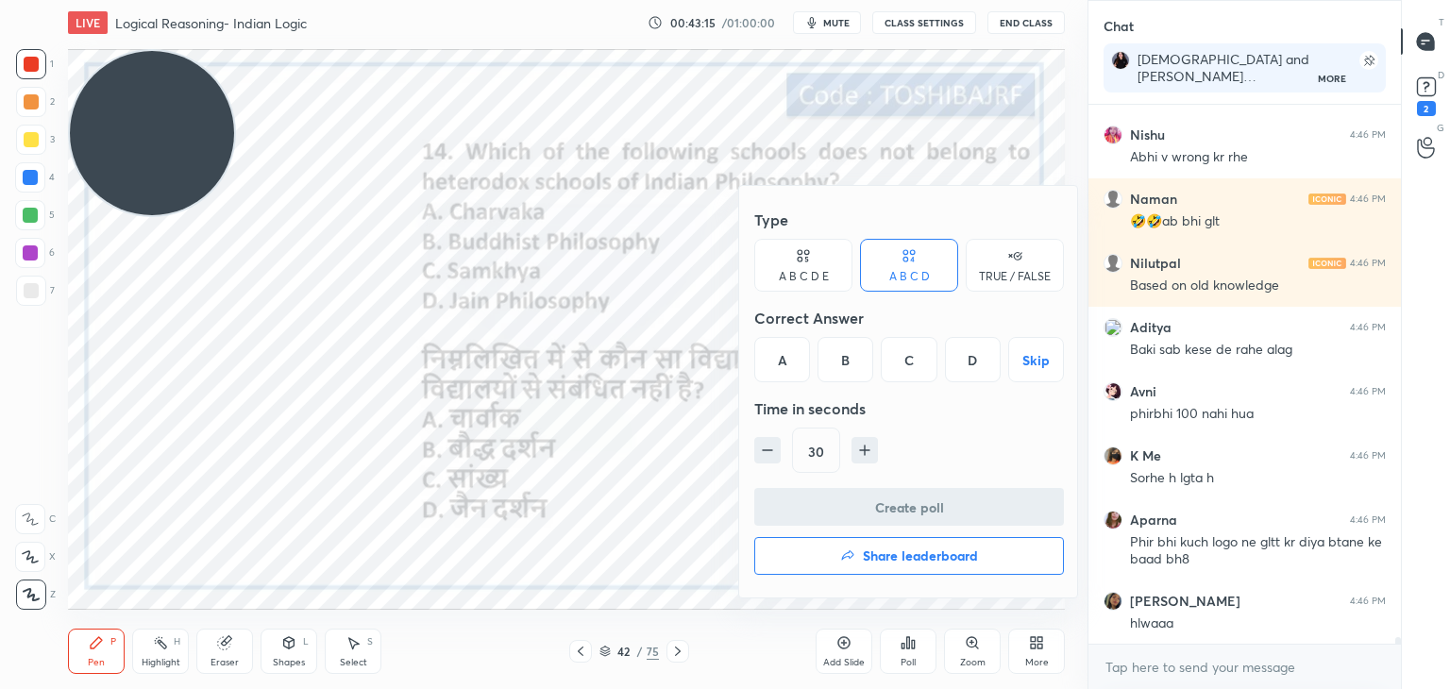
click at [896, 366] on div "C" at bounding box center [909, 359] width 56 height 45
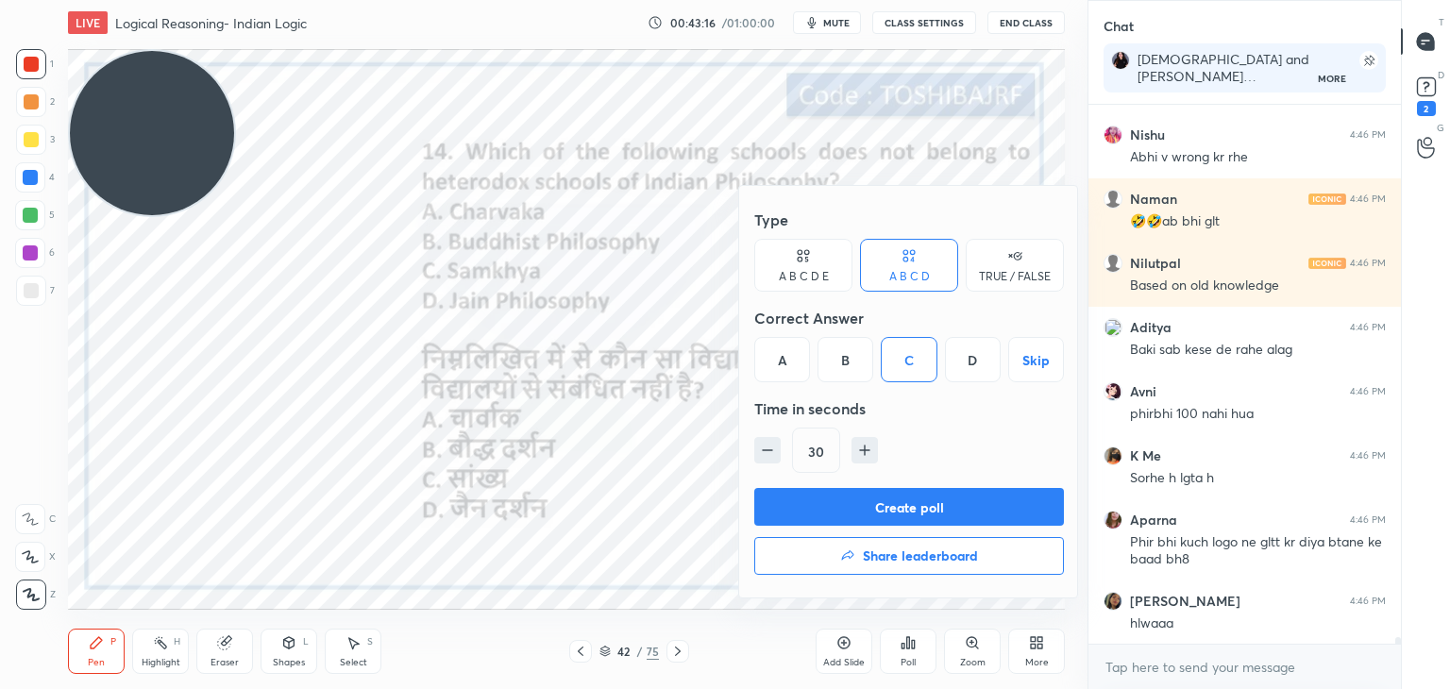
click at [861, 495] on button "Create poll" at bounding box center [909, 507] width 310 height 38
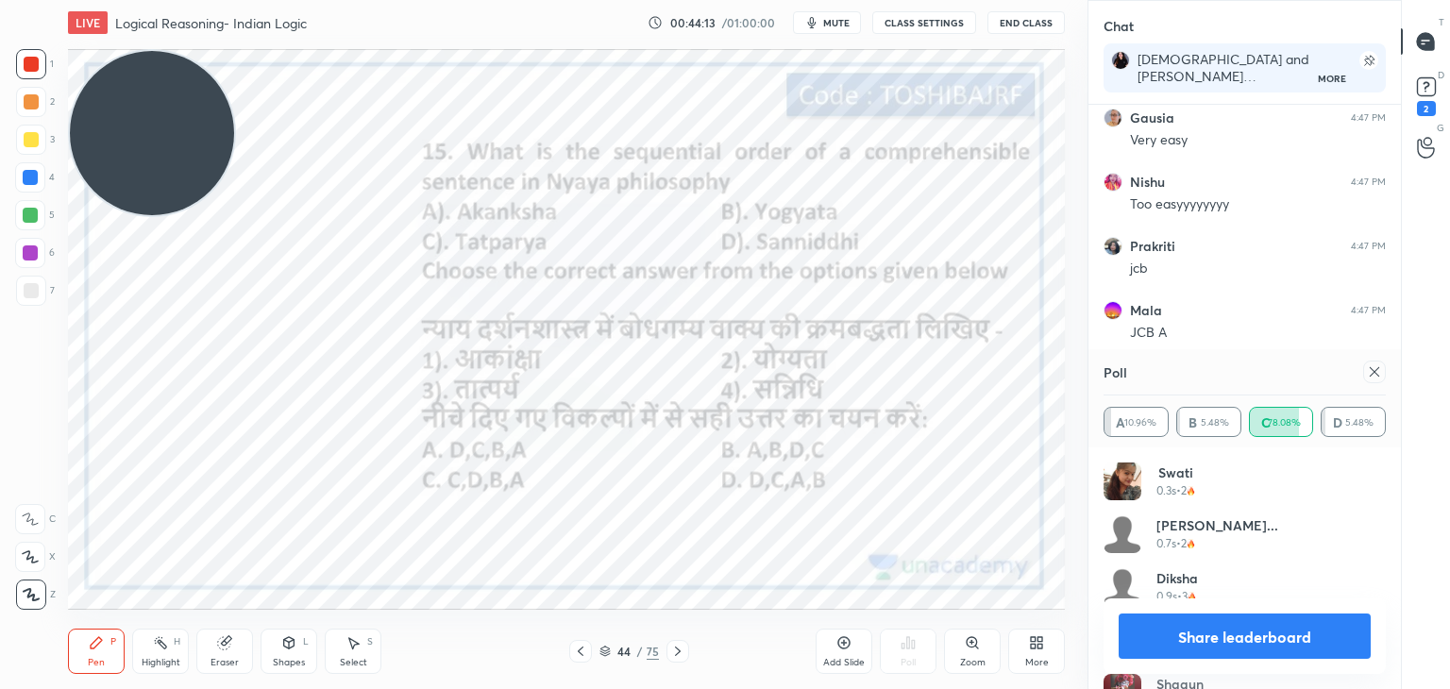
scroll to position [42019, 0]
click at [1368, 374] on icon at bounding box center [1374, 371] width 15 height 15
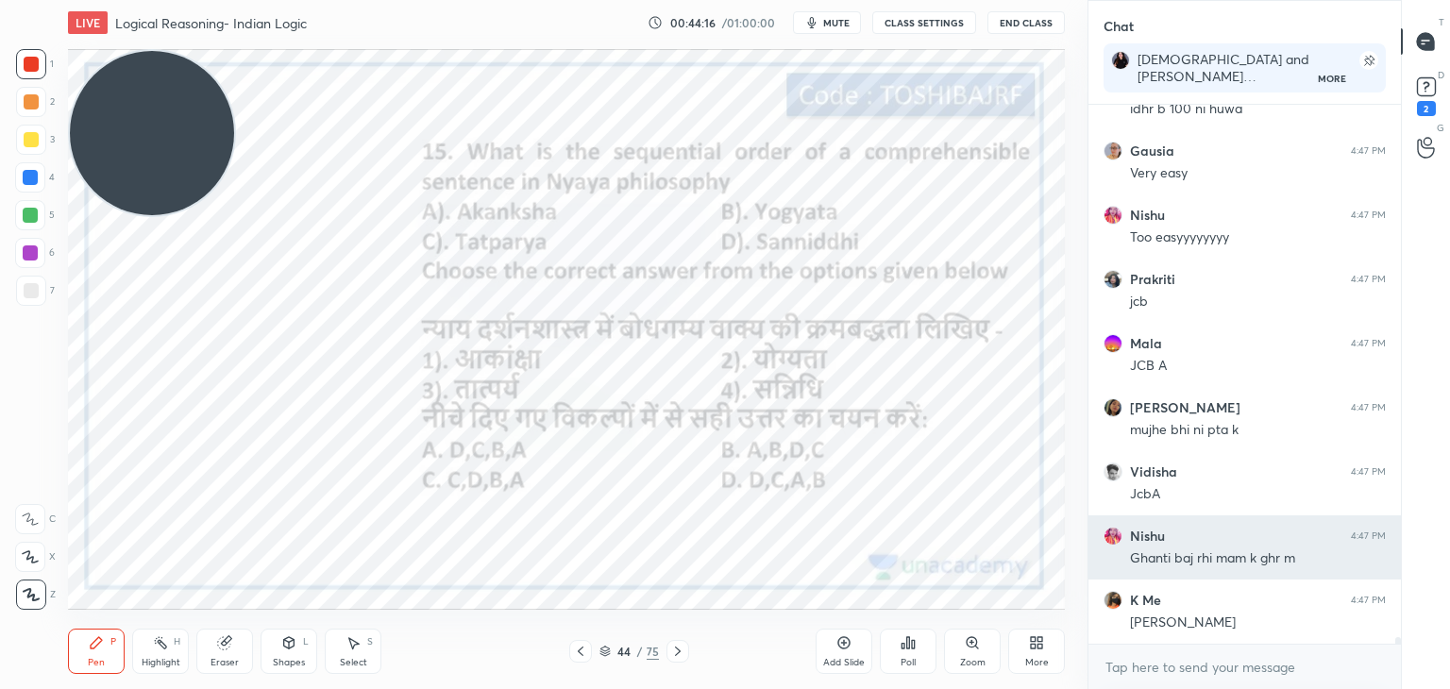
scroll to position [41921, 0]
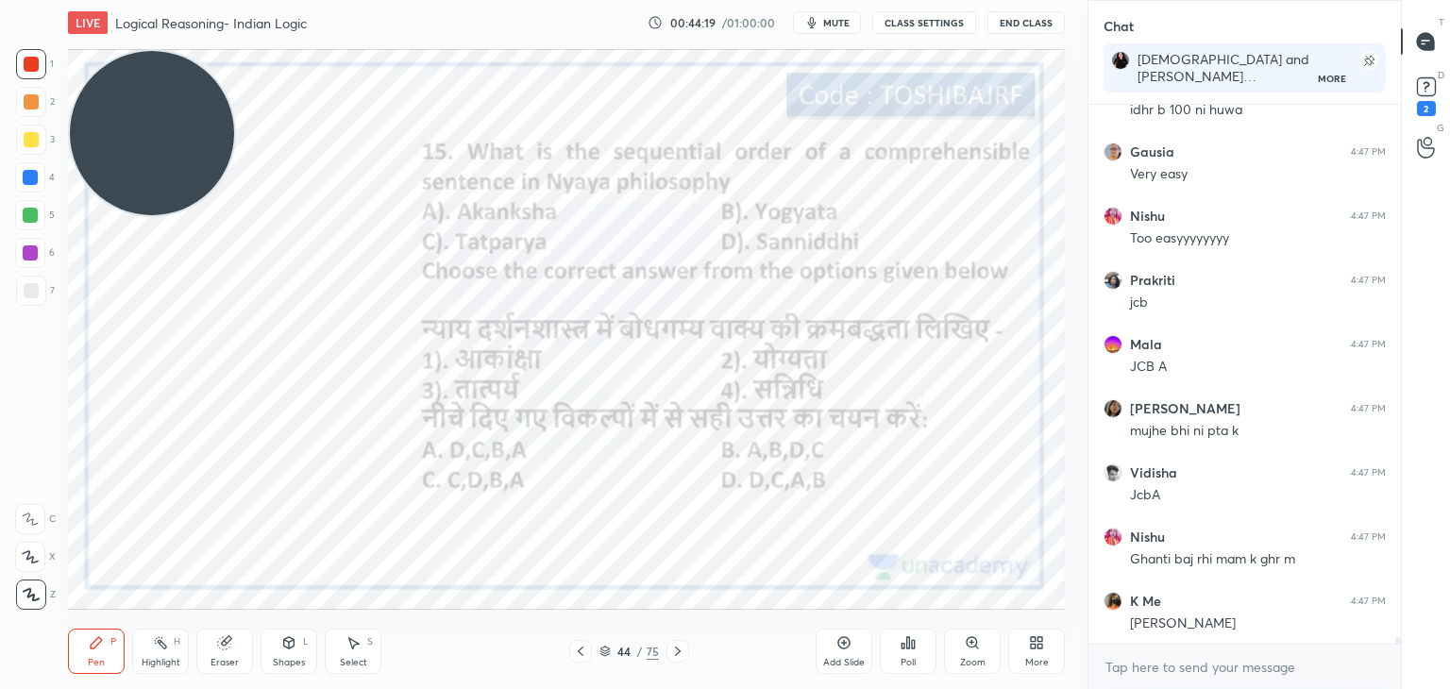
click at [909, 652] on div "Poll" at bounding box center [908, 651] width 57 height 45
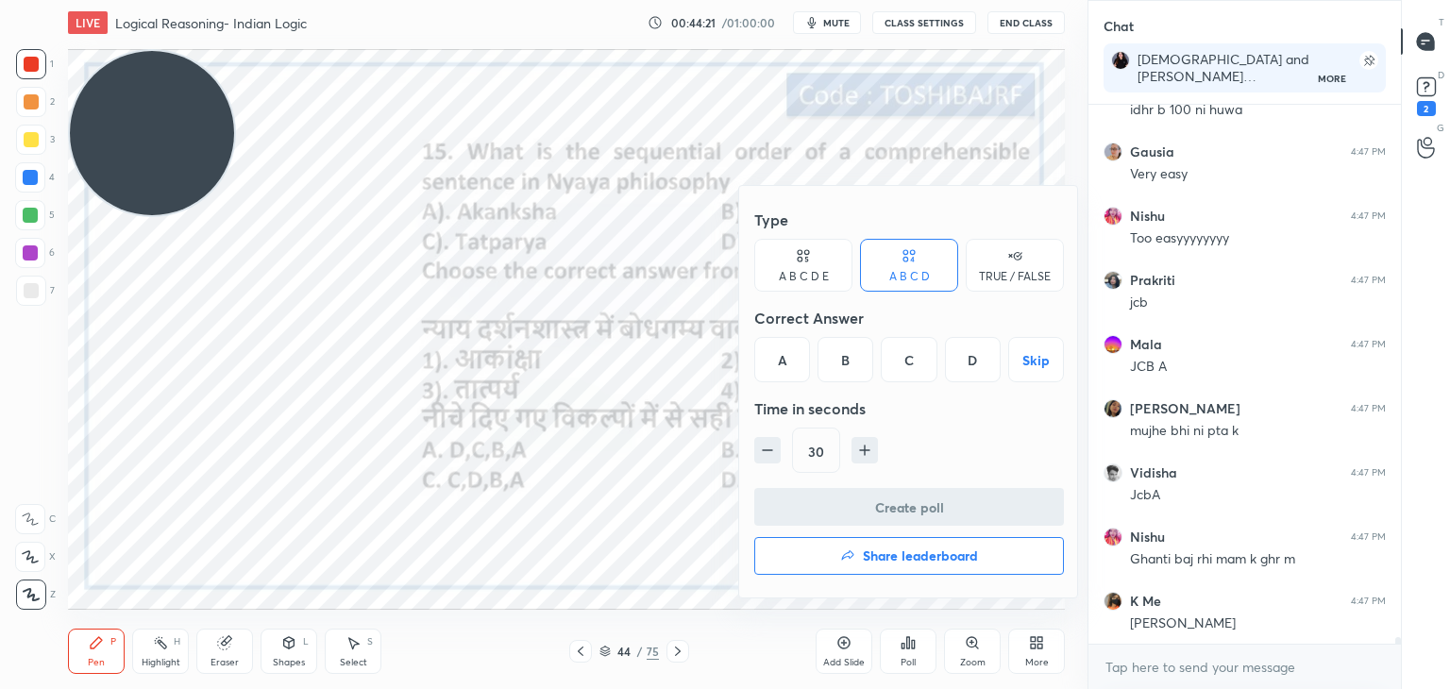
click at [850, 352] on div "B" at bounding box center [845, 359] width 56 height 45
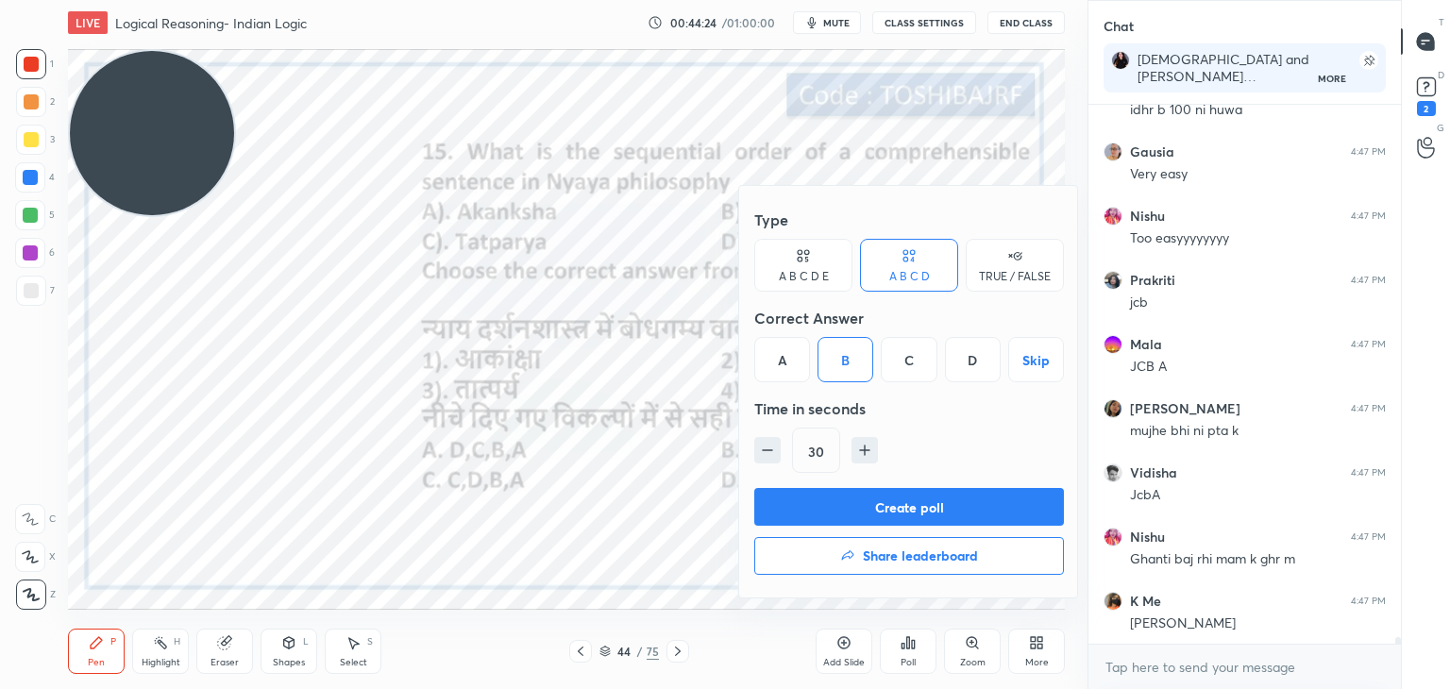
click at [884, 510] on button "Create poll" at bounding box center [909, 507] width 310 height 38
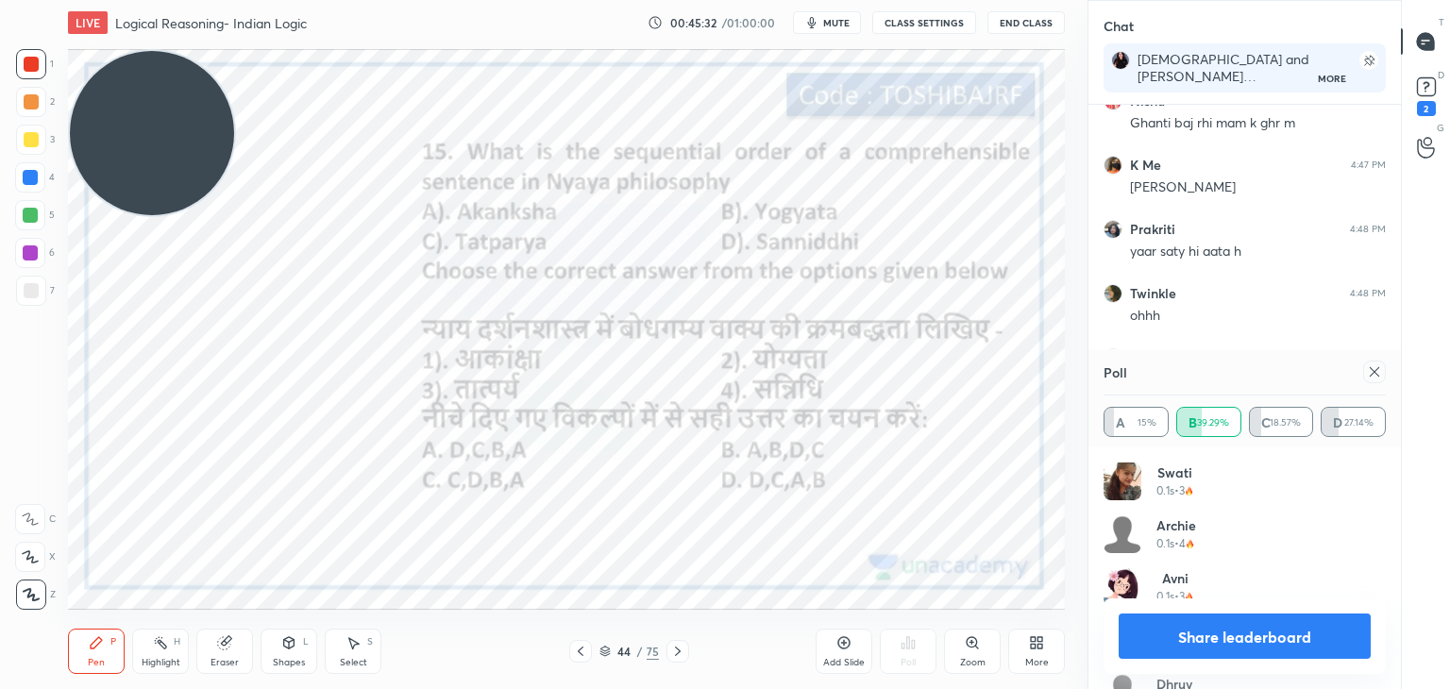
scroll to position [41787, 0]
click at [1383, 359] on div "Poll" at bounding box center [1244, 371] width 282 height 45
click at [1369, 361] on div at bounding box center [1374, 372] width 23 height 23
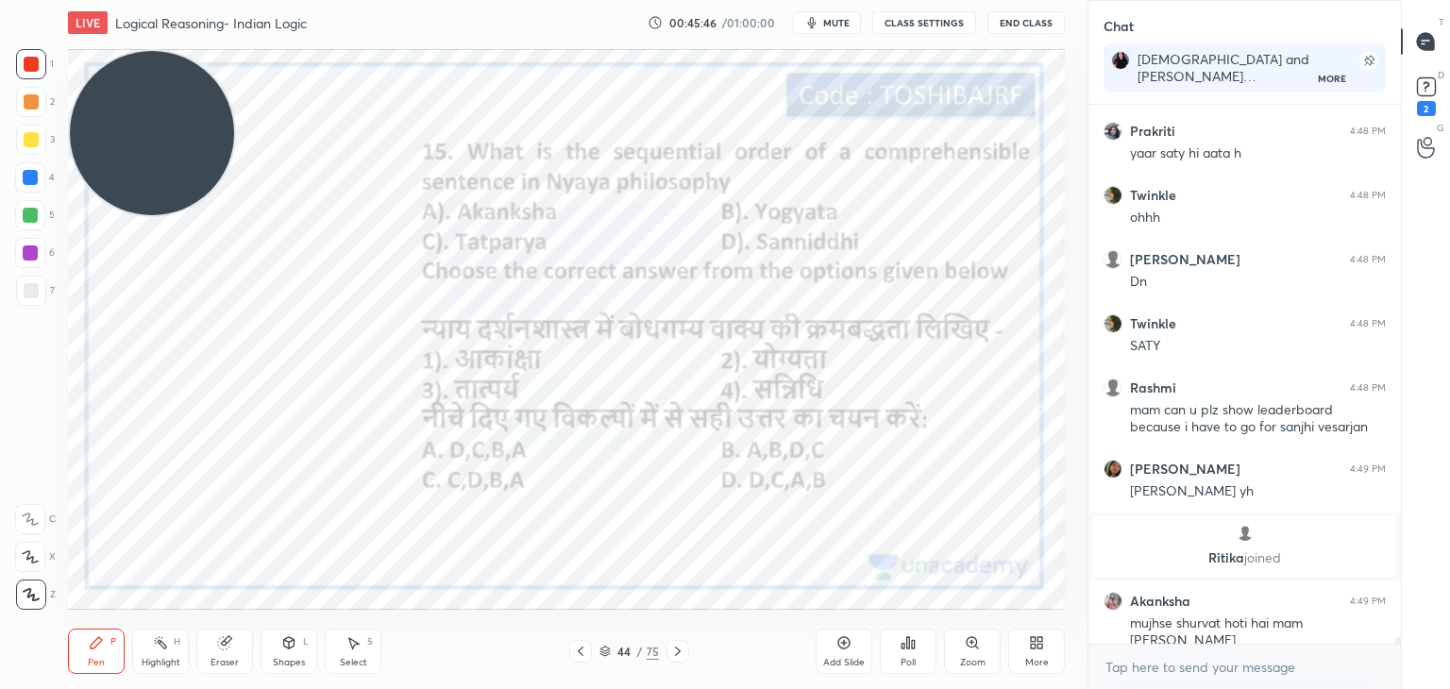
scroll to position [41851, 0]
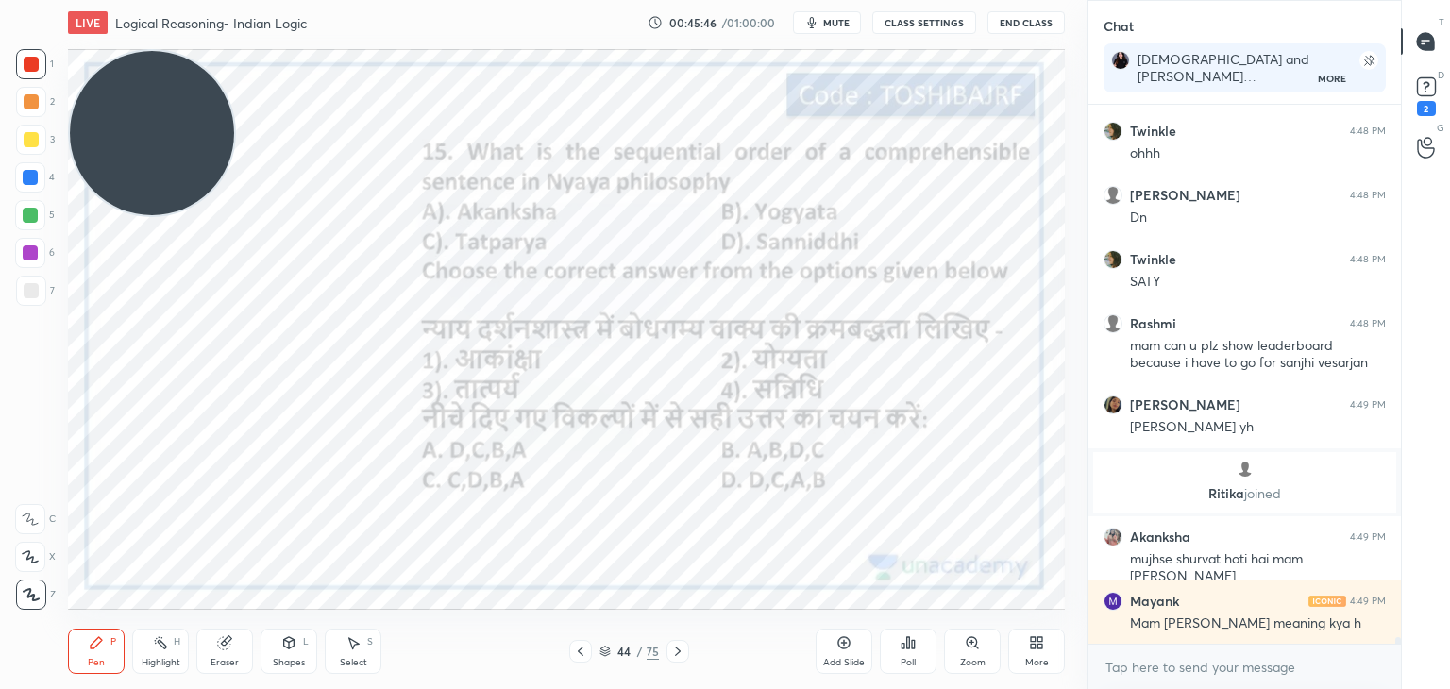
click at [912, 646] on icon at bounding box center [913, 644] width 3 height 8
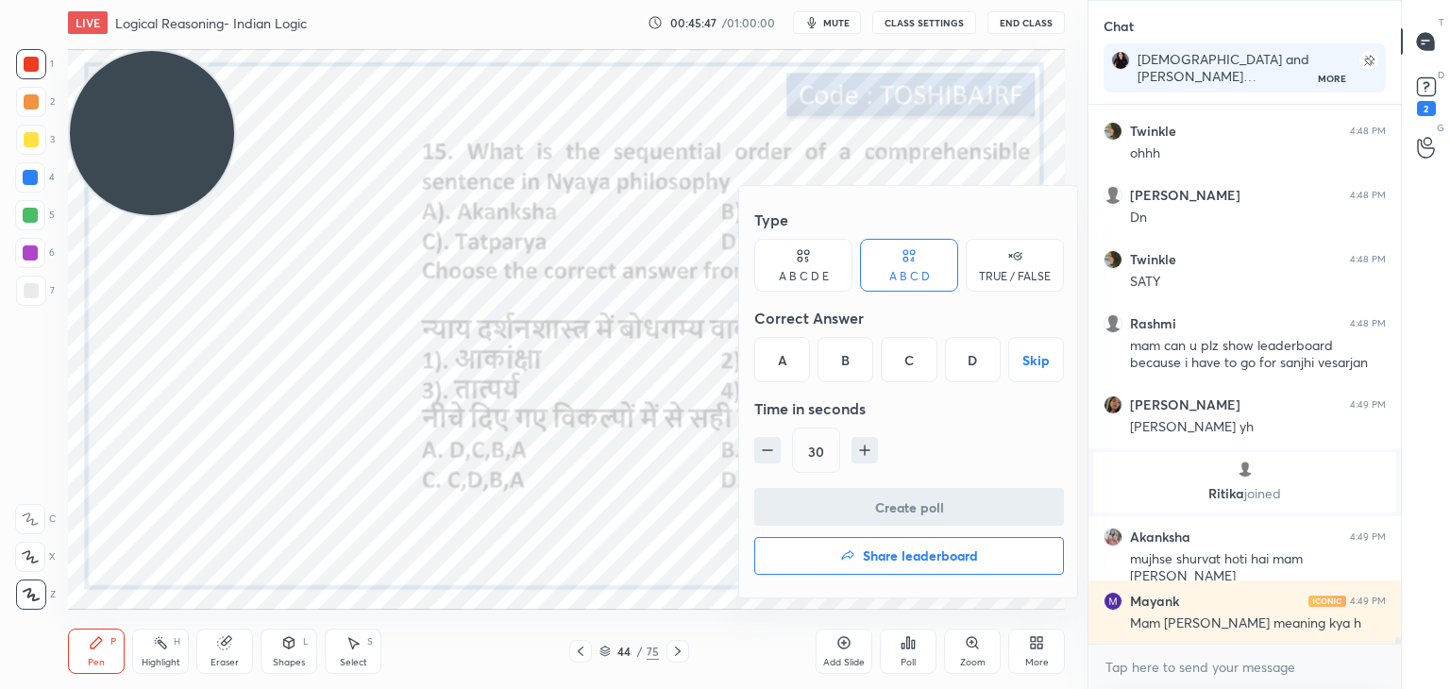
click at [904, 550] on h4 "Share leaderboard" at bounding box center [920, 555] width 115 height 13
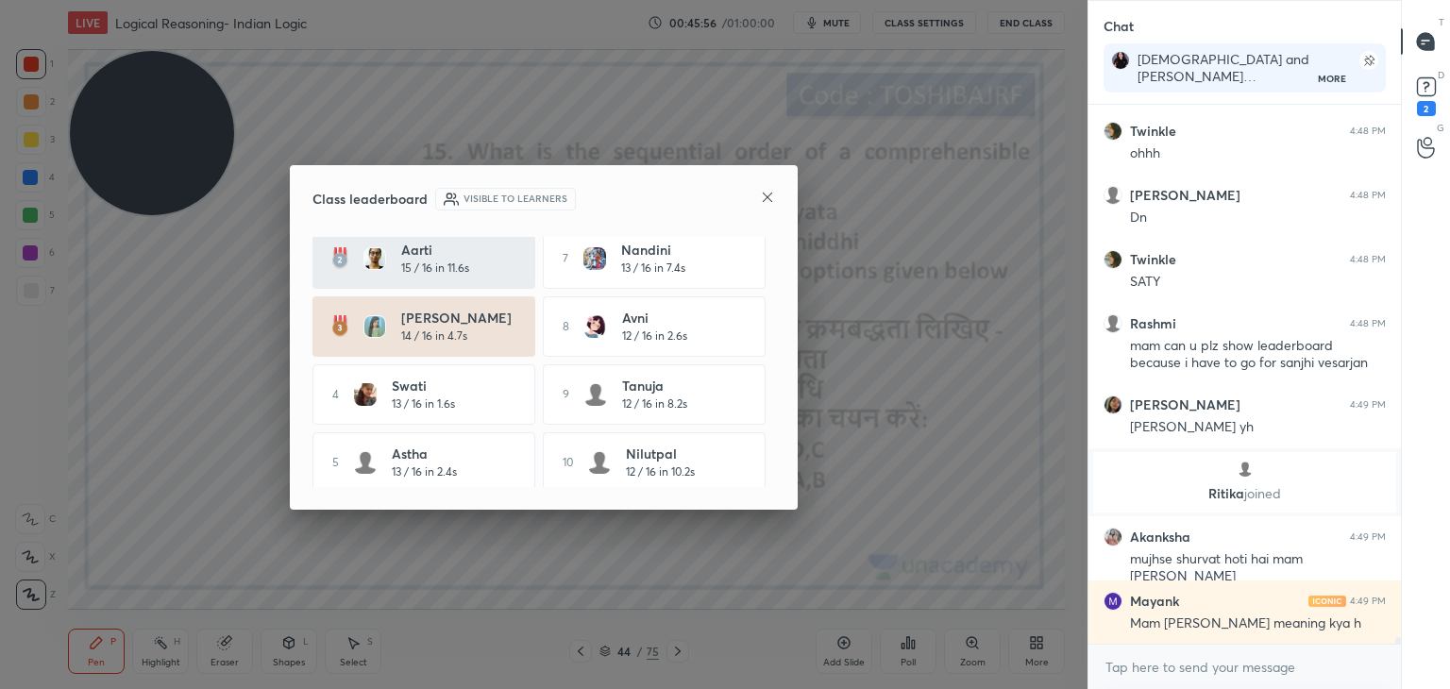
scroll to position [87, 0]
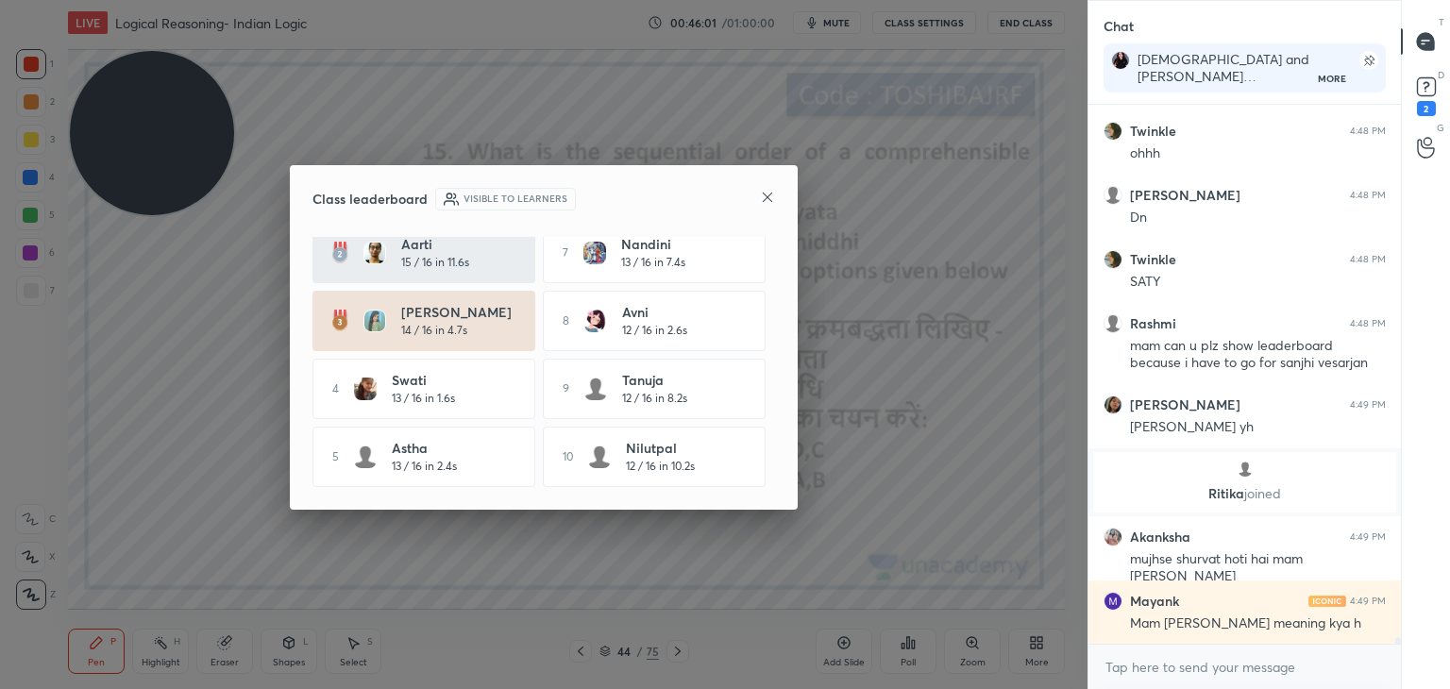
click at [763, 196] on icon at bounding box center [767, 197] width 15 height 15
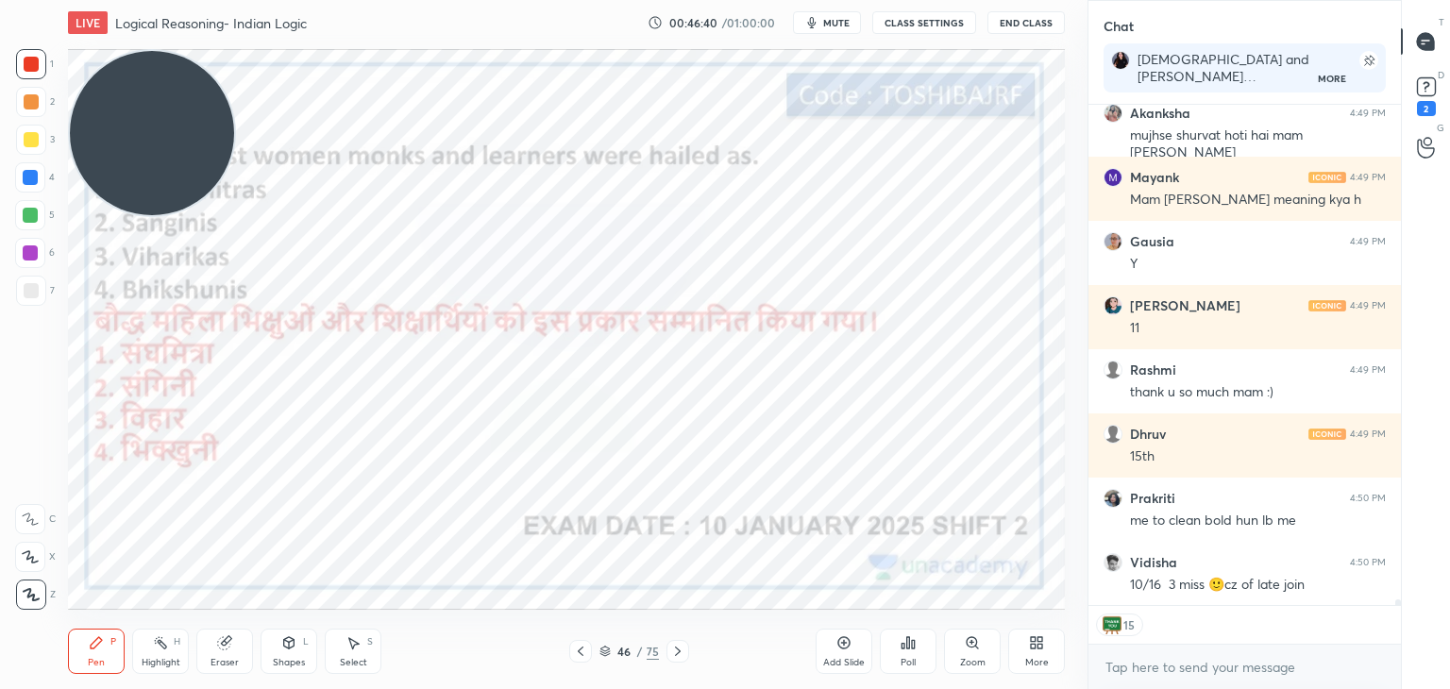
scroll to position [42339, 0]
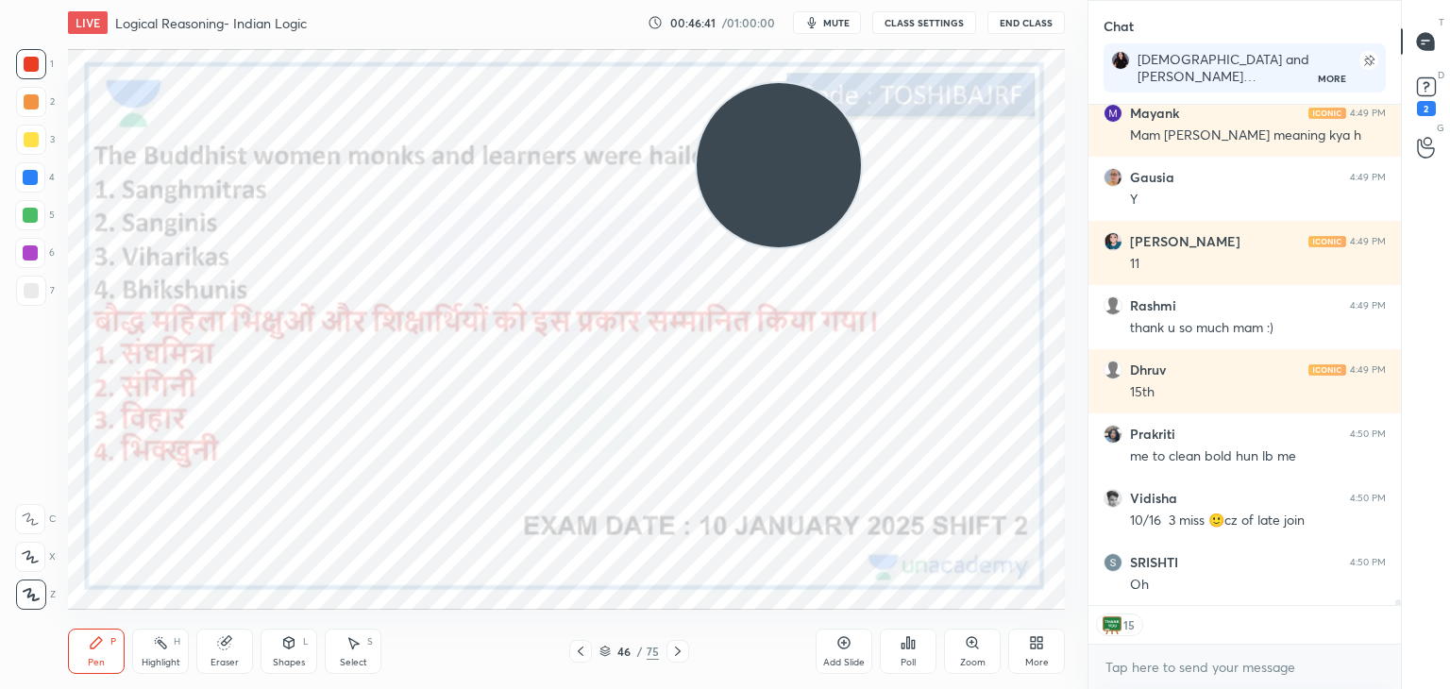
drag, startPoint x: 226, startPoint y: 116, endPoint x: 858, endPoint y: 149, distance: 632.2
click at [858, 149] on video at bounding box center [778, 165] width 164 height 164
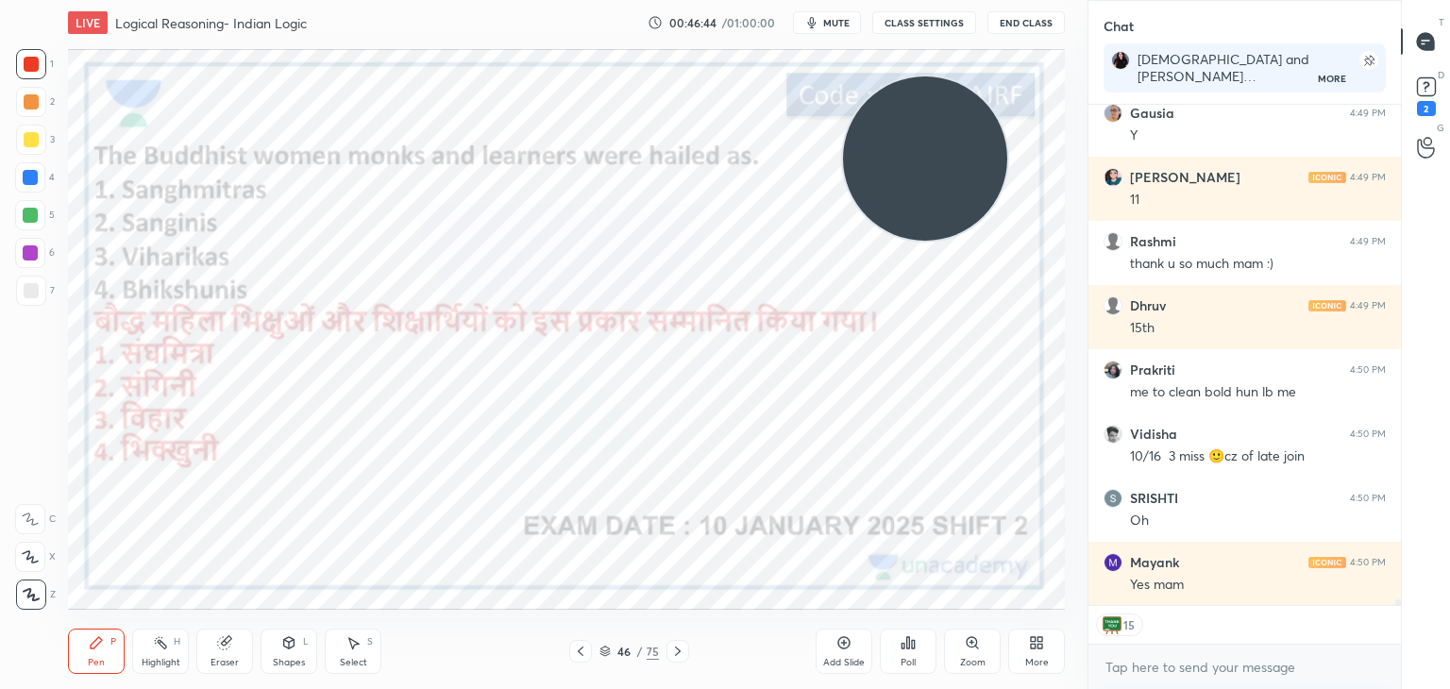
drag, startPoint x: 798, startPoint y: 172, endPoint x: 943, endPoint y: 164, distance: 144.6
click at [943, 164] on video at bounding box center [925, 158] width 164 height 164
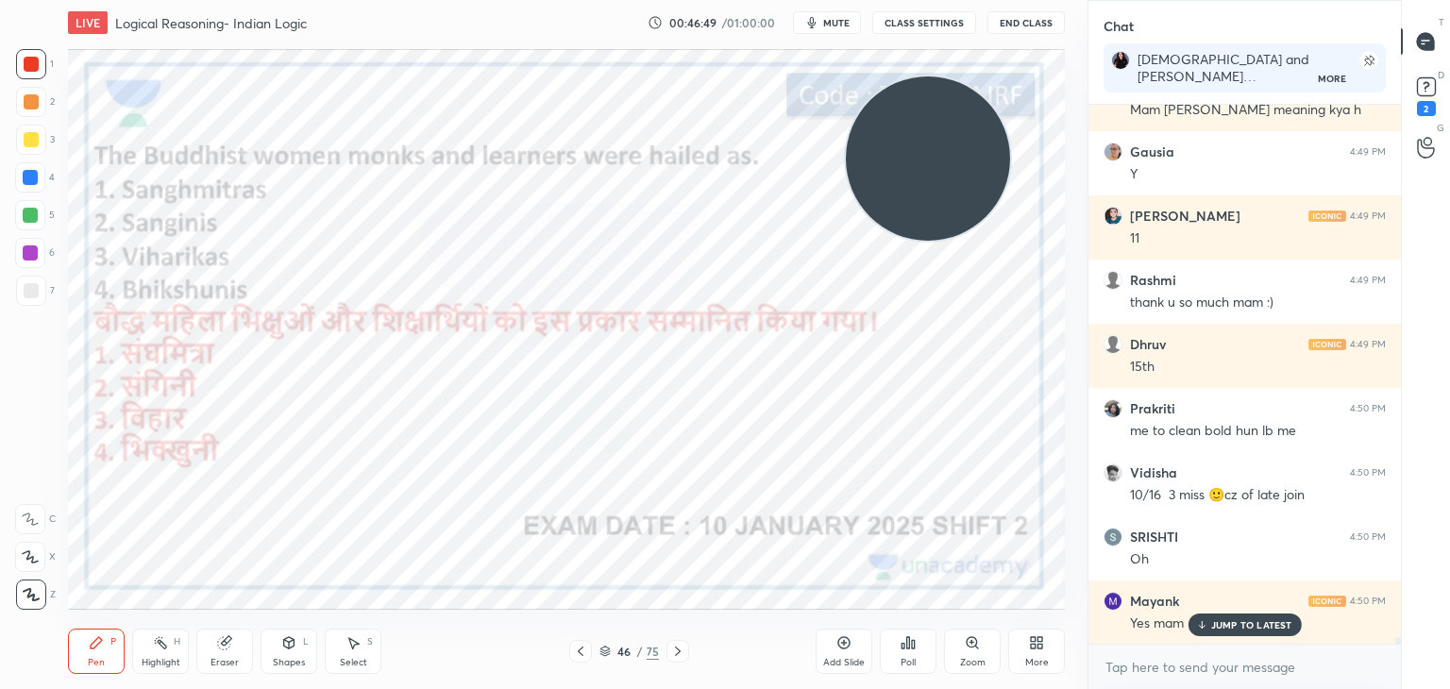
scroll to position [6, 6]
click at [908, 646] on icon at bounding box center [908, 642] width 3 height 11
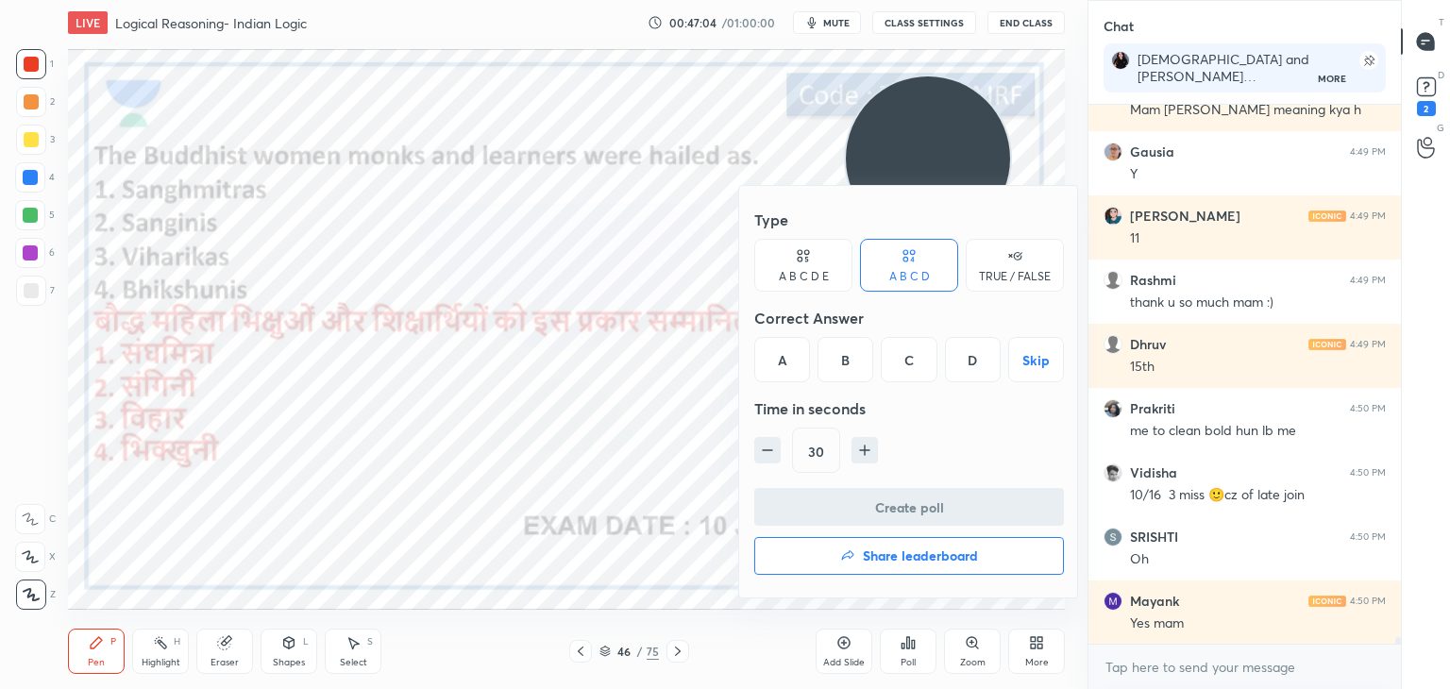
click at [965, 361] on div "D" at bounding box center [973, 359] width 56 height 45
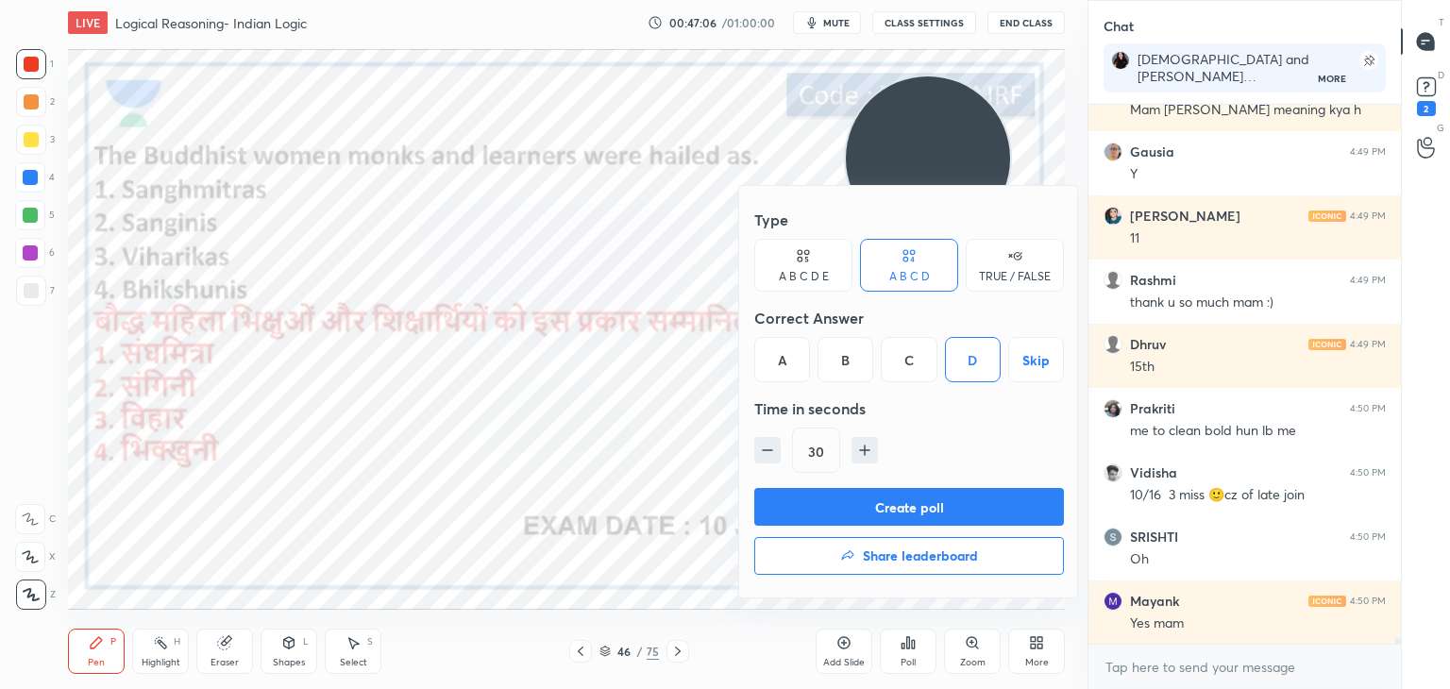
click at [900, 510] on button "Create poll" at bounding box center [909, 507] width 310 height 38
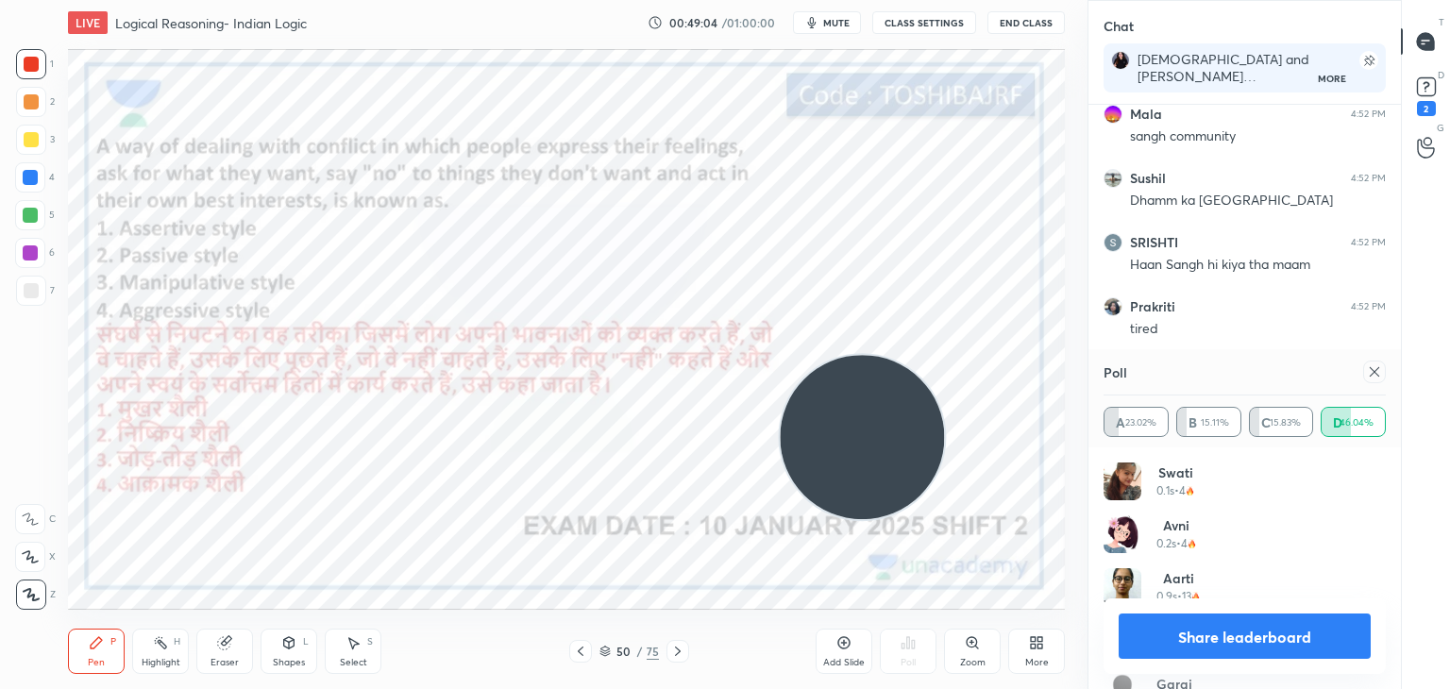
scroll to position [43318, 0]
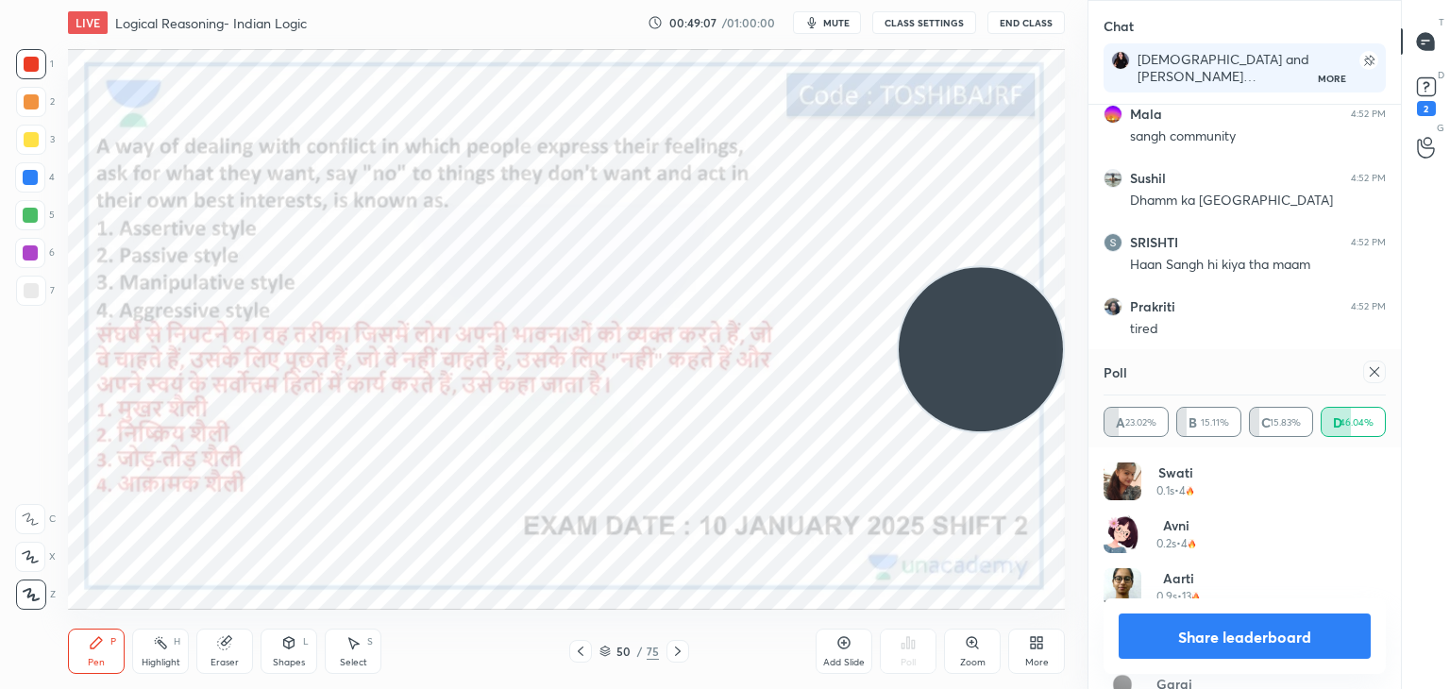
drag, startPoint x: 872, startPoint y: 449, endPoint x: 1035, endPoint y: 361, distance: 185.8
click at [1035, 361] on video at bounding box center [980, 349] width 164 height 164
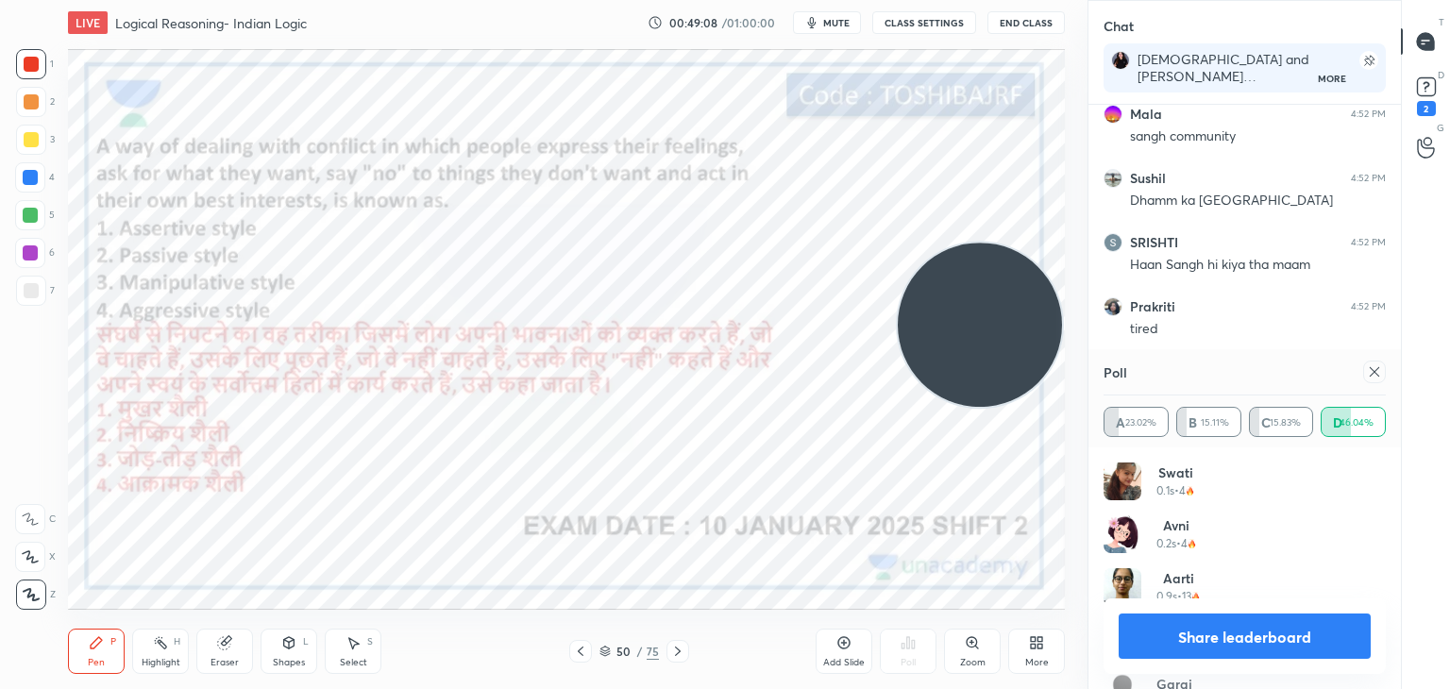
drag, startPoint x: 1035, startPoint y: 361, endPoint x: 1029, endPoint y: 317, distance: 43.9
click at [1029, 317] on video at bounding box center [980, 325] width 164 height 164
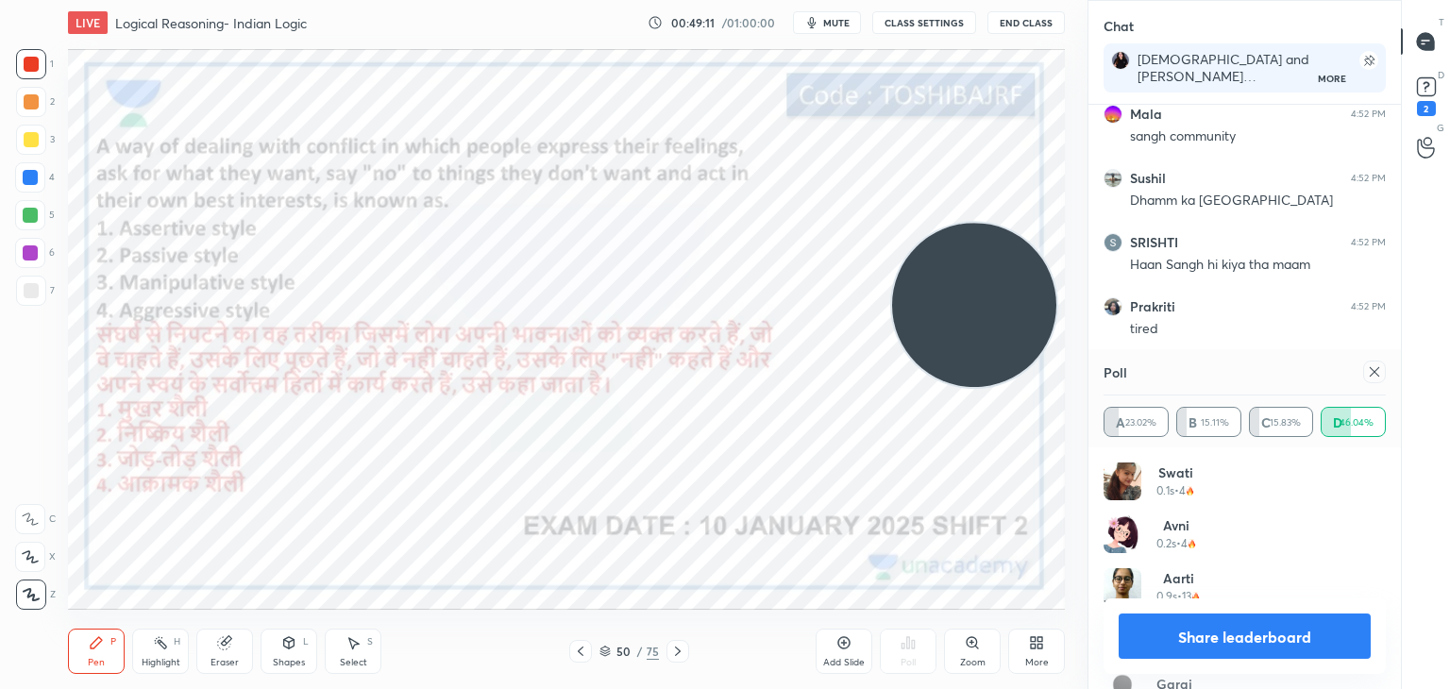
scroll to position [43382, 0]
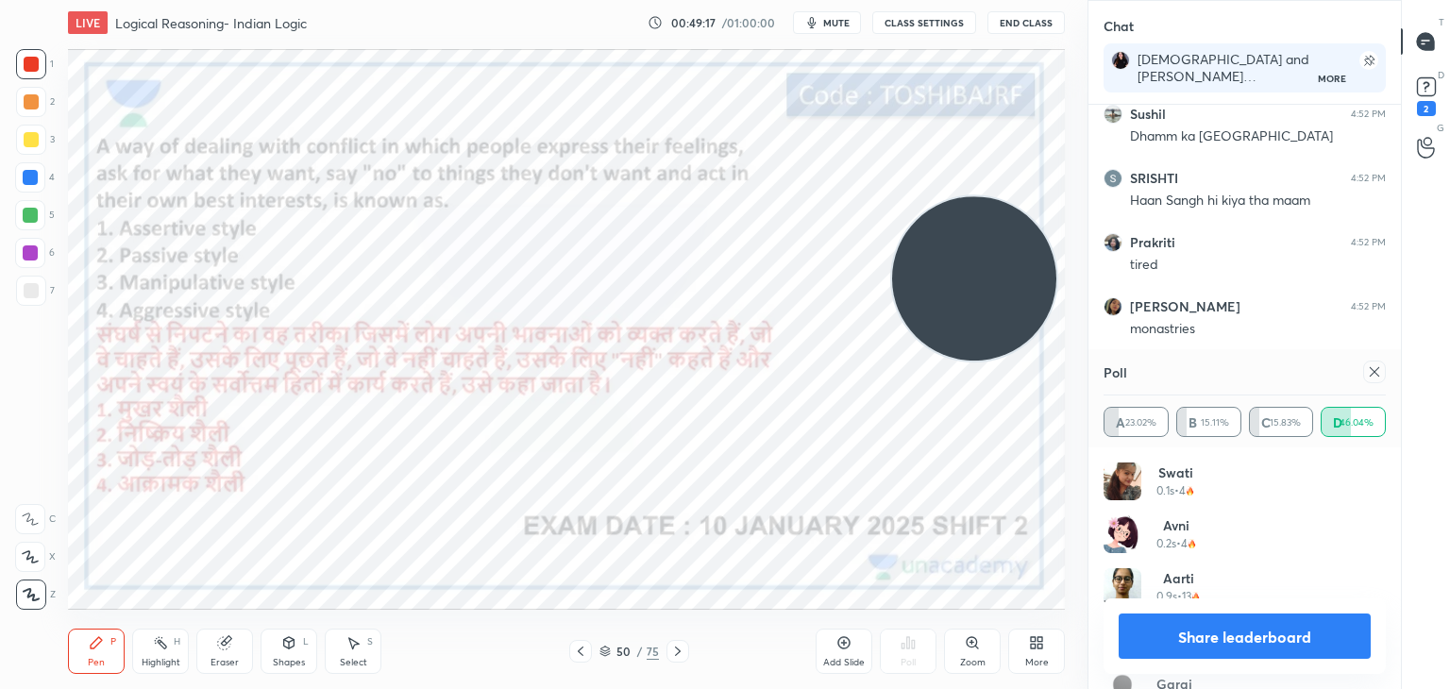
drag, startPoint x: 992, startPoint y: 319, endPoint x: 990, endPoint y: 260, distance: 58.5
click at [990, 260] on video at bounding box center [974, 278] width 164 height 164
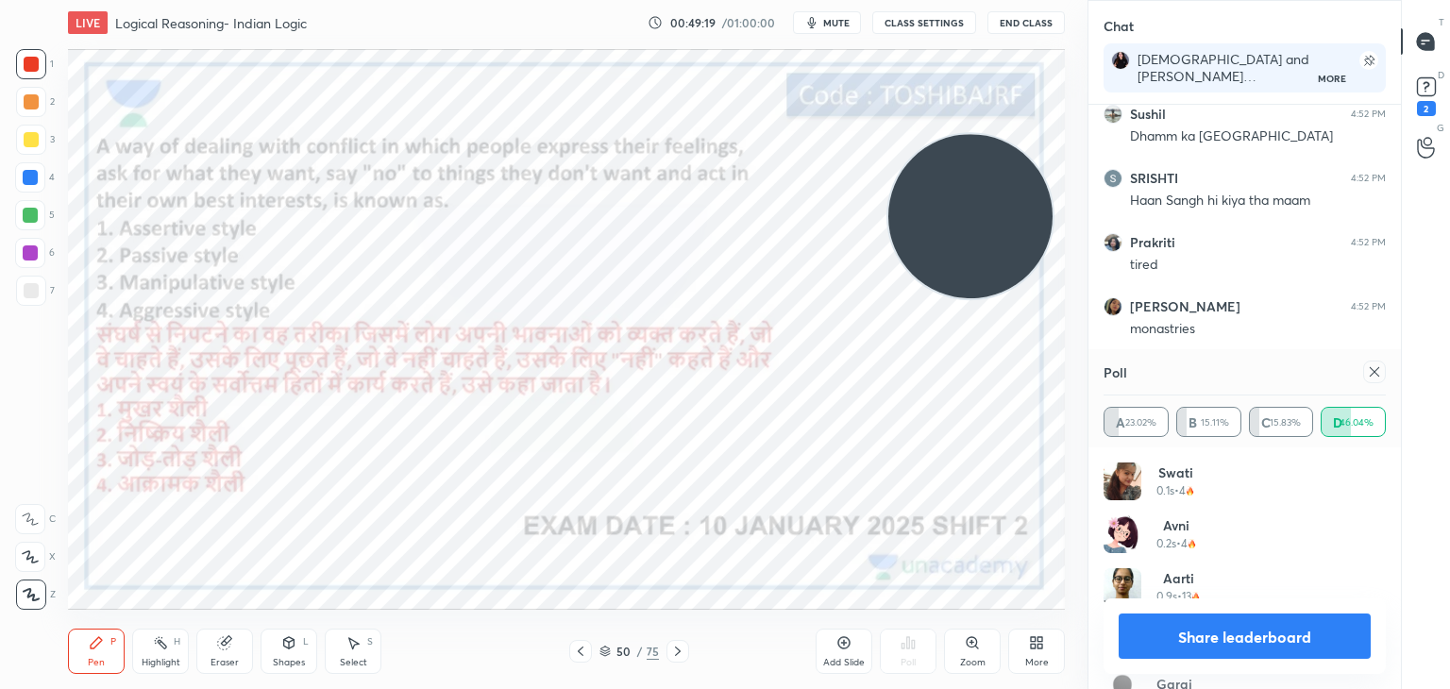
drag, startPoint x: 974, startPoint y: 238, endPoint x: 974, endPoint y: 193, distance: 45.3
click at [974, 193] on video at bounding box center [970, 216] width 164 height 164
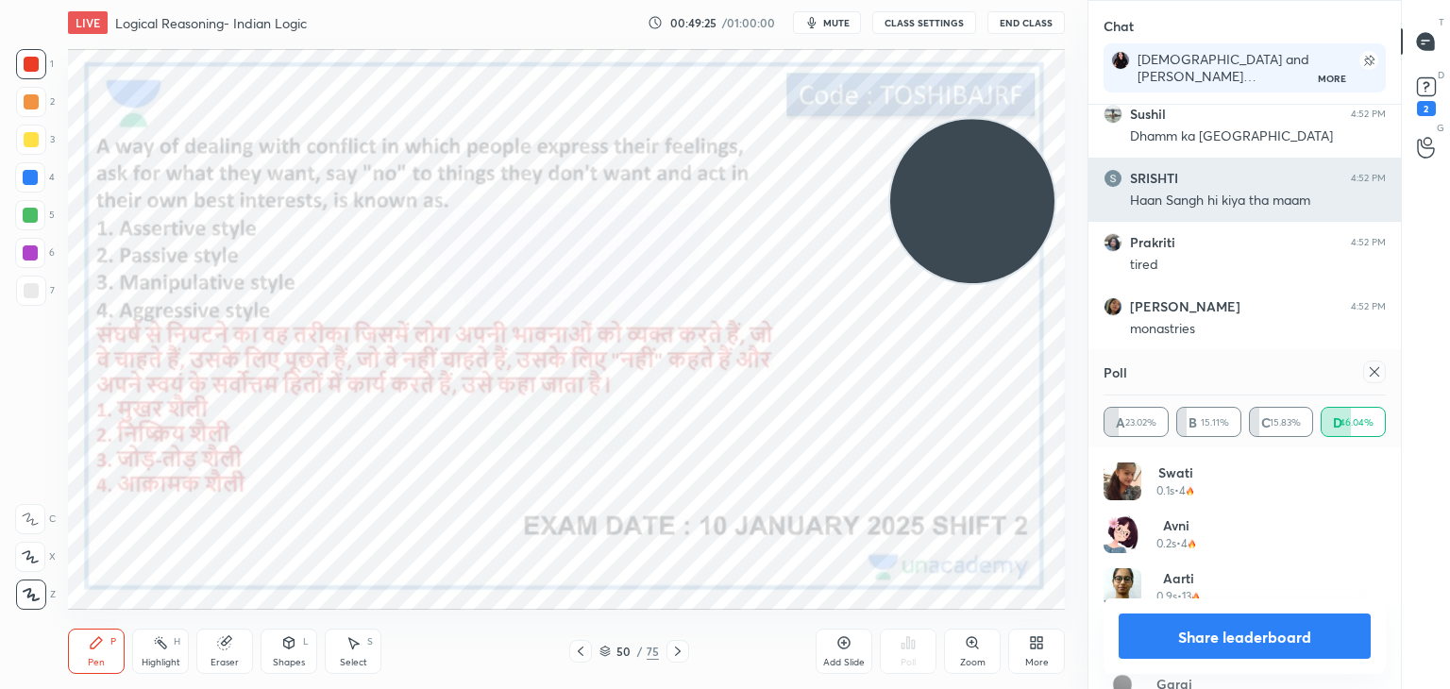
scroll to position [43446, 0]
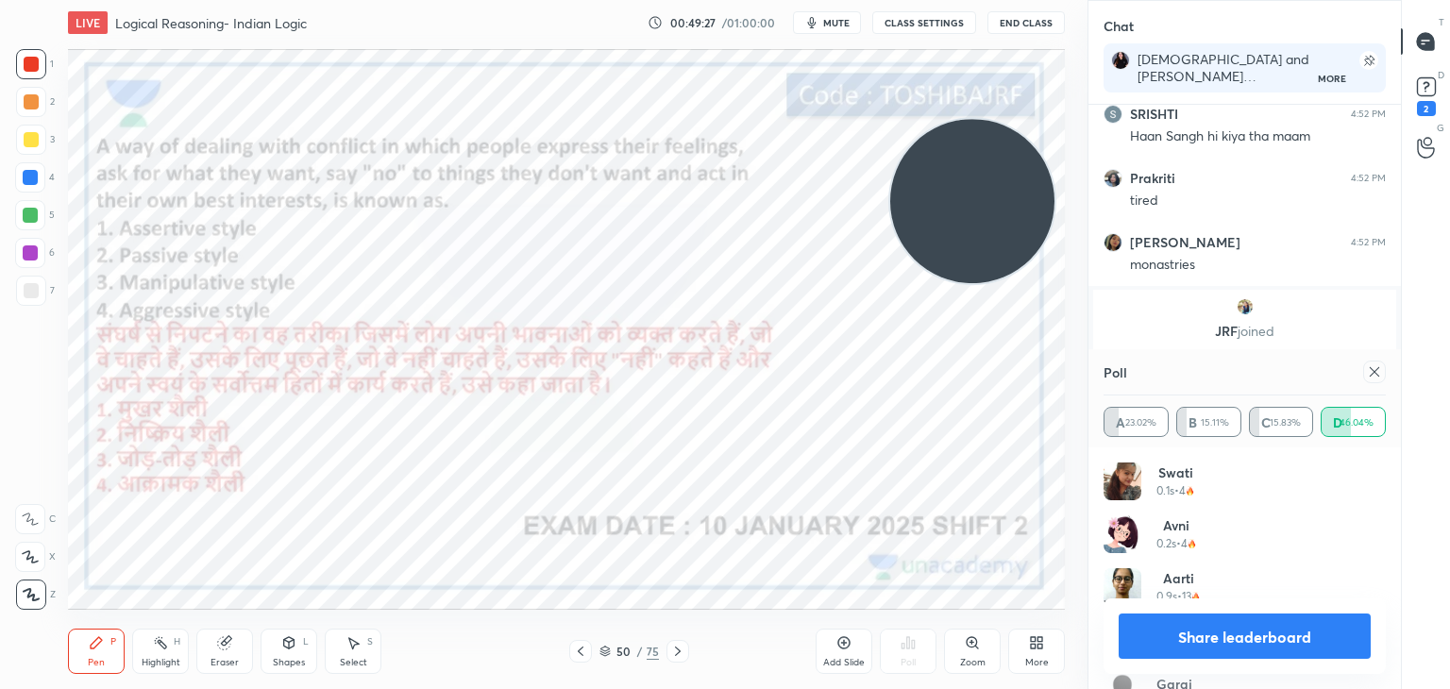
click at [1388, 362] on div "Poll A 23.02% B 15.11% C 15.83% D 46.04%" at bounding box center [1244, 398] width 312 height 98
click at [1378, 368] on icon at bounding box center [1373, 371] width 9 height 9
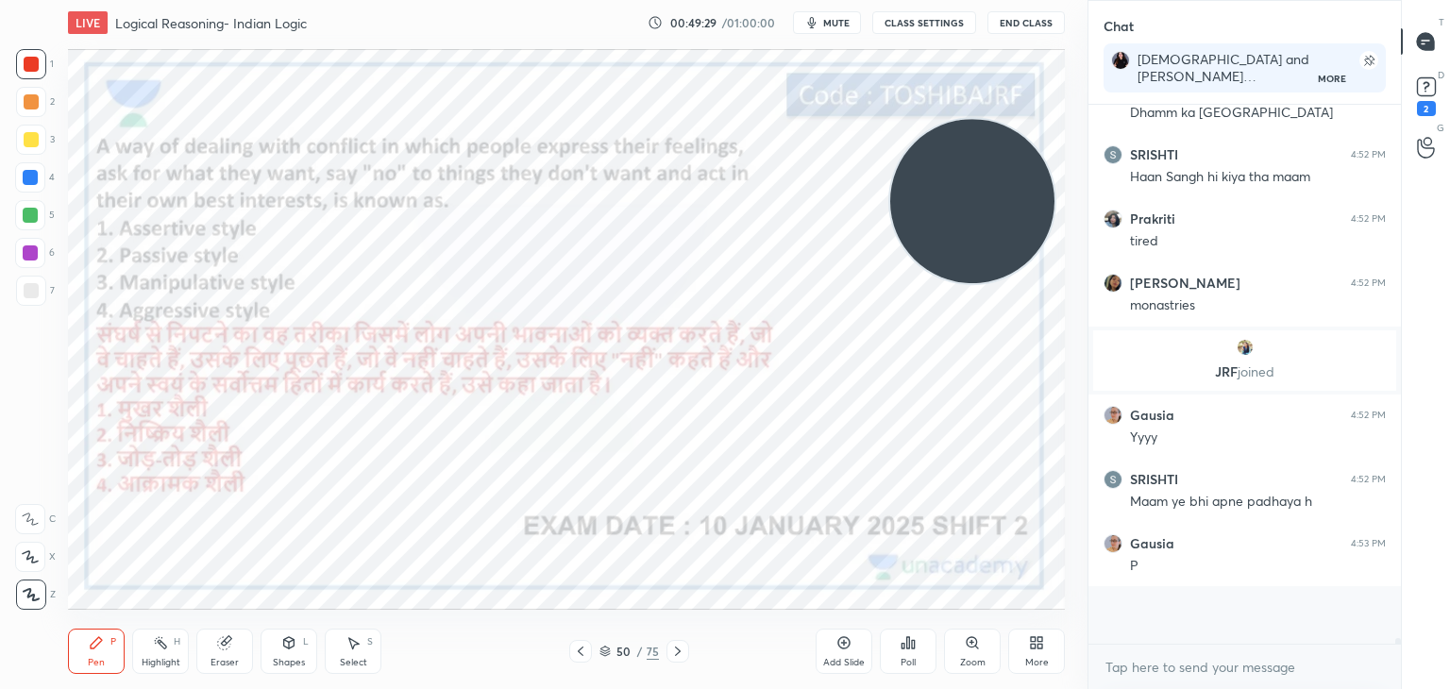
scroll to position [371, 307]
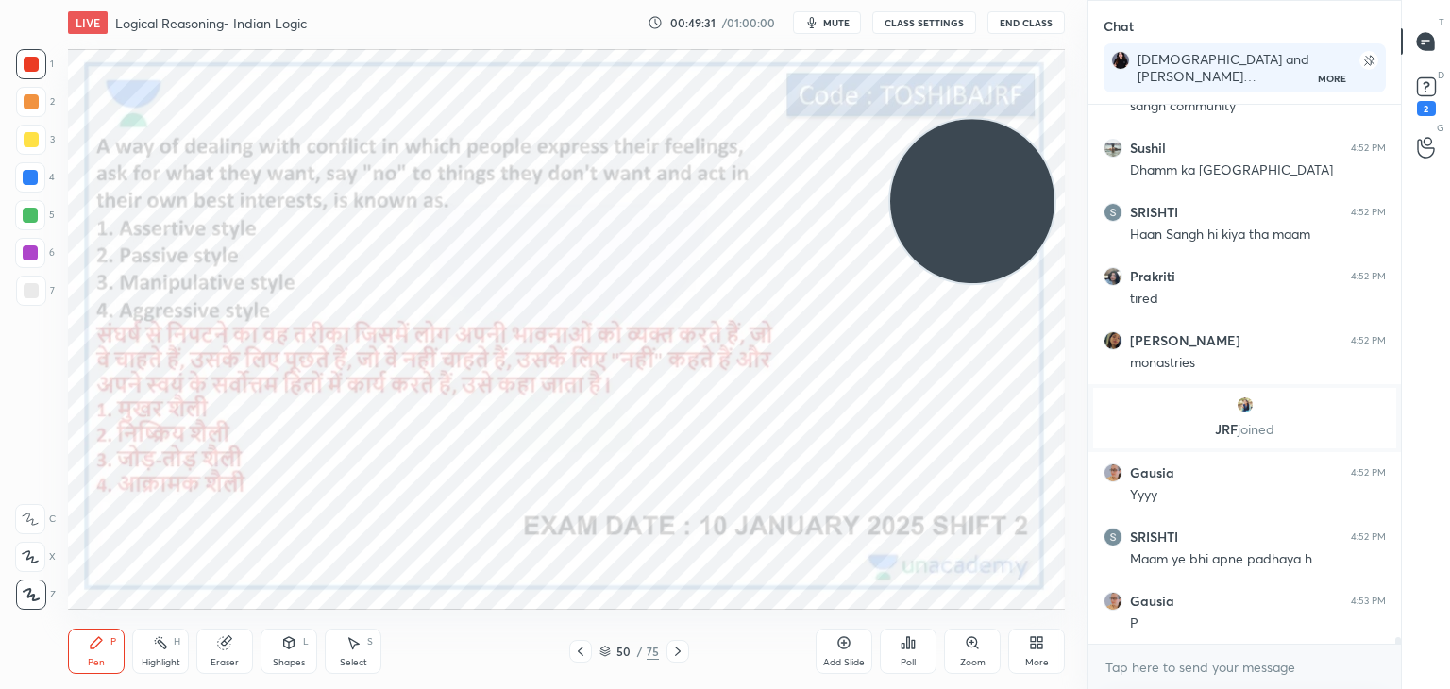
click at [901, 650] on div "Poll" at bounding box center [908, 651] width 57 height 45
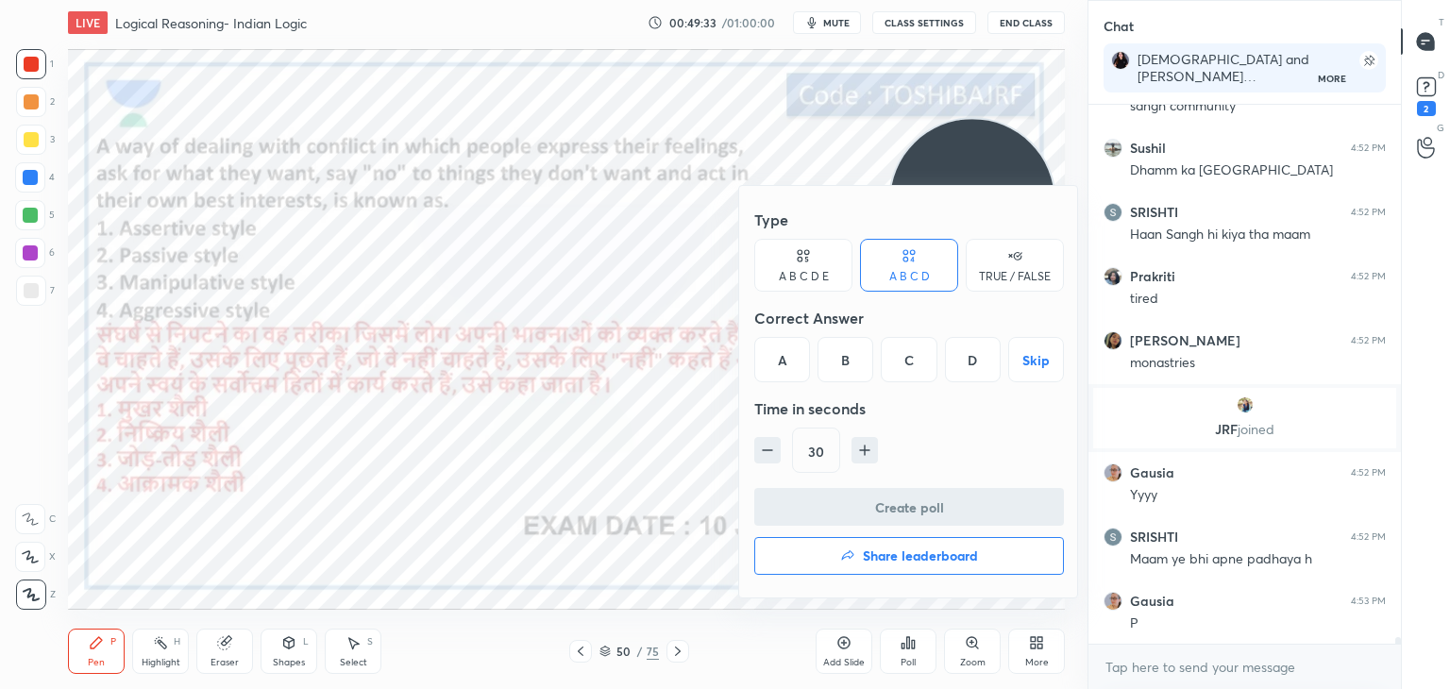
scroll to position [43412, 0]
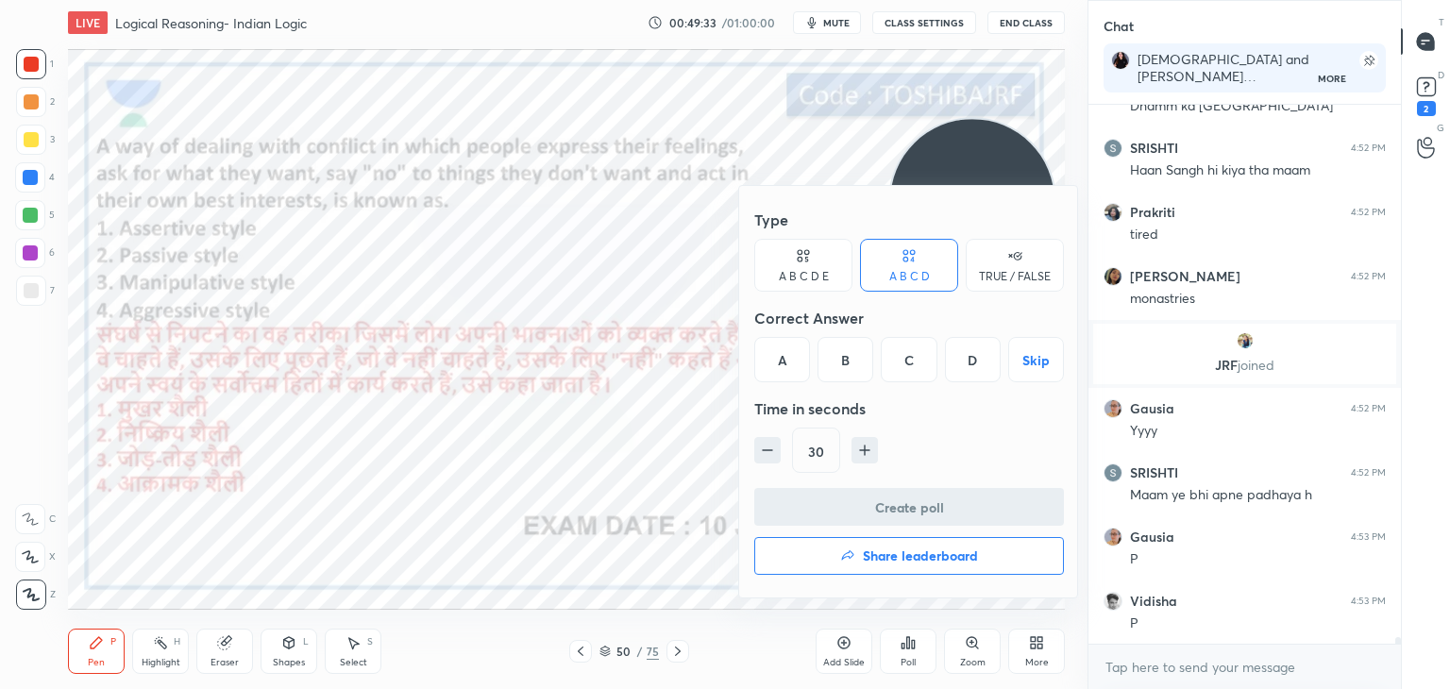
click at [785, 358] on div "A" at bounding box center [782, 359] width 56 height 45
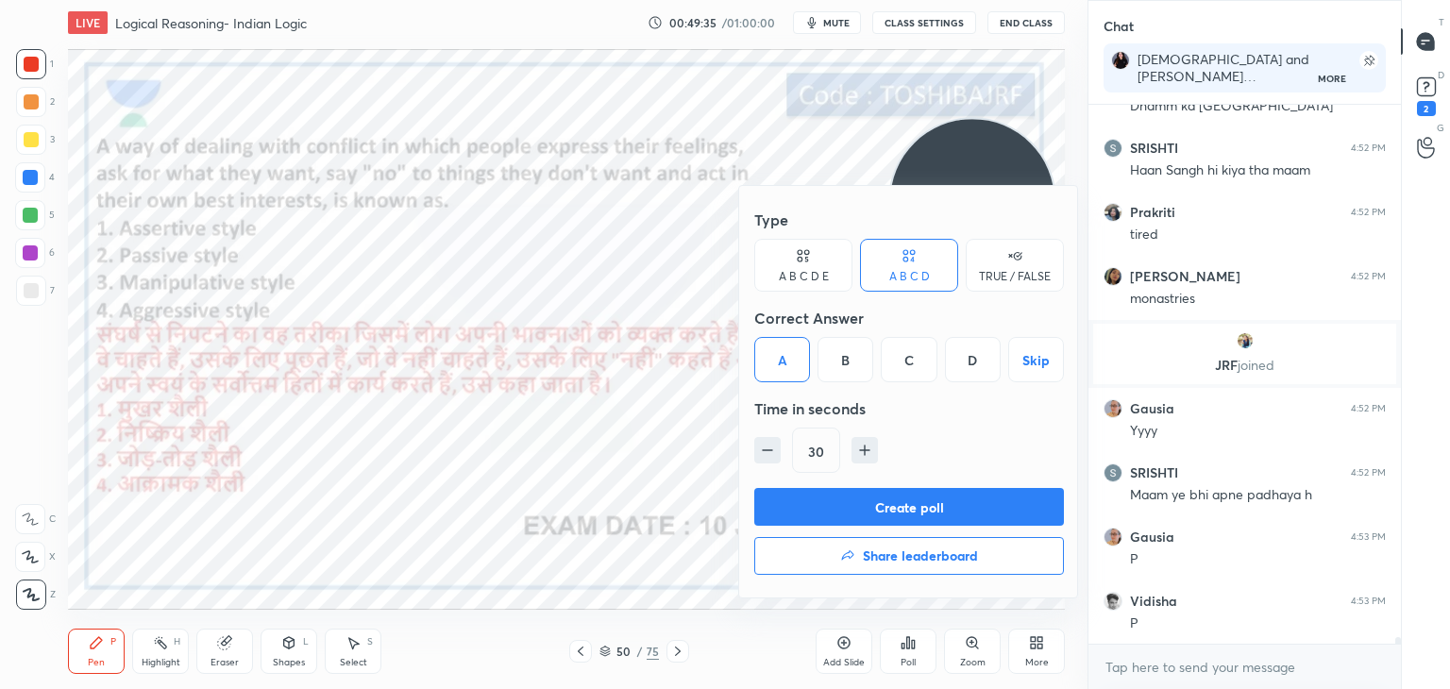
click at [812, 510] on button "Create poll" at bounding box center [909, 507] width 310 height 38
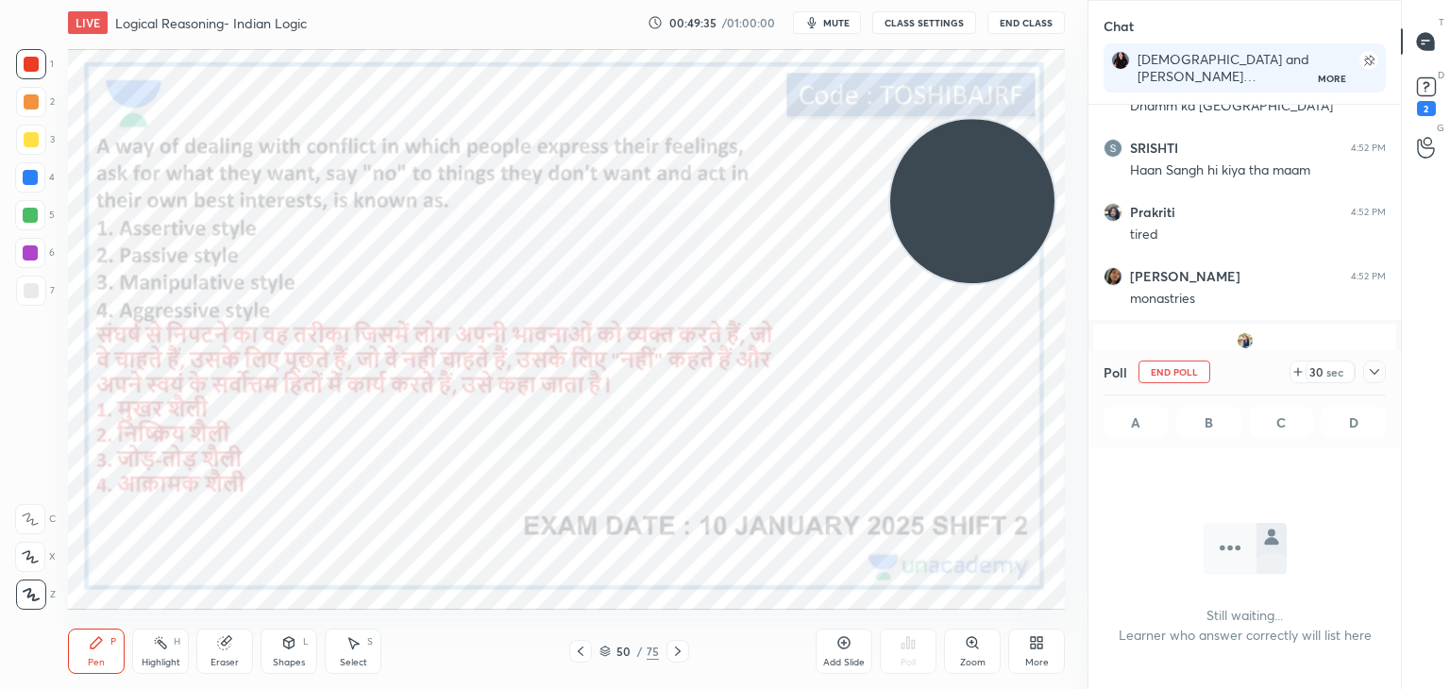
scroll to position [283, 307]
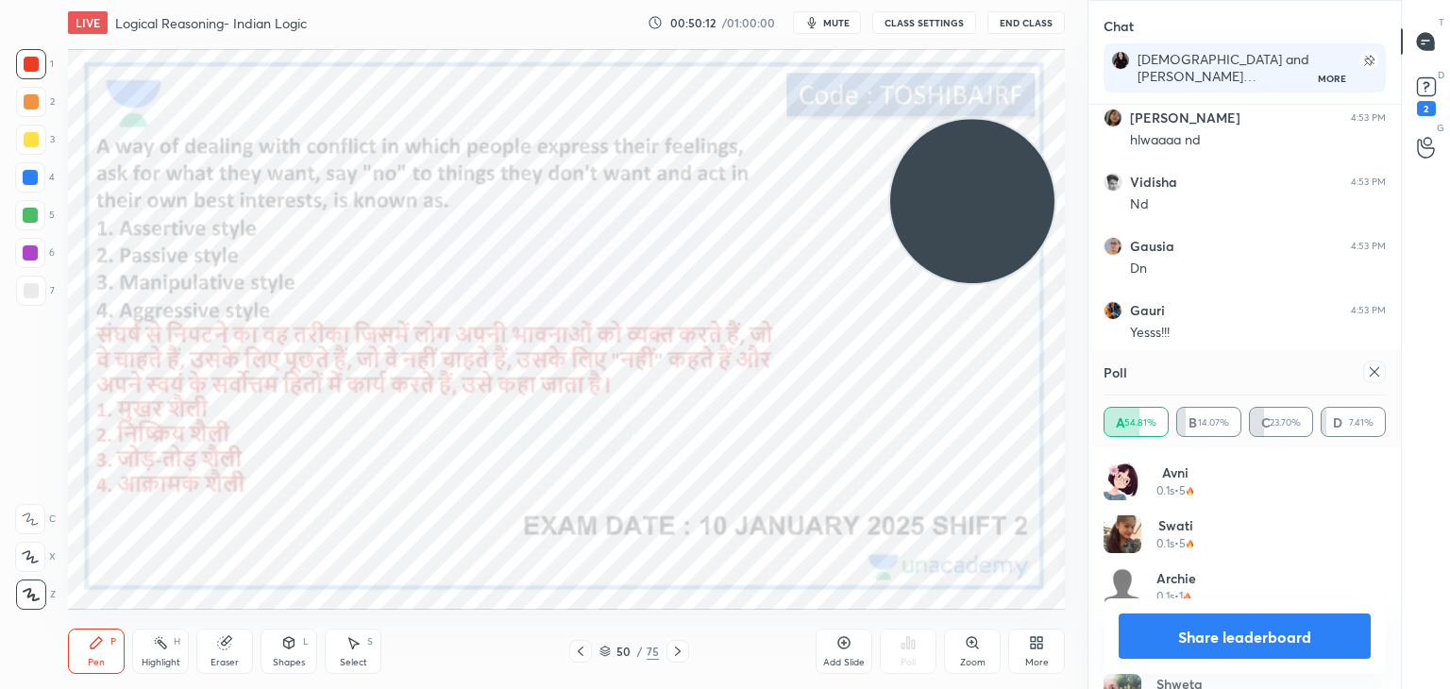
click at [1368, 371] on icon at bounding box center [1374, 371] width 15 height 15
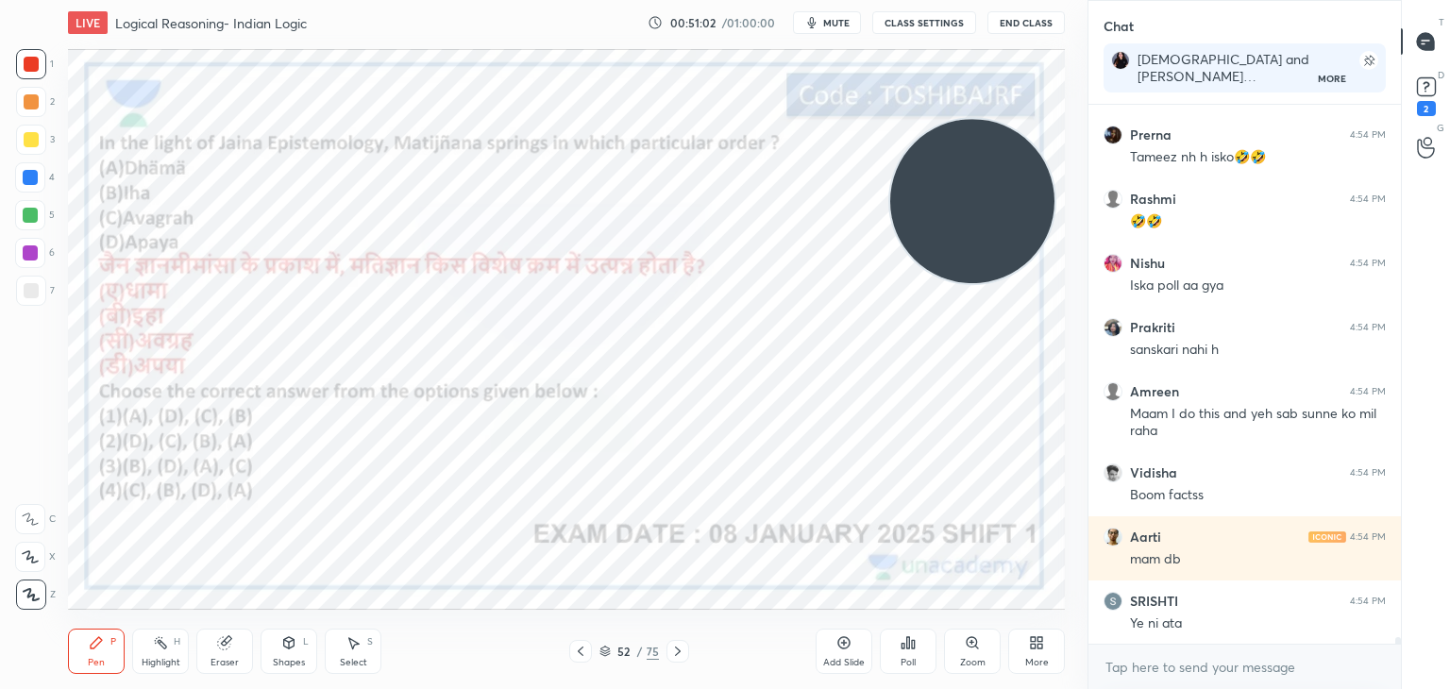
click at [902, 663] on div "Poll" at bounding box center [907, 662] width 15 height 9
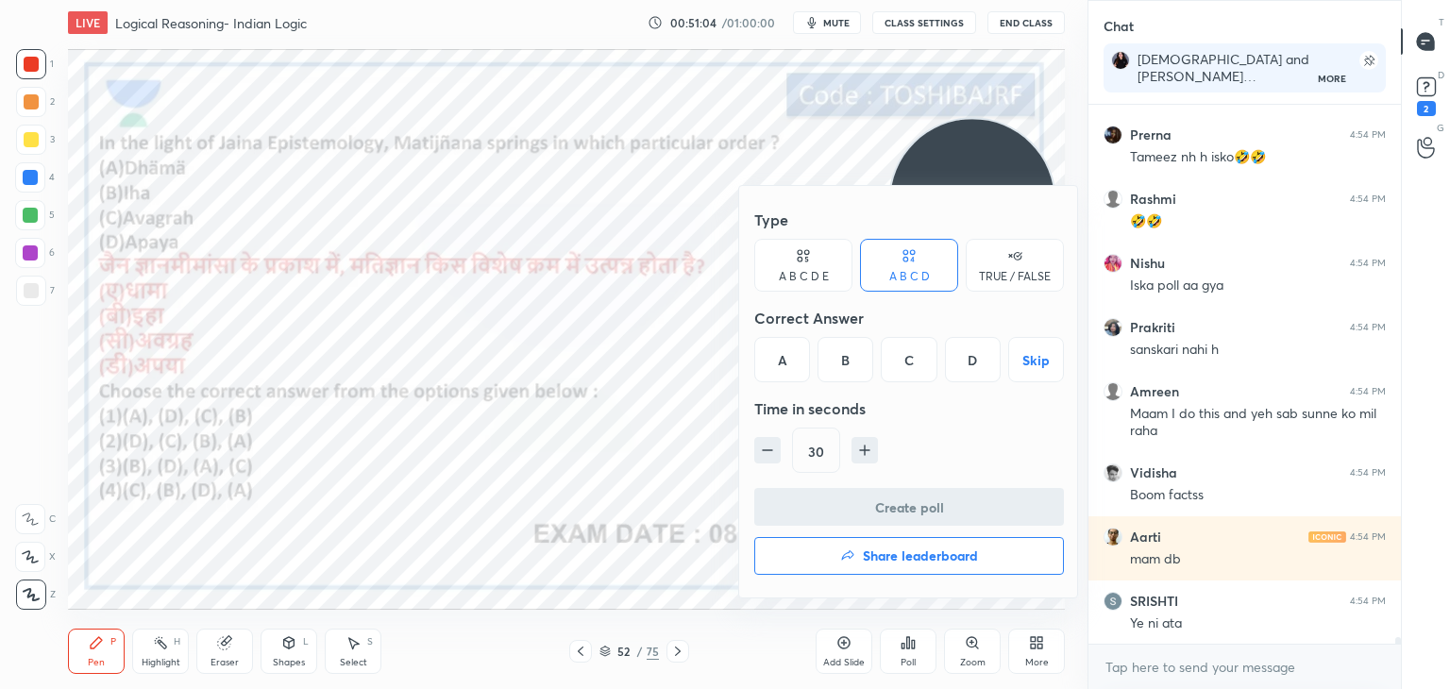
click at [950, 357] on div "D" at bounding box center [973, 359] width 56 height 45
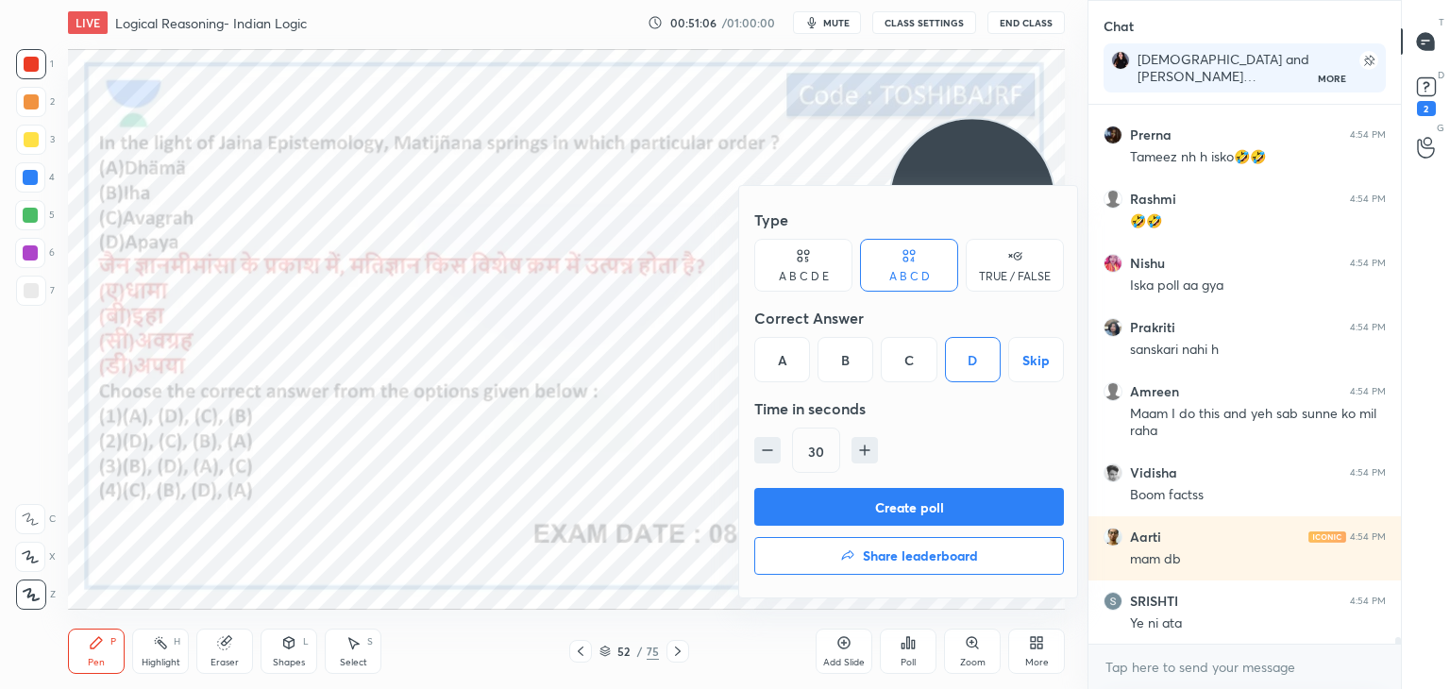
click at [865, 503] on button "Create poll" at bounding box center [909, 507] width 310 height 38
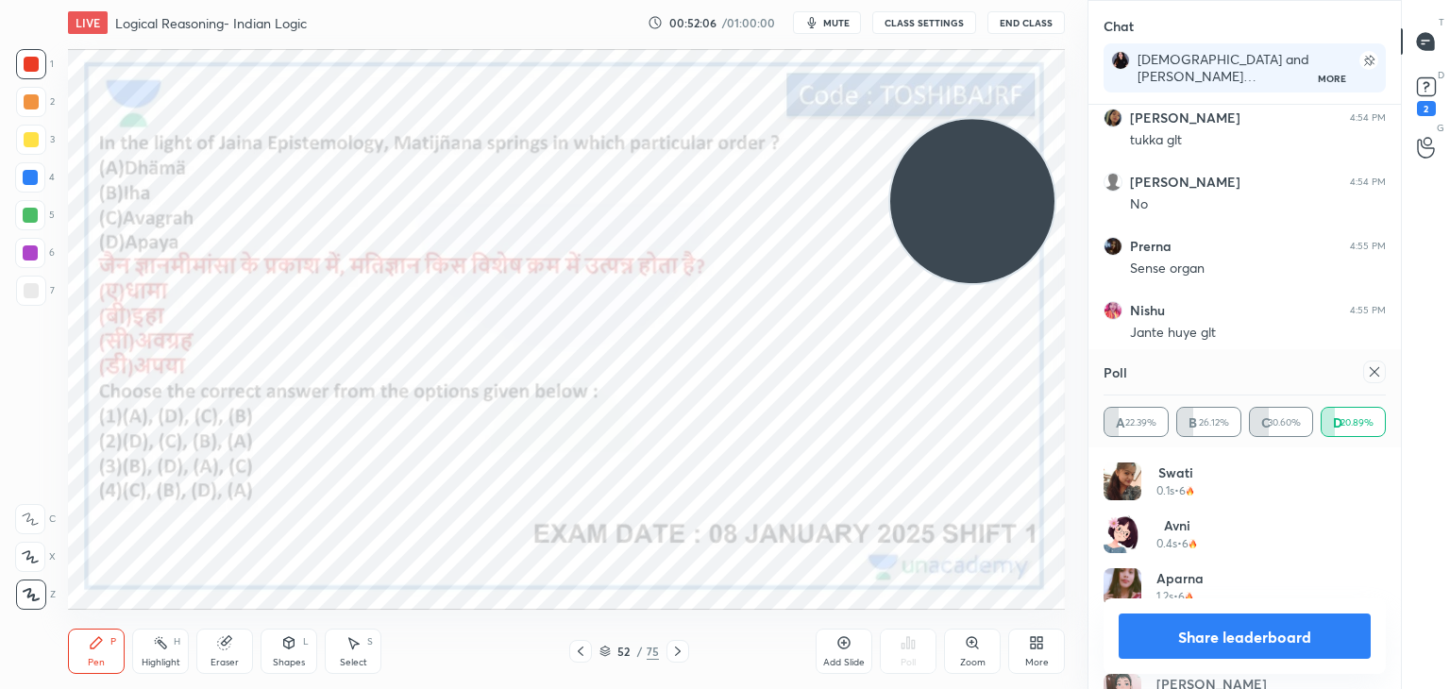
scroll to position [45185, 0]
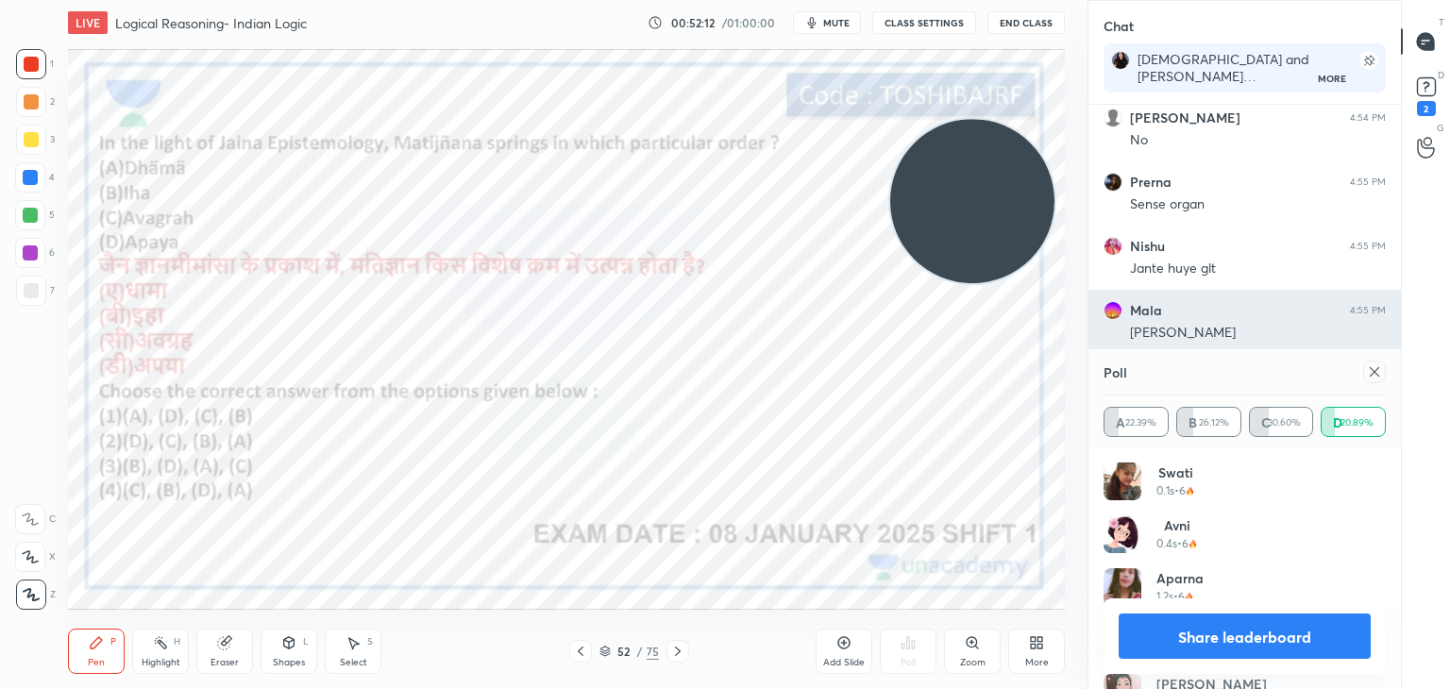
click at [1376, 368] on icon at bounding box center [1374, 371] width 15 height 15
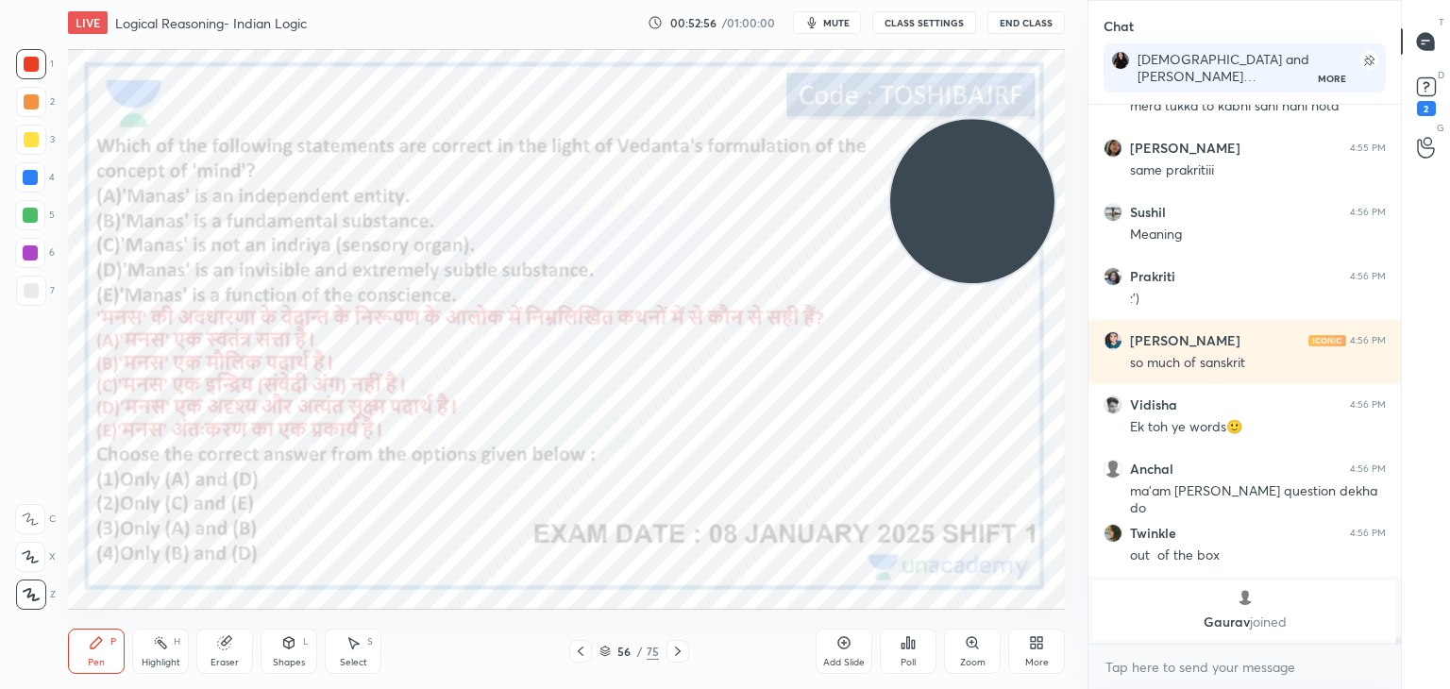
scroll to position [45330, 0]
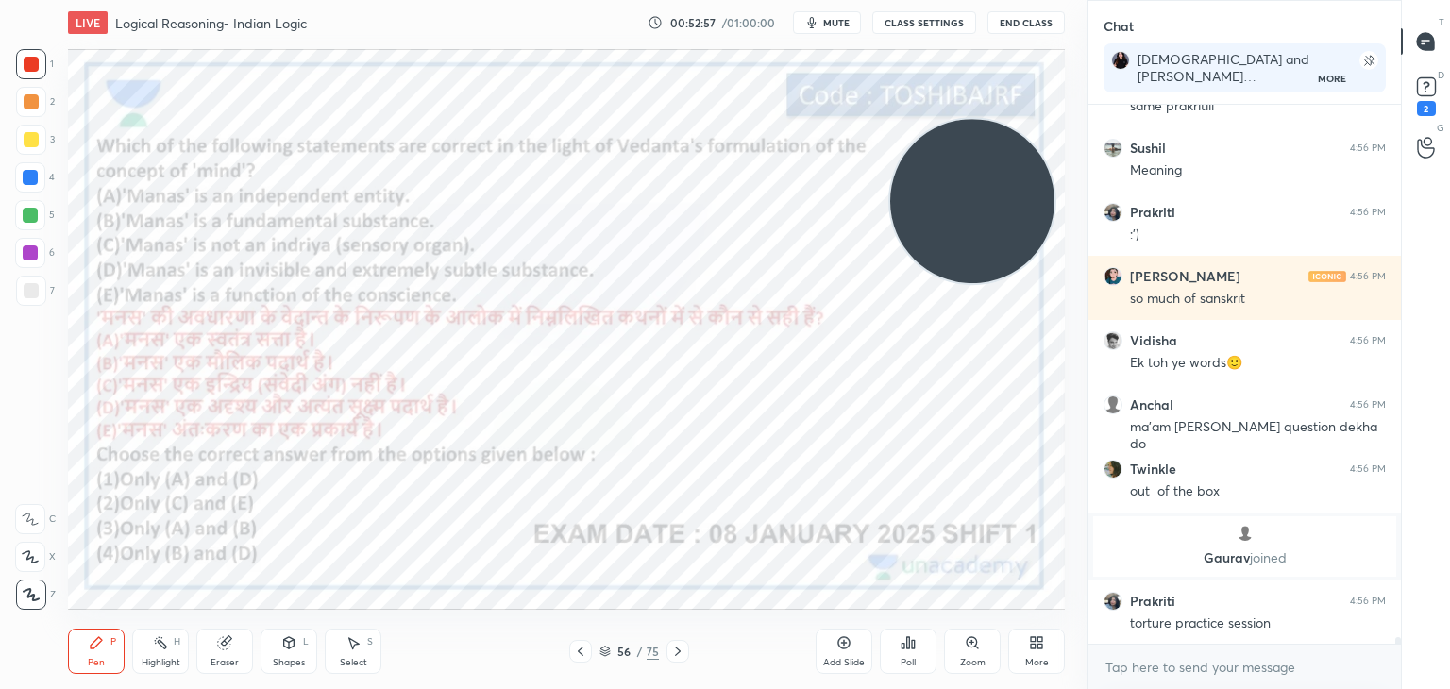
click at [911, 650] on icon at bounding box center [907, 642] width 15 height 15
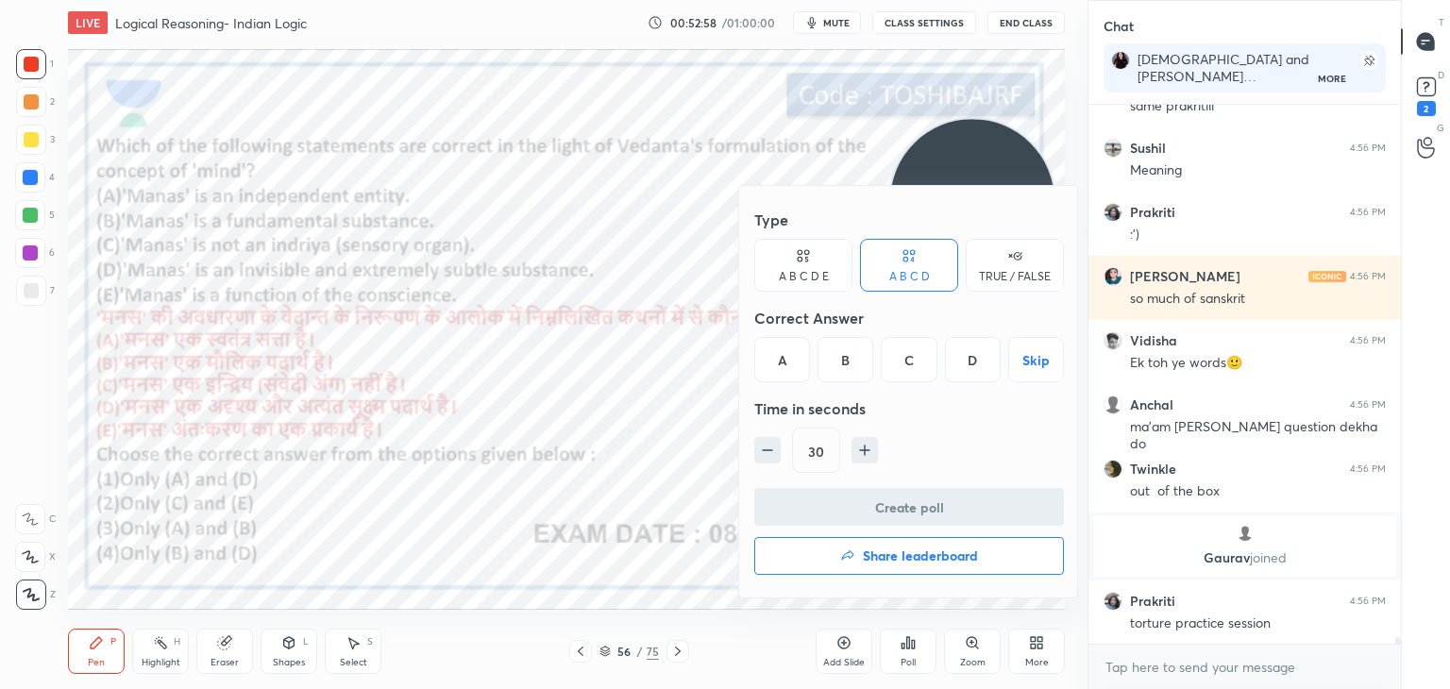
scroll to position [45394, 0]
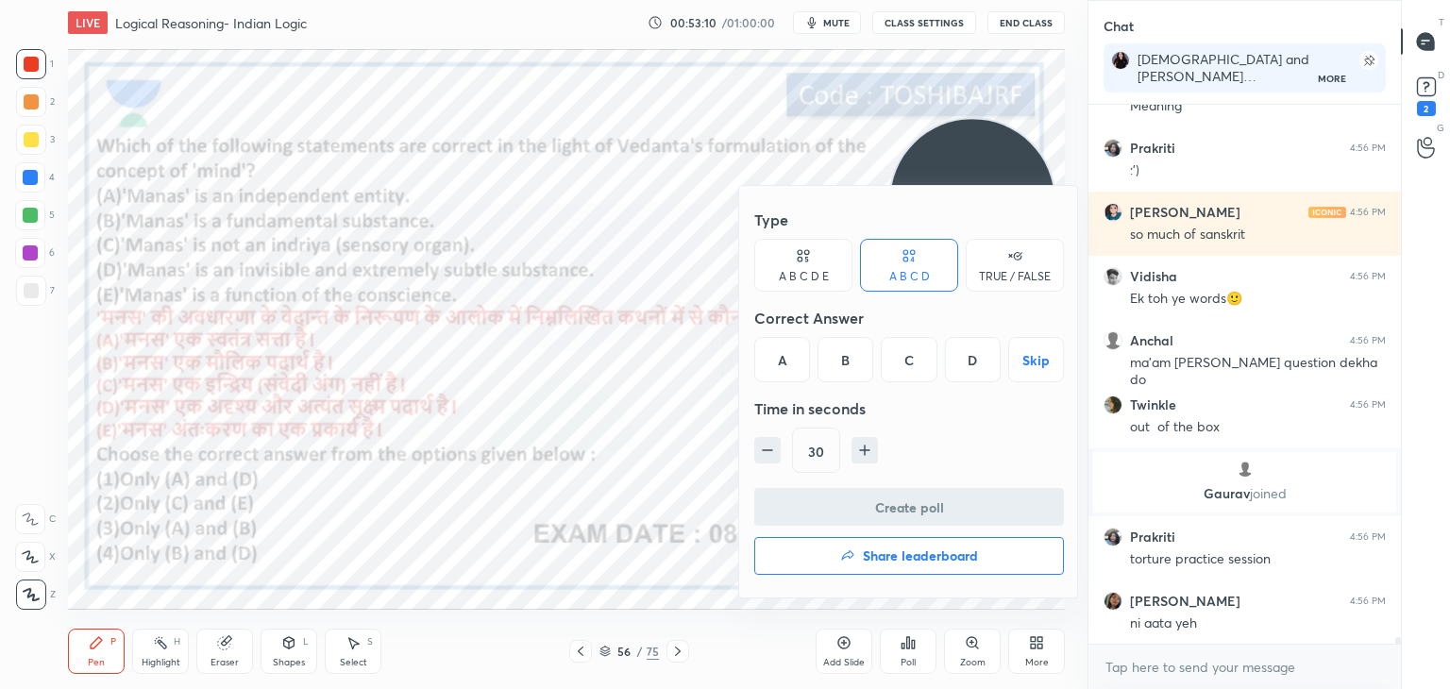
click at [857, 360] on div "B" at bounding box center [845, 359] width 56 height 45
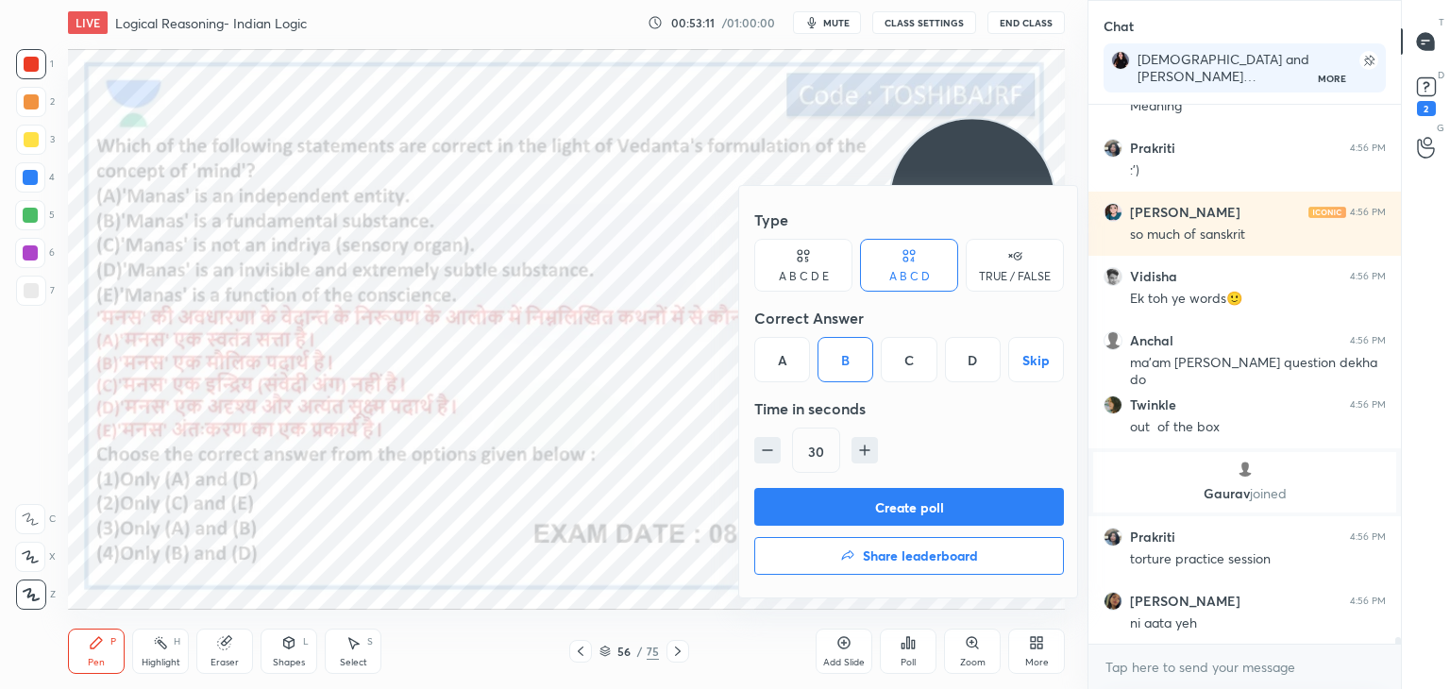
scroll to position [45458, 0]
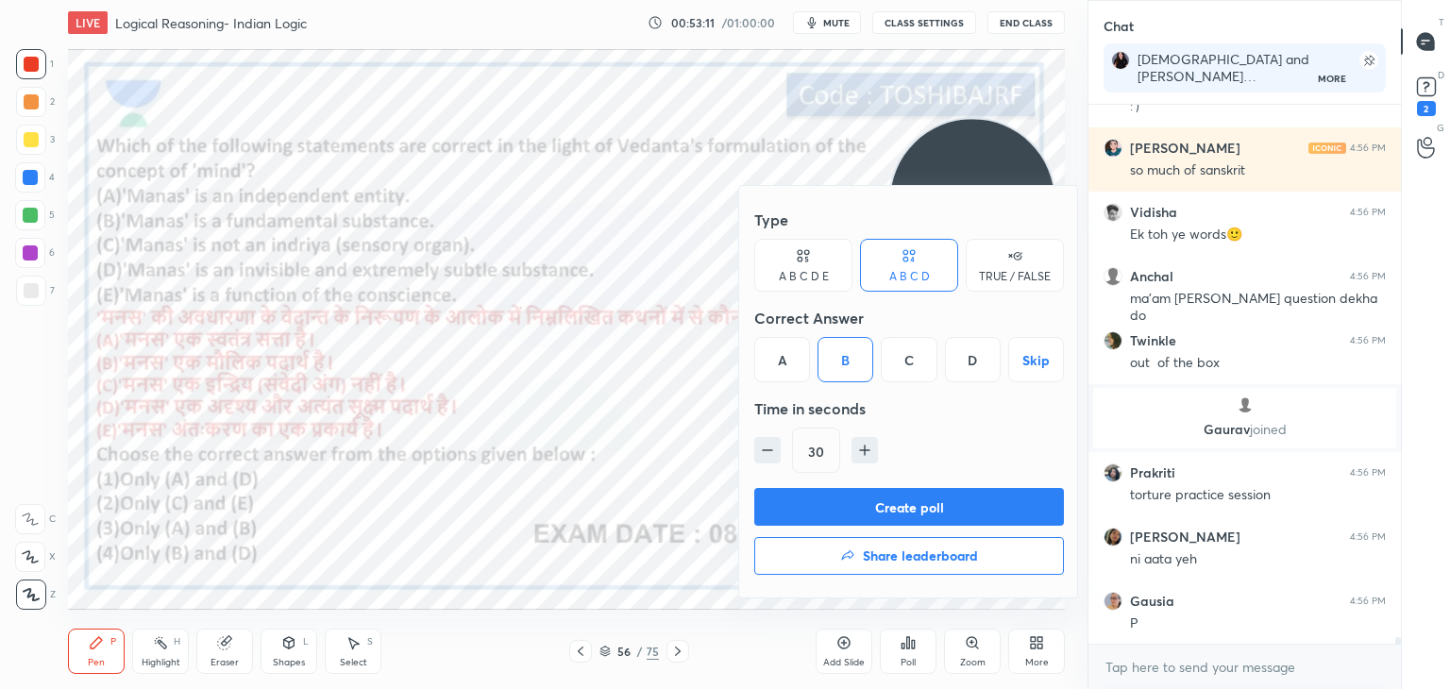
click at [846, 495] on button "Create poll" at bounding box center [909, 507] width 310 height 38
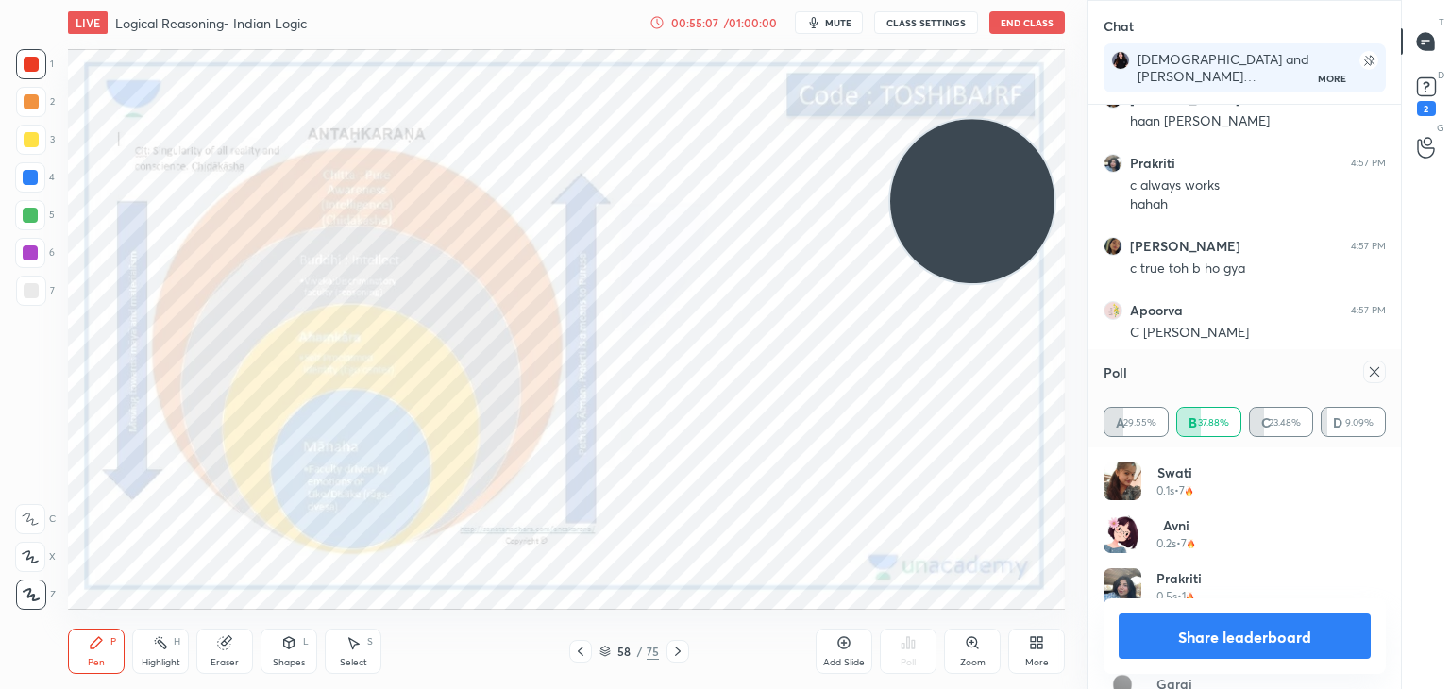
scroll to position [46795, 0]
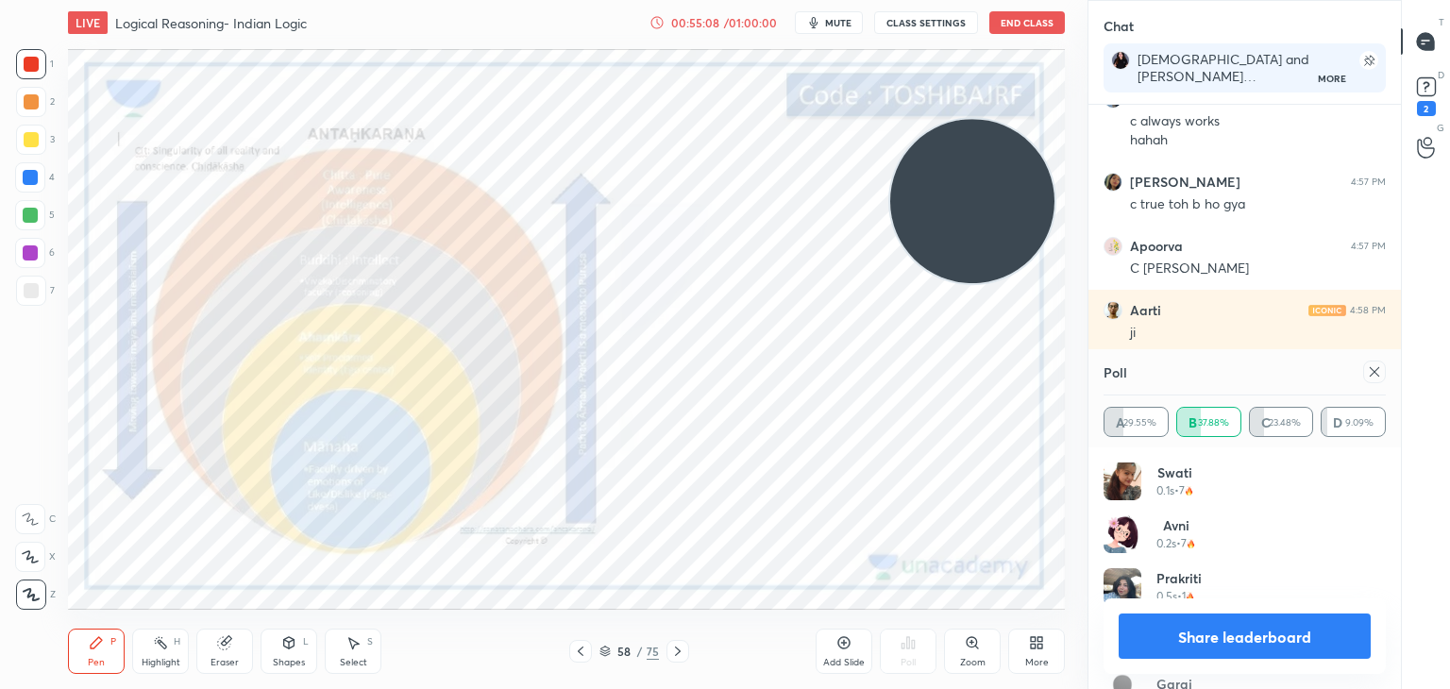
click at [211, 651] on div "Eraser" at bounding box center [224, 651] width 57 height 45
click at [42, 595] on span "Erase all" at bounding box center [30, 594] width 28 height 13
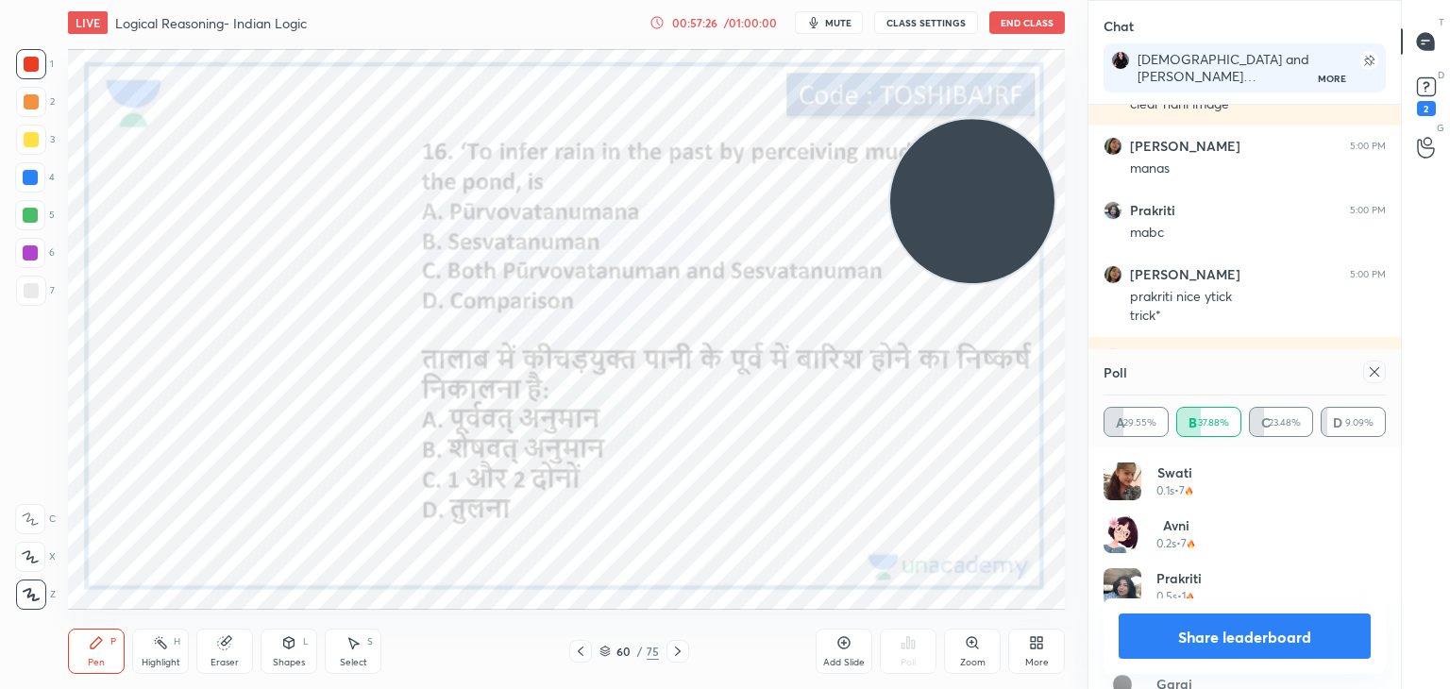
scroll to position [47497, 0]
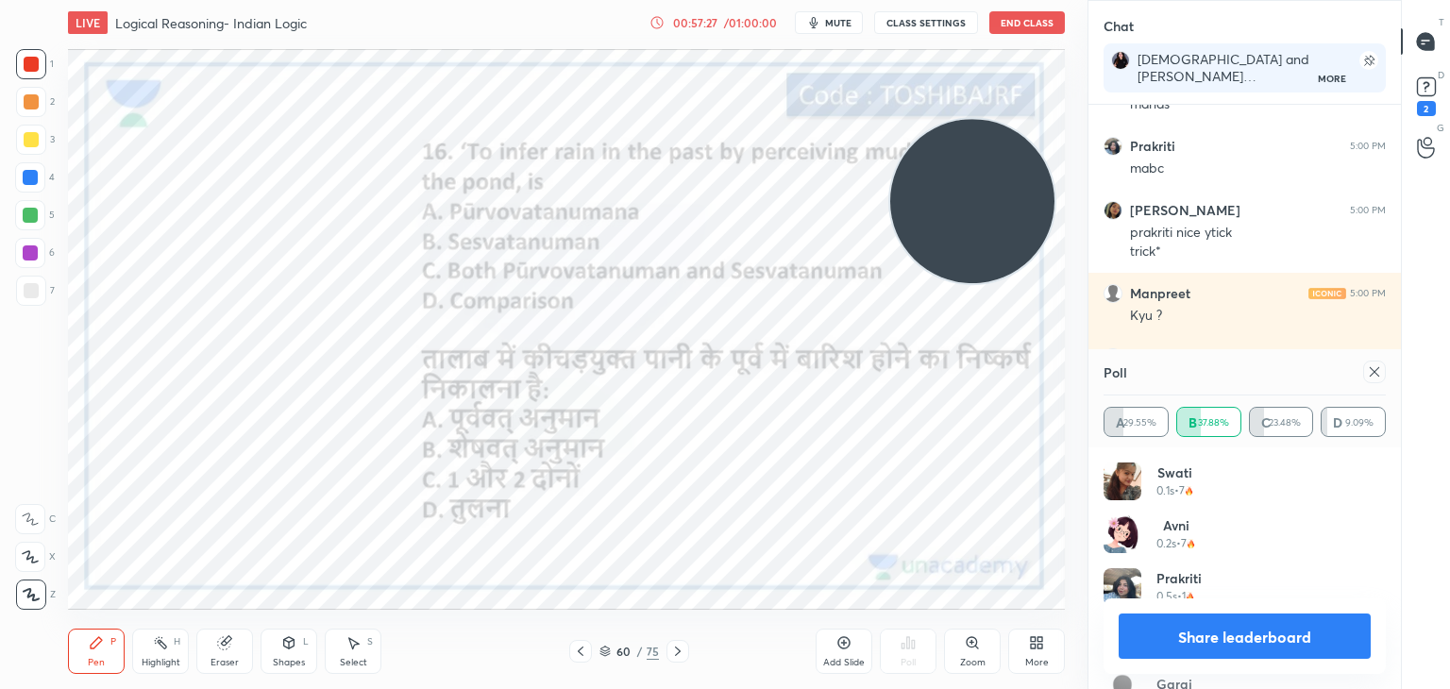
click at [1375, 367] on icon at bounding box center [1374, 371] width 15 height 15
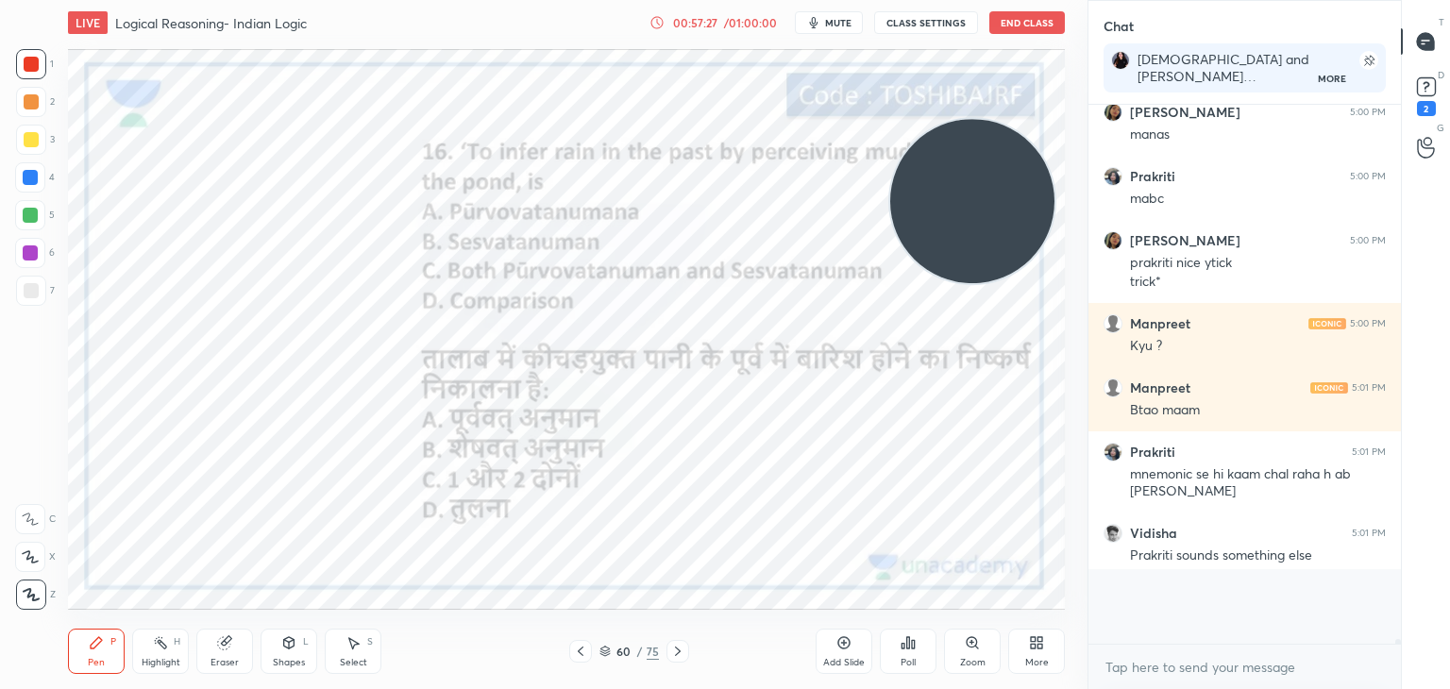
scroll to position [377, 307]
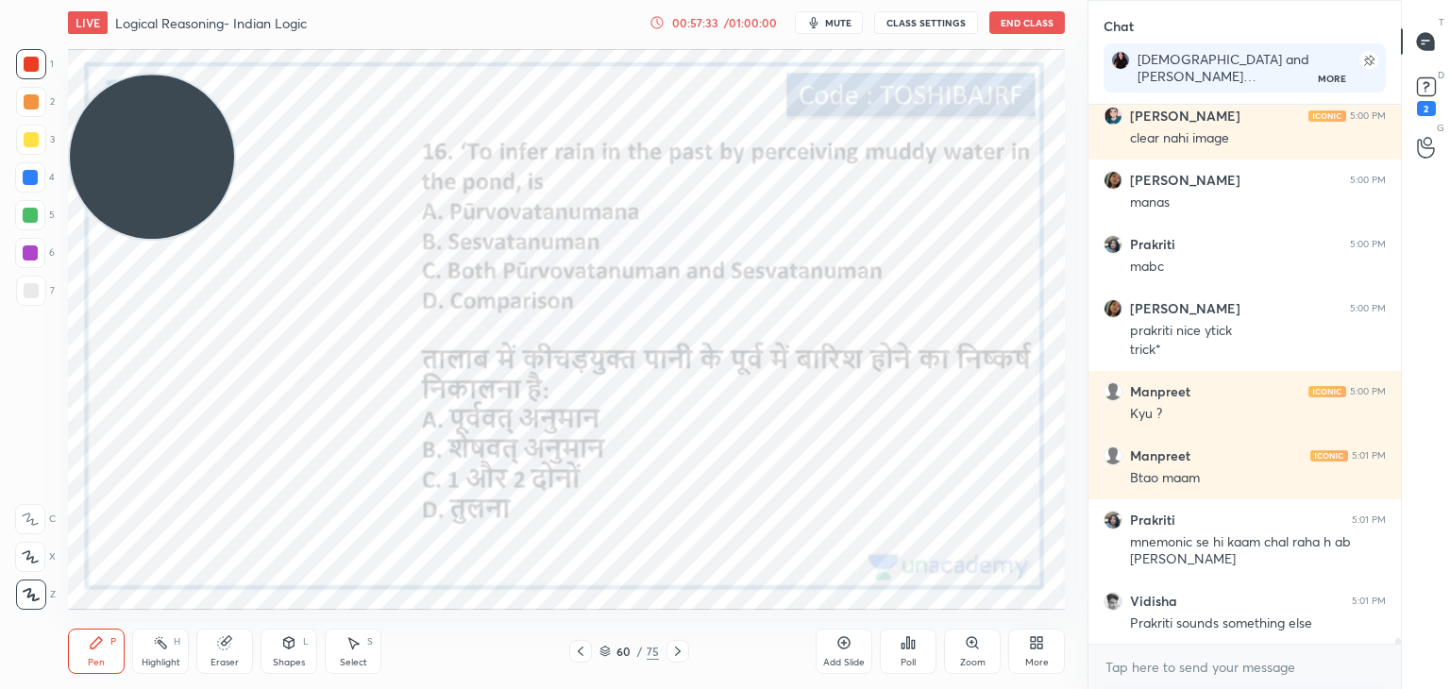
drag, startPoint x: 969, startPoint y: 211, endPoint x: 34, endPoint y: 161, distance: 936.6
click at [34, 161] on div "1 2 3 4 5 6 7 C X Z C X Z E E Erase all H H LIVE Logical Reasoning- Indian Logi…" at bounding box center [536, 344] width 1072 height 689
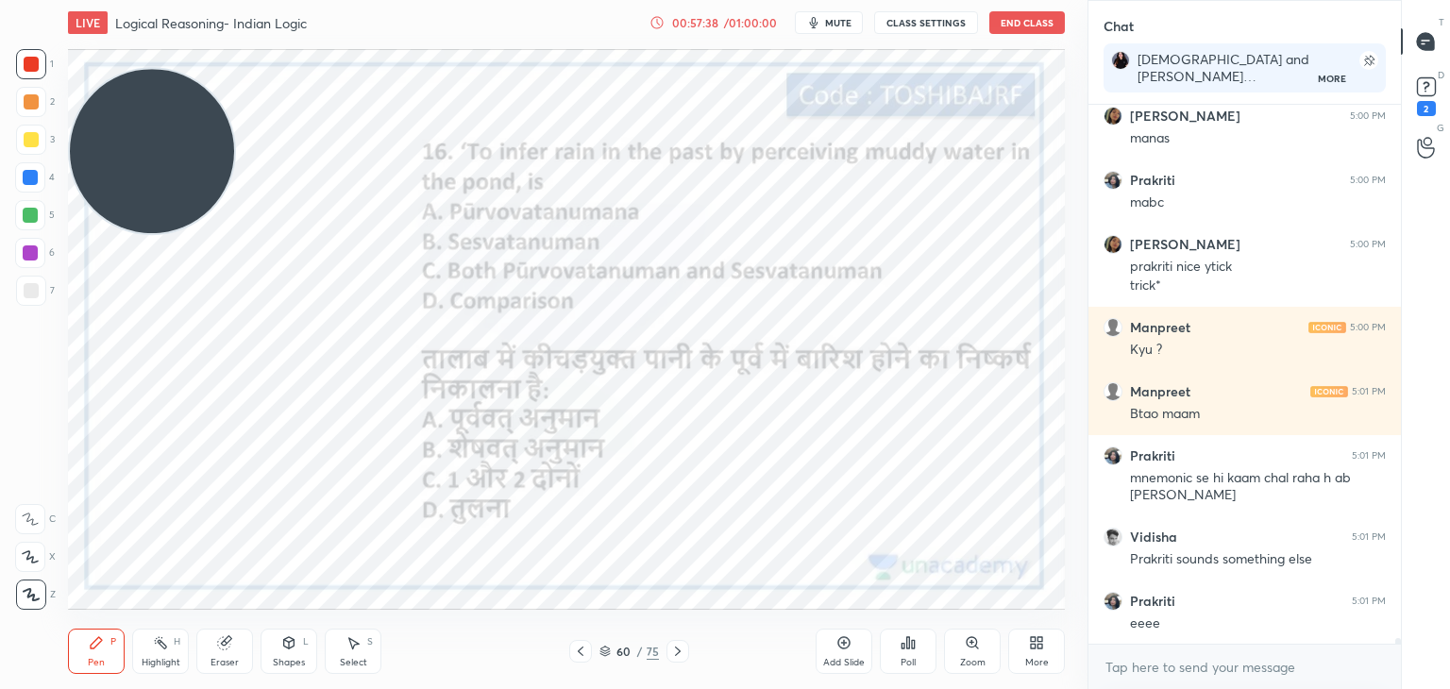
click at [905, 641] on icon at bounding box center [907, 642] width 15 height 15
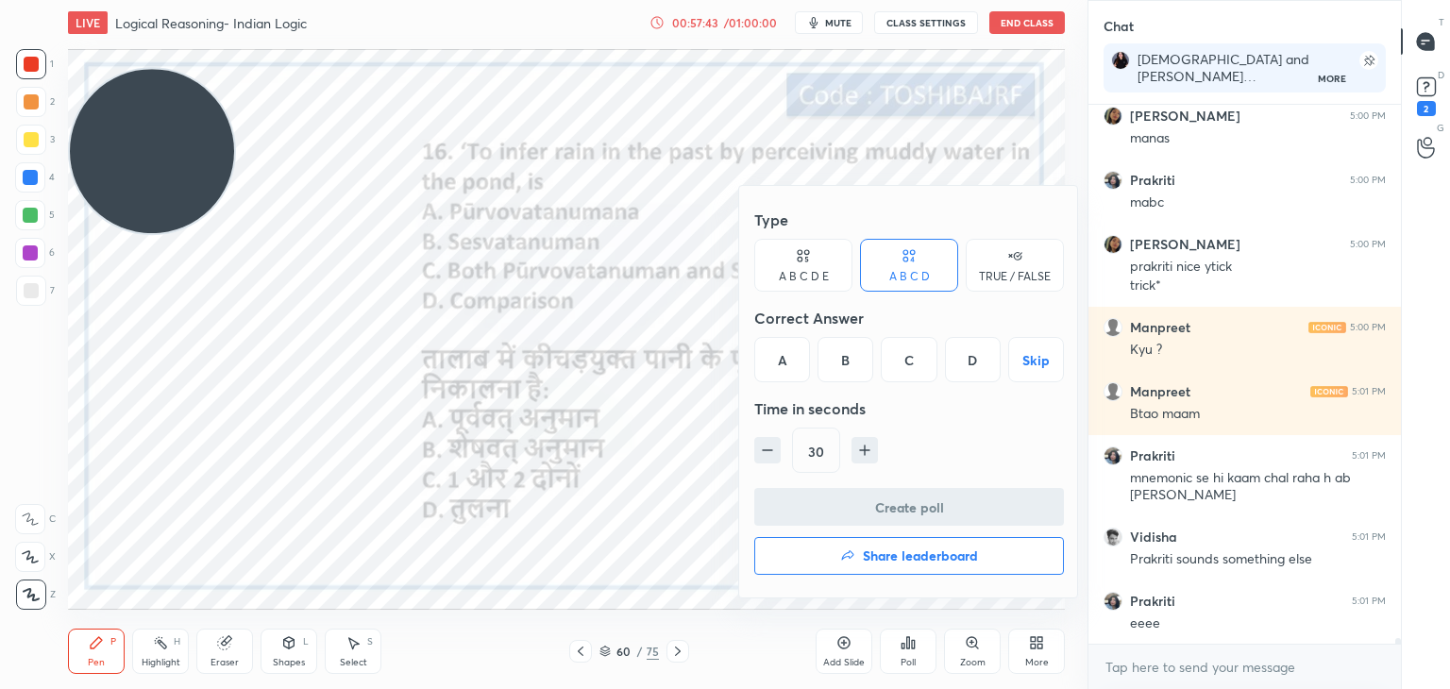
click at [833, 368] on div "B" at bounding box center [845, 359] width 56 height 45
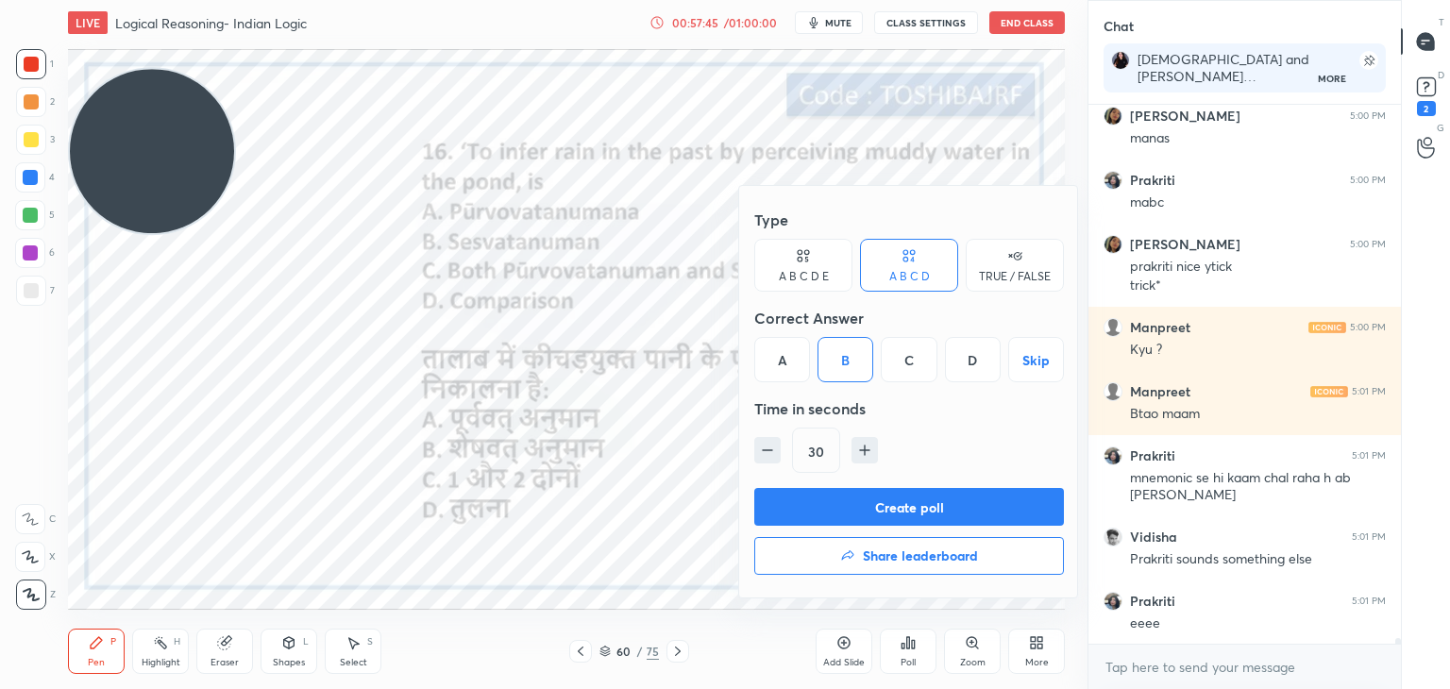
click at [864, 511] on button "Create poll" at bounding box center [909, 507] width 310 height 38
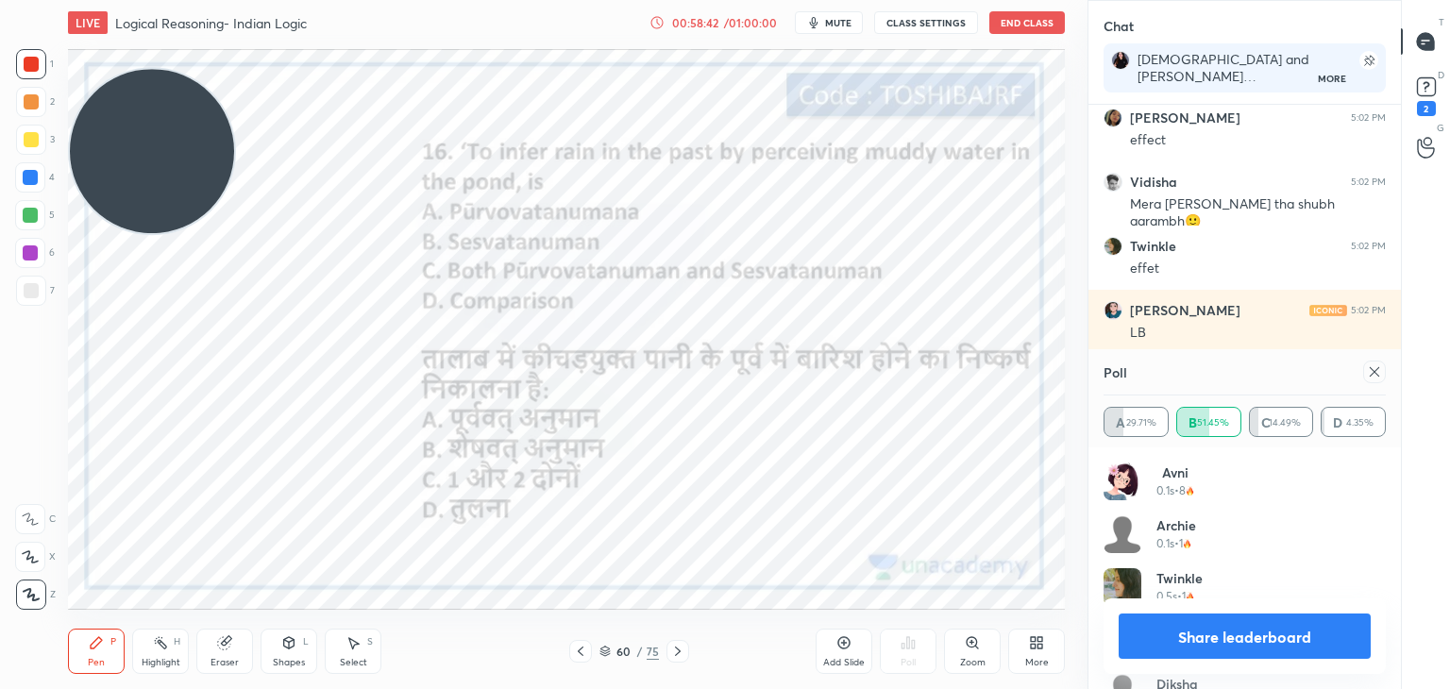
scroll to position [48605, 0]
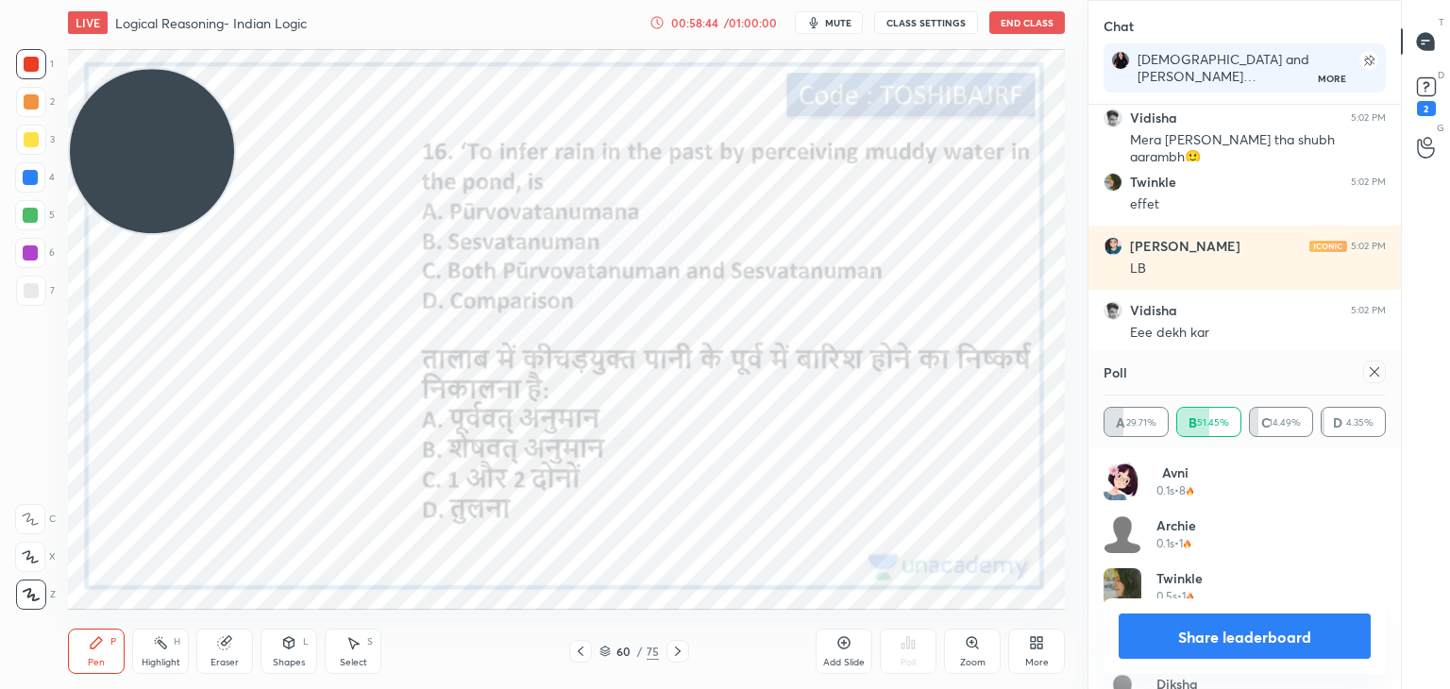
click at [1365, 375] on div at bounding box center [1374, 372] width 23 height 23
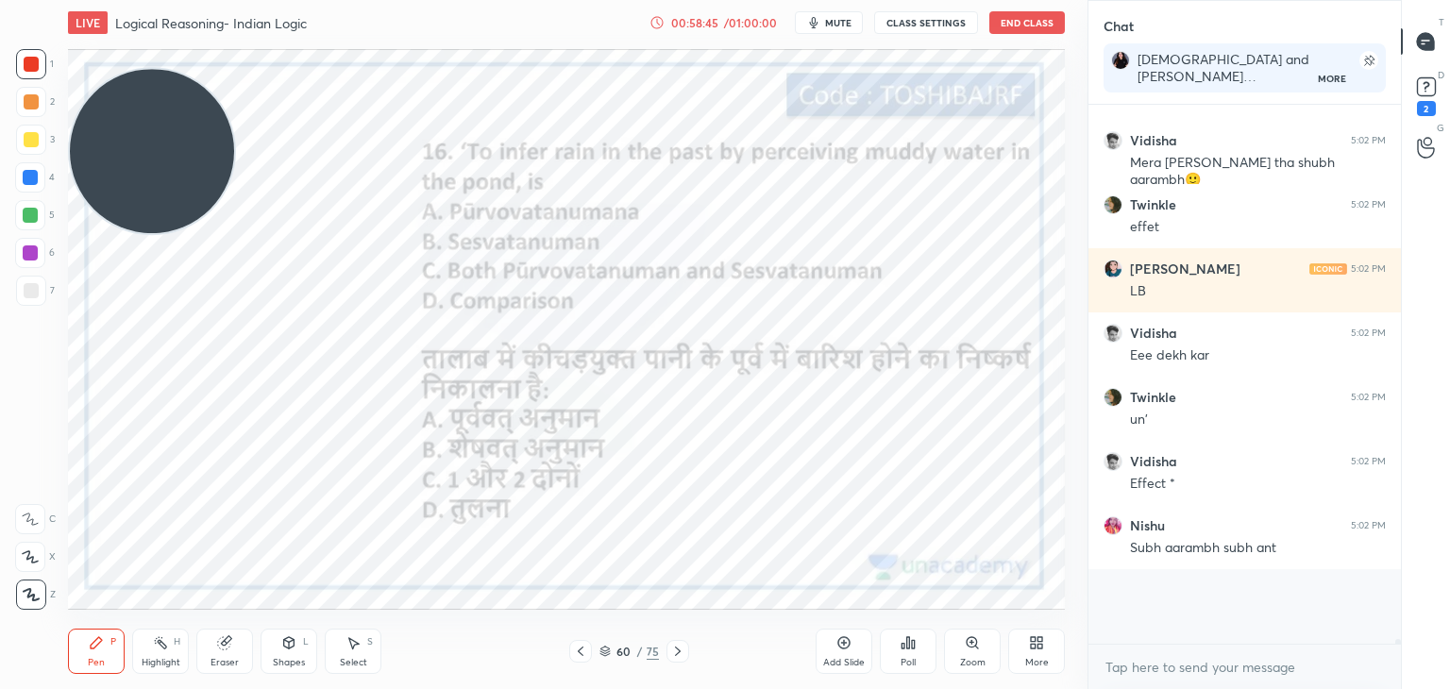
scroll to position [310, 307]
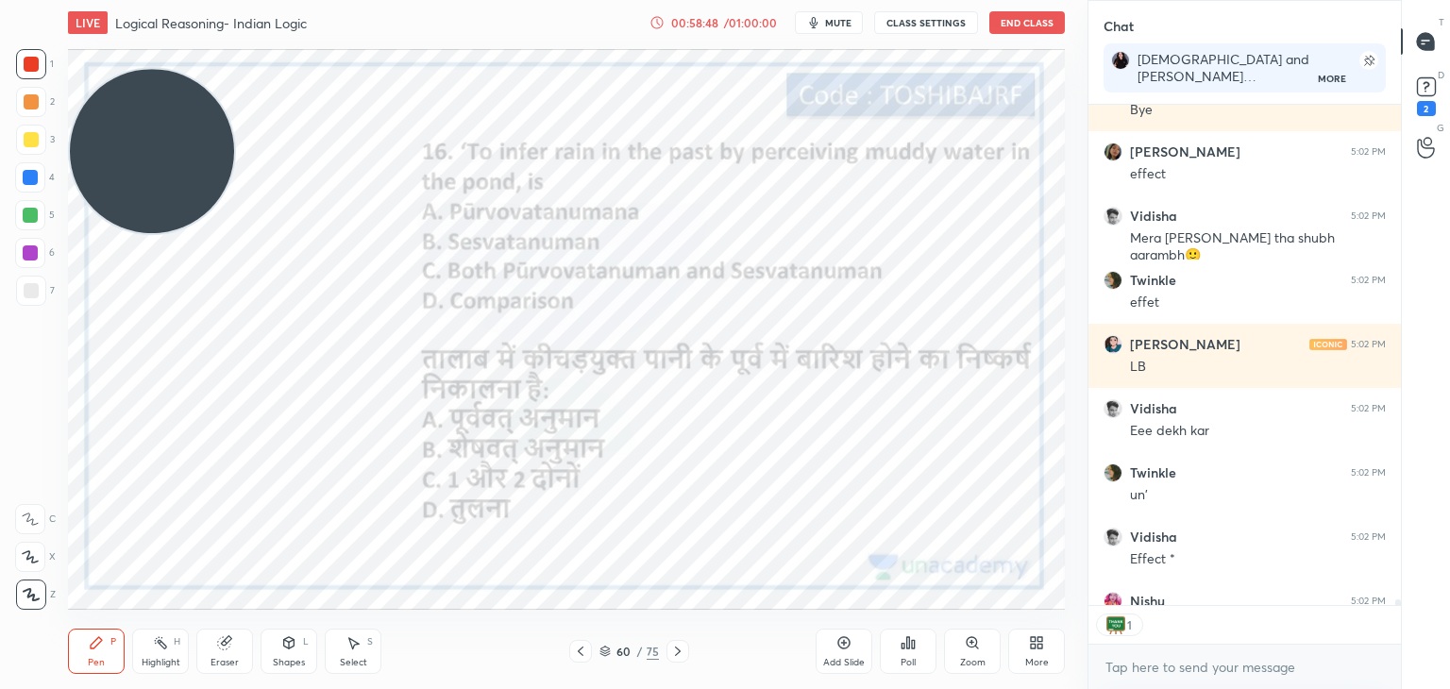
click at [919, 649] on div "Poll" at bounding box center [908, 651] width 57 height 45
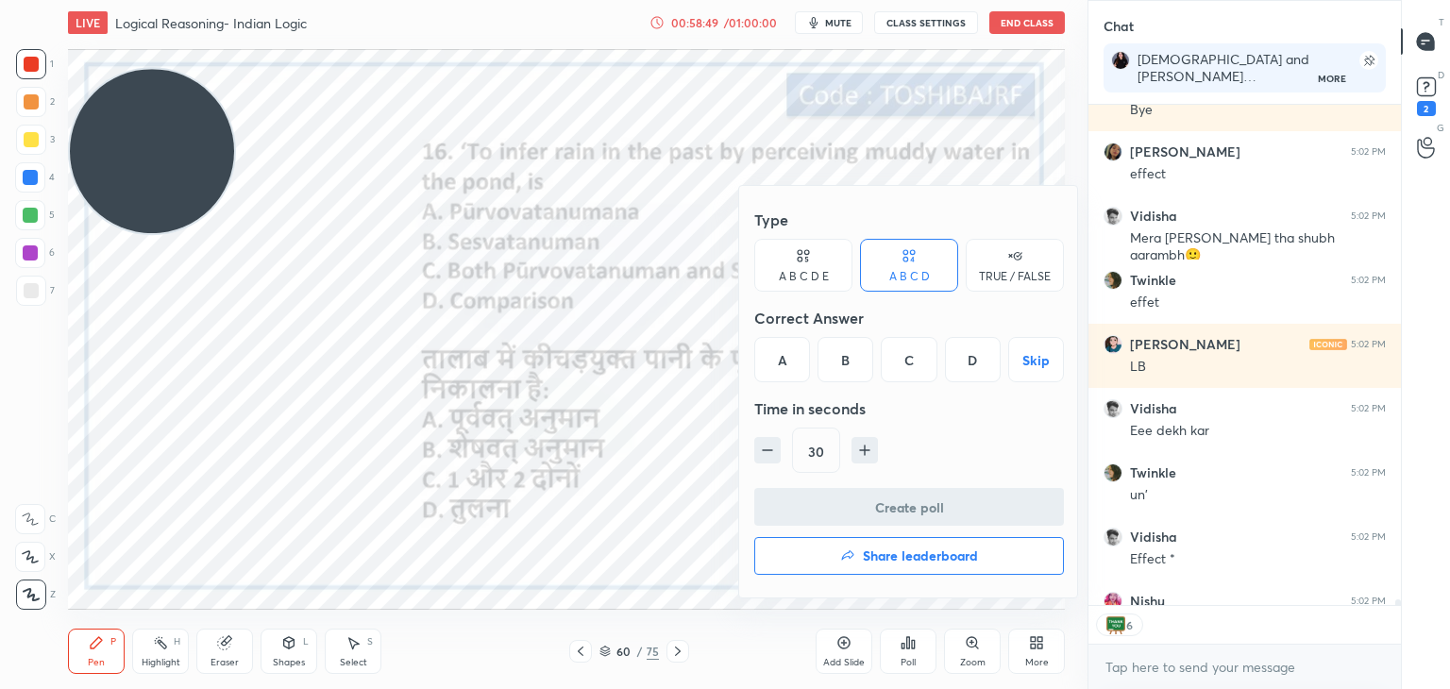
click at [876, 539] on button "Share leaderboard" at bounding box center [909, 556] width 310 height 38
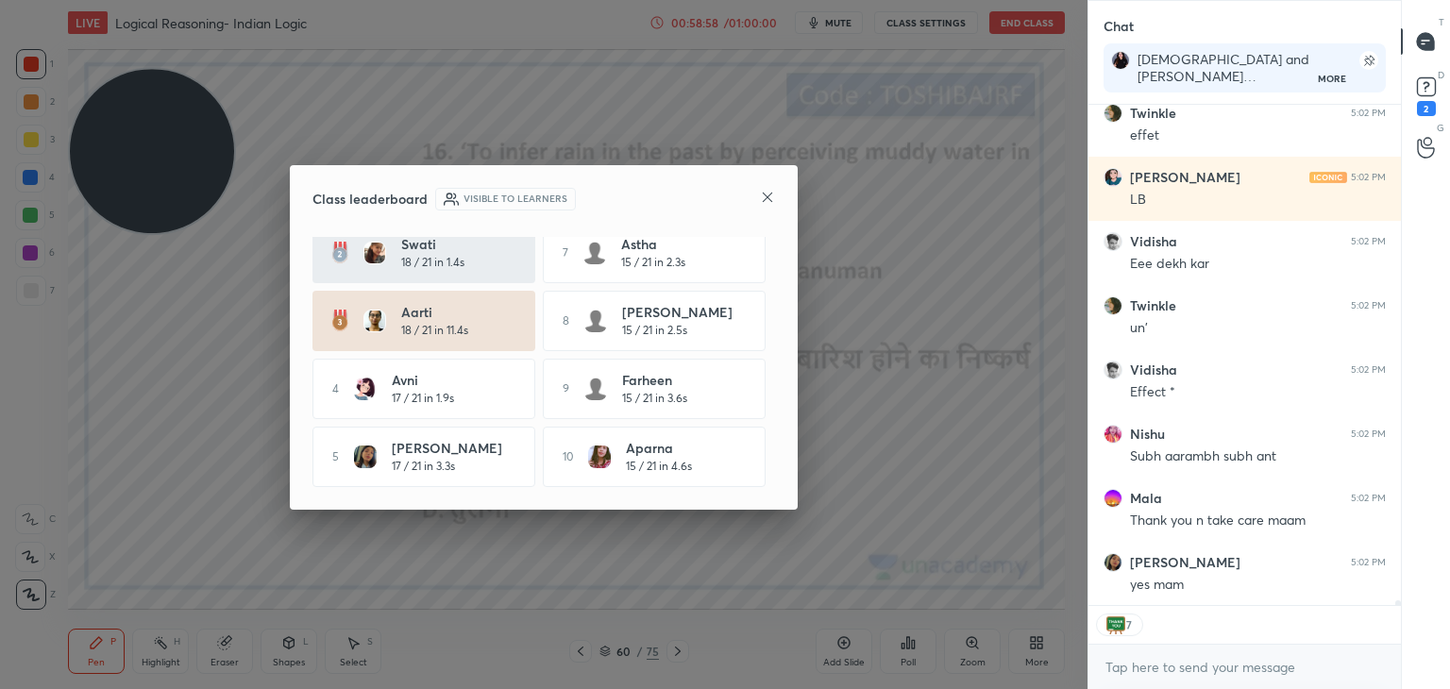
click at [781, 437] on div "Class leaderboard Visible to learners [PERSON_NAME] 19 / 21 in 5.5s 6 [PERSON_N…" at bounding box center [544, 337] width 508 height 344
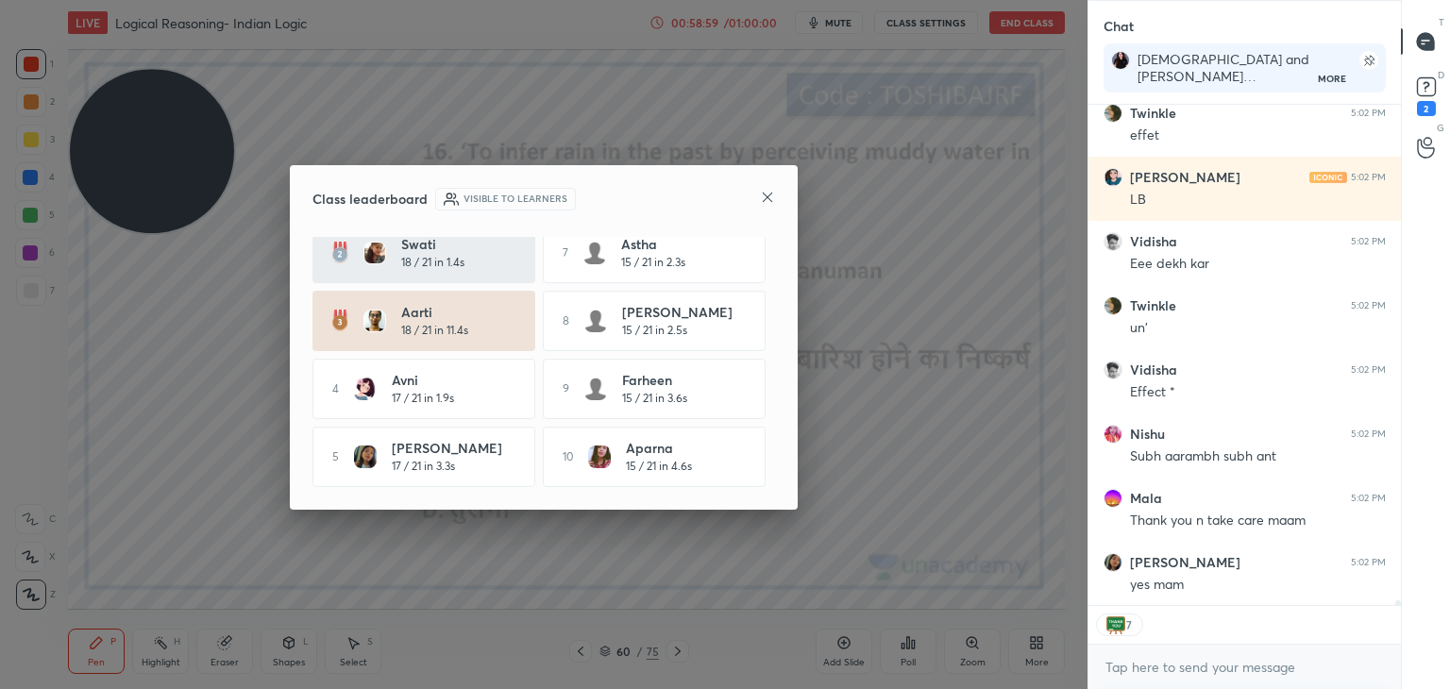
click at [781, 437] on div "Class leaderboard Visible to learners [PERSON_NAME] 19 / 21 in 5.5s 6 [PERSON_N…" at bounding box center [544, 337] width 508 height 344
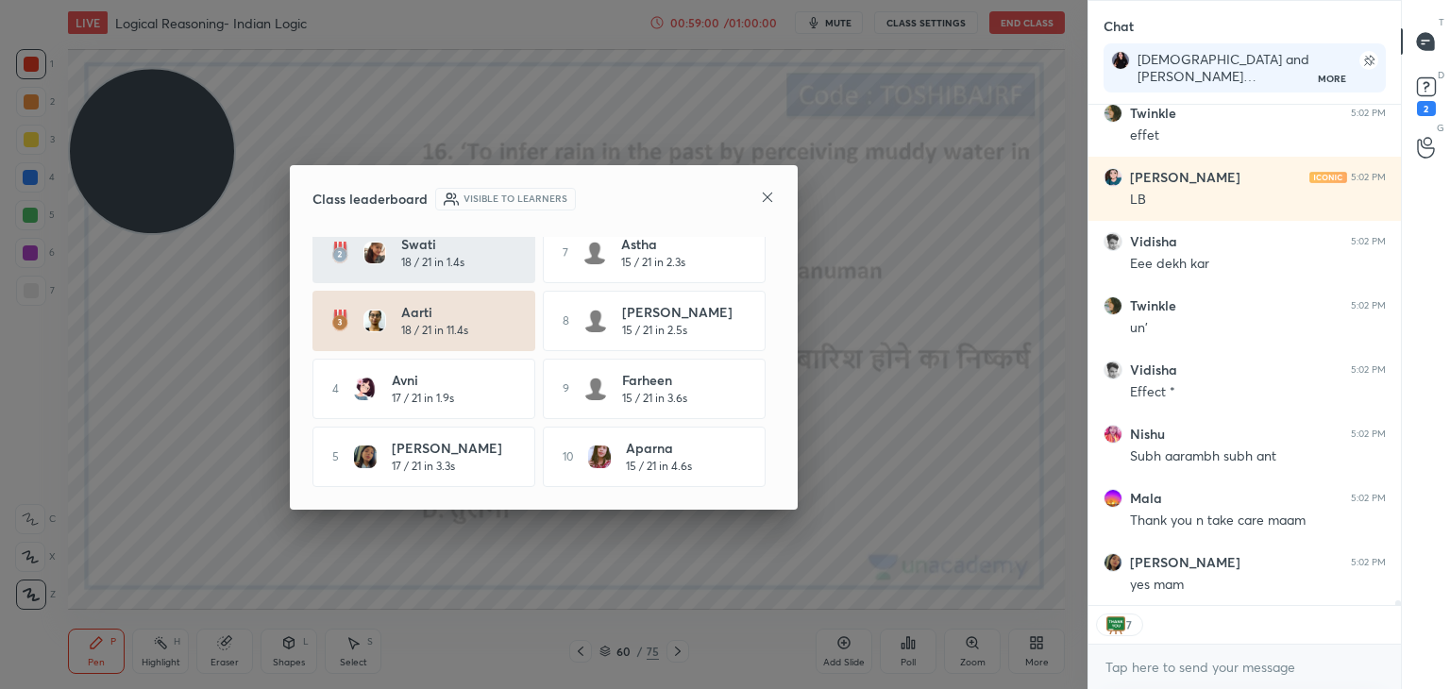
drag, startPoint x: 781, startPoint y: 437, endPoint x: 774, endPoint y: 392, distance: 45.9
click at [774, 392] on div "Class leaderboard Visible to learners [PERSON_NAME] 19 / 21 in 5.5s 6 [PERSON_N…" at bounding box center [544, 337] width 508 height 344
click at [774, 392] on div "[PERSON_NAME] 19 / 21 in 5.5s 6 [PERSON_NAME] 17 / 21 in 4.1s swati 18 / 21 in …" at bounding box center [543, 362] width 462 height 250
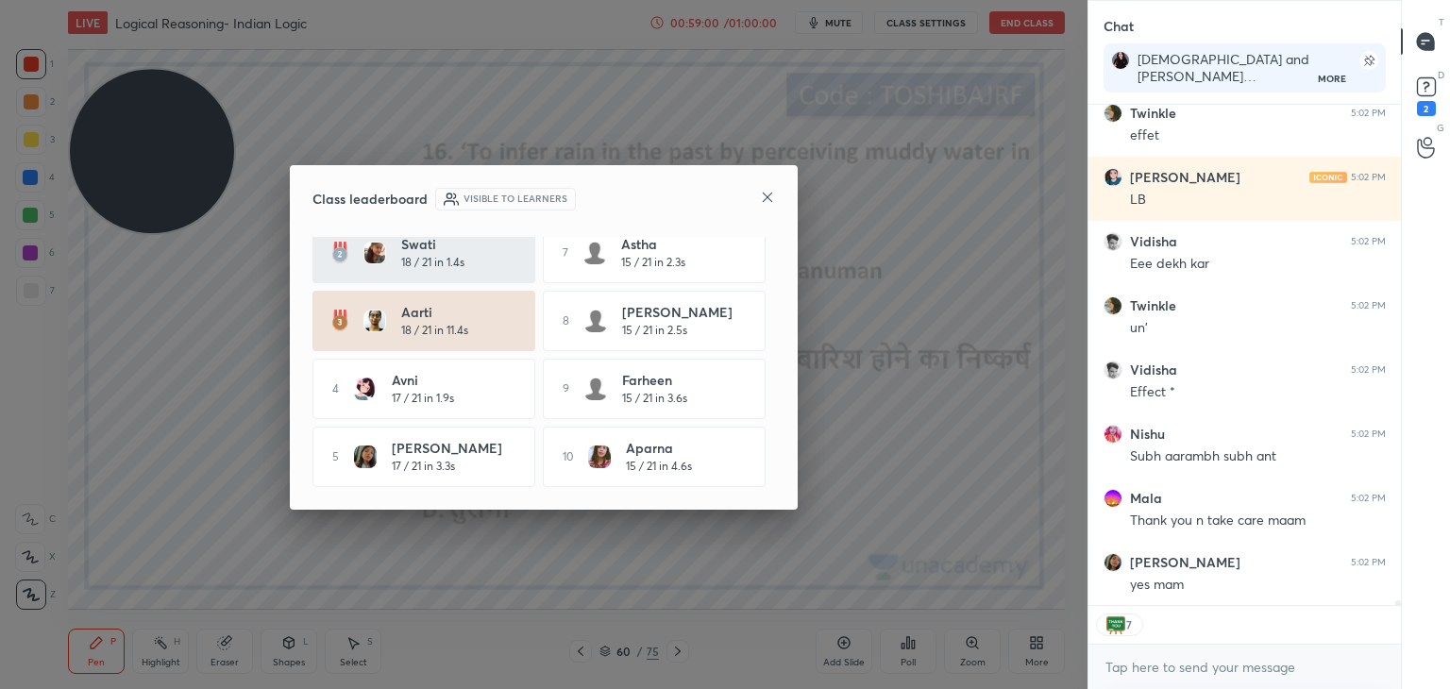
click at [774, 392] on div "[PERSON_NAME] 19 / 21 in 5.5s 6 [PERSON_NAME] 17 / 21 in 4.1s swati 18 / 21 in …" at bounding box center [543, 362] width 462 height 250
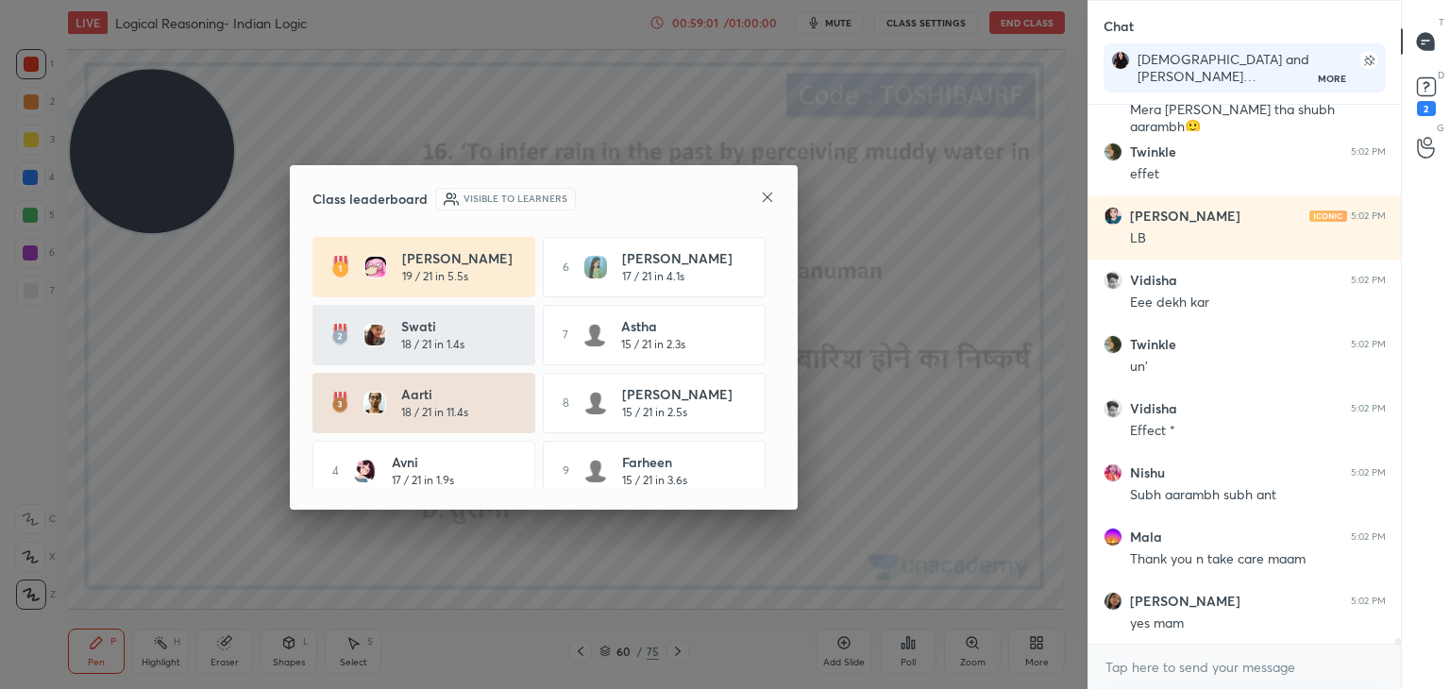
click at [781, 314] on div "Class leaderboard Visible to learners [PERSON_NAME] 19 / 21 in 5.5s 6 [PERSON_N…" at bounding box center [544, 337] width 508 height 344
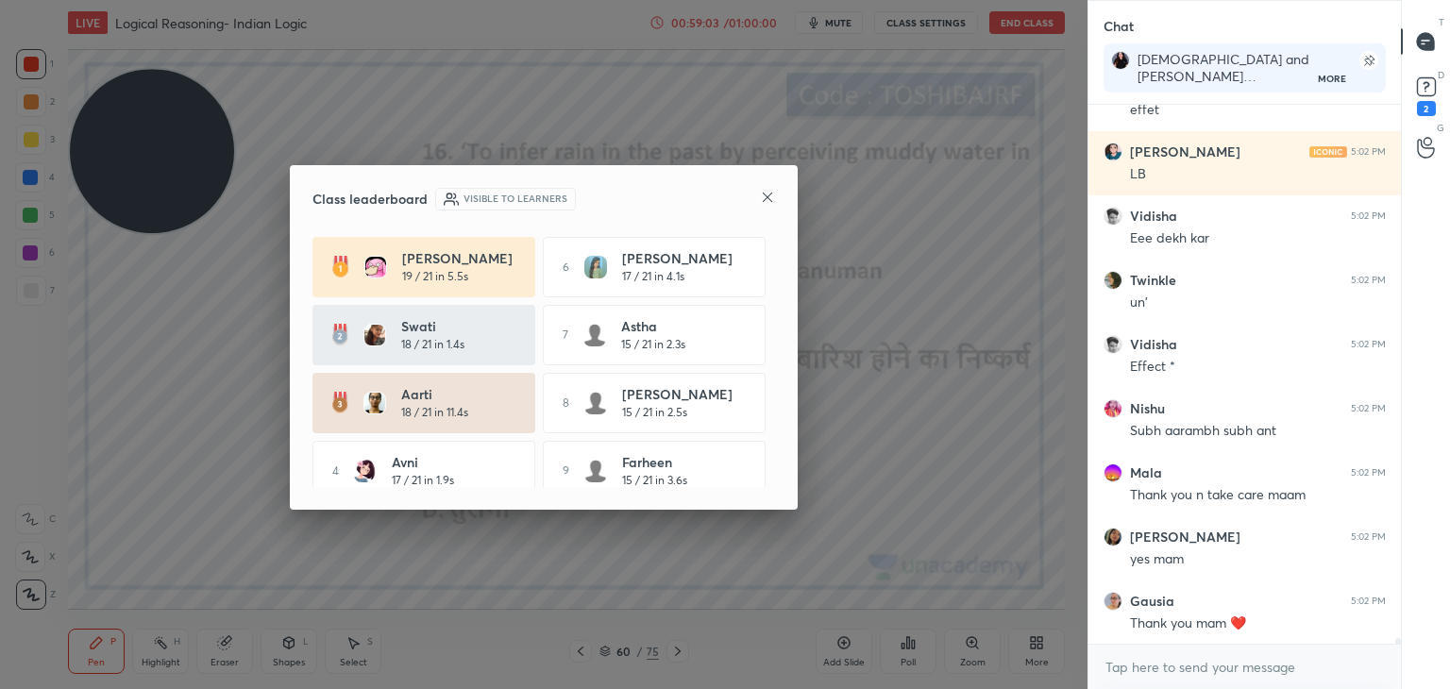
drag, startPoint x: 781, startPoint y: 314, endPoint x: 776, endPoint y: 352, distance: 38.2
click at [776, 352] on div "Class leaderboard Visible to learners [PERSON_NAME] 19 / 21 in 5.5s 6 [PERSON_N…" at bounding box center [544, 337] width 508 height 344
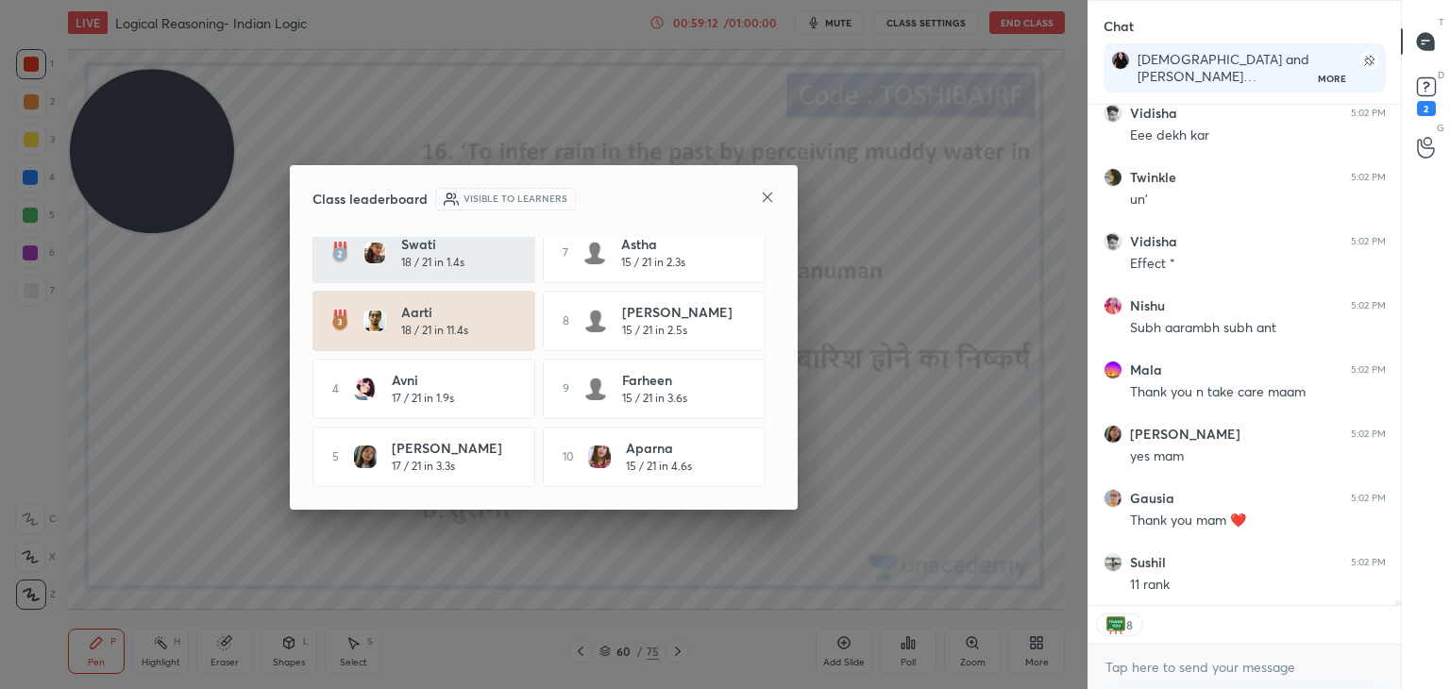
click at [755, 193] on div "Class leaderboard Visible to learners" at bounding box center [543, 199] width 462 height 23
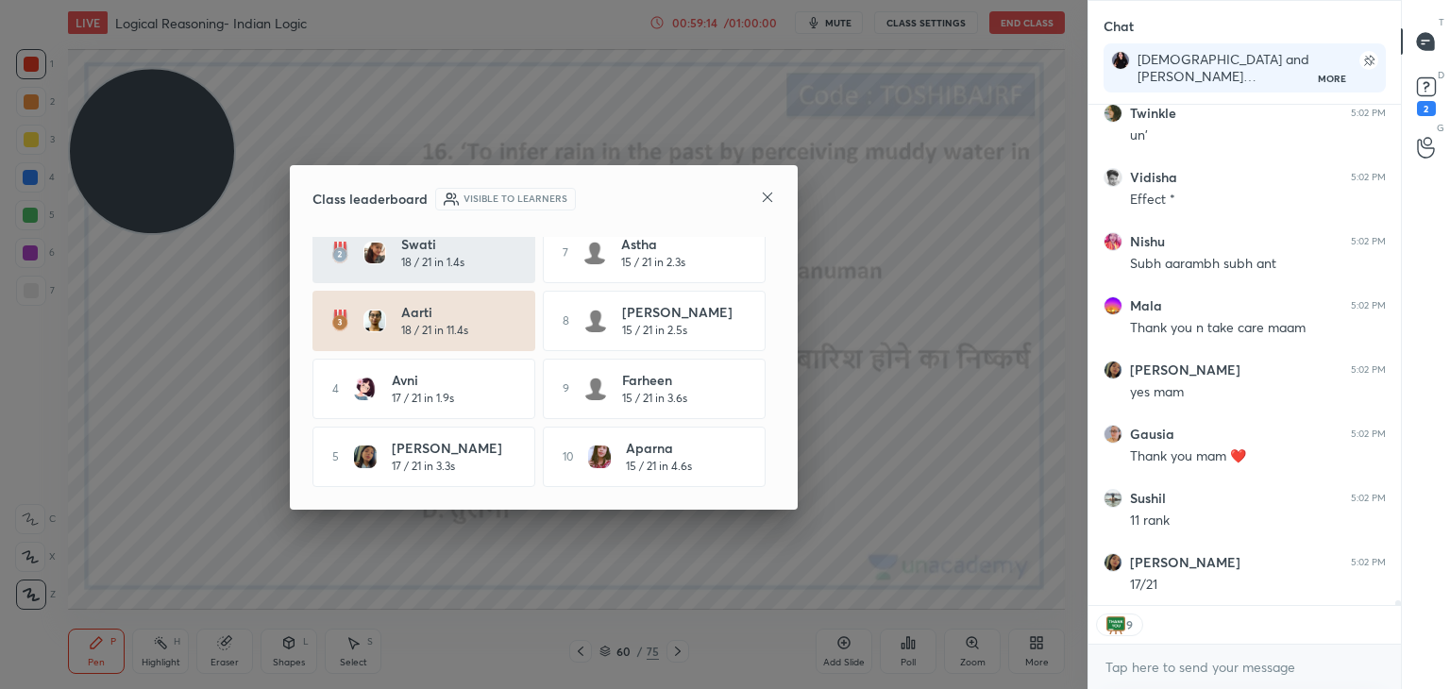
click at [769, 200] on icon at bounding box center [767, 197] width 15 height 15
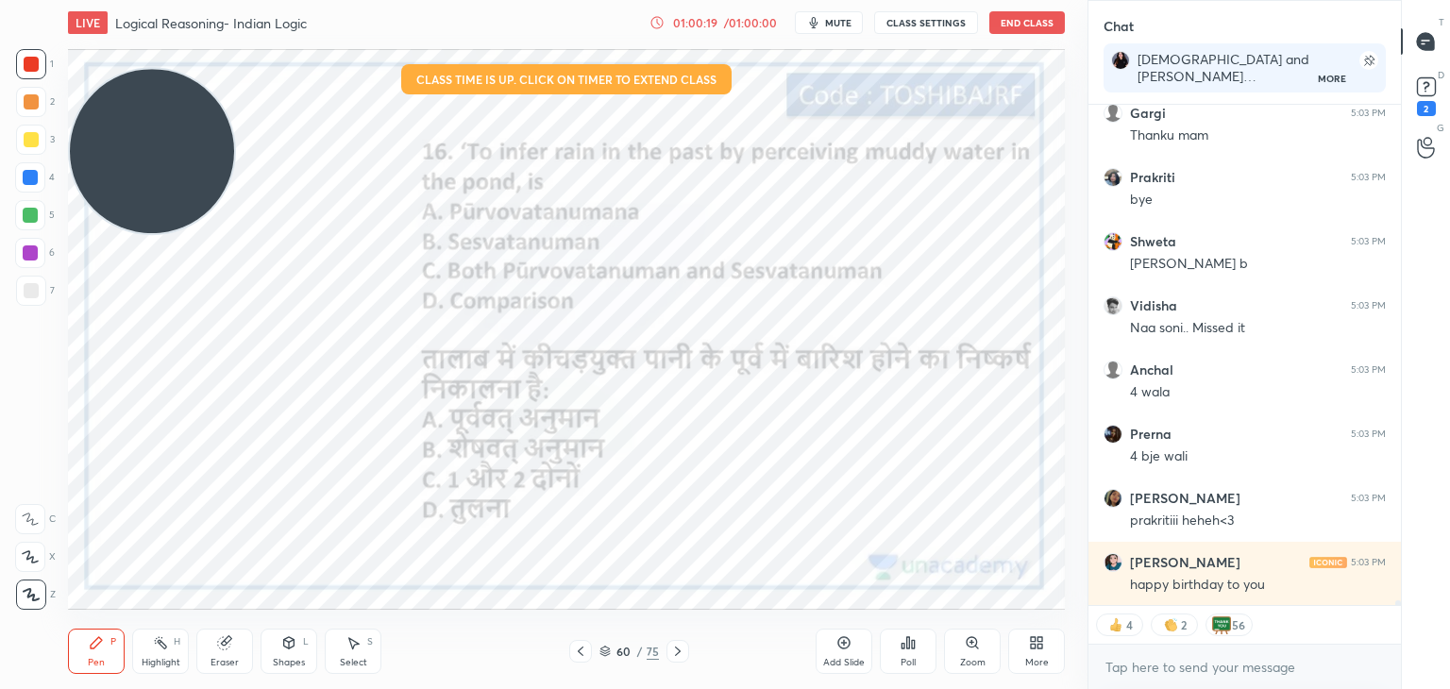
click at [1029, 649] on icon at bounding box center [1036, 642] width 15 height 15
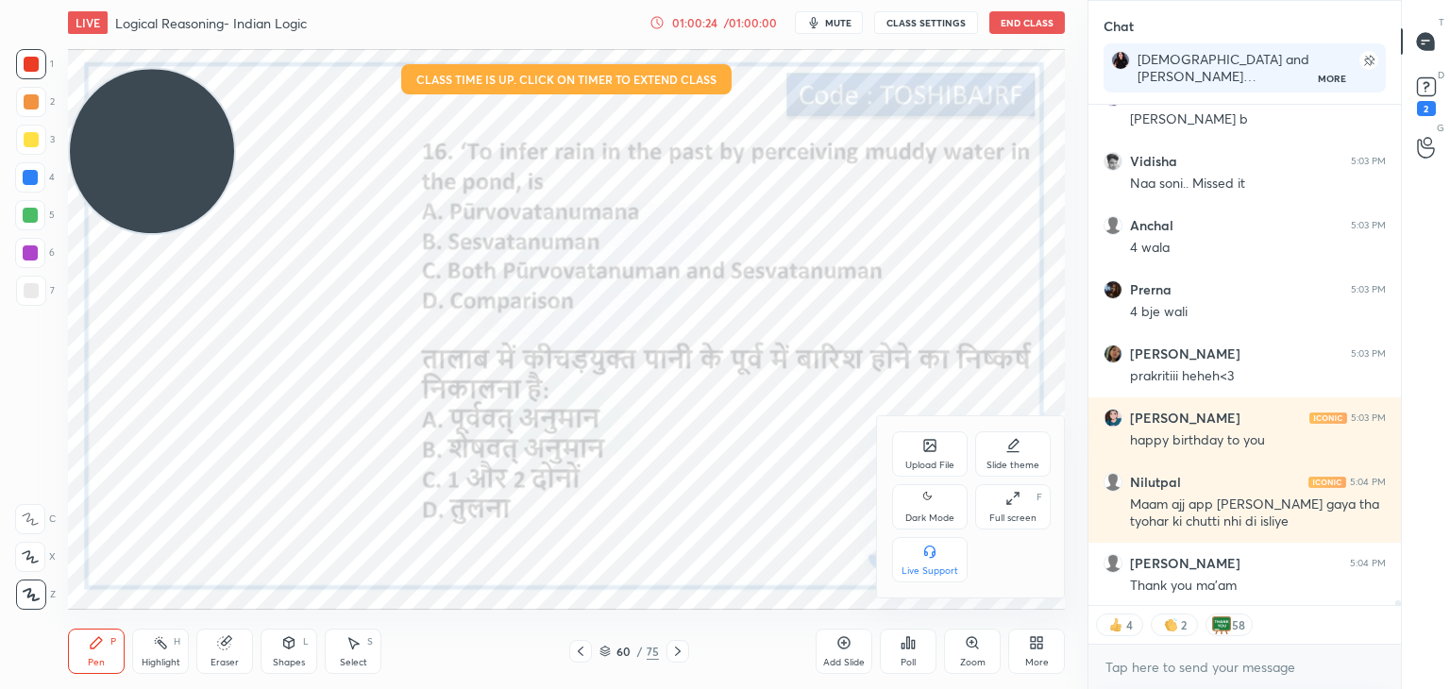
scroll to position [51495, 0]
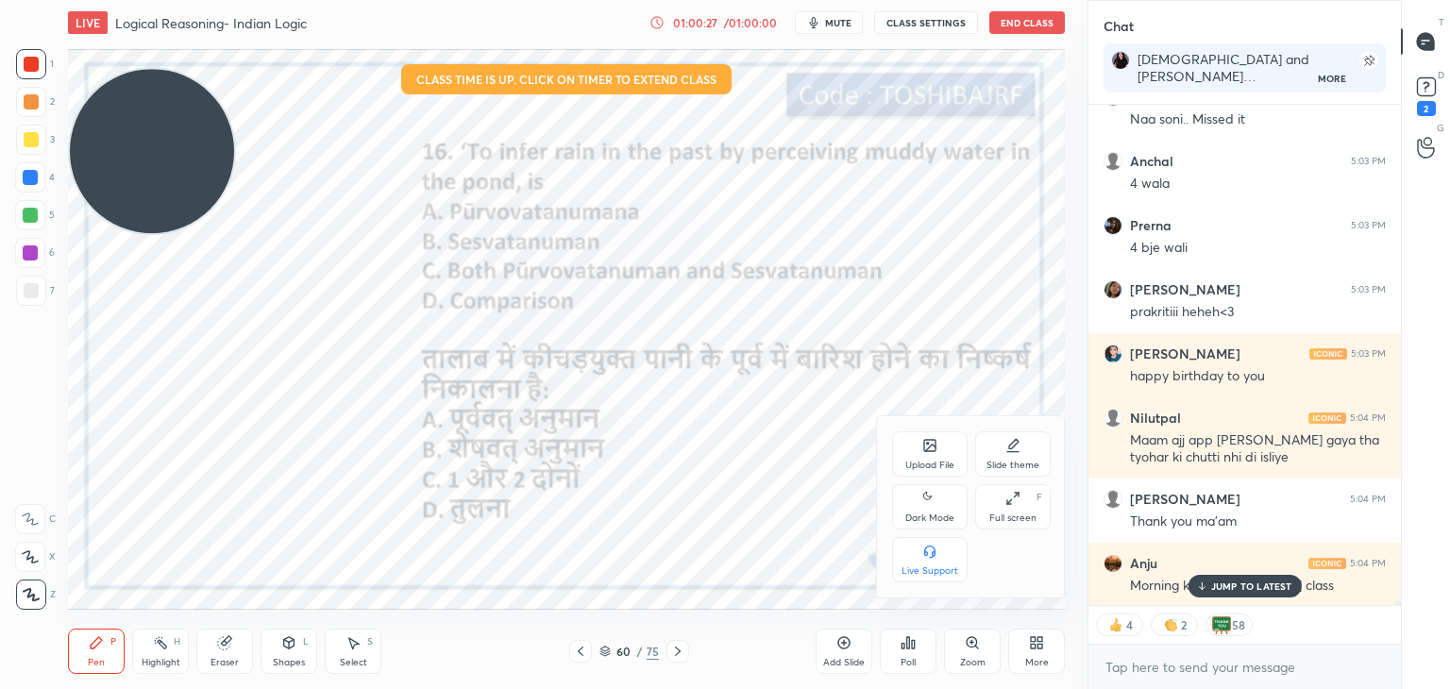
click at [926, 360] on div at bounding box center [725, 344] width 1450 height 689
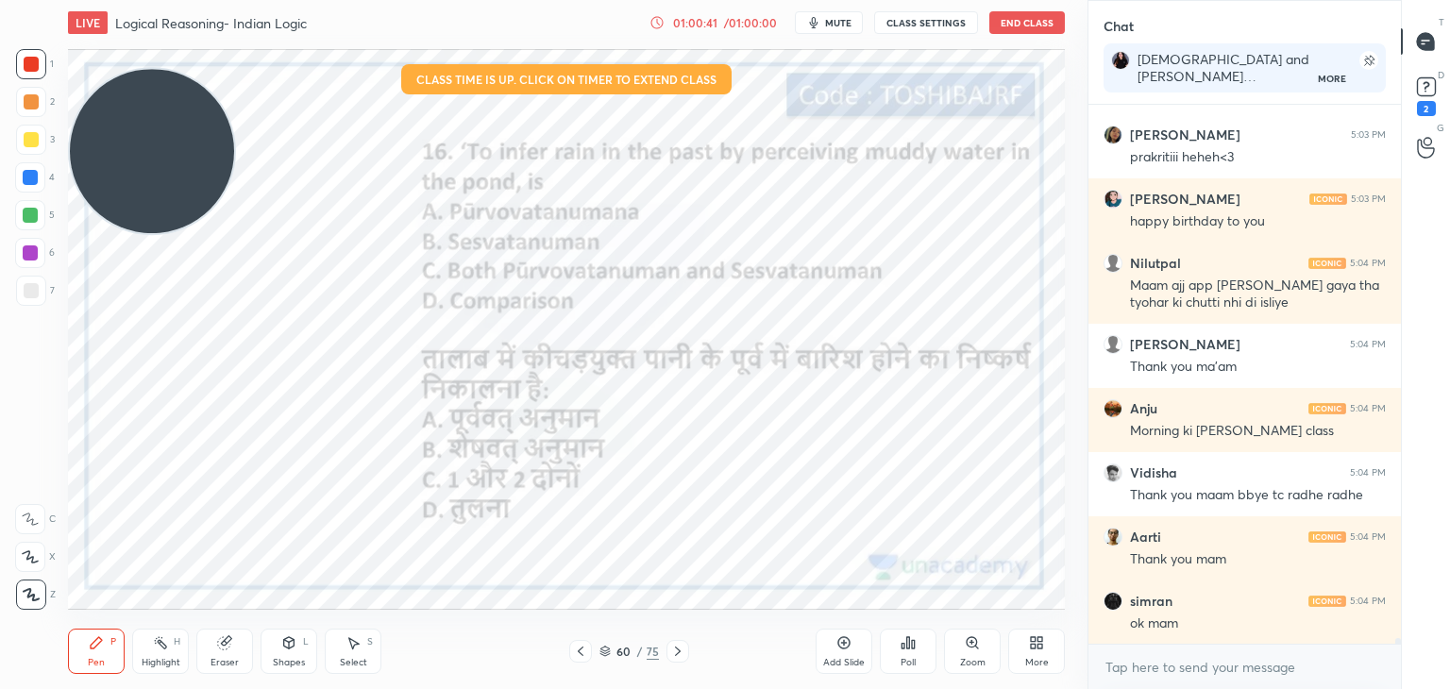
scroll to position [51714, 0]
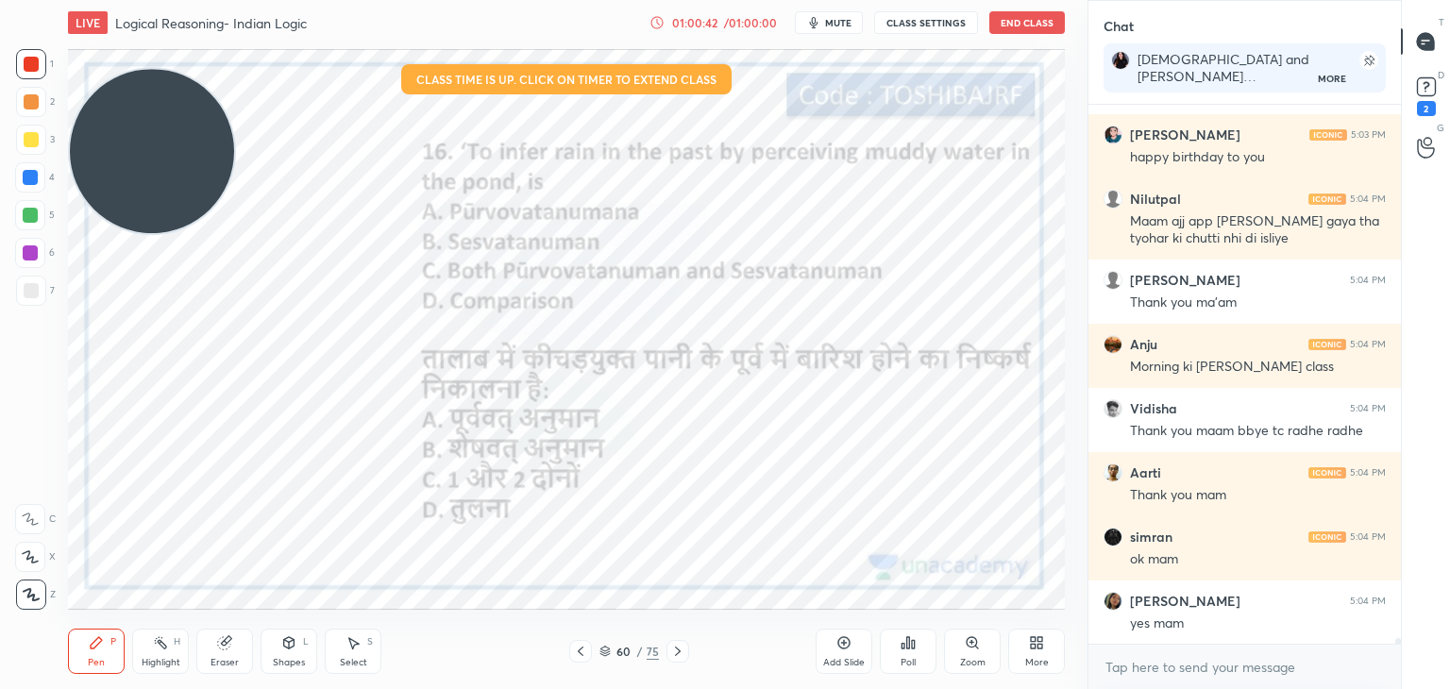
click at [1032, 650] on div "More" at bounding box center [1036, 651] width 57 height 45
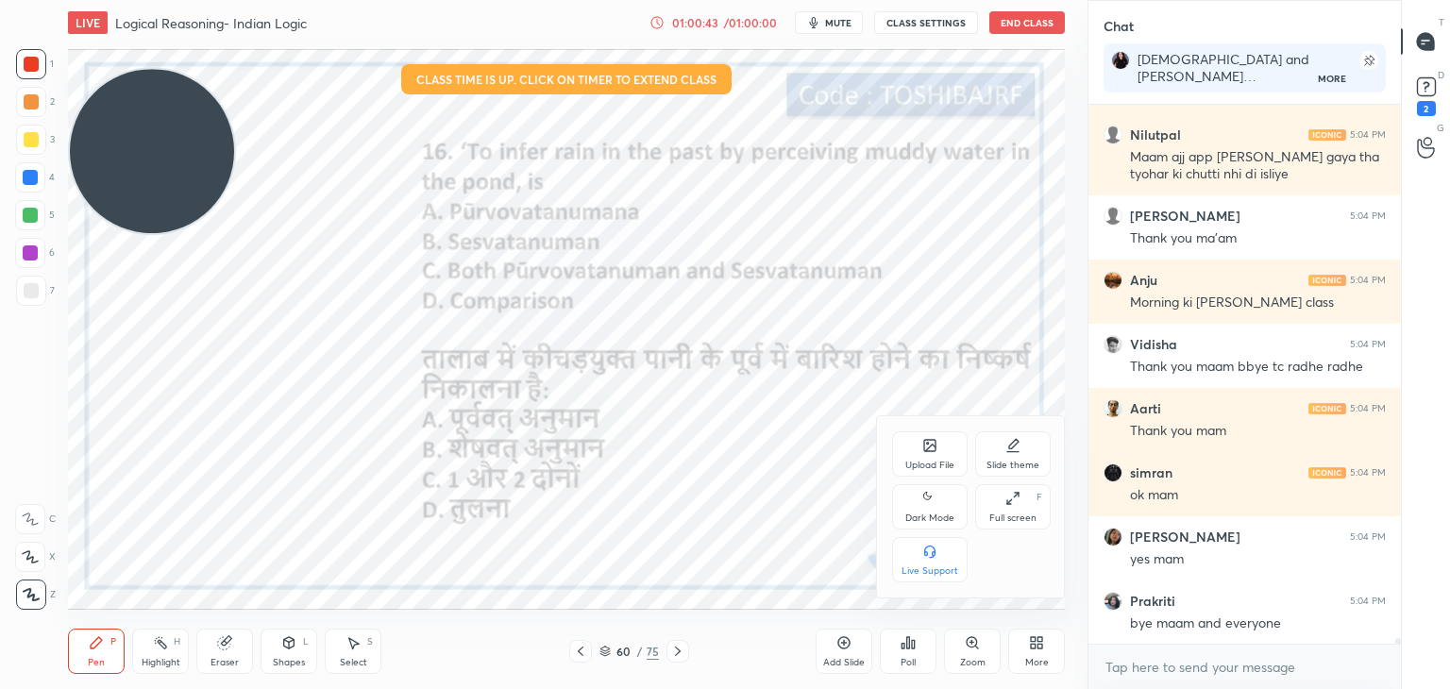
click at [798, 492] on div at bounding box center [725, 344] width 1450 height 689
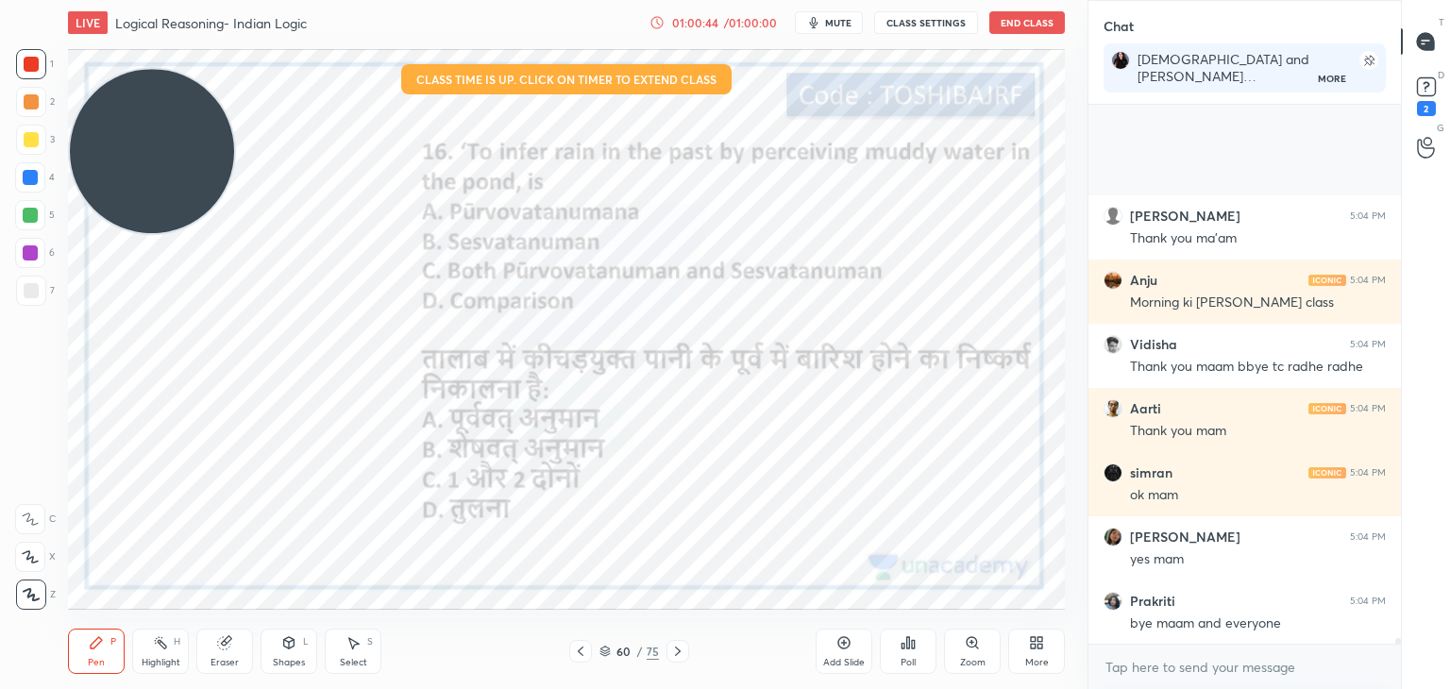
scroll to position [51970, 0]
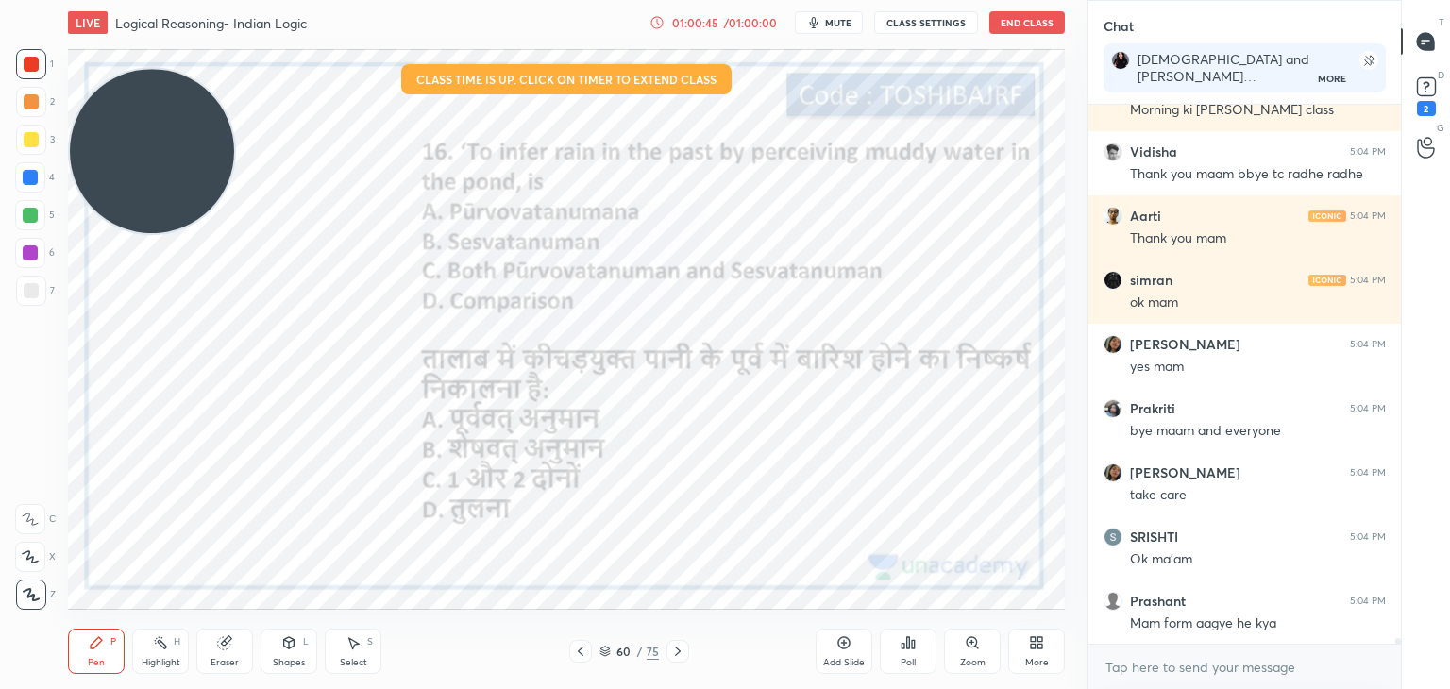
click at [1037, 14] on button "End Class" at bounding box center [1026, 22] width 75 height 23
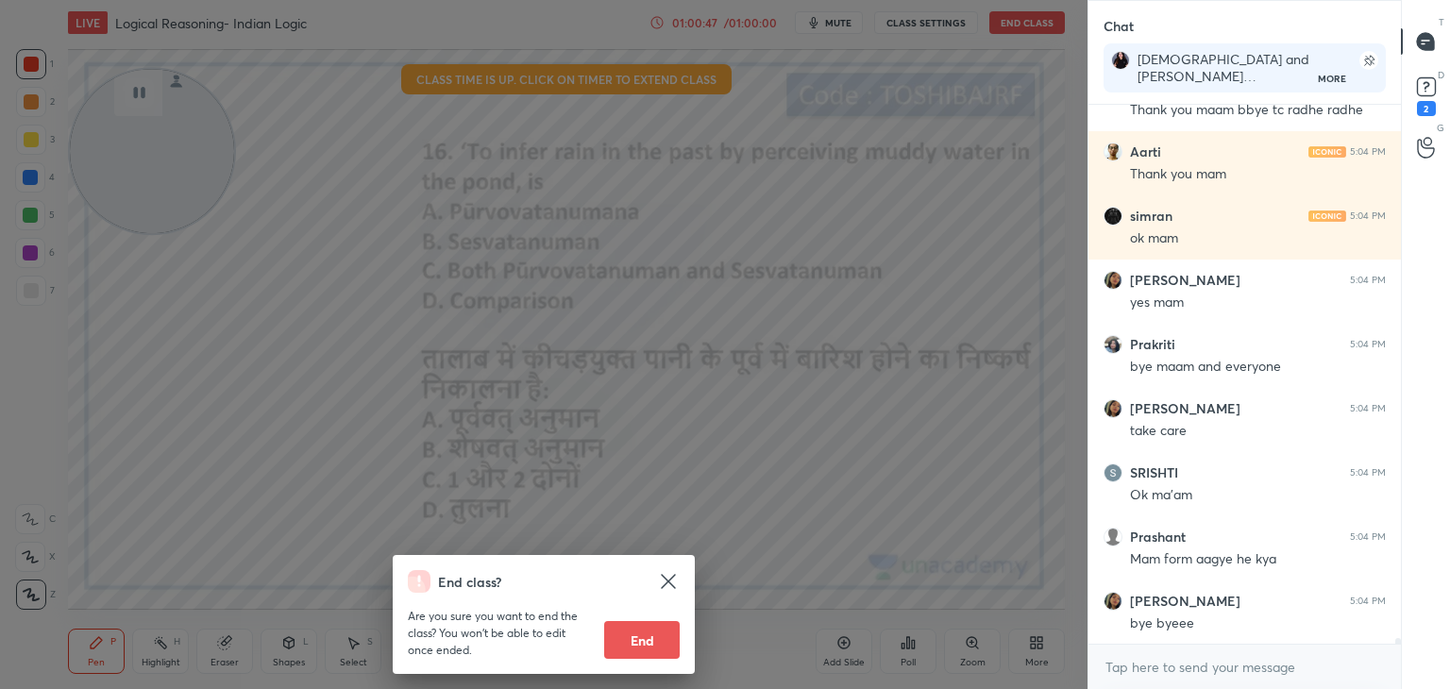
scroll to position [52099, 0]
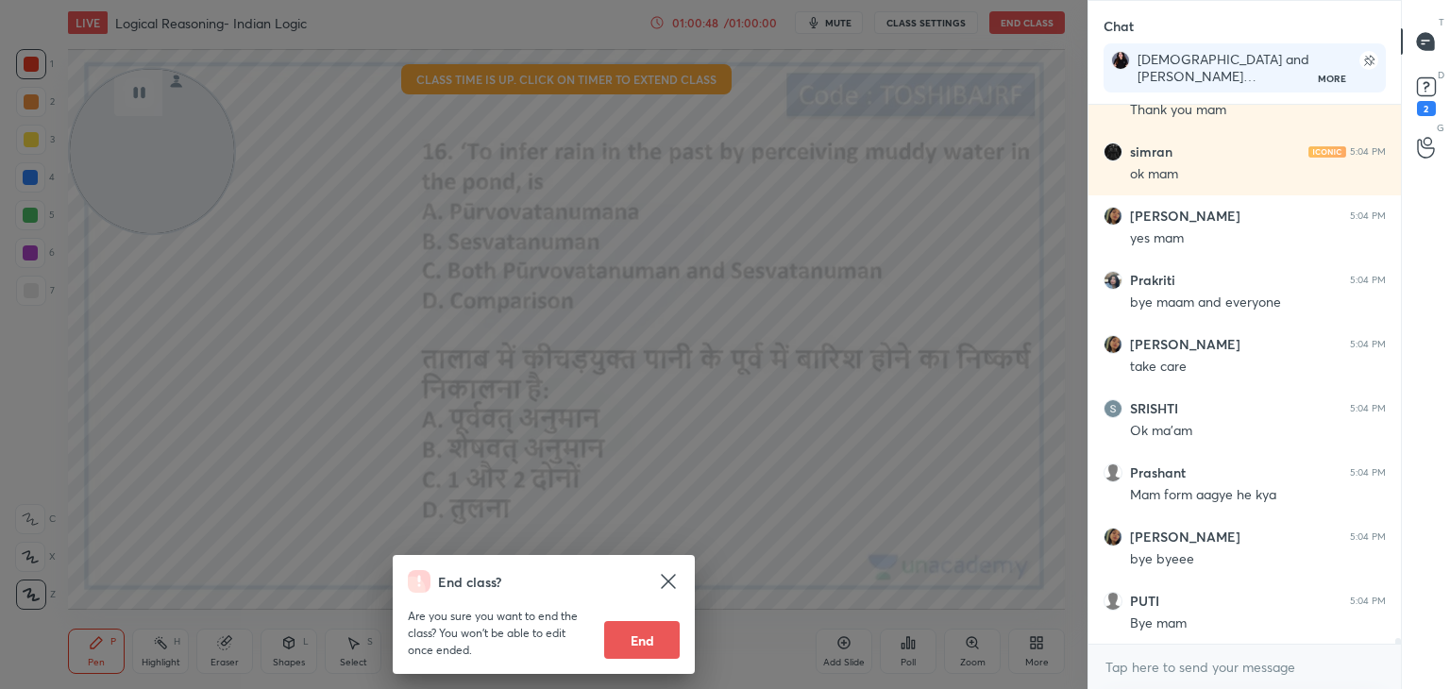
click at [620, 646] on button "End" at bounding box center [641, 640] width 75 height 38
type textarea "x"
